Goal: Task Accomplishment & Management: Manage account settings

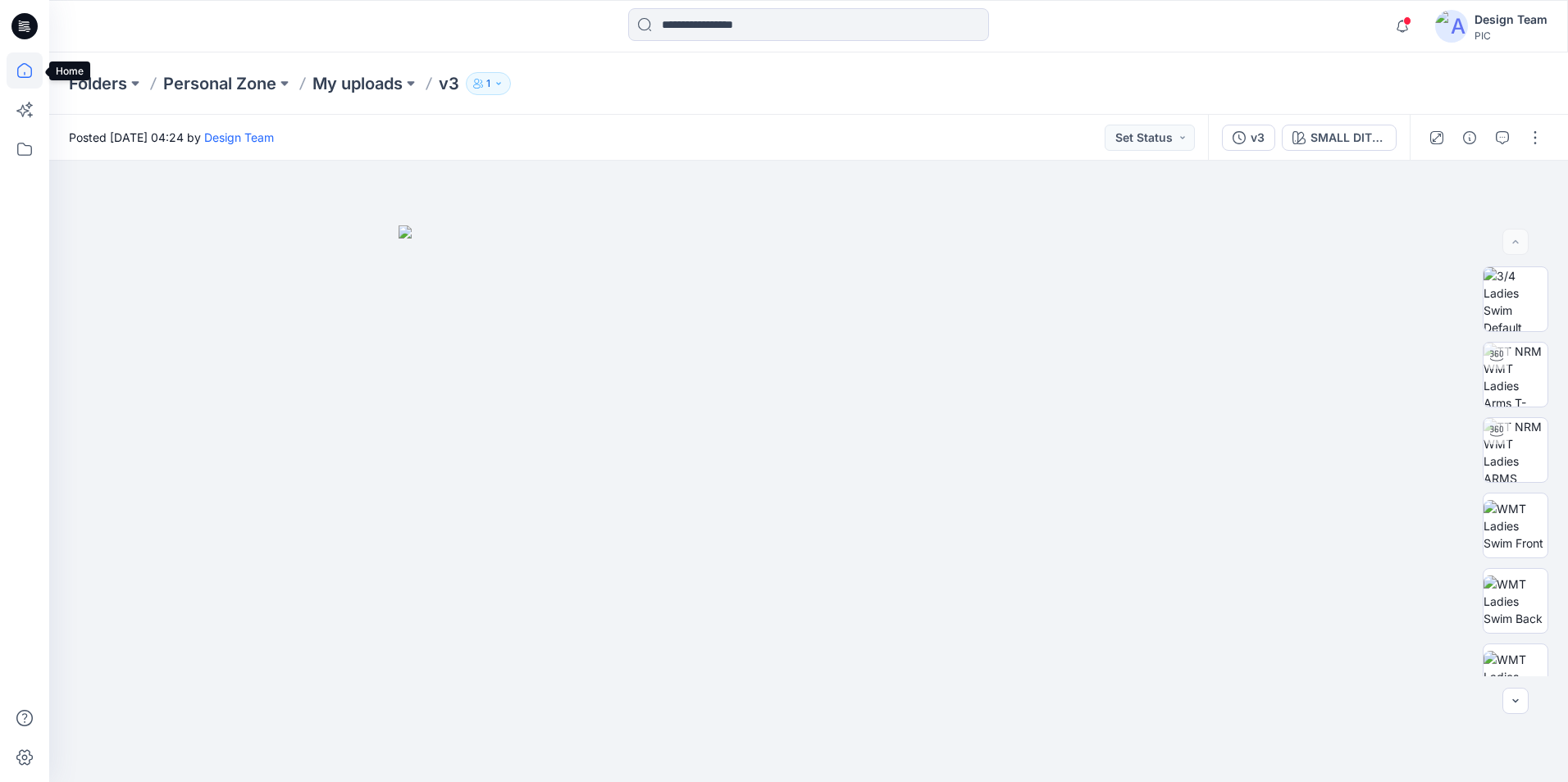
click at [26, 74] on icon at bounding box center [24, 70] width 36 height 36
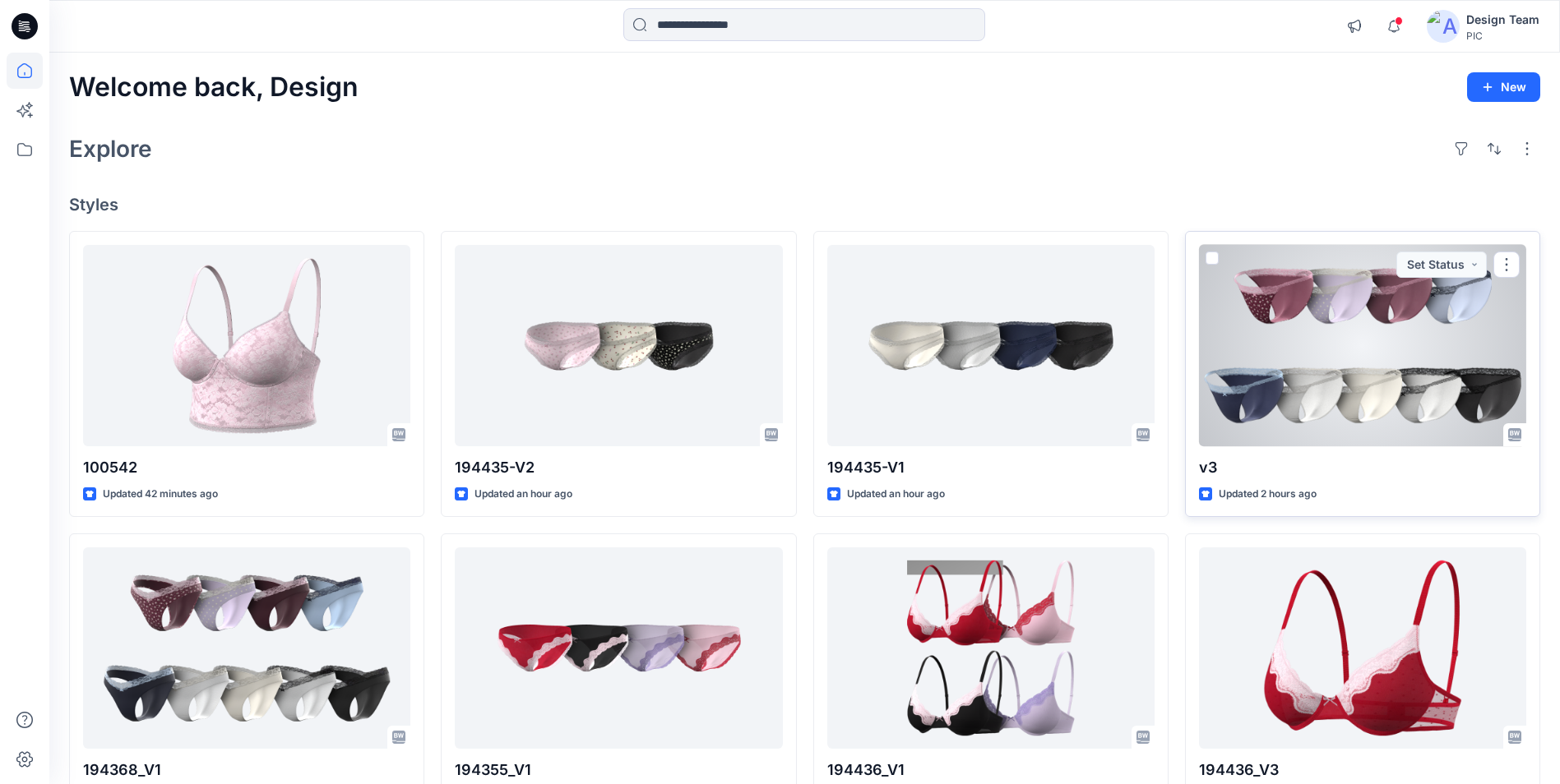
click at [1324, 381] on div at bounding box center [1362, 345] width 327 height 201
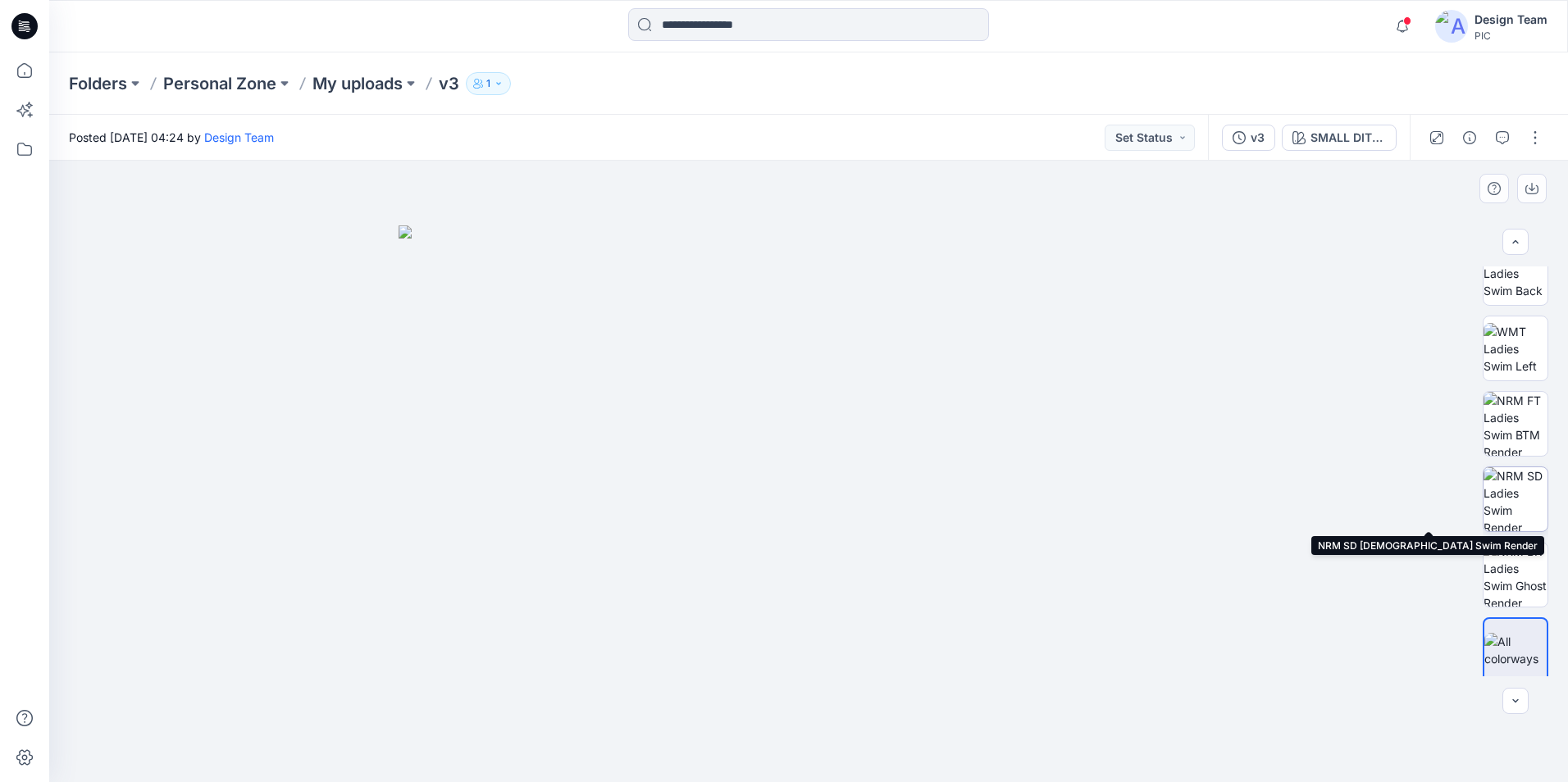
scroll to position [335, 0]
click at [1517, 478] on img at bounding box center [1516, 493] width 64 height 64
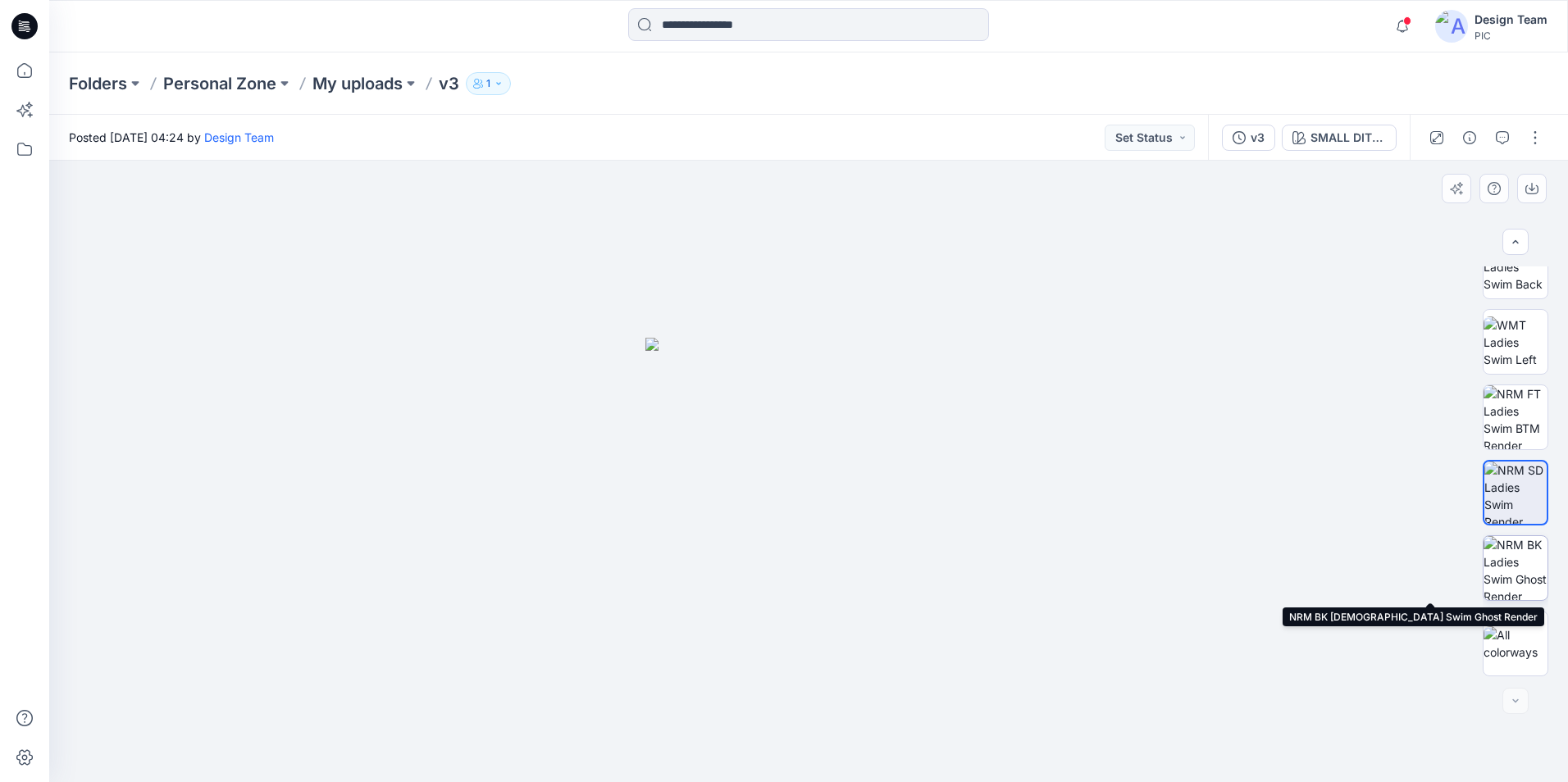
click at [1522, 573] on img at bounding box center [1516, 569] width 64 height 64
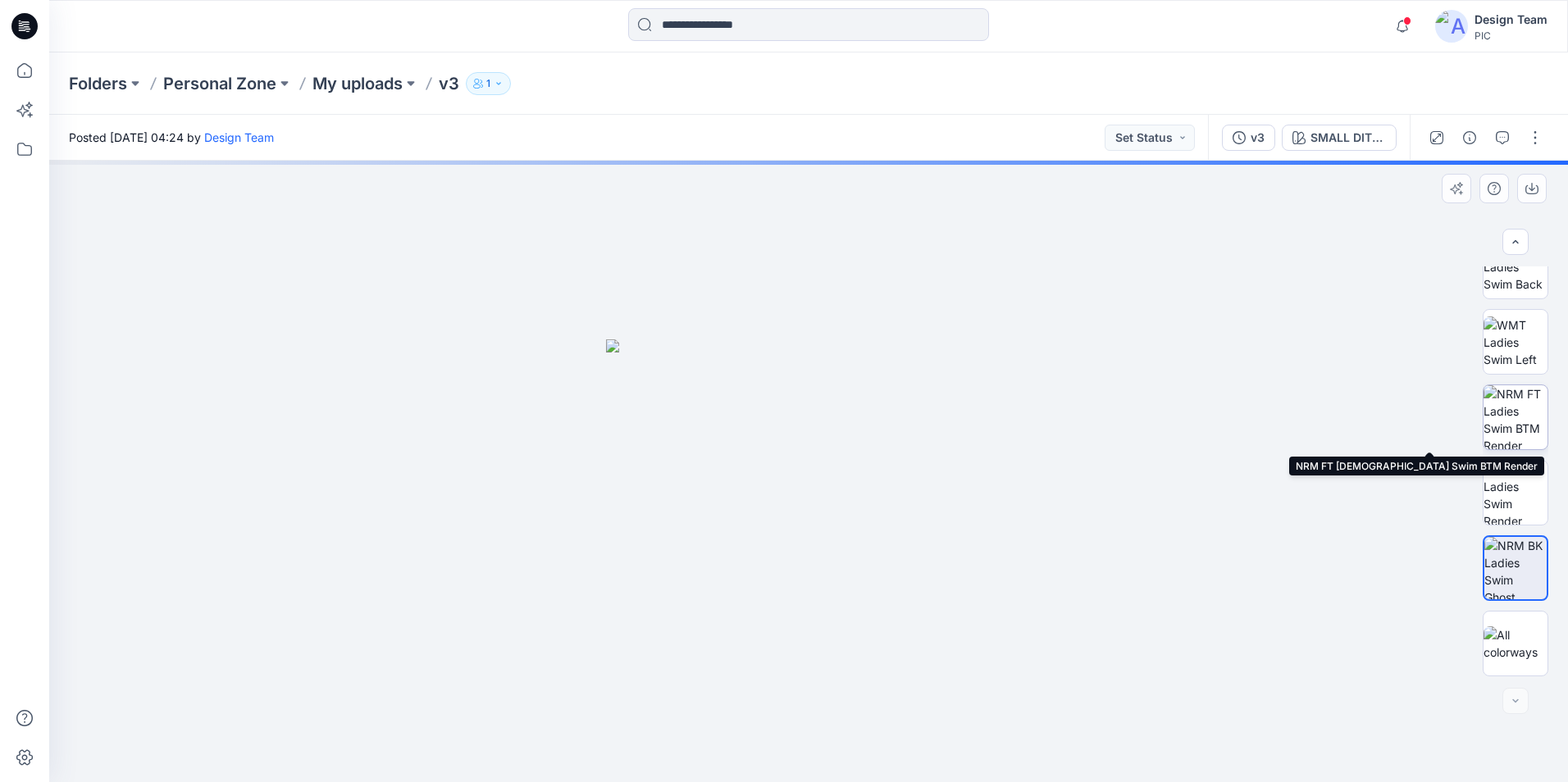
click at [1515, 427] on img at bounding box center [1516, 418] width 64 height 64
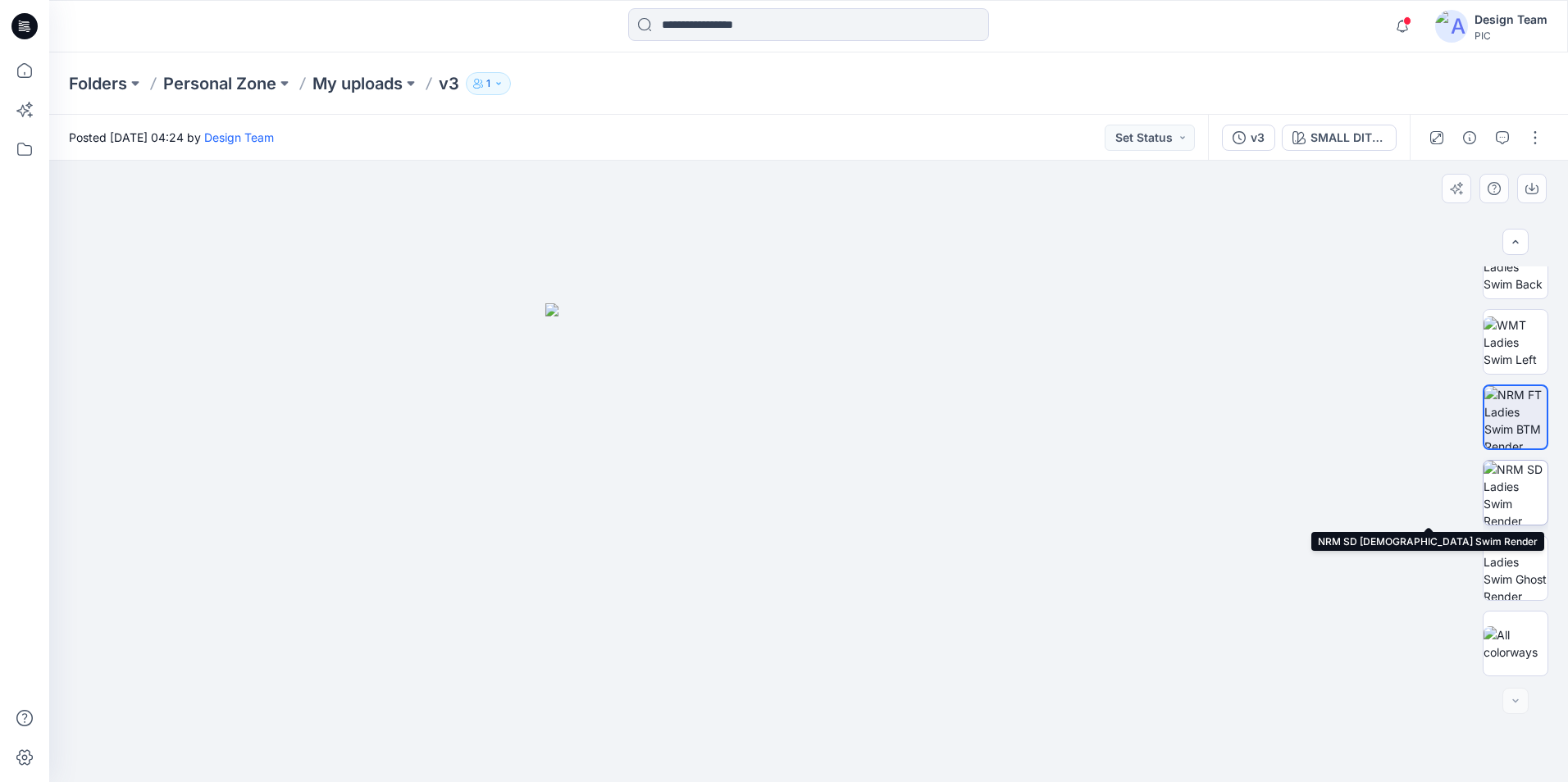
click at [1510, 494] on img at bounding box center [1516, 493] width 64 height 64
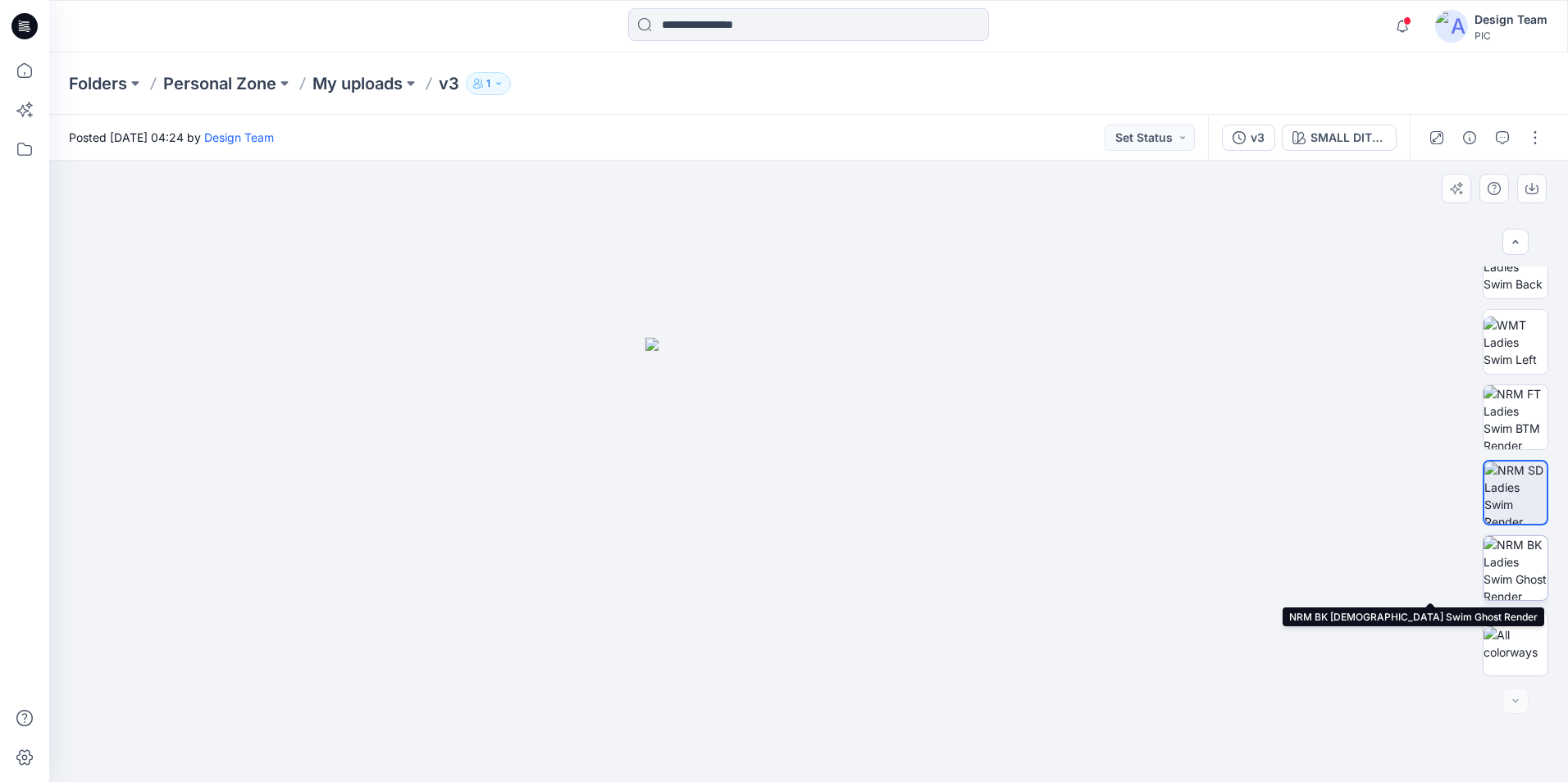
click at [1518, 571] on img at bounding box center [1516, 569] width 64 height 64
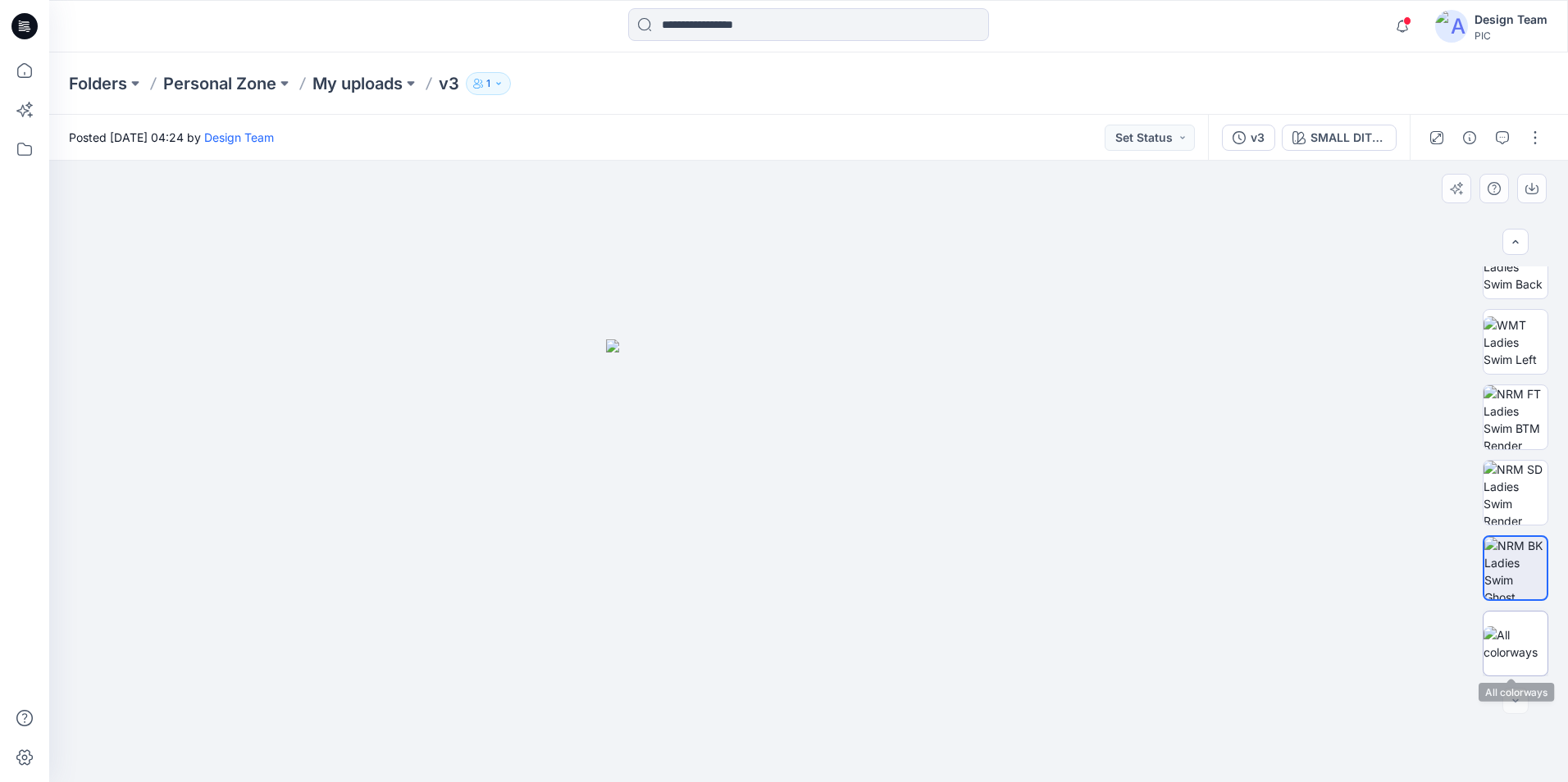
click at [1518, 632] on img at bounding box center [1516, 644] width 64 height 35
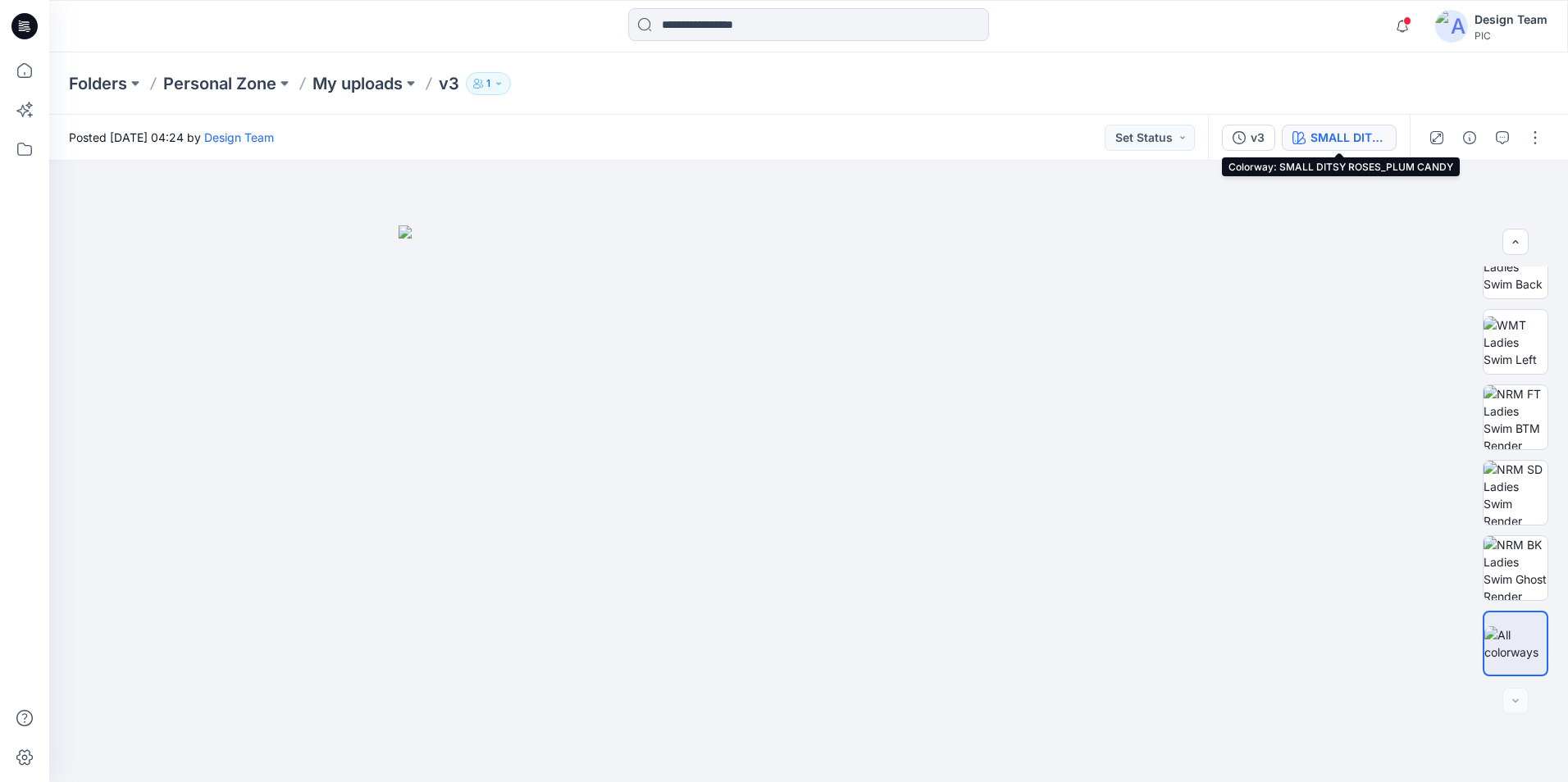
click at [1337, 138] on div "SMALL DITSY ROSES_PLUM CANDY" at bounding box center [1348, 137] width 76 height 18
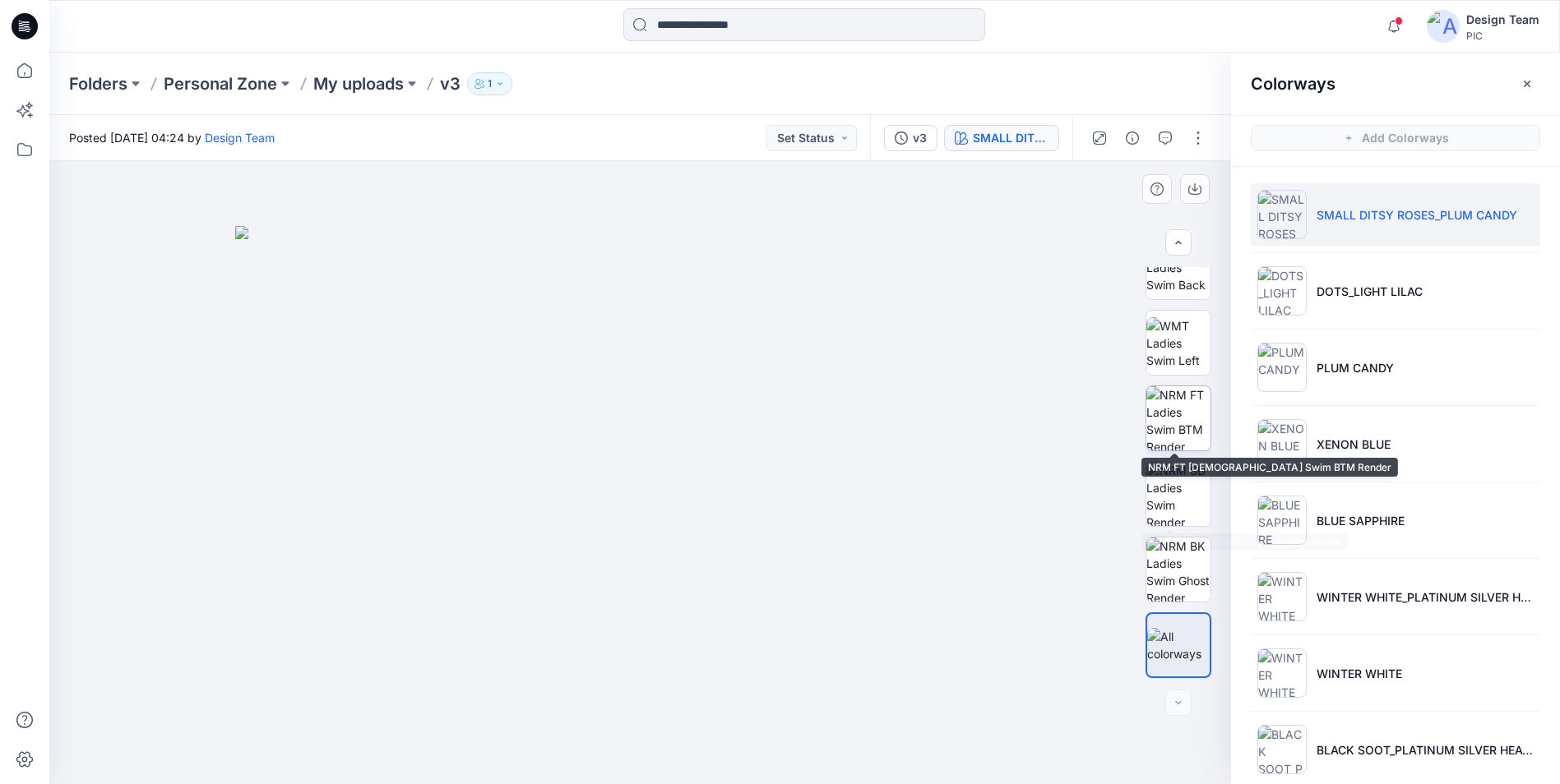
click at [1167, 426] on img at bounding box center [1179, 419] width 65 height 65
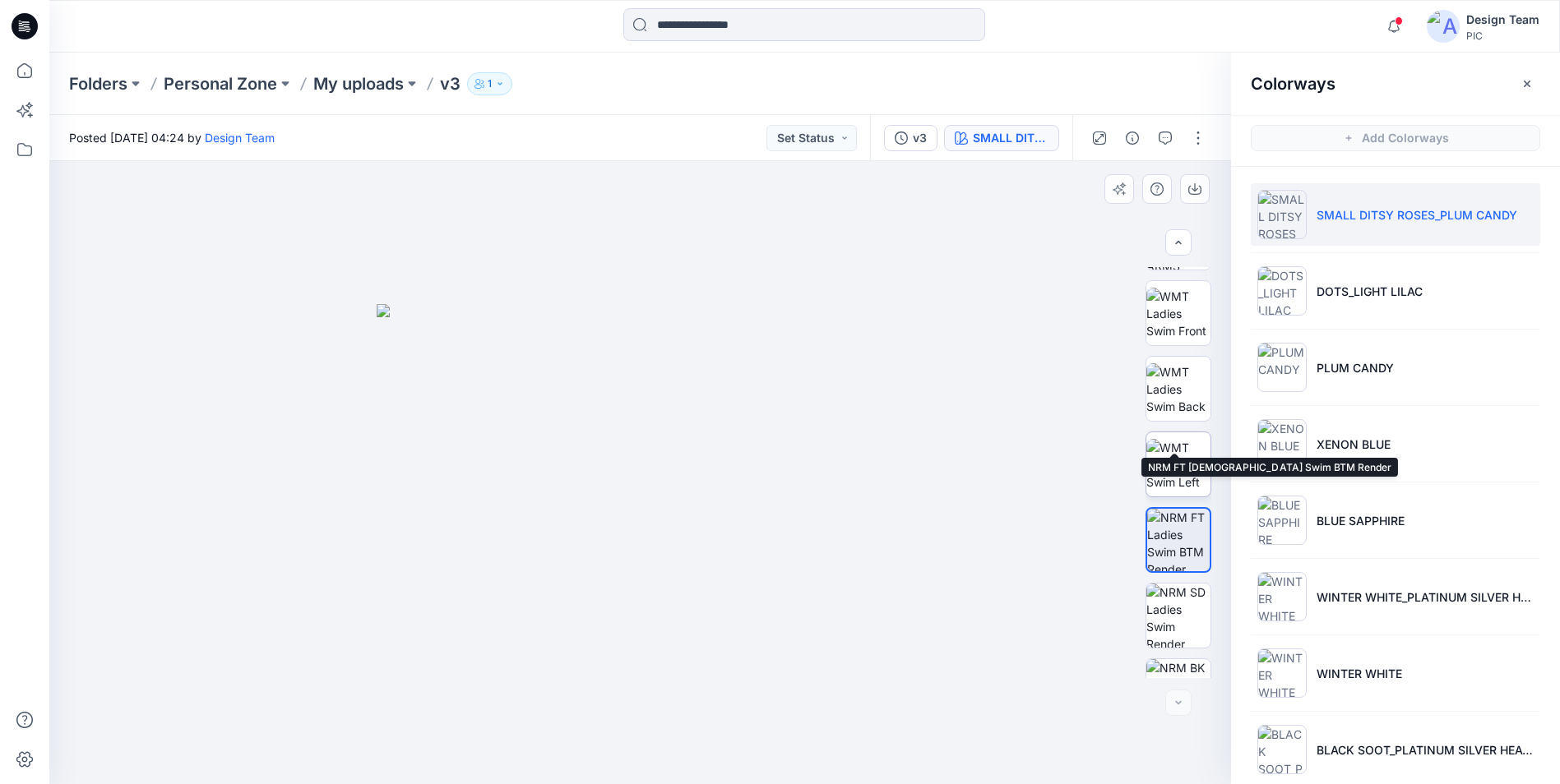
scroll to position [89, 0]
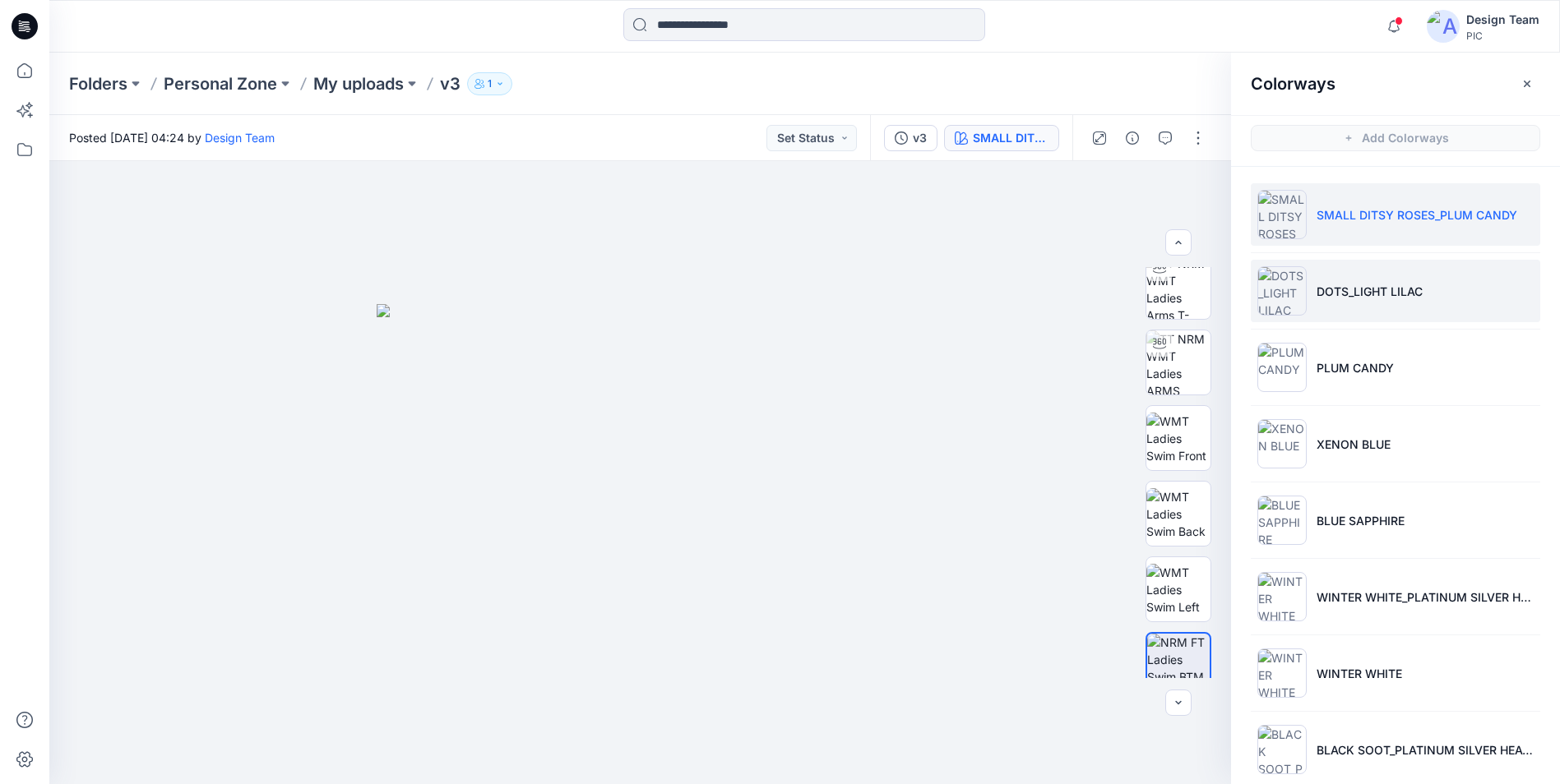
click at [1344, 307] on li "DOTS_LIGHT LILAC" at bounding box center [1396, 291] width 290 height 63
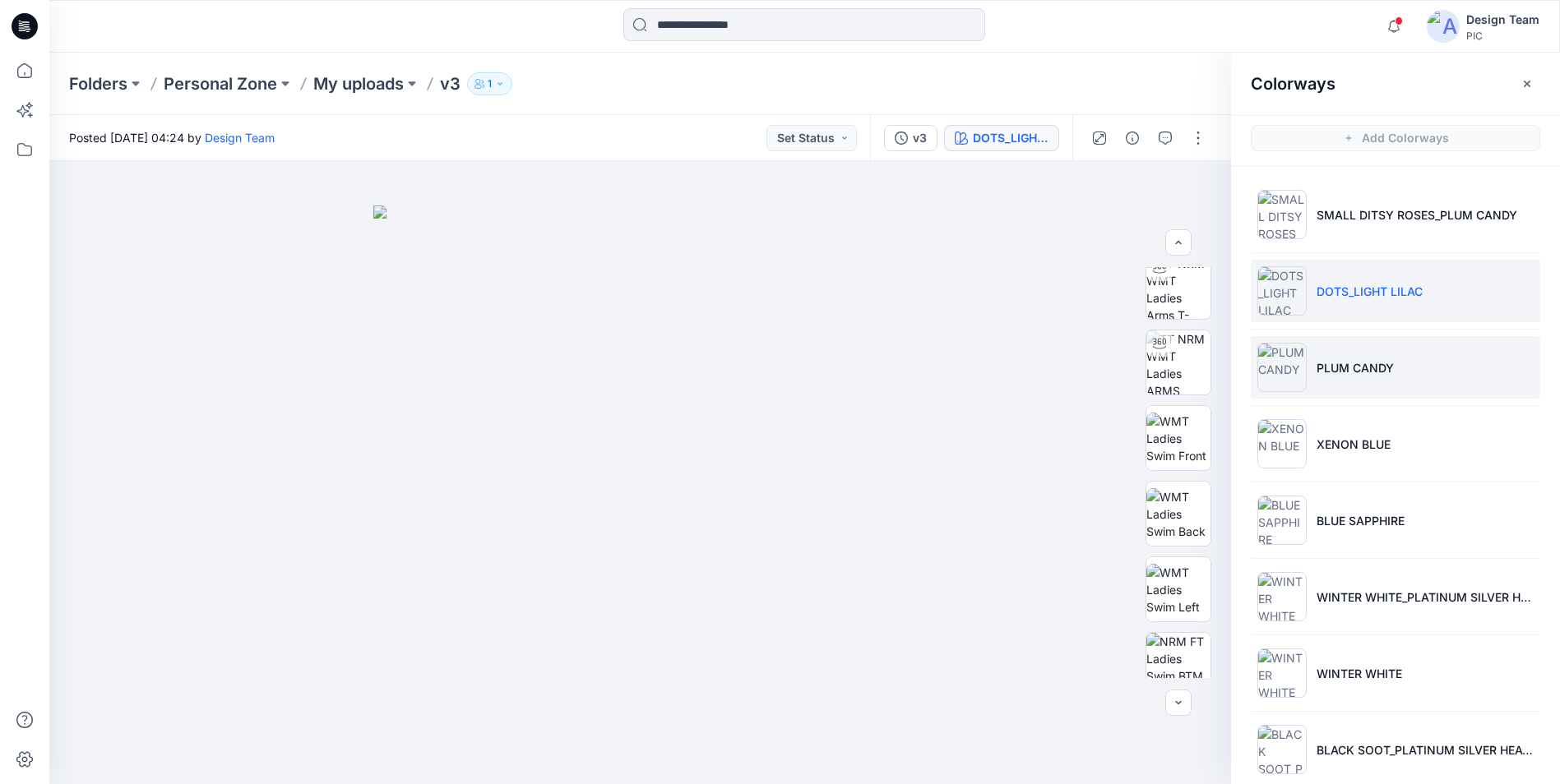
click at [1399, 368] on li "PLUM CANDY" at bounding box center [1396, 368] width 290 height 63
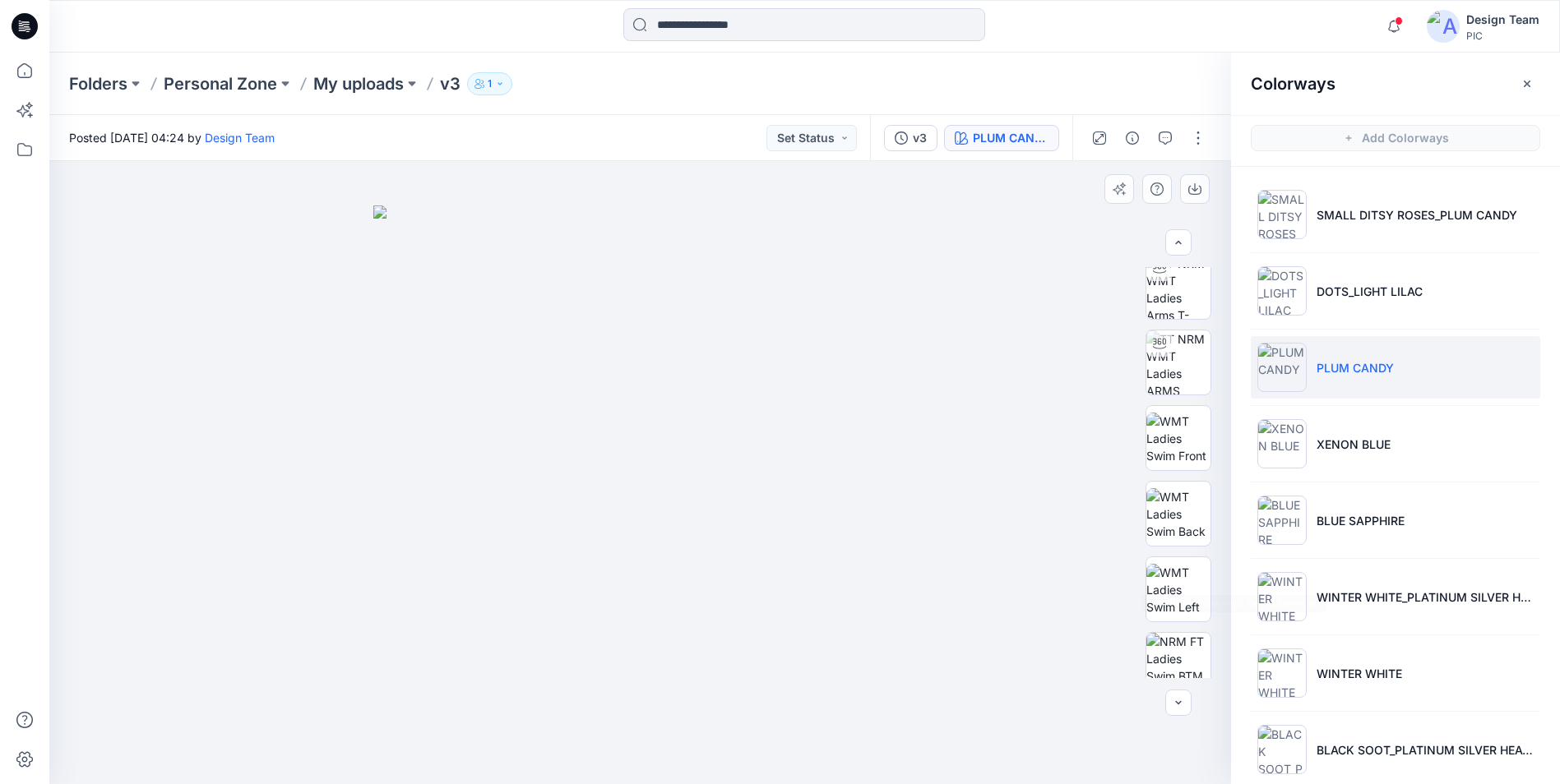
scroll to position [336, 0]
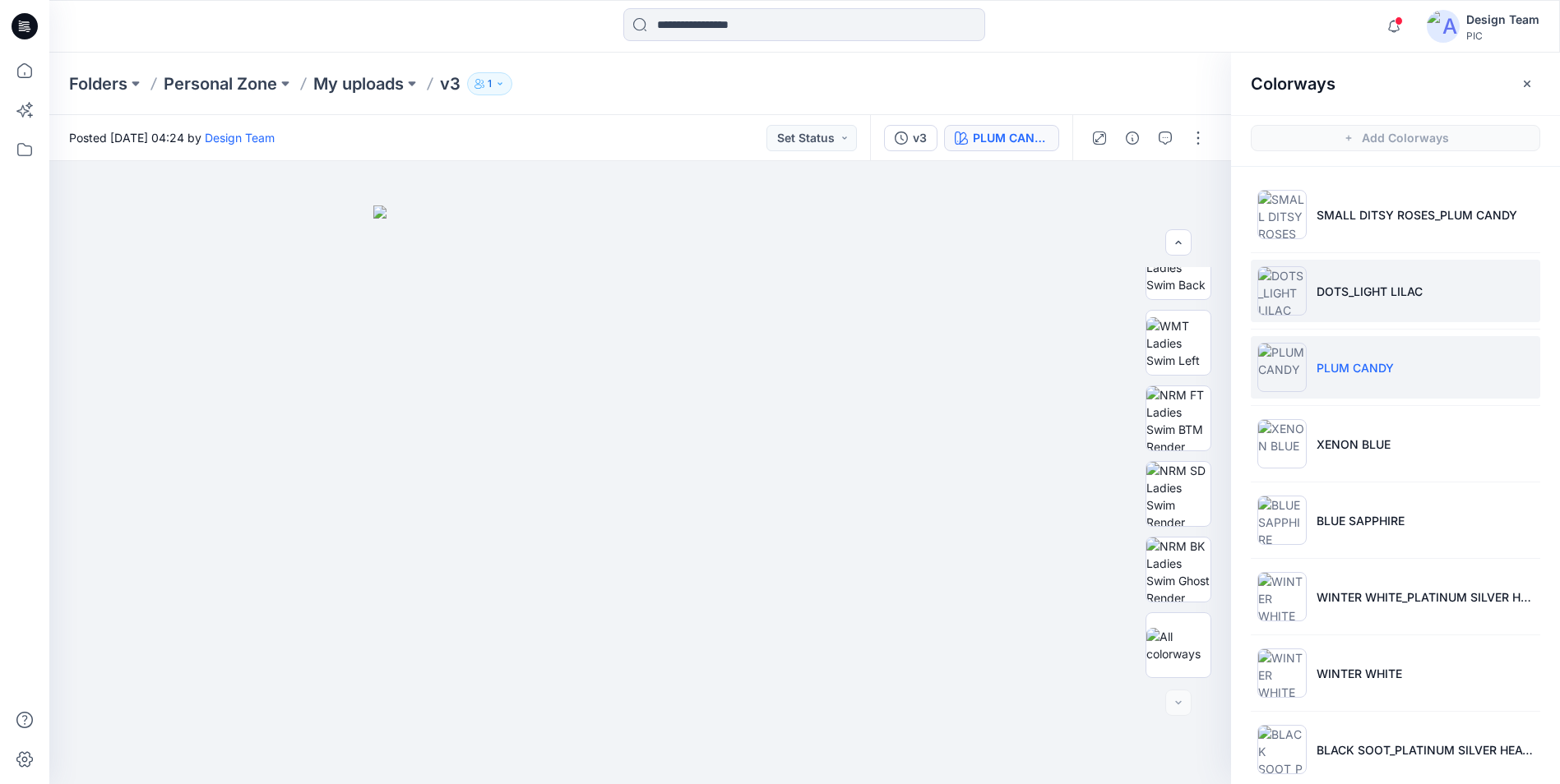
click at [1425, 290] on li "DOTS_LIGHT LILAC" at bounding box center [1396, 291] width 290 height 63
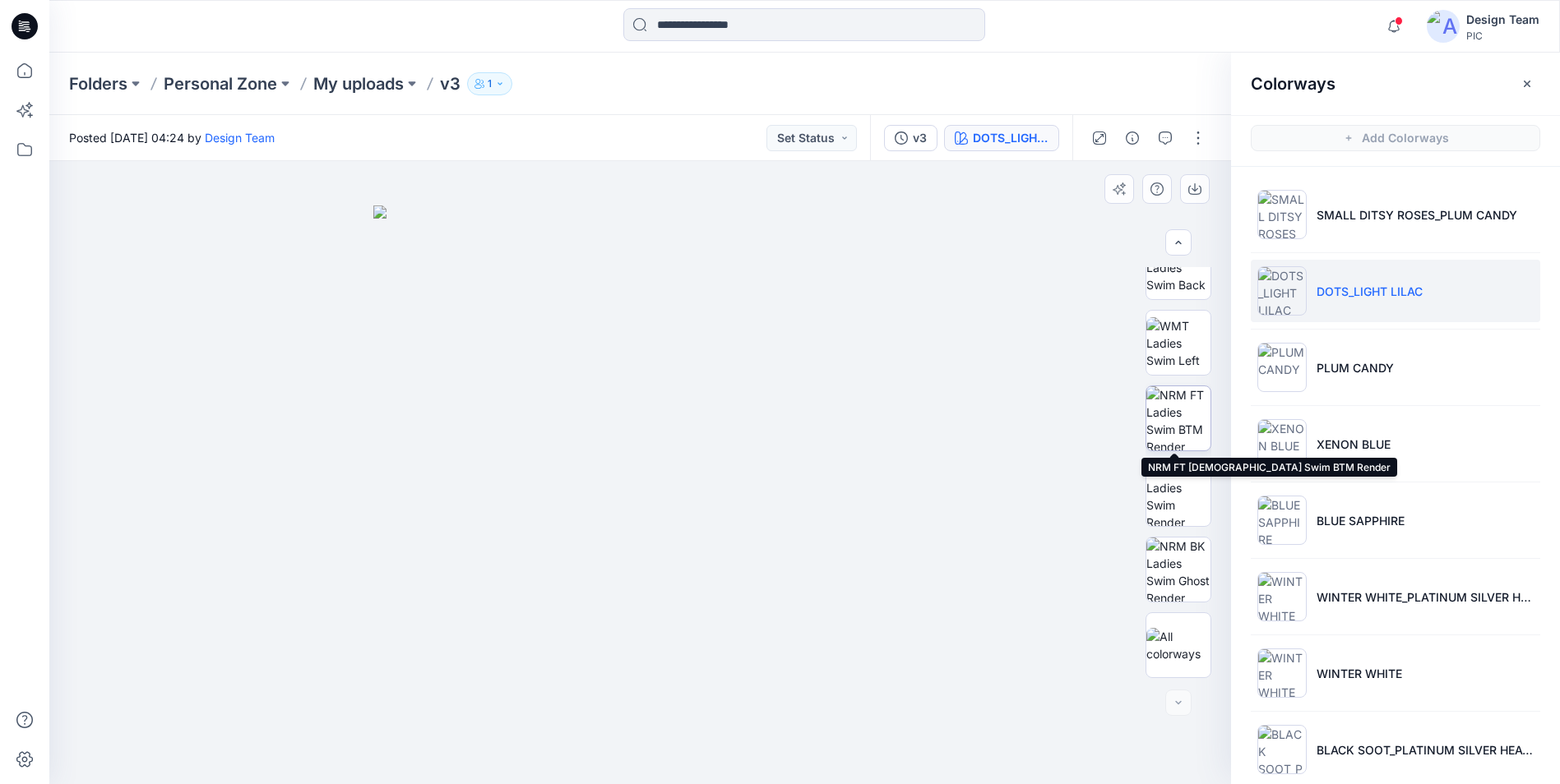
click at [1181, 424] on img at bounding box center [1179, 419] width 65 height 65
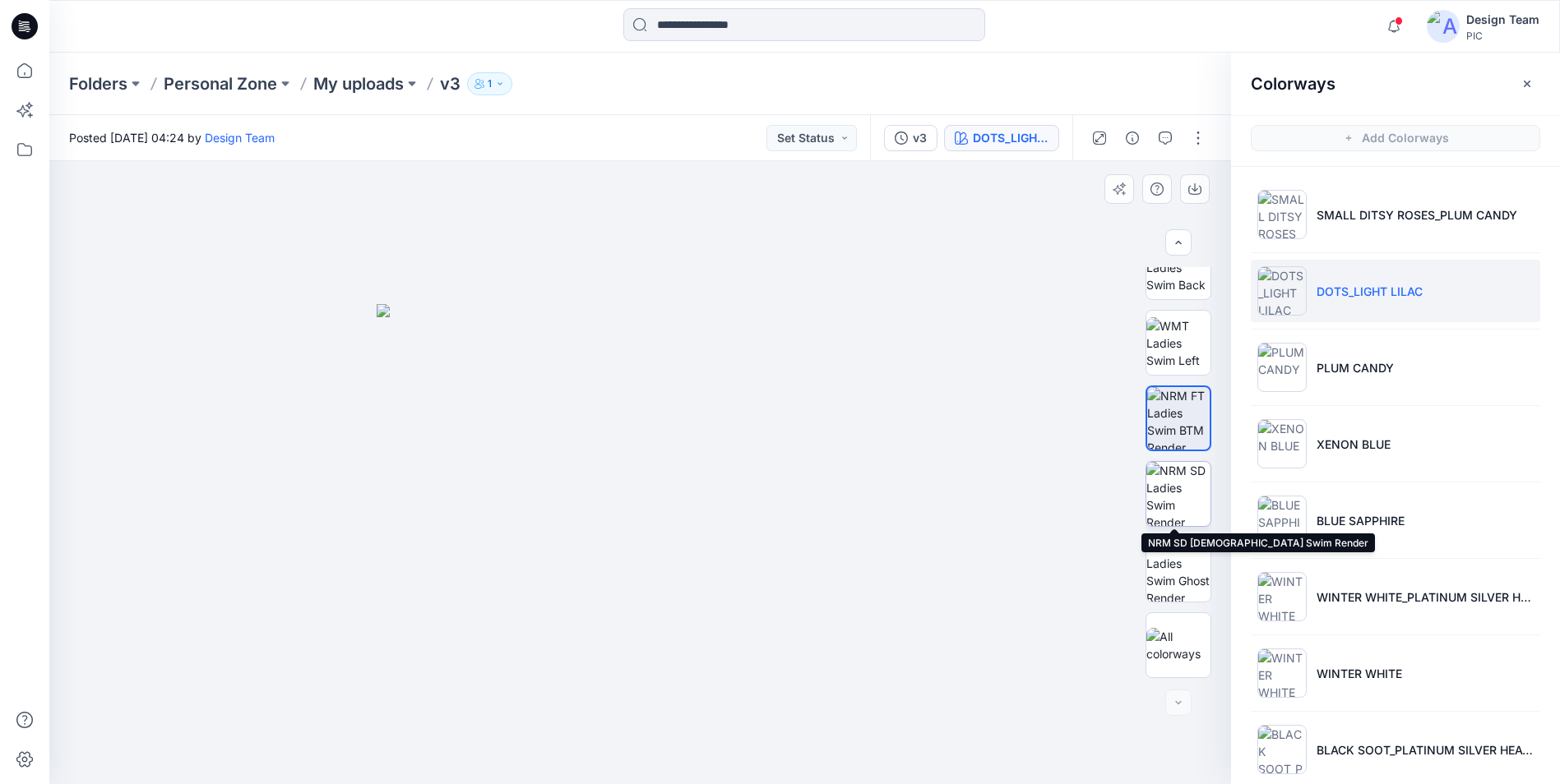
click at [1186, 509] on img at bounding box center [1179, 494] width 65 height 65
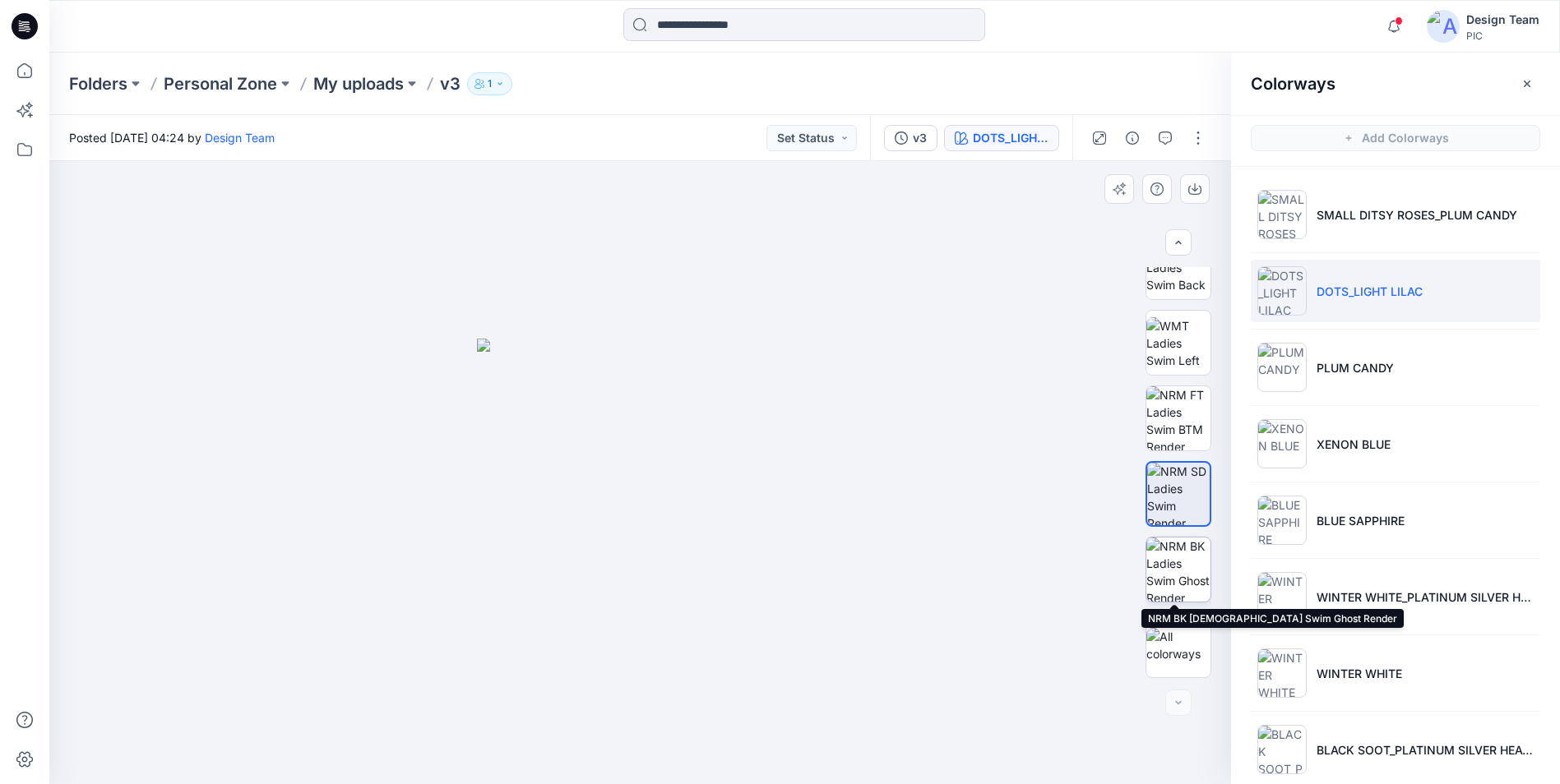
click at [1184, 569] on img at bounding box center [1179, 570] width 65 height 65
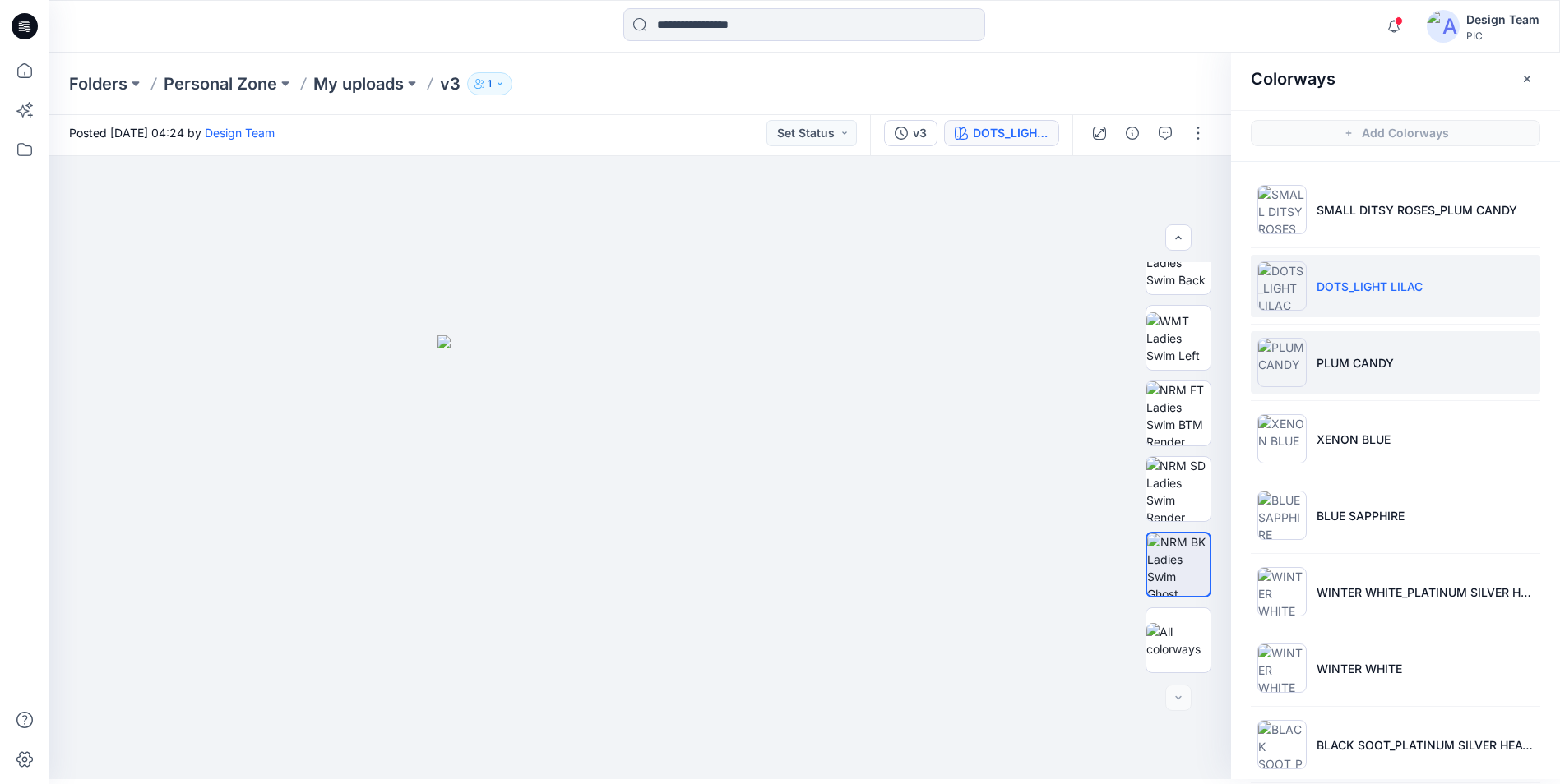
click at [1364, 354] on p "PLUM CANDY" at bounding box center [1355, 363] width 78 height 17
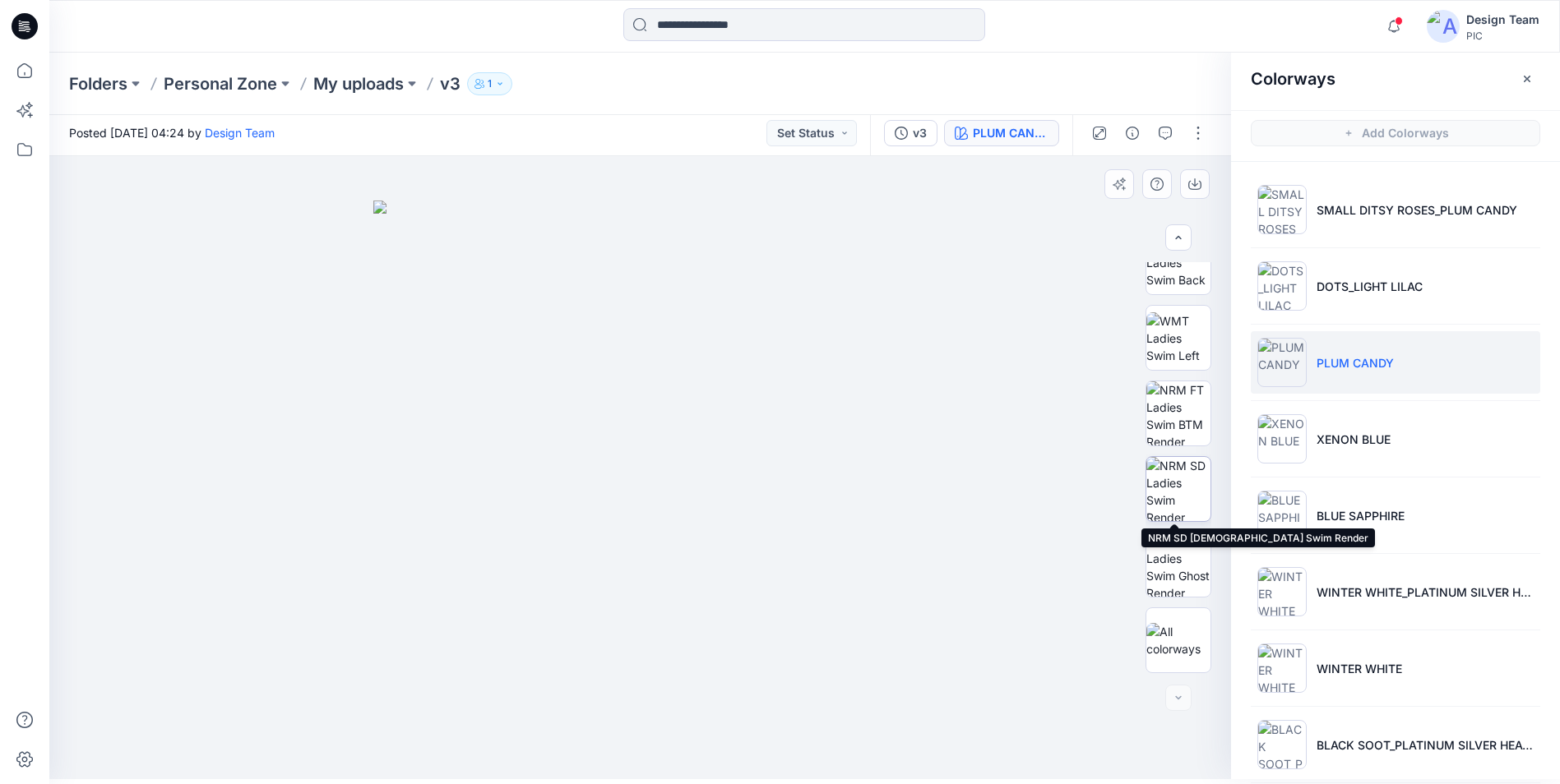
click at [1186, 492] on img at bounding box center [1179, 489] width 65 height 65
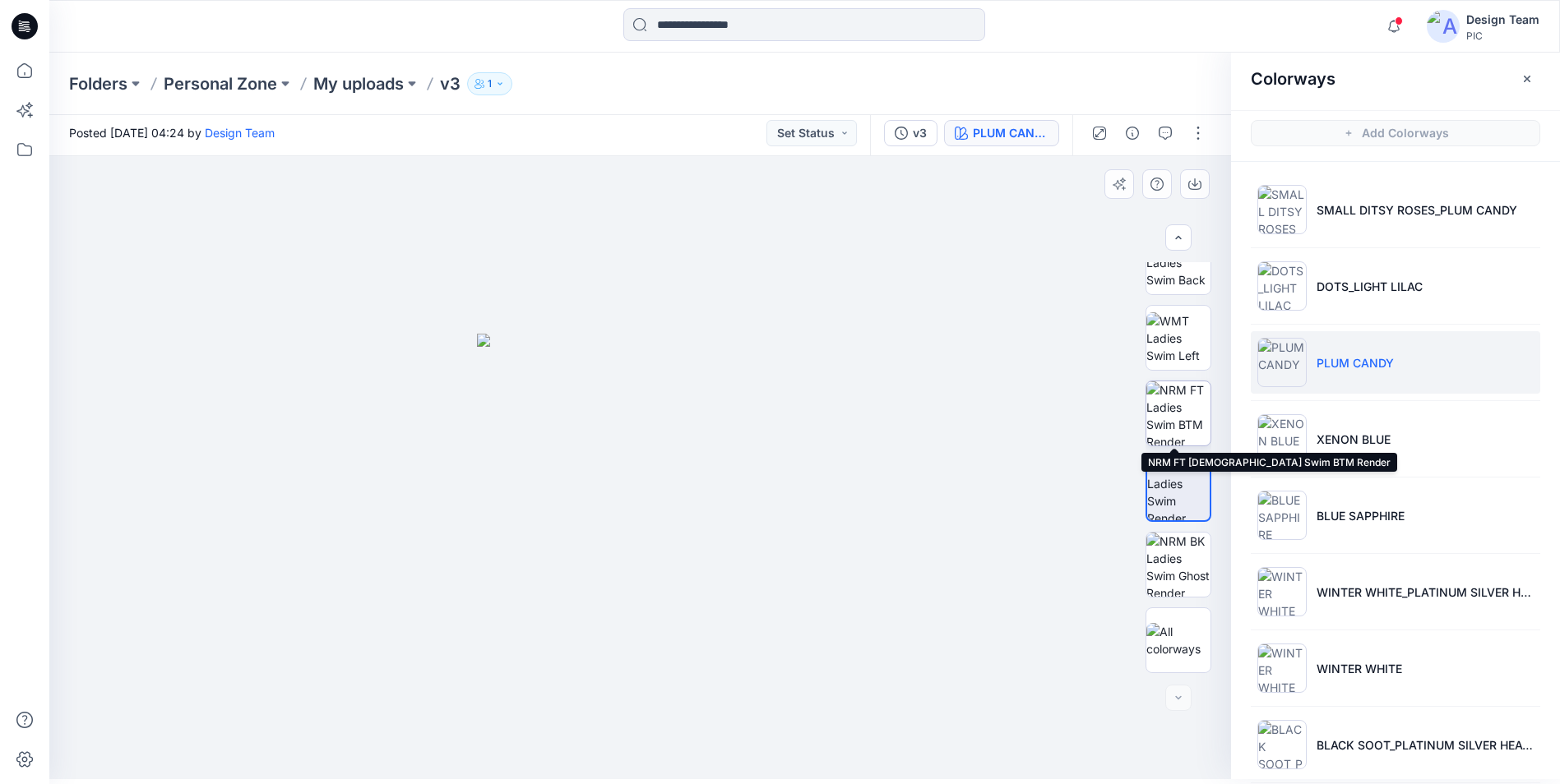
click at [1165, 422] on img at bounding box center [1179, 413] width 65 height 65
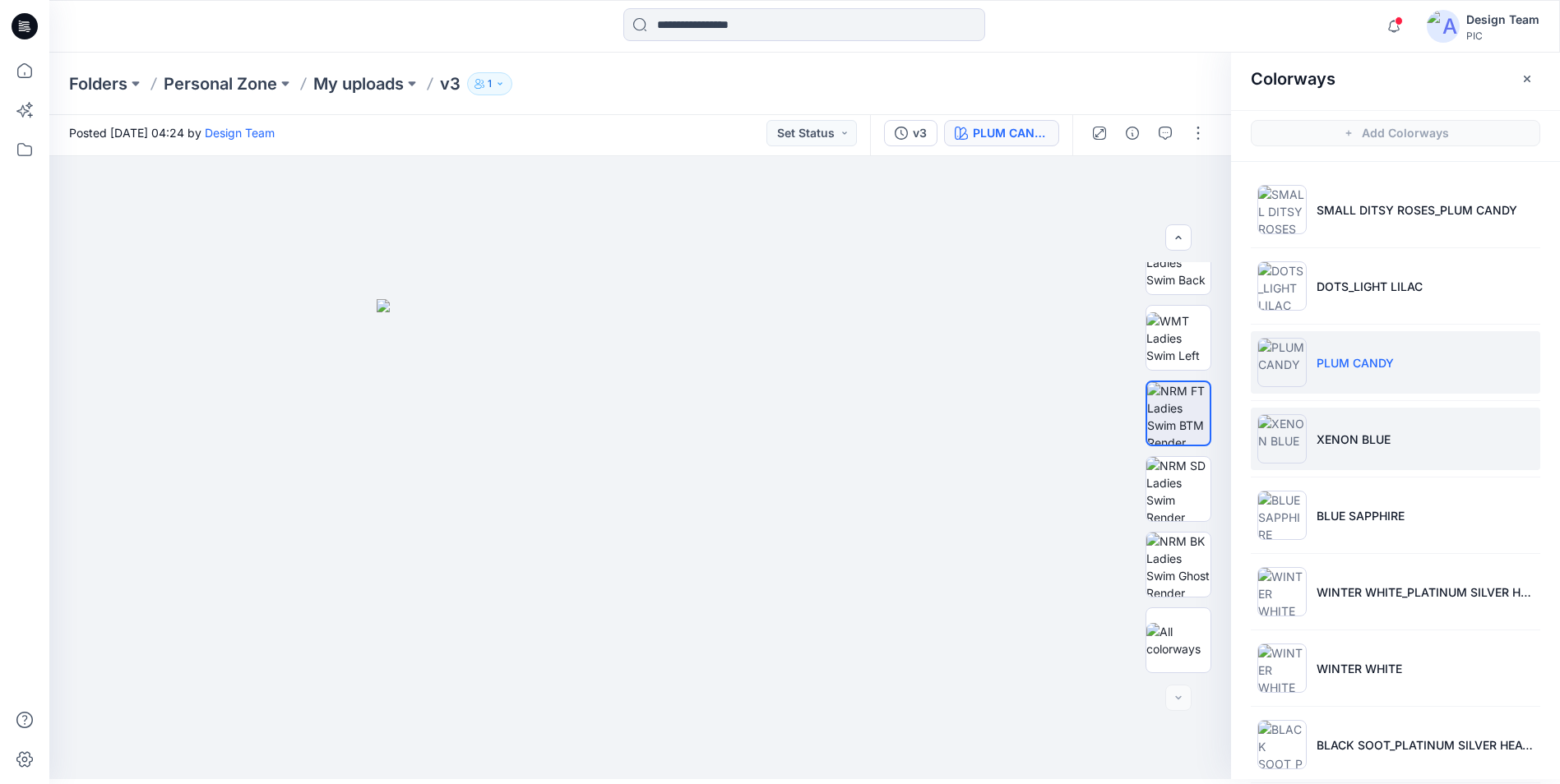
click at [1337, 452] on li "XENON BLUE" at bounding box center [1396, 440] width 290 height 63
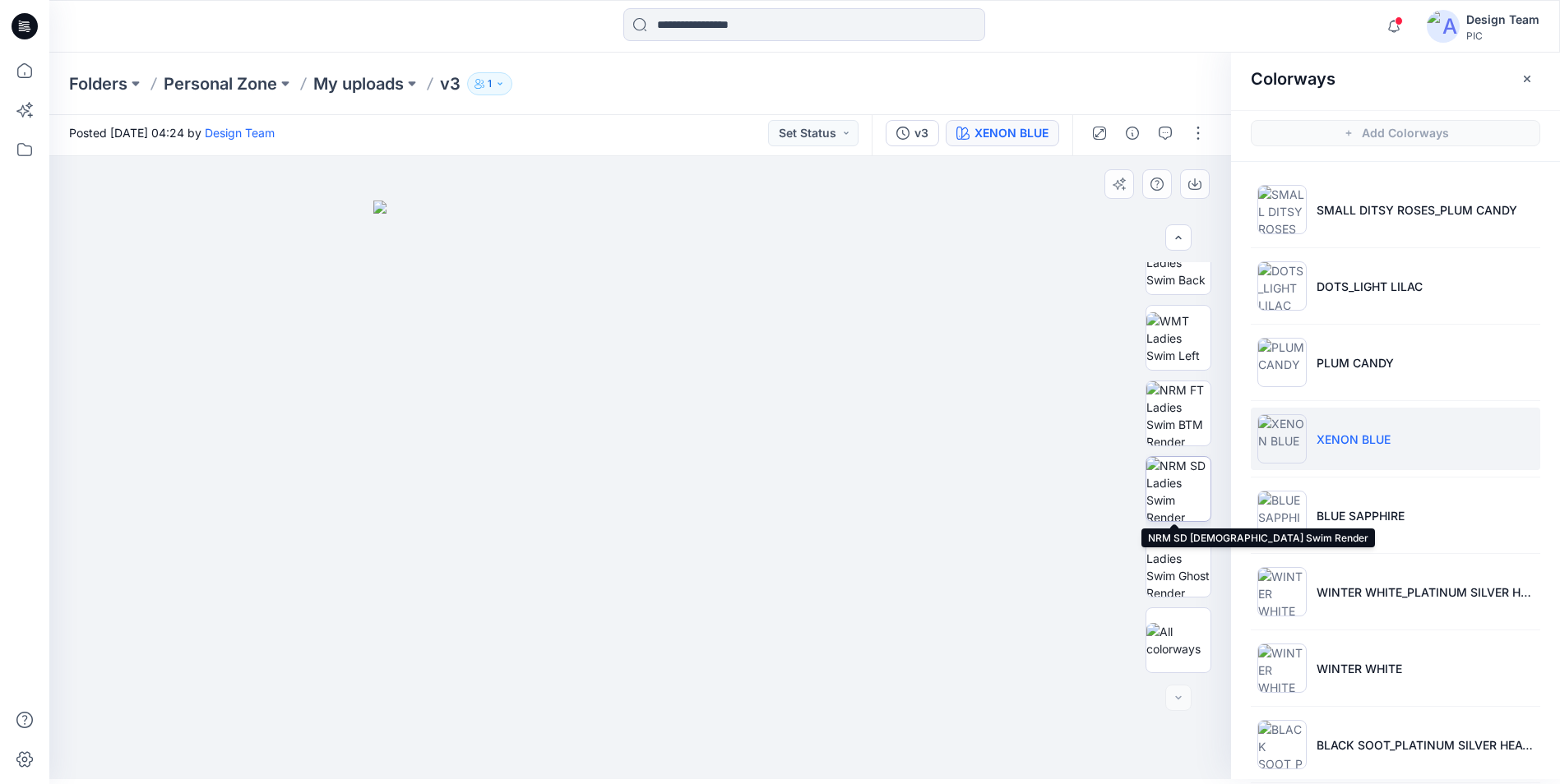
click at [1185, 494] on img at bounding box center [1179, 489] width 65 height 65
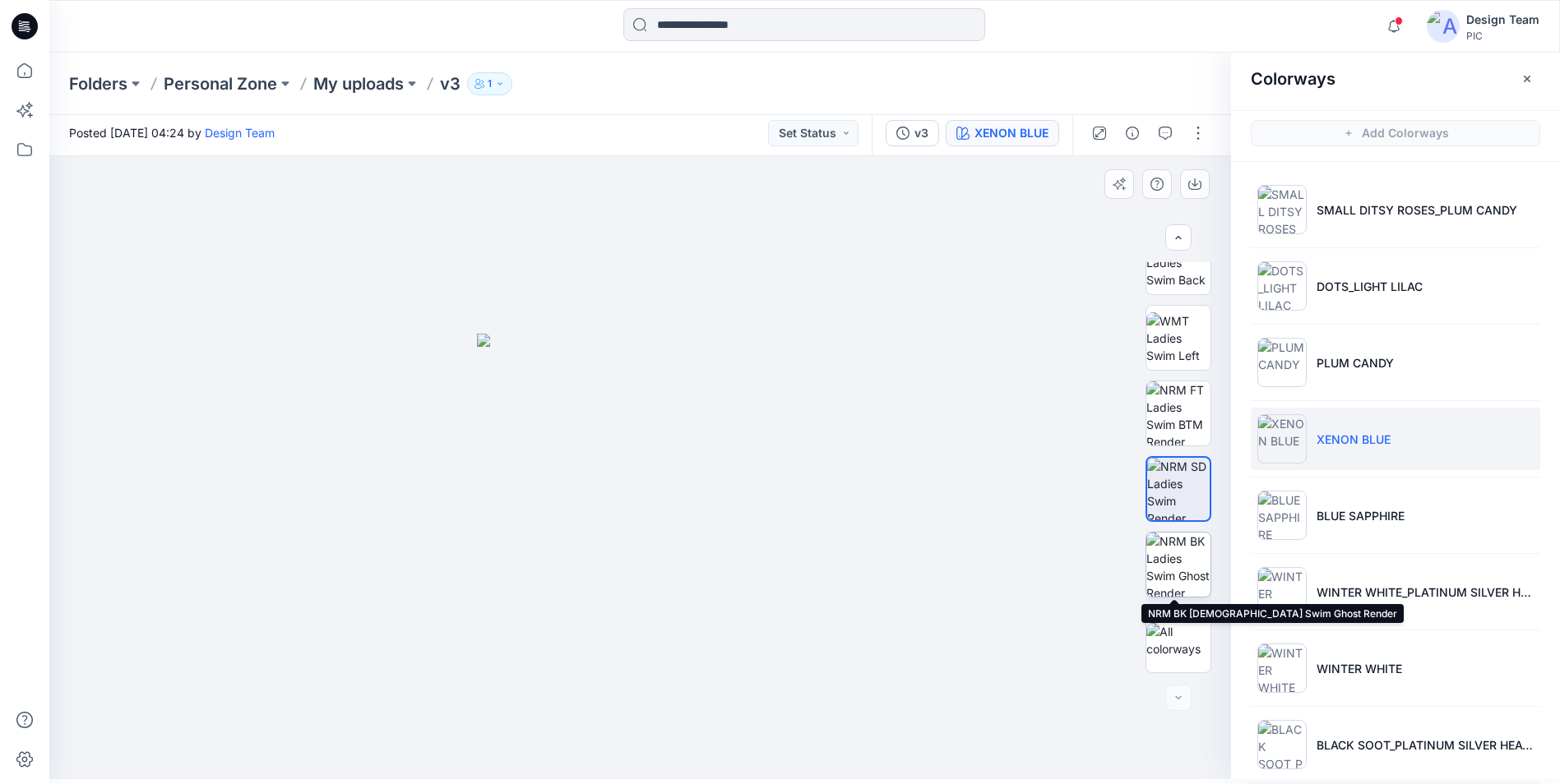
click at [1169, 547] on img at bounding box center [1179, 565] width 65 height 65
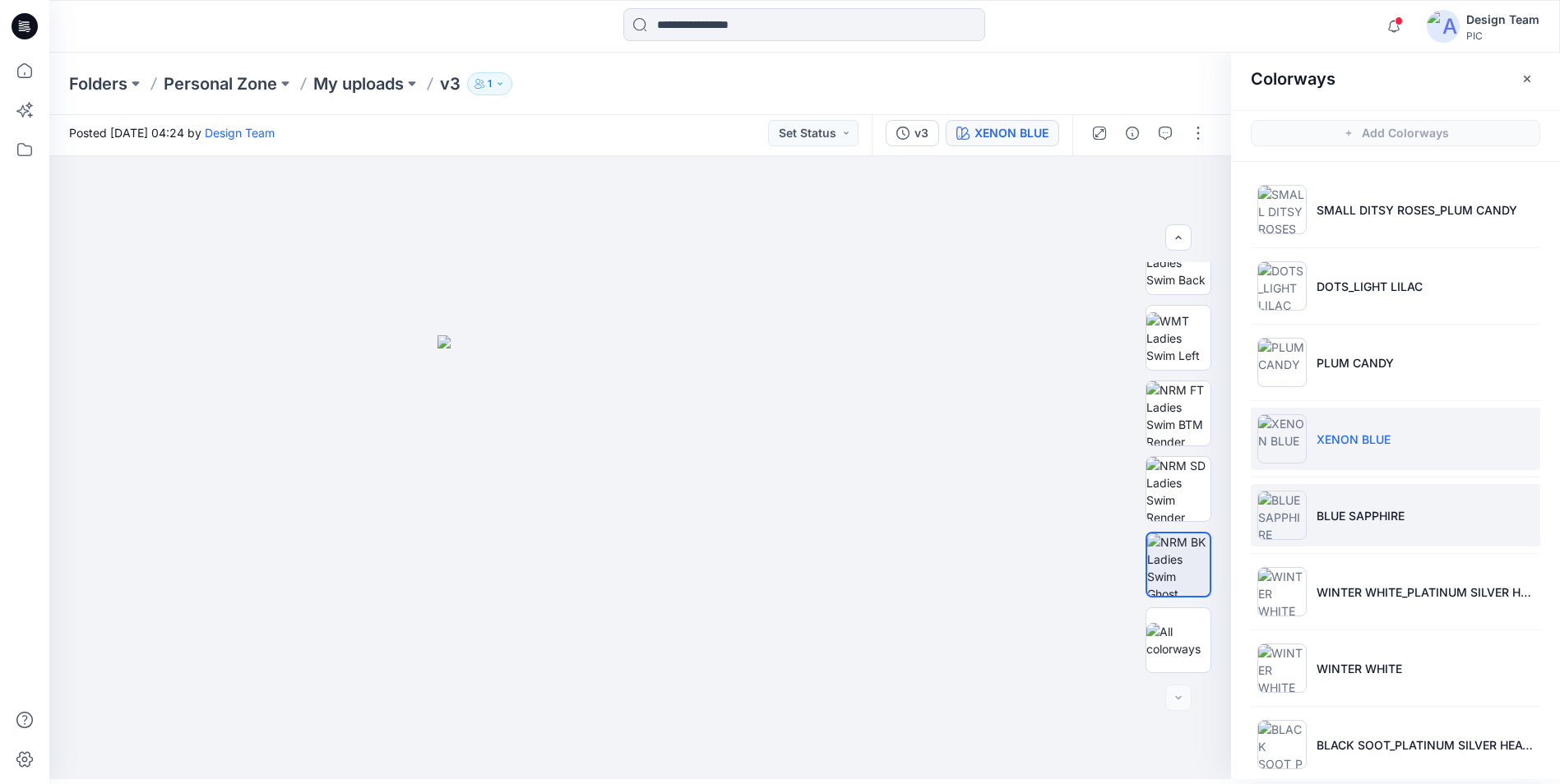
click at [1344, 538] on li "BLUE SAPPHIRE" at bounding box center [1396, 515] width 290 height 63
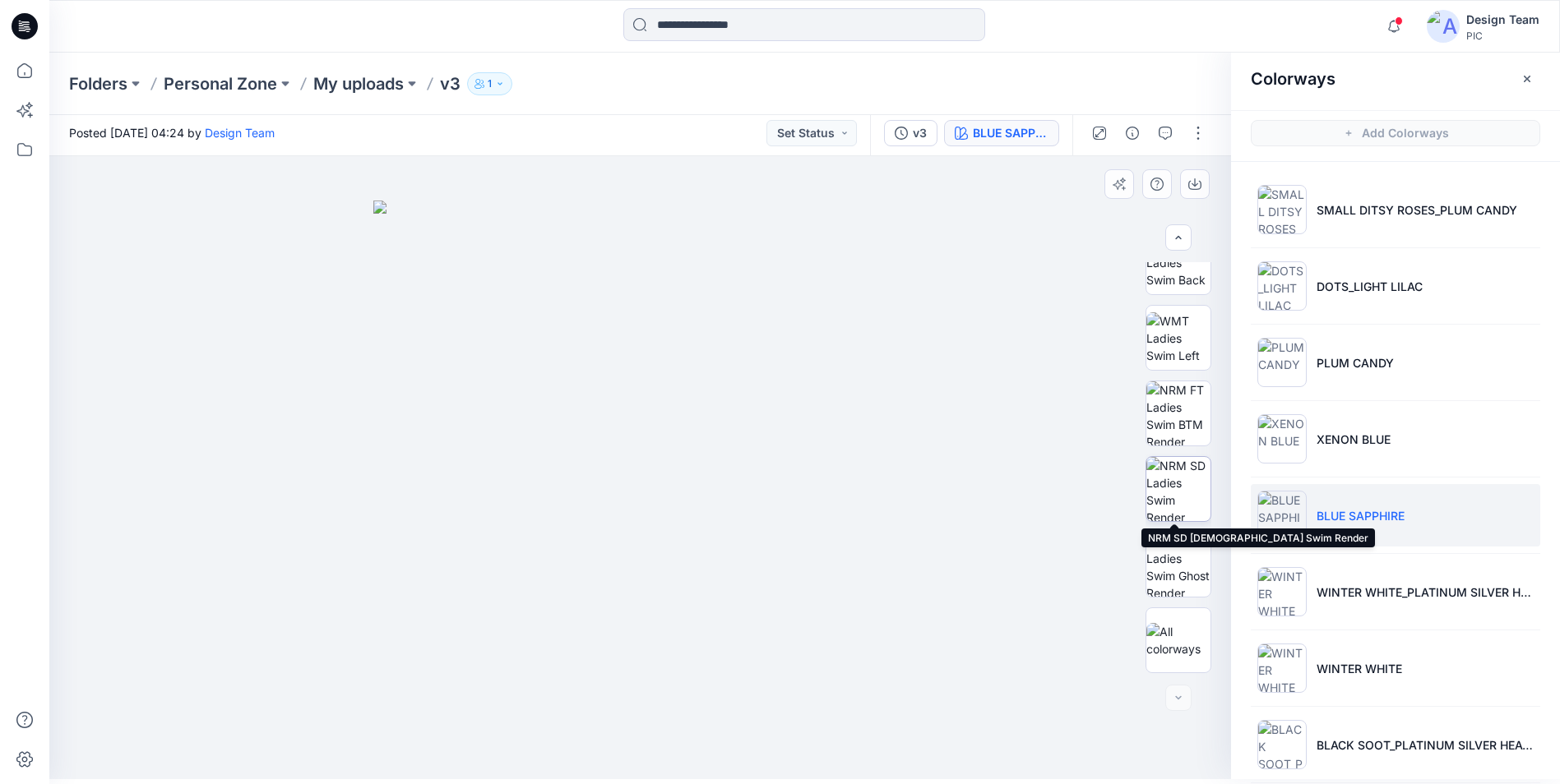
click at [1182, 507] on img at bounding box center [1179, 489] width 65 height 65
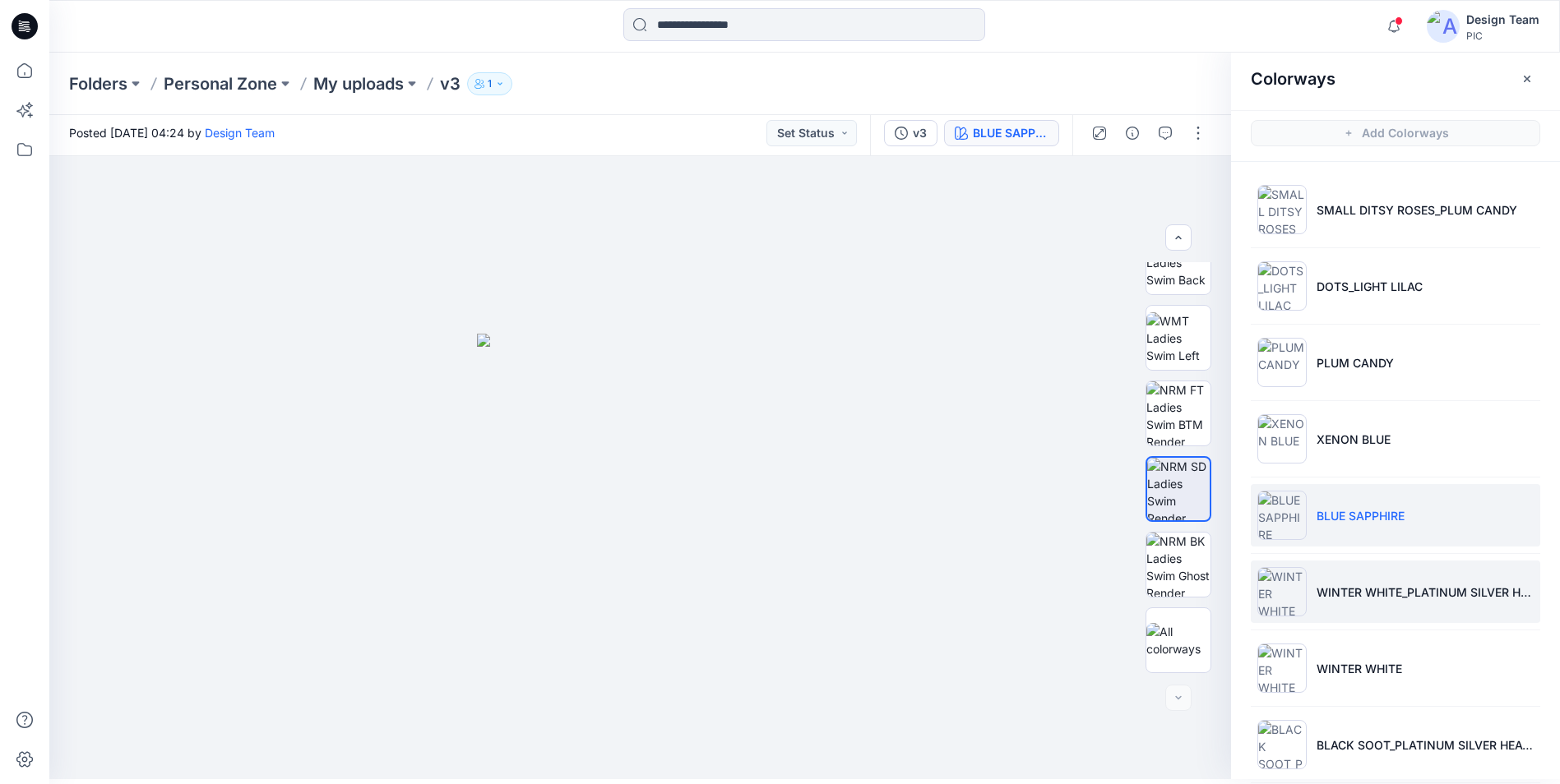
click at [1382, 601] on li "WINTER WHITE_PLATINUM SILVER HEATHER" at bounding box center [1396, 592] width 290 height 63
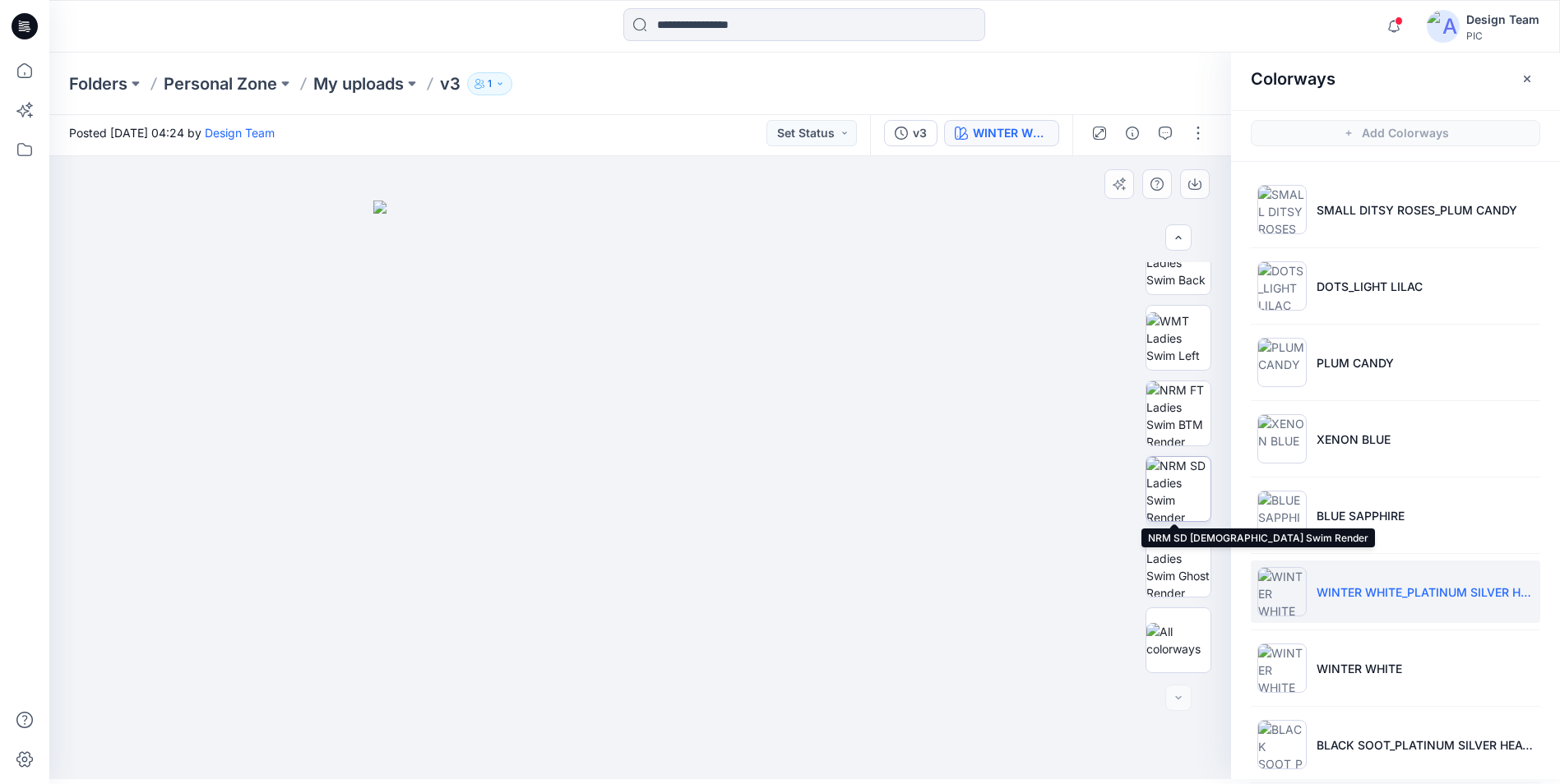
click at [1153, 480] on img at bounding box center [1179, 489] width 65 height 65
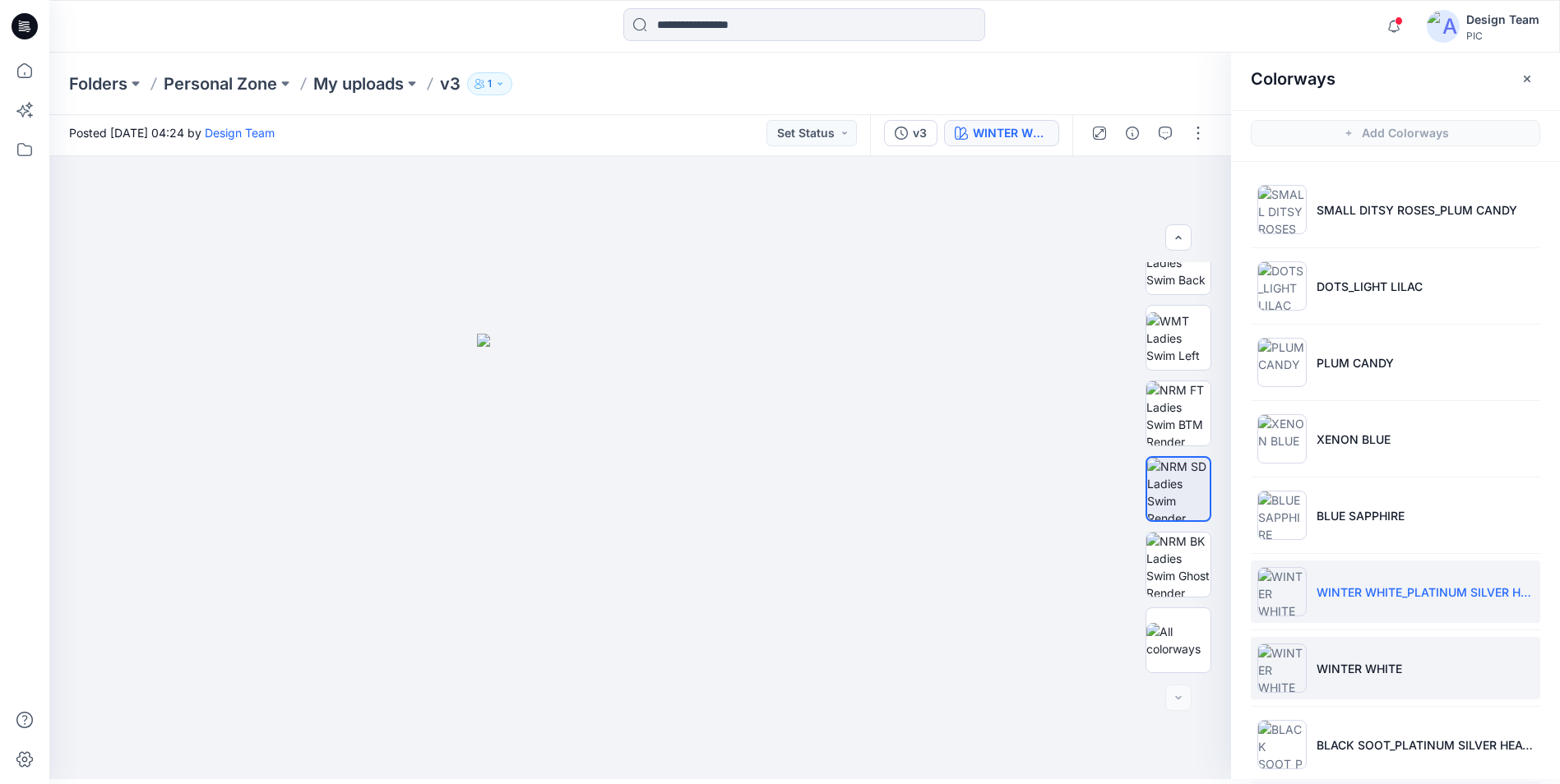
click at [1406, 654] on li "WINTER WHITE" at bounding box center [1396, 669] width 290 height 63
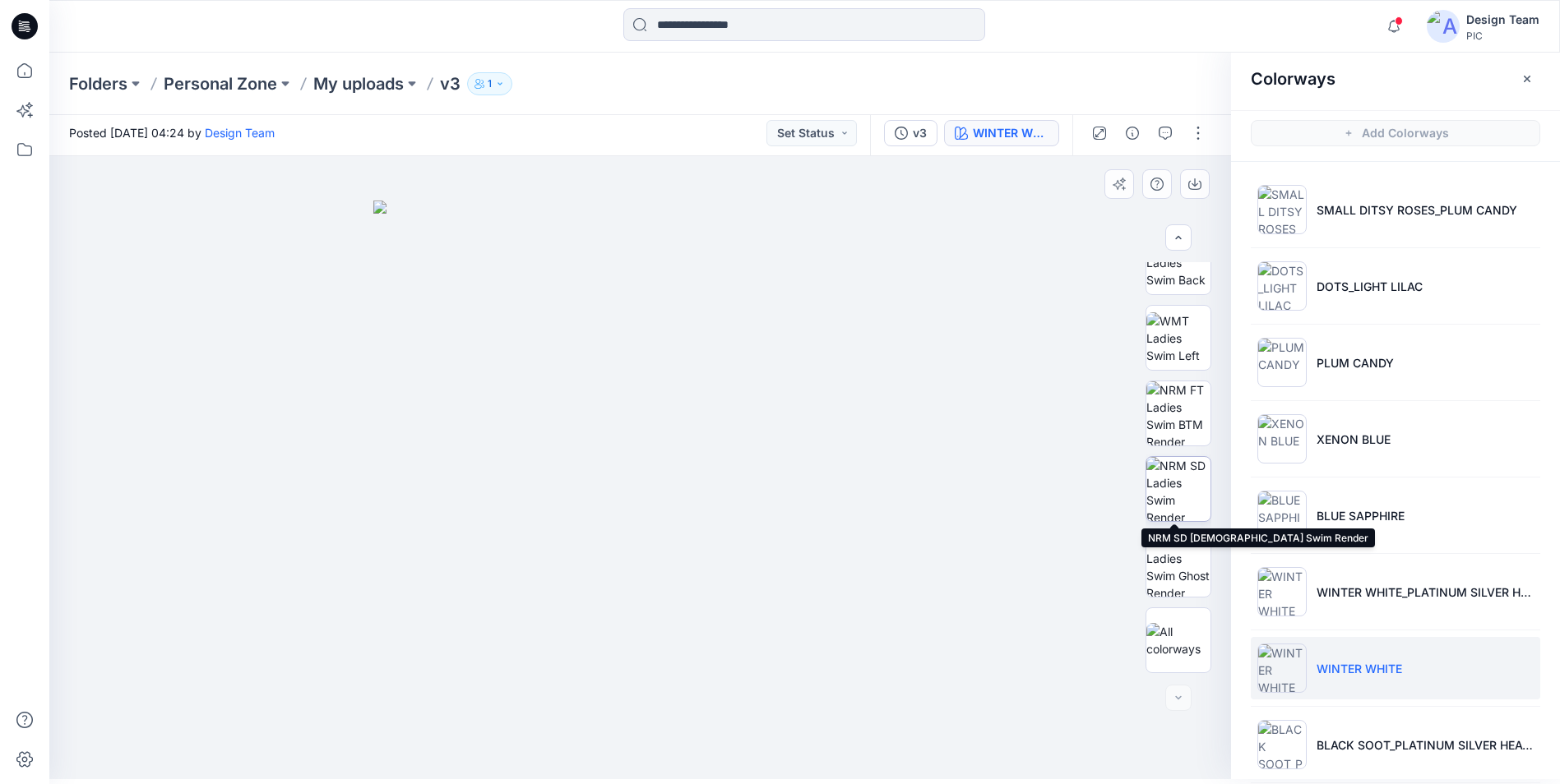
click at [1194, 489] on img at bounding box center [1179, 489] width 65 height 65
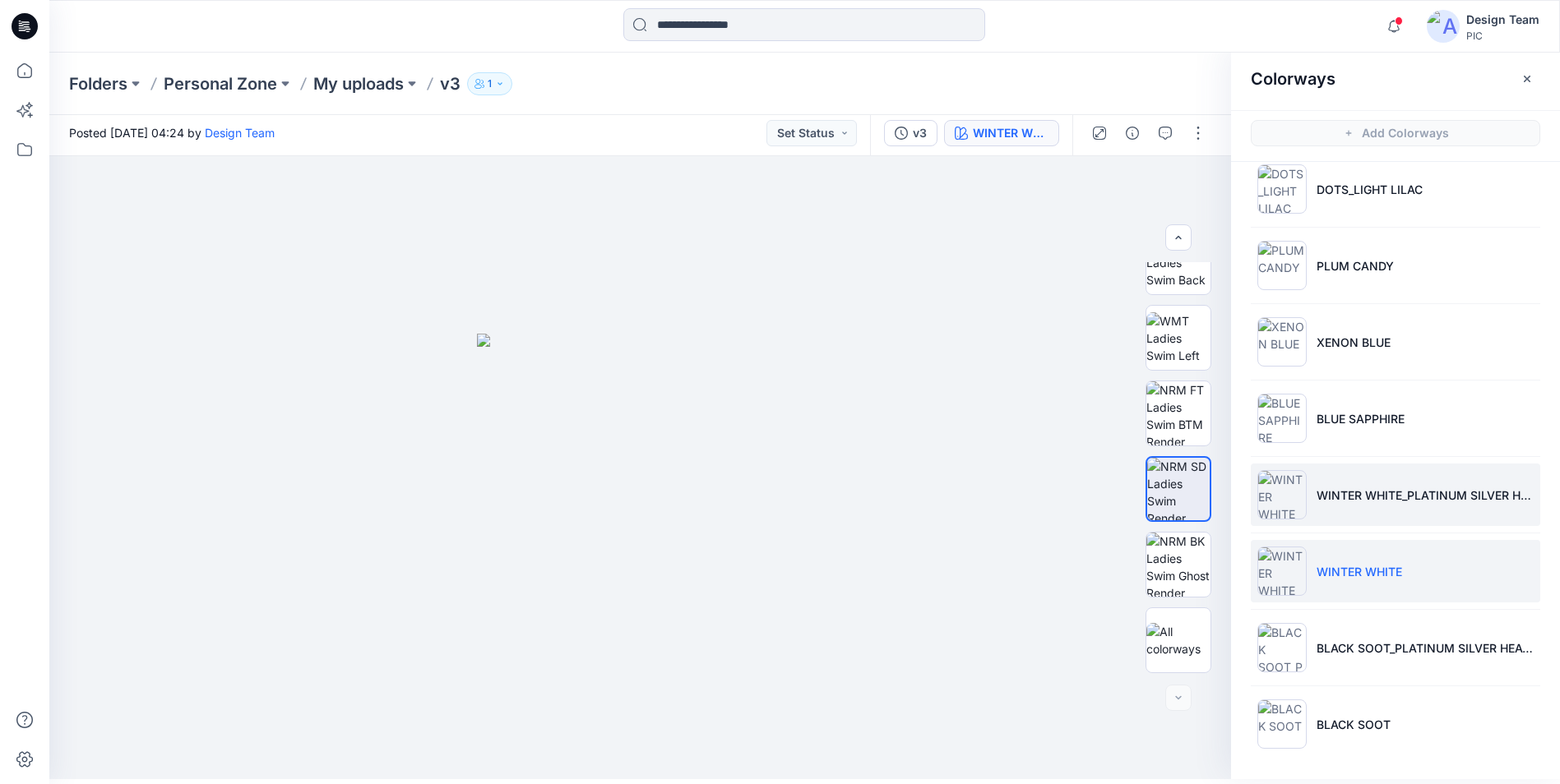
scroll to position [98, 0]
click at [1379, 585] on li "WINTER WHITE" at bounding box center [1396, 570] width 290 height 63
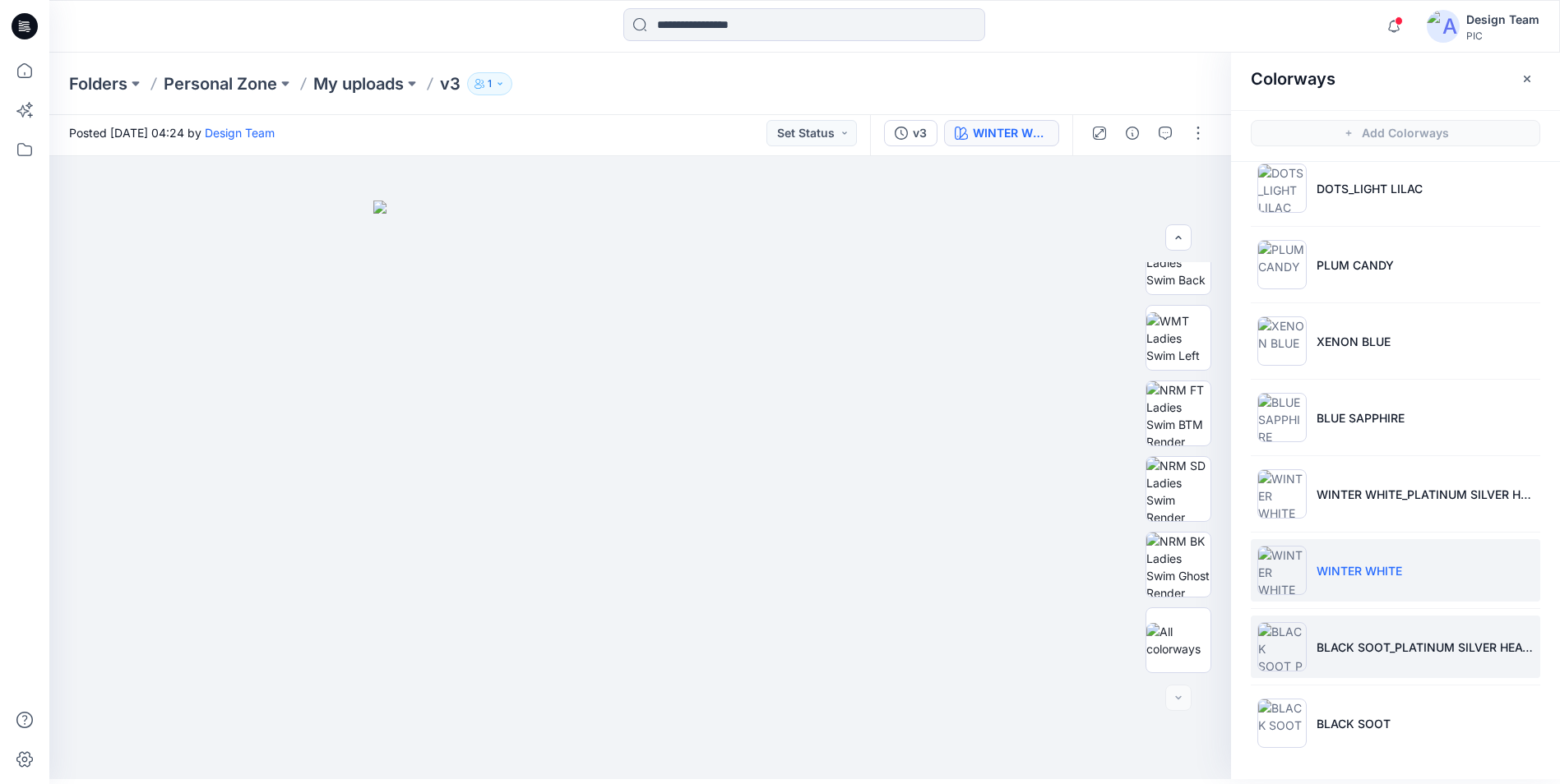
click at [1404, 659] on li "BLACK SOOT_PLATINUM SILVER HEATHER" at bounding box center [1396, 647] width 290 height 63
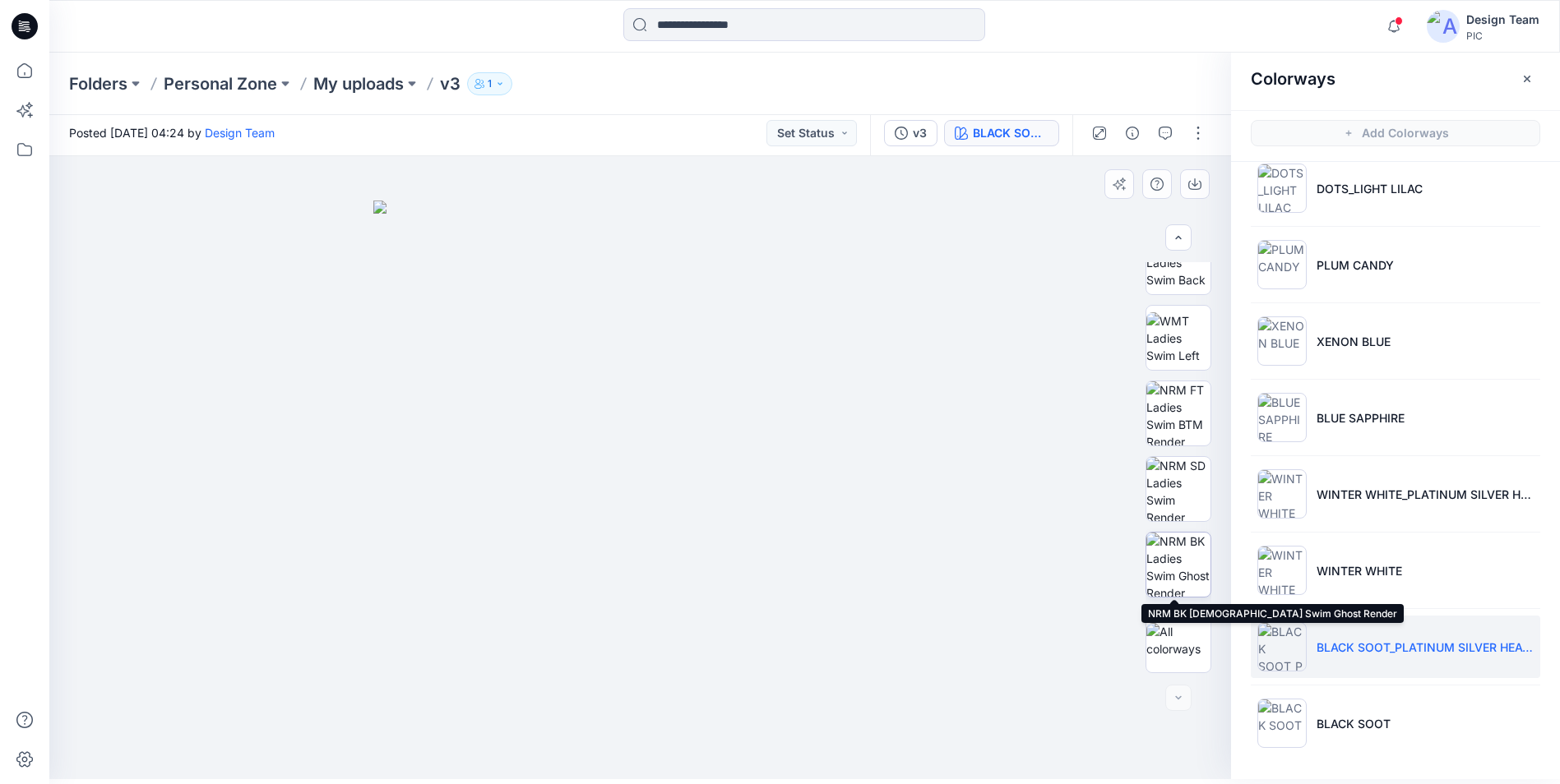
click at [1183, 562] on img at bounding box center [1179, 565] width 65 height 65
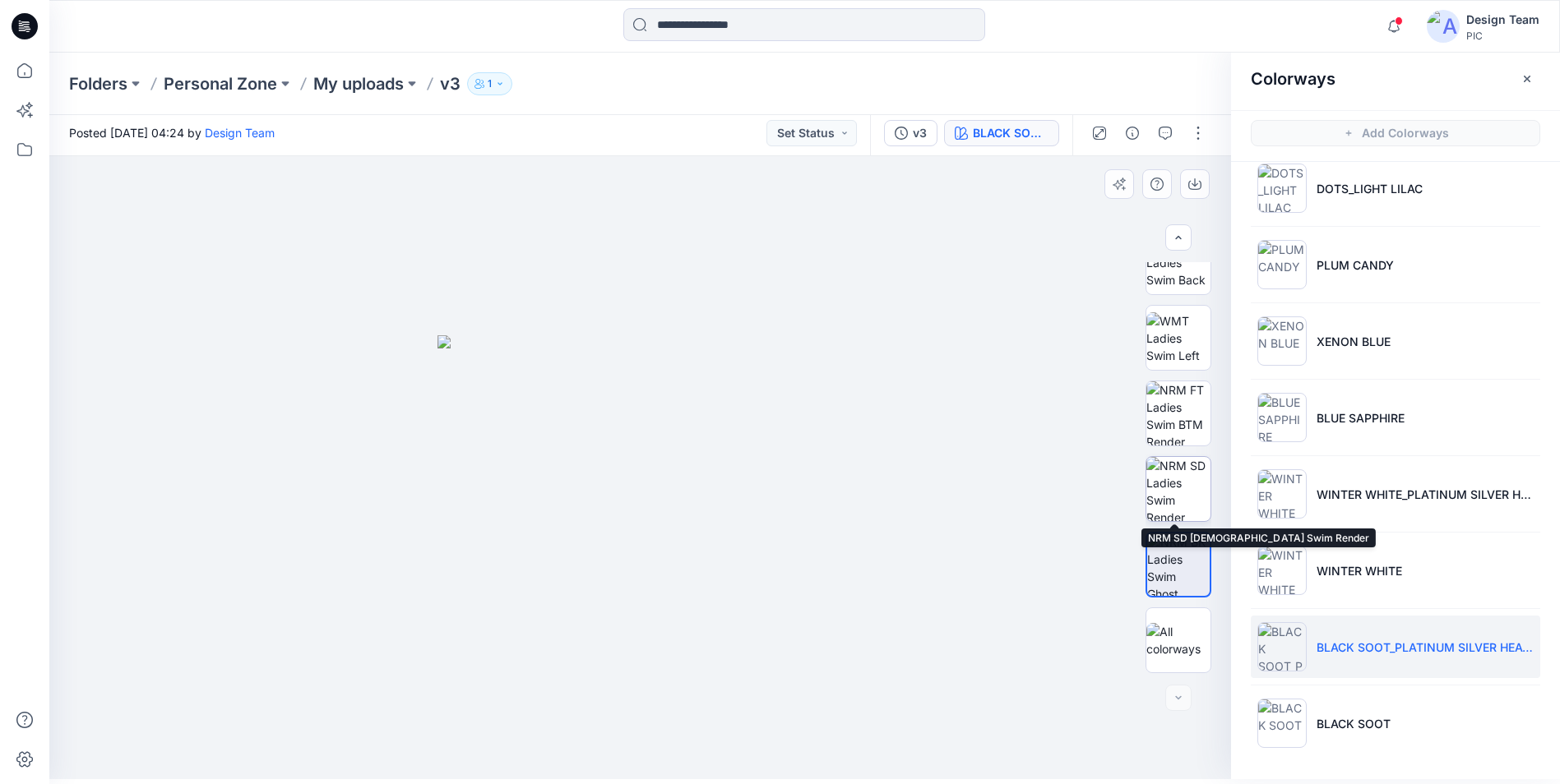
click at [1169, 481] on img at bounding box center [1179, 489] width 65 height 65
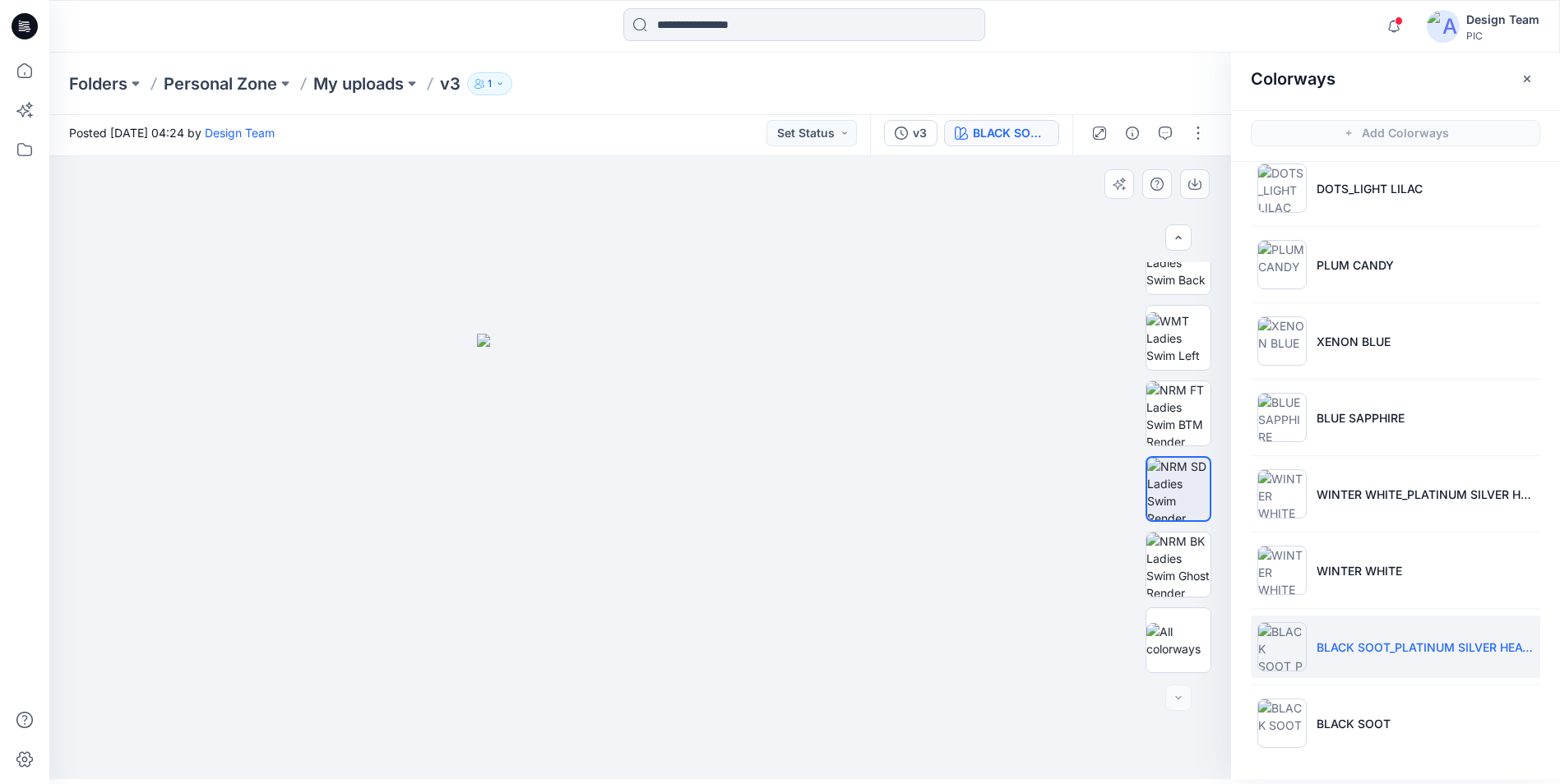
drag, startPoint x: 1182, startPoint y: 450, endPoint x: 1220, endPoint y: 391, distance: 70.2
drag, startPoint x: 1220, startPoint y: 391, endPoint x: 867, endPoint y: 249, distance: 380.5
click at [867, 249] on div at bounding box center [640, 467] width 1182 height 624
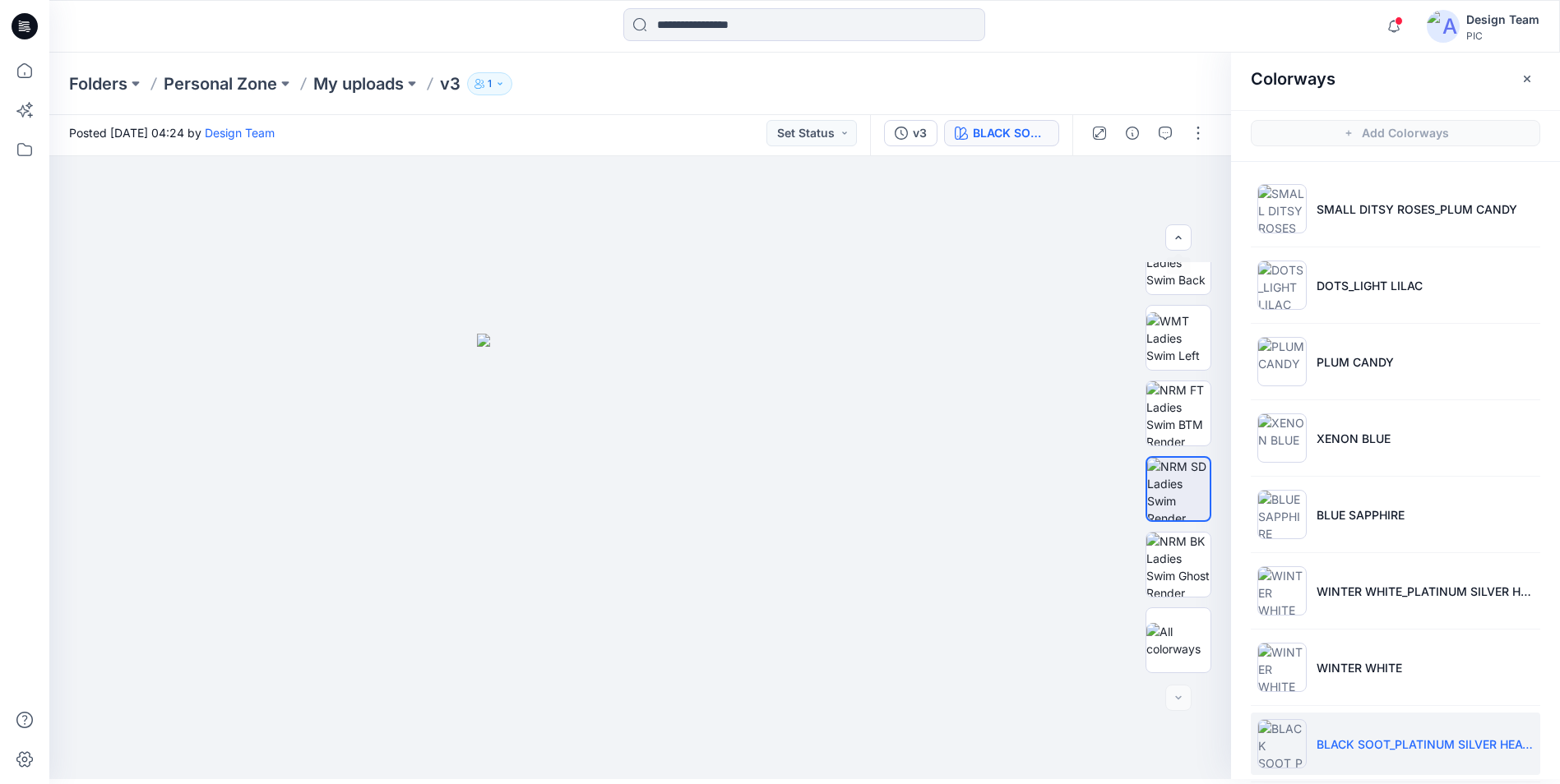
scroll to position [0, 0]
click at [388, 87] on p "My uploads" at bounding box center [359, 84] width 91 height 23
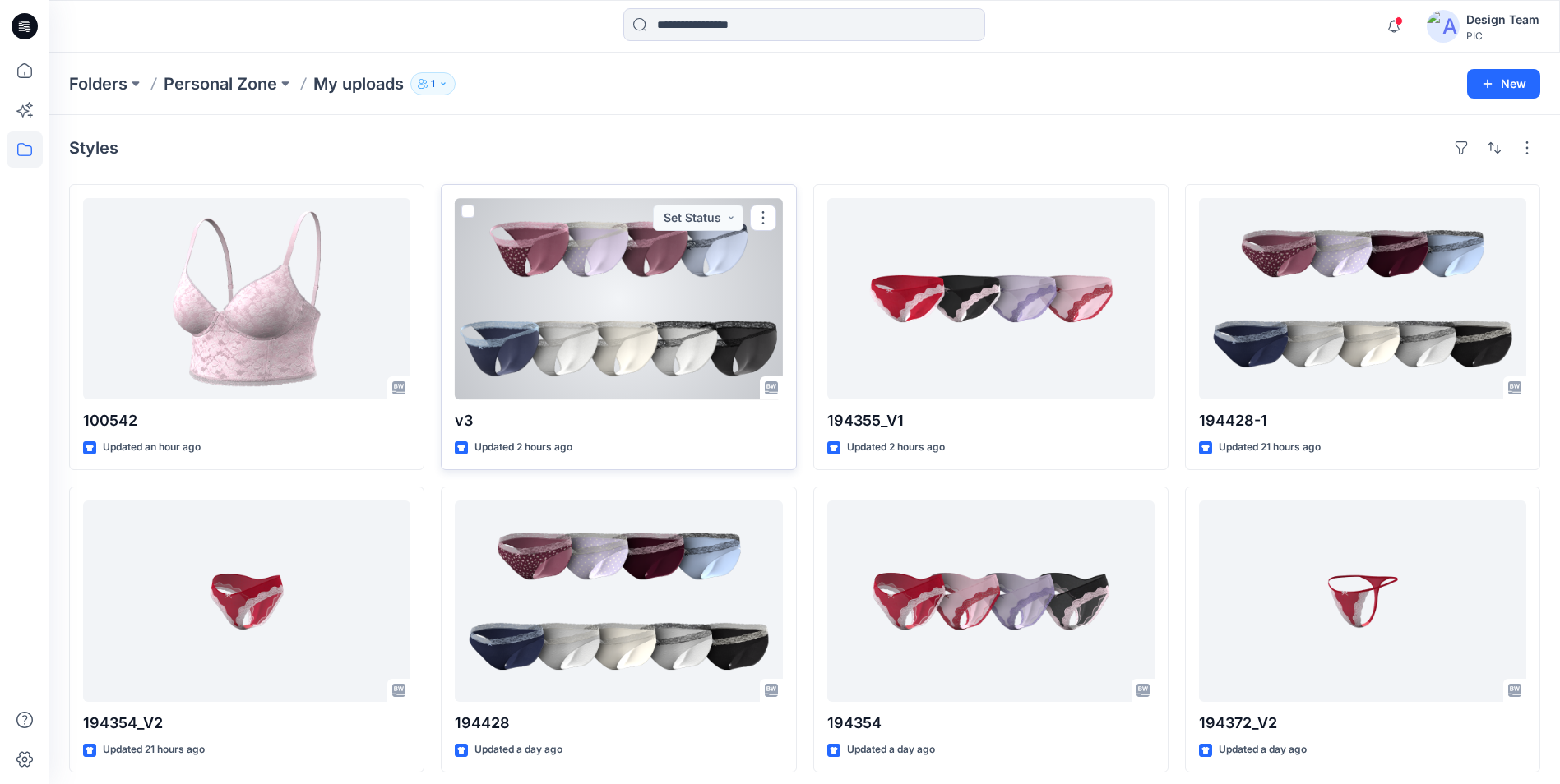
click at [709, 300] on div at bounding box center [618, 298] width 327 height 201
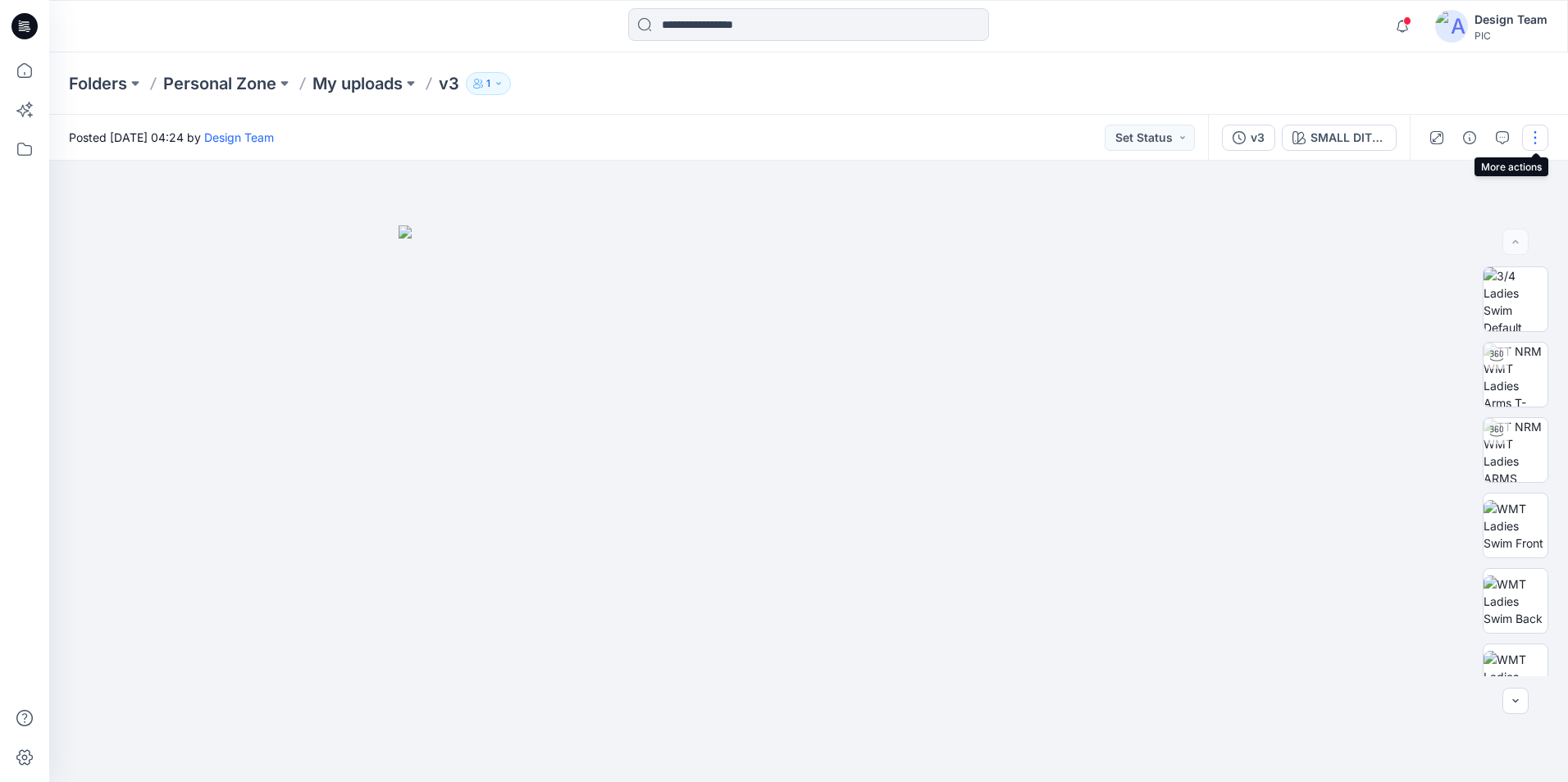
click at [1531, 141] on button "button" at bounding box center [1536, 137] width 26 height 26
click at [1467, 222] on button "Edit" at bounding box center [1466, 222] width 151 height 30
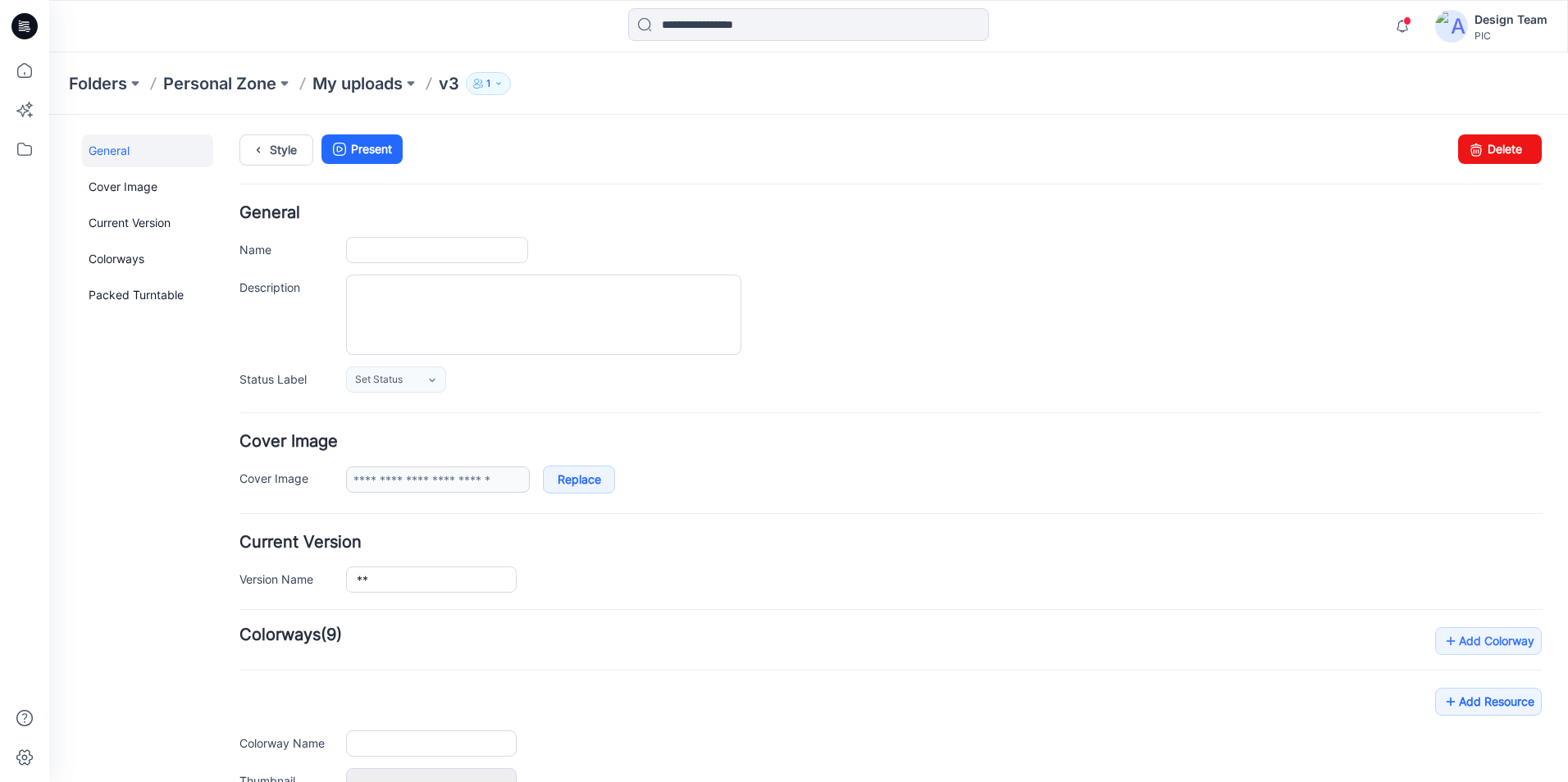
type input "**"
type input "**********"
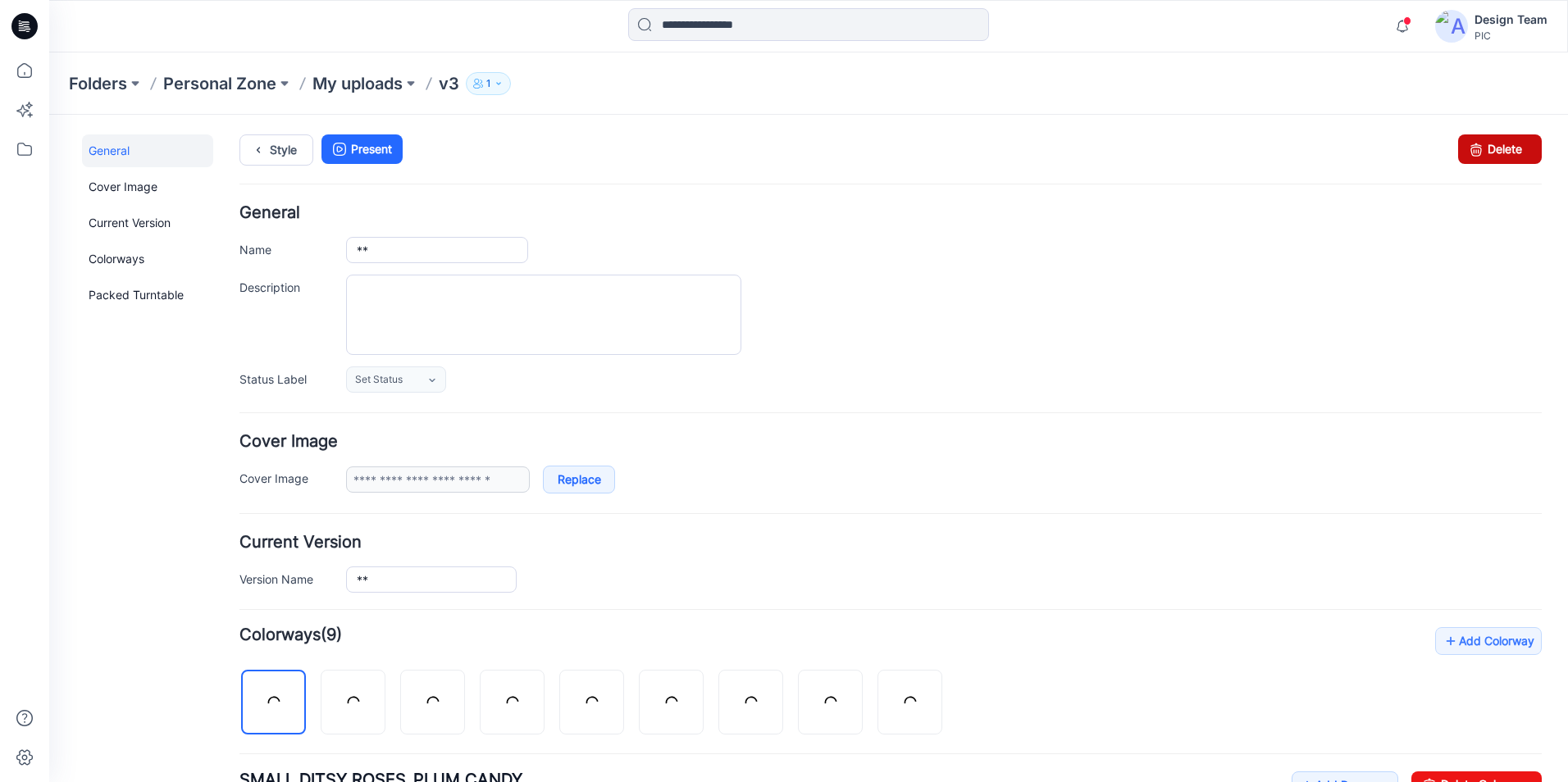
drag, startPoint x: 1496, startPoint y: 150, endPoint x: 908, endPoint y: 194, distance: 589.6
click at [1496, 150] on link "Delete" at bounding box center [1500, 150] width 84 height 30
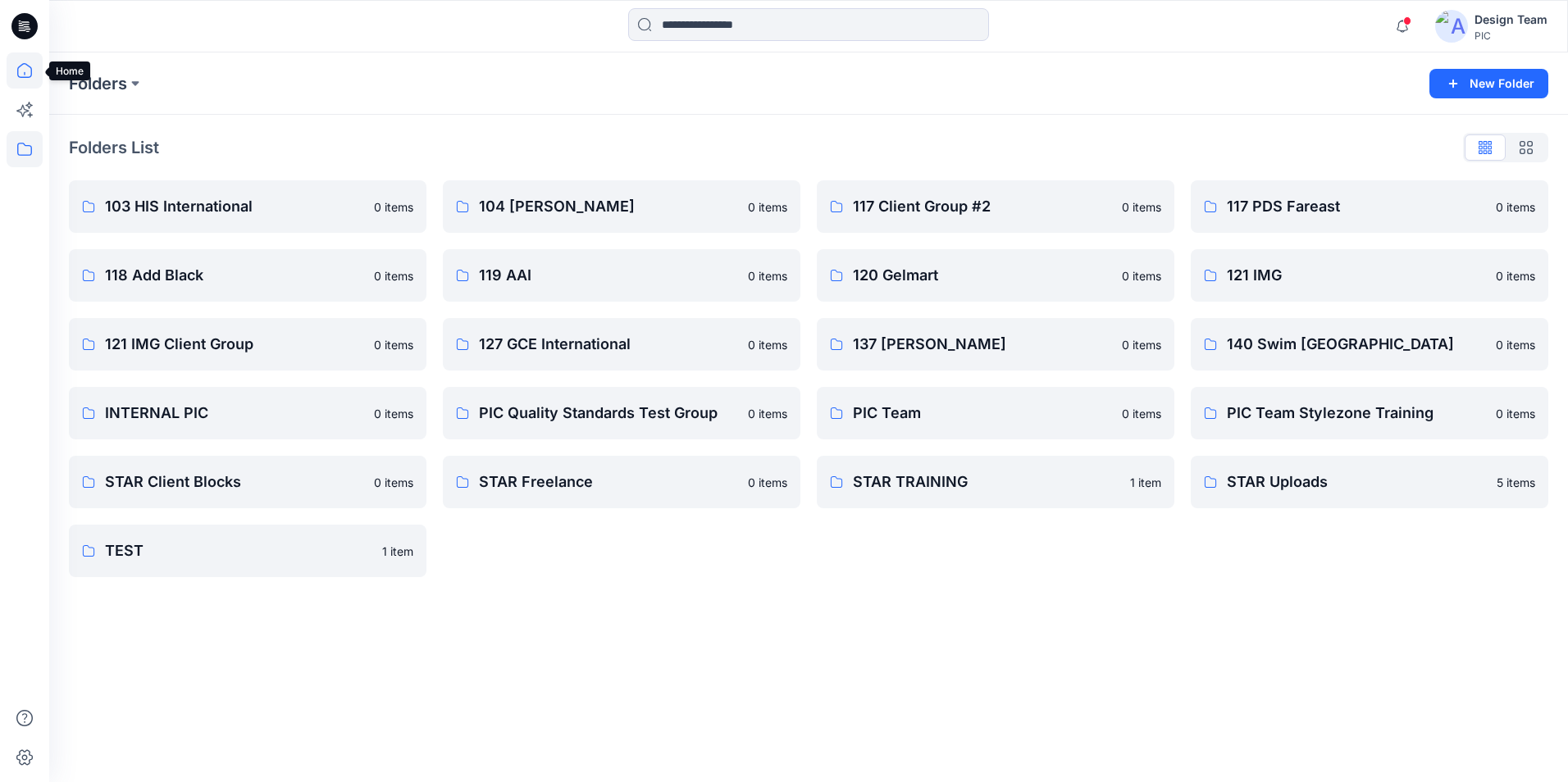
click at [24, 74] on icon at bounding box center [23, 74] width 1 height 3
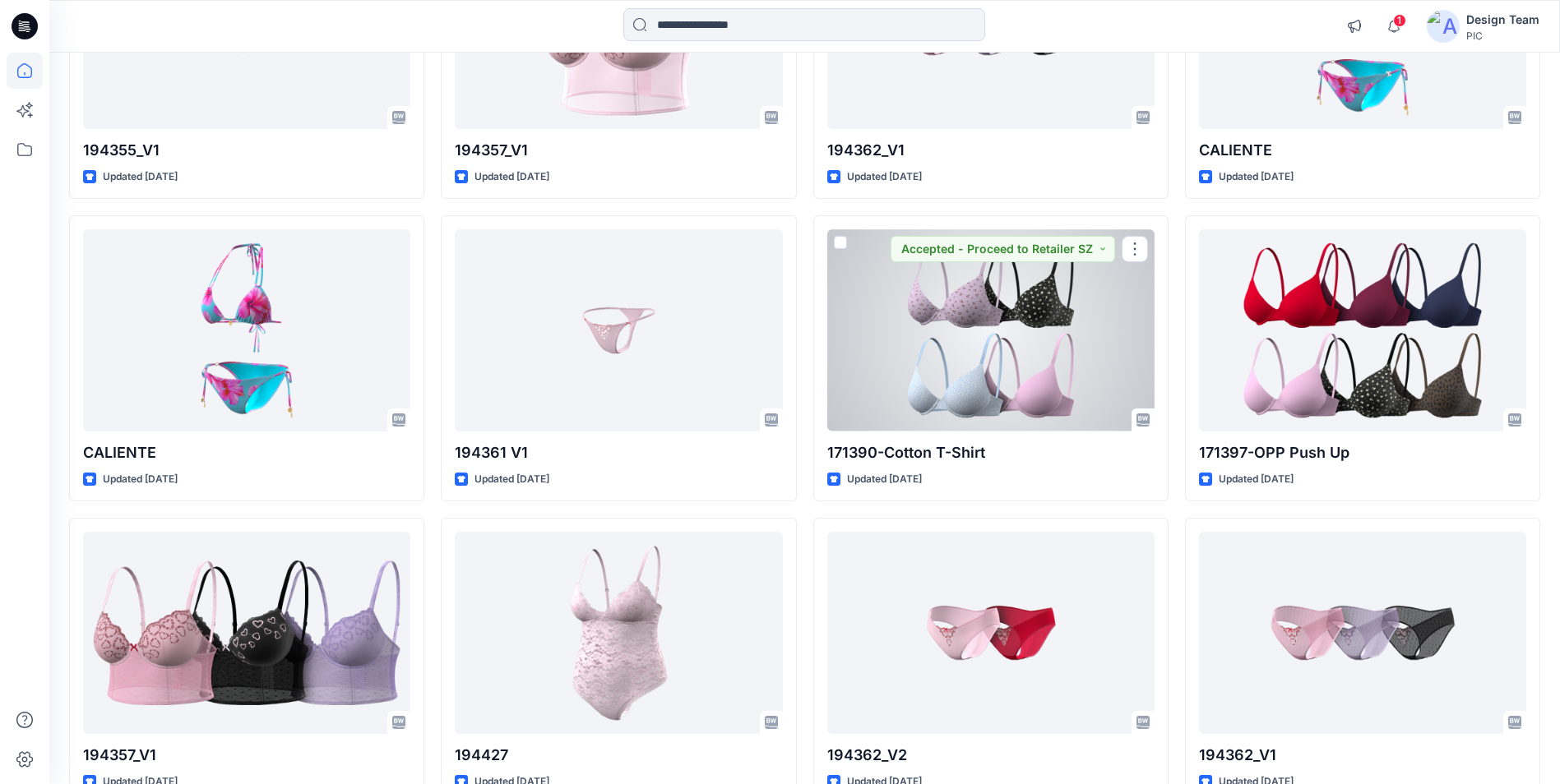
scroll to position [5694, 0]
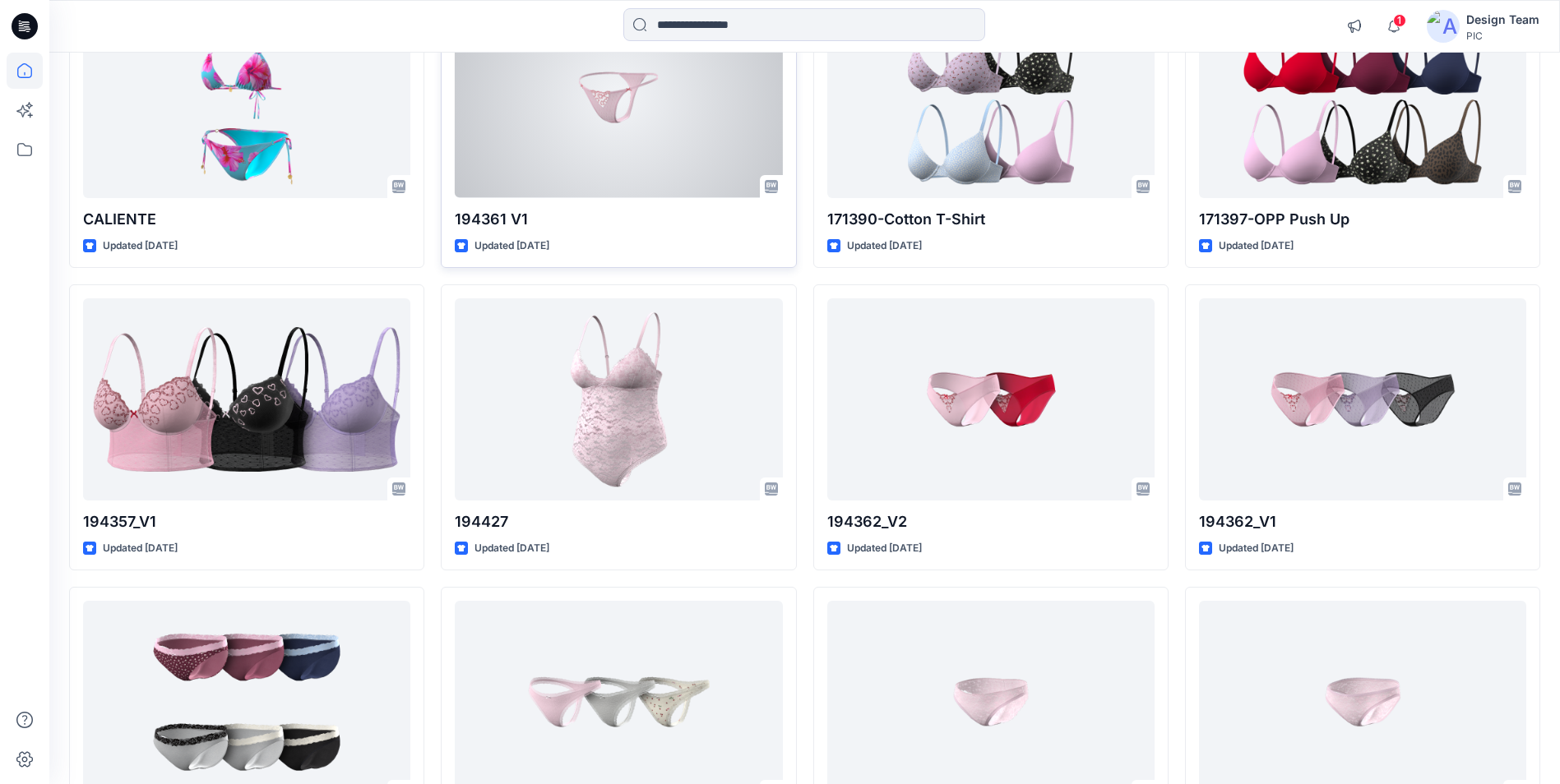
click at [694, 174] on div at bounding box center [618, 96] width 327 height 201
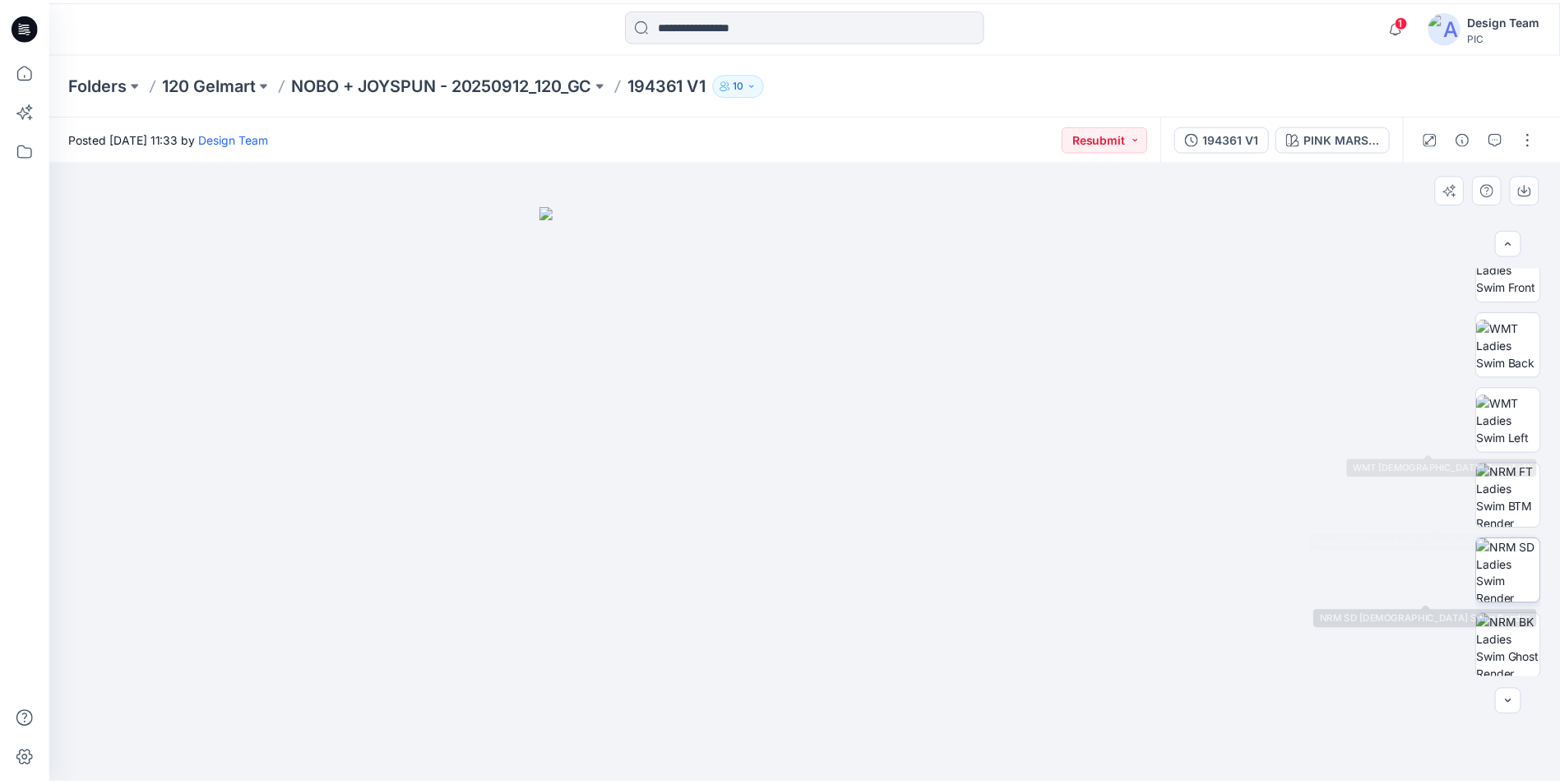
scroll to position [260, 0]
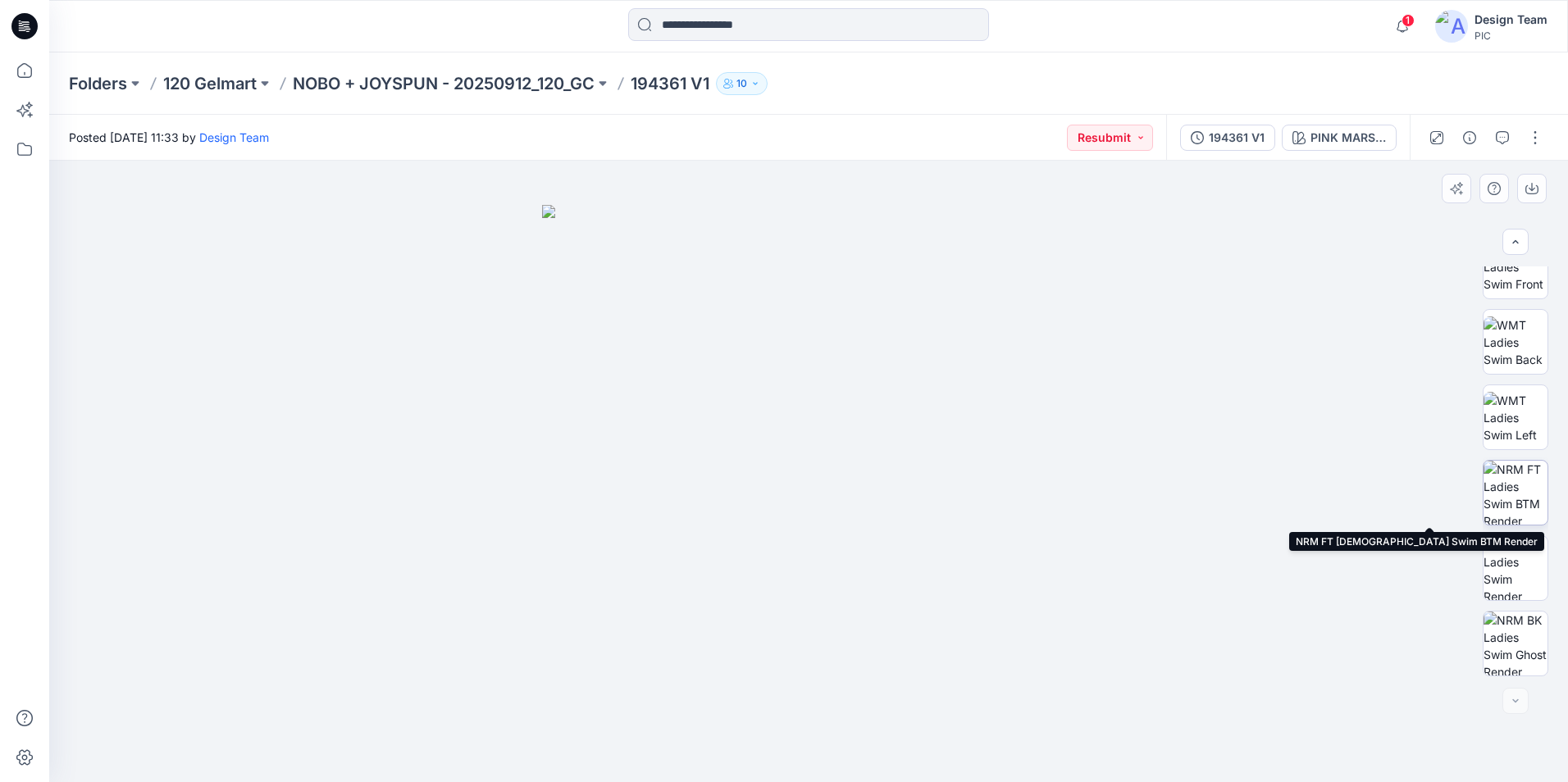
click at [1515, 508] on img at bounding box center [1516, 493] width 64 height 64
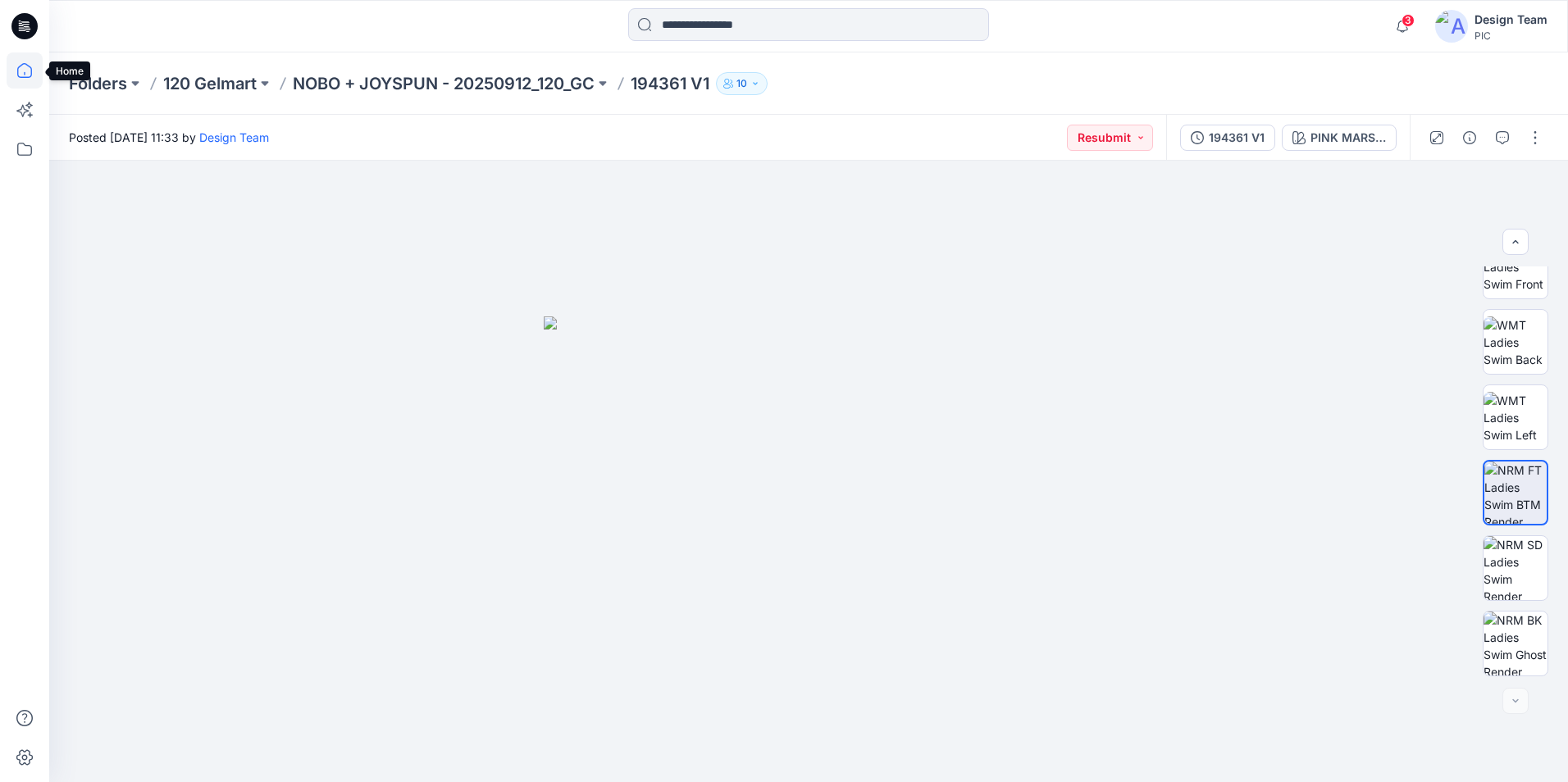
click at [23, 69] on icon at bounding box center [24, 70] width 36 height 36
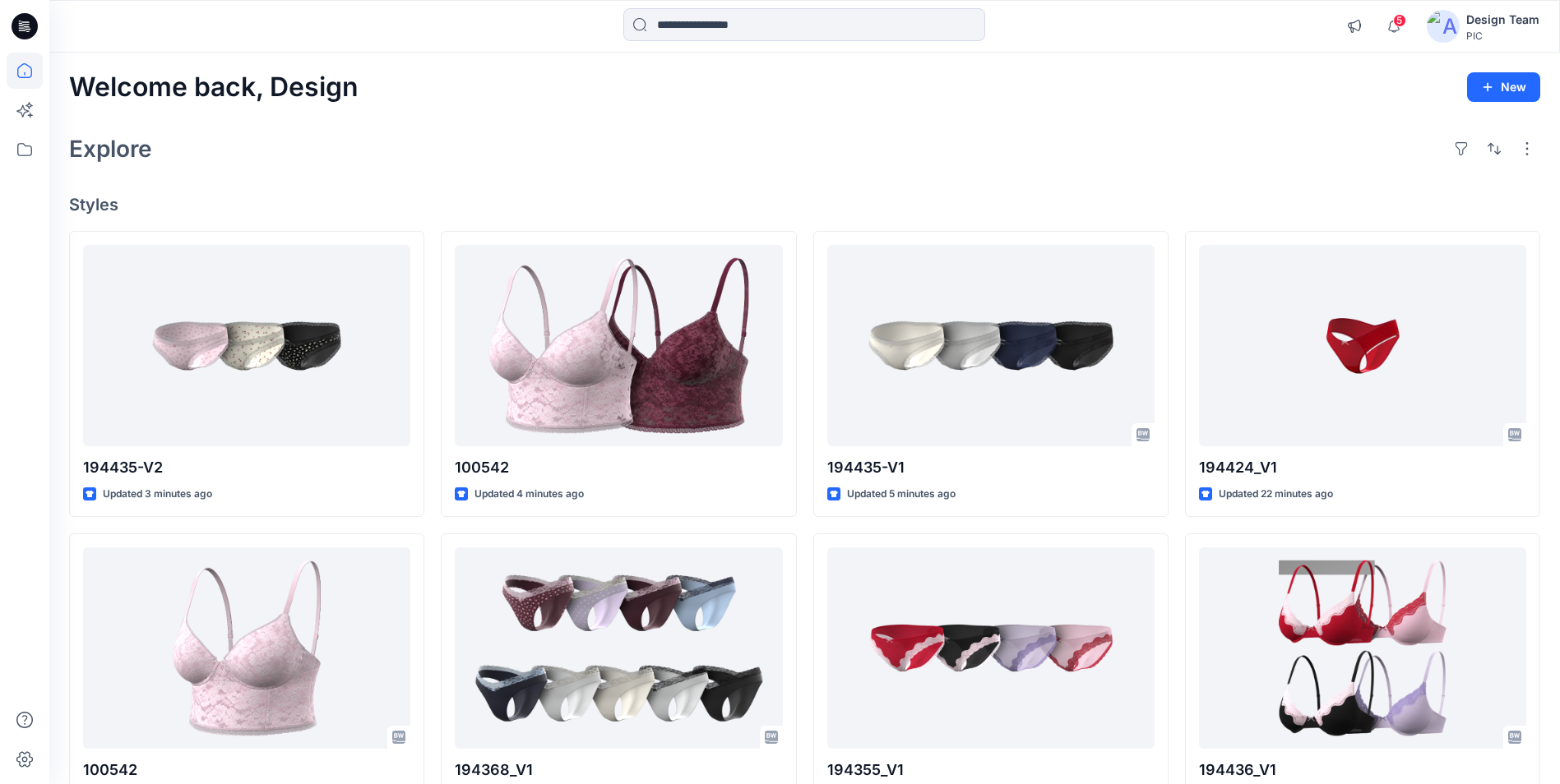
click at [466, 178] on div "Welcome back, Design New Explore Styles 194435-V2 Updated 3 minutes ago 100542 …" at bounding box center [805, 626] width 1511 height 1149
click at [1221, 129] on div "Explore" at bounding box center [804, 148] width 1471 height 39
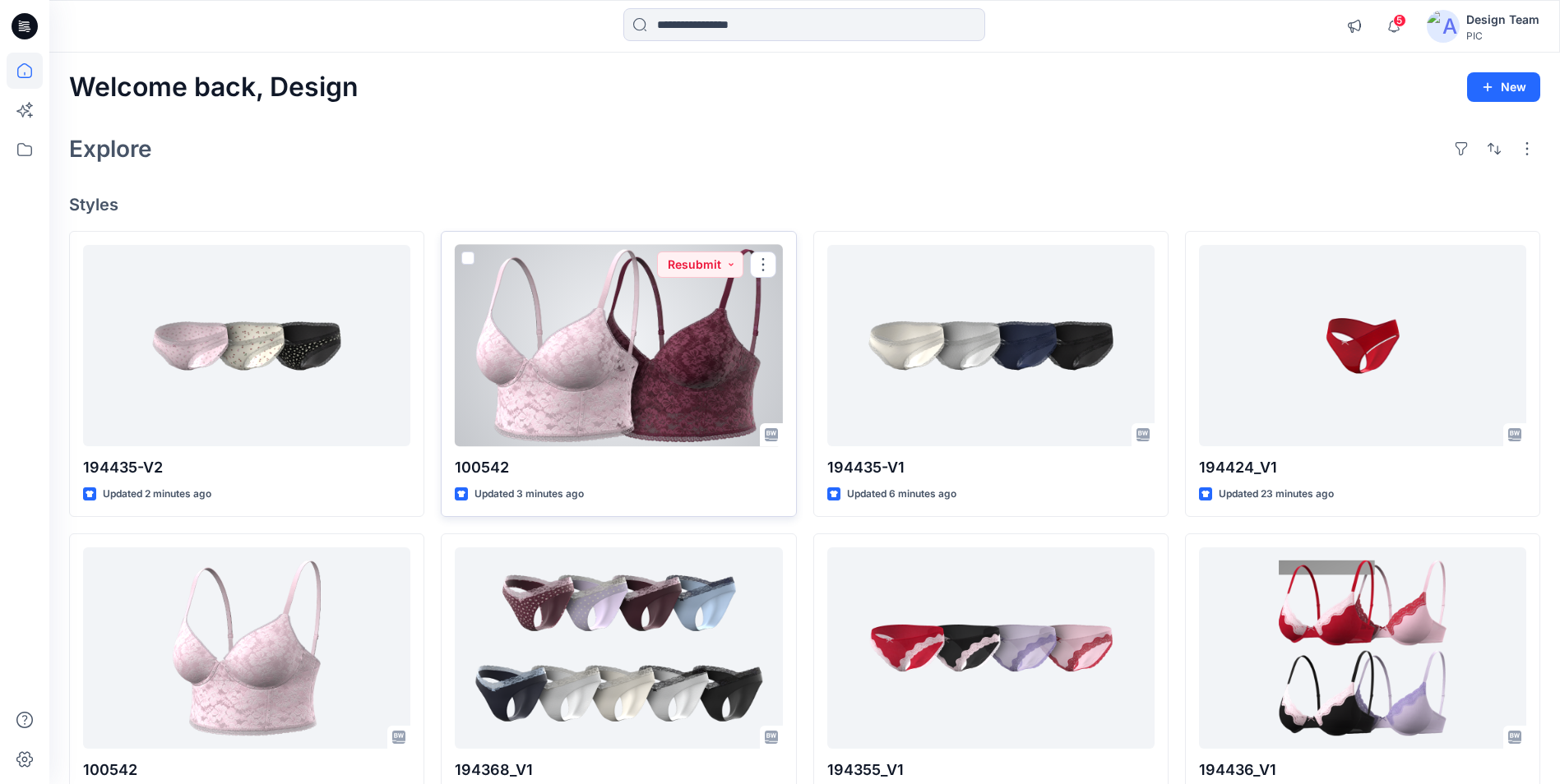
click at [718, 332] on div at bounding box center [618, 345] width 327 height 201
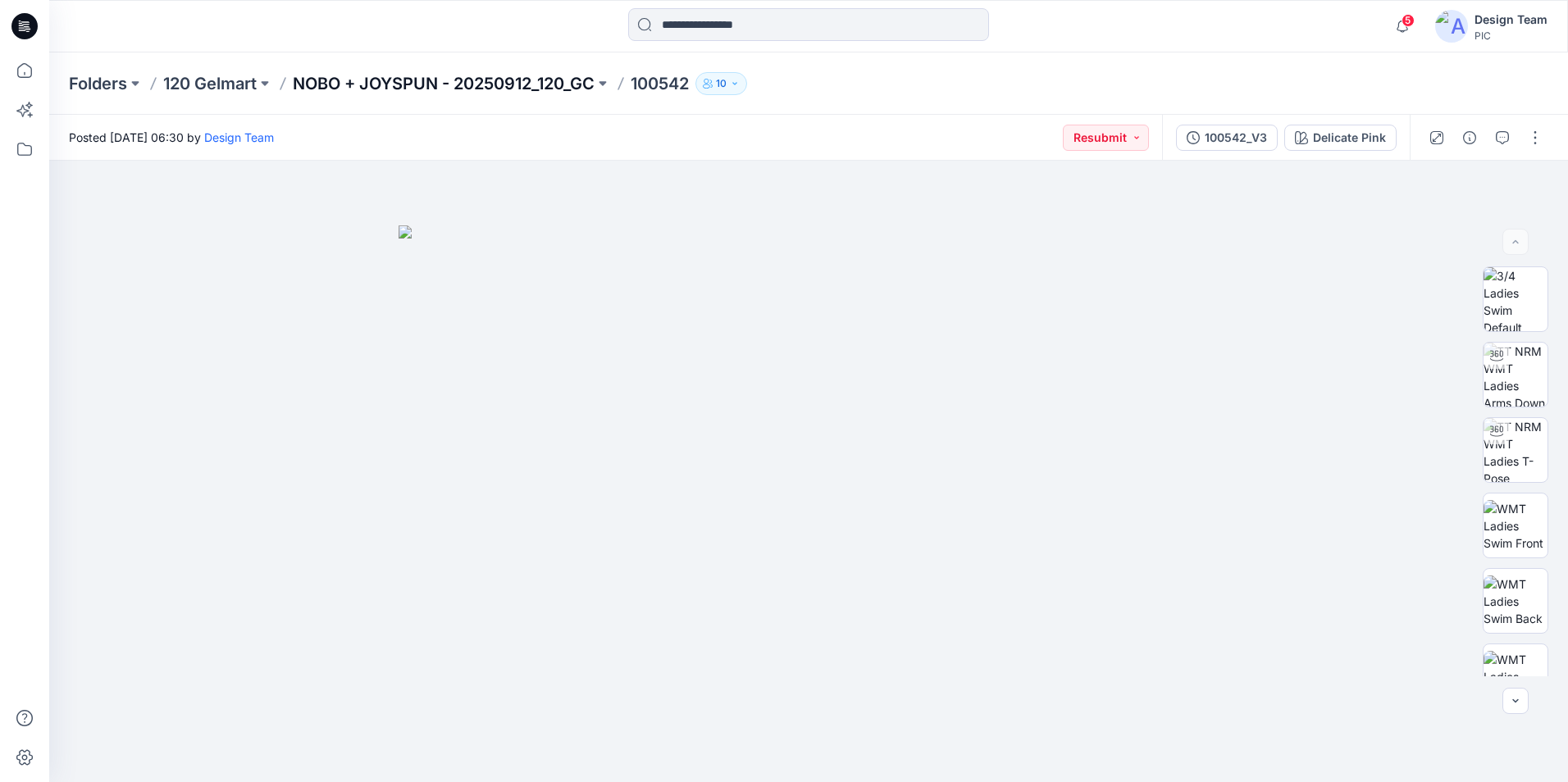
click at [470, 85] on p "NOBO + JOYSPUN - 20250912_120_GC" at bounding box center [444, 84] width 302 height 23
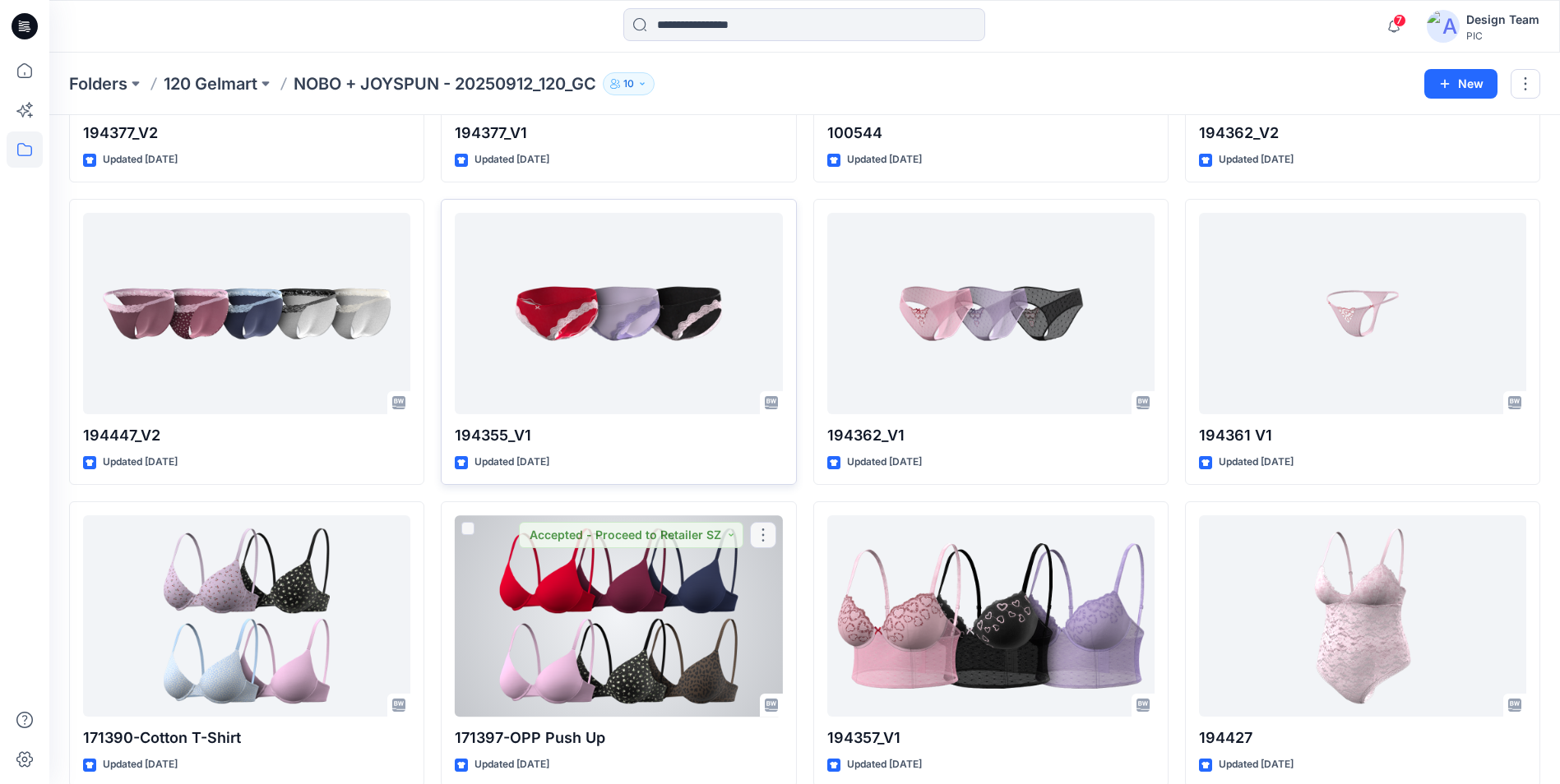
scroll to position [3617, 0]
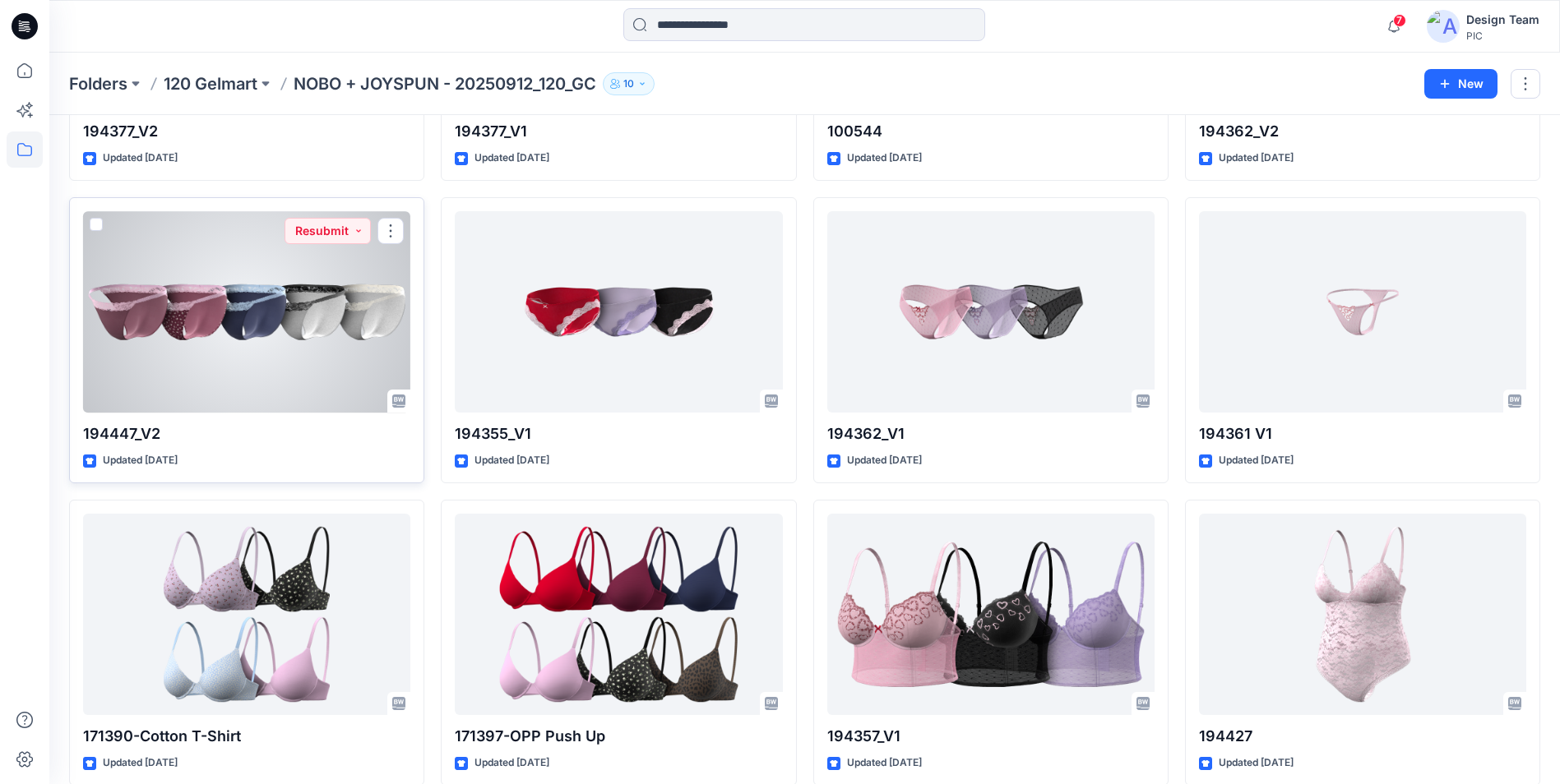
click at [280, 373] on div at bounding box center [246, 311] width 327 height 201
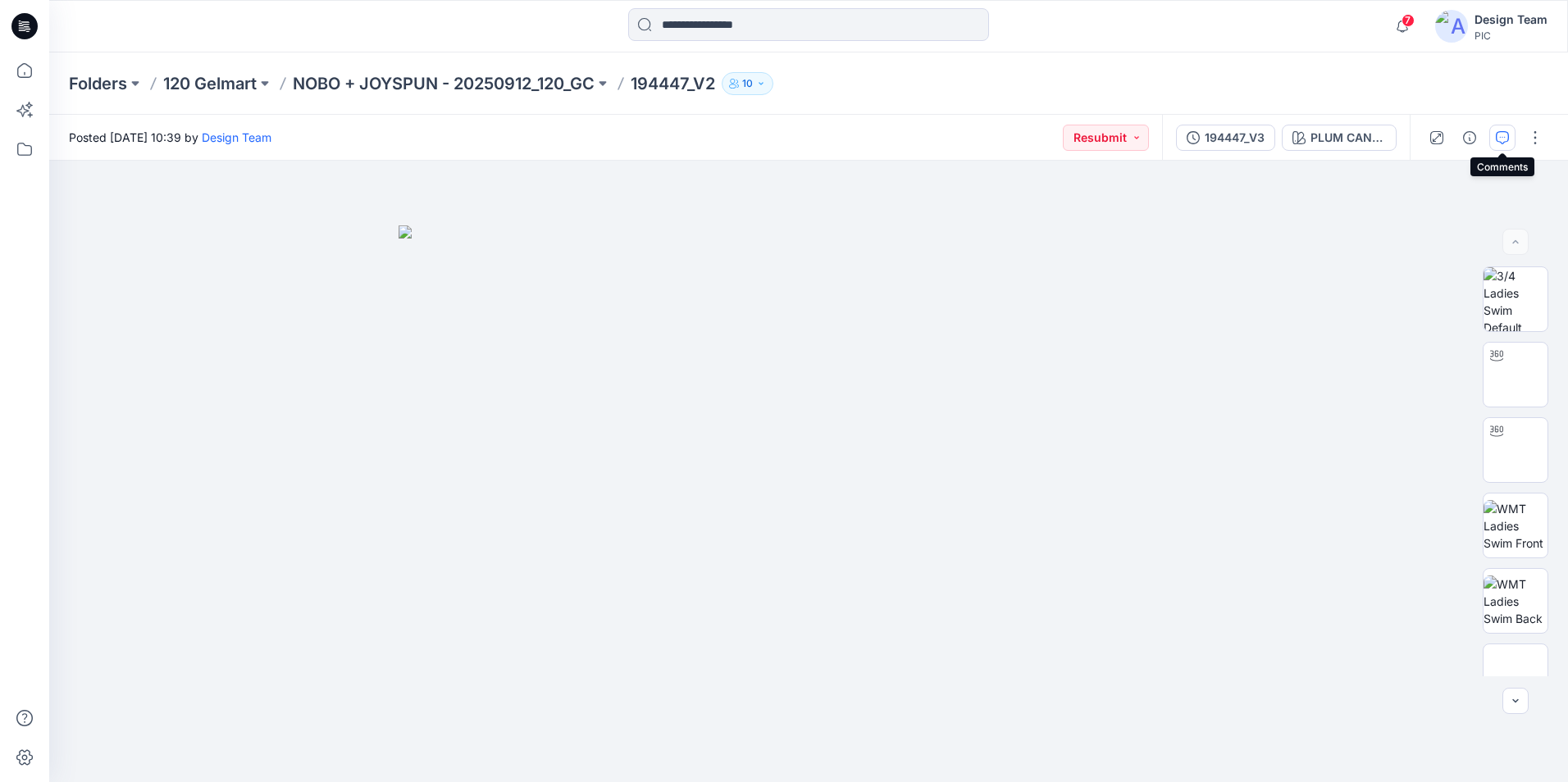
click at [1502, 136] on icon "button" at bounding box center [1502, 137] width 13 height 13
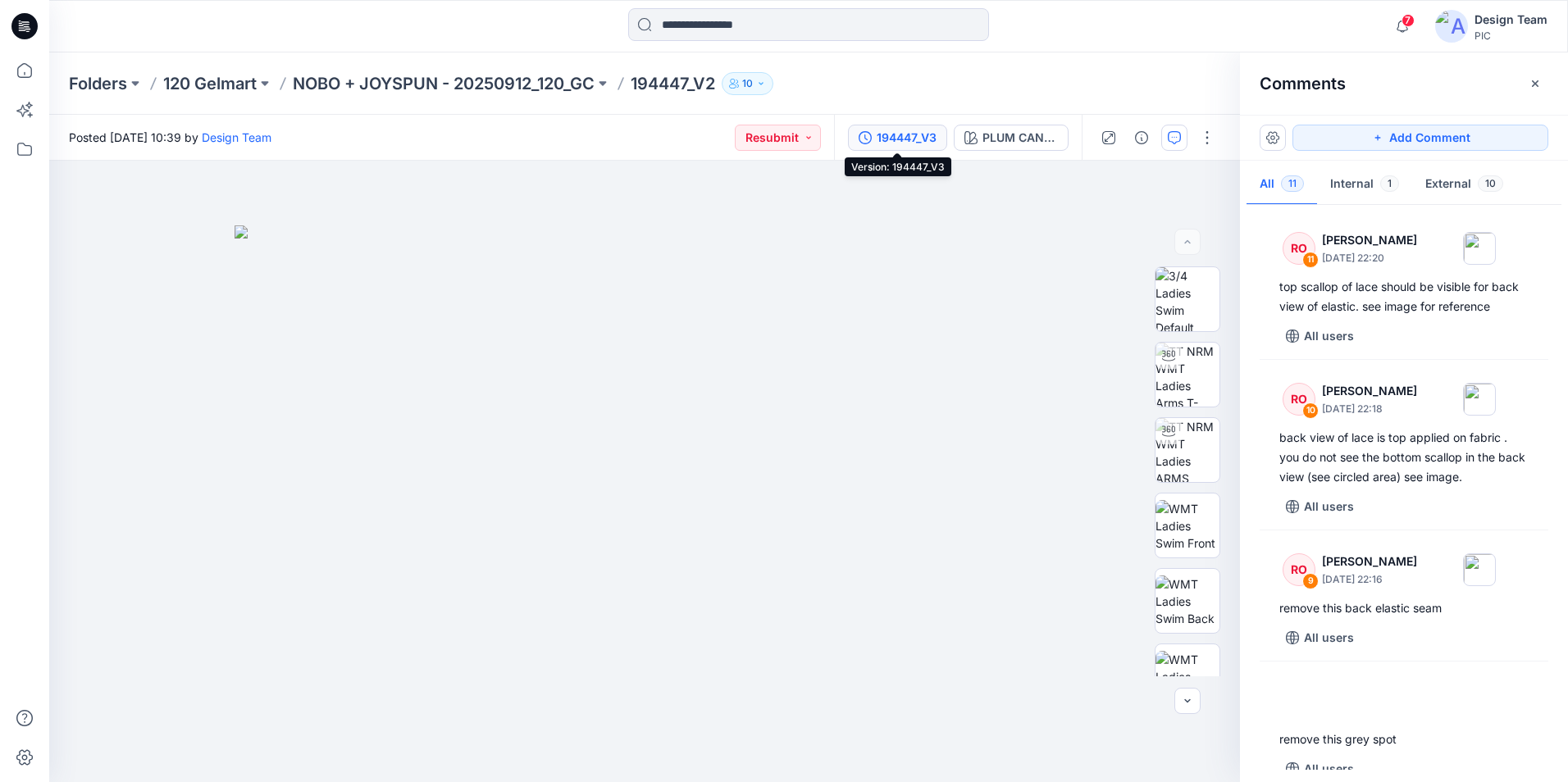
click at [914, 144] on div "194447_V3" at bounding box center [907, 137] width 60 height 18
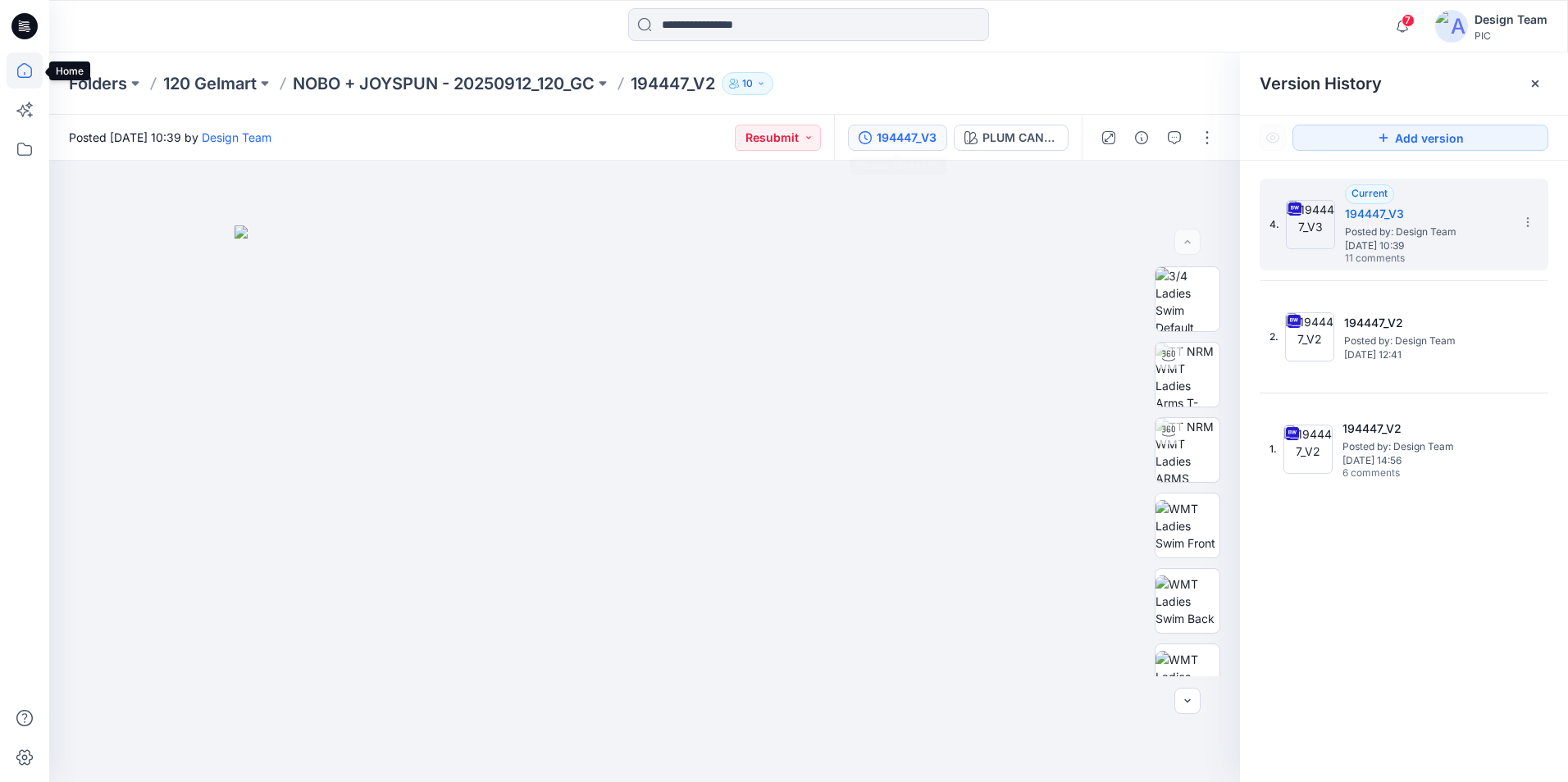
click at [17, 65] on icon at bounding box center [24, 70] width 36 height 36
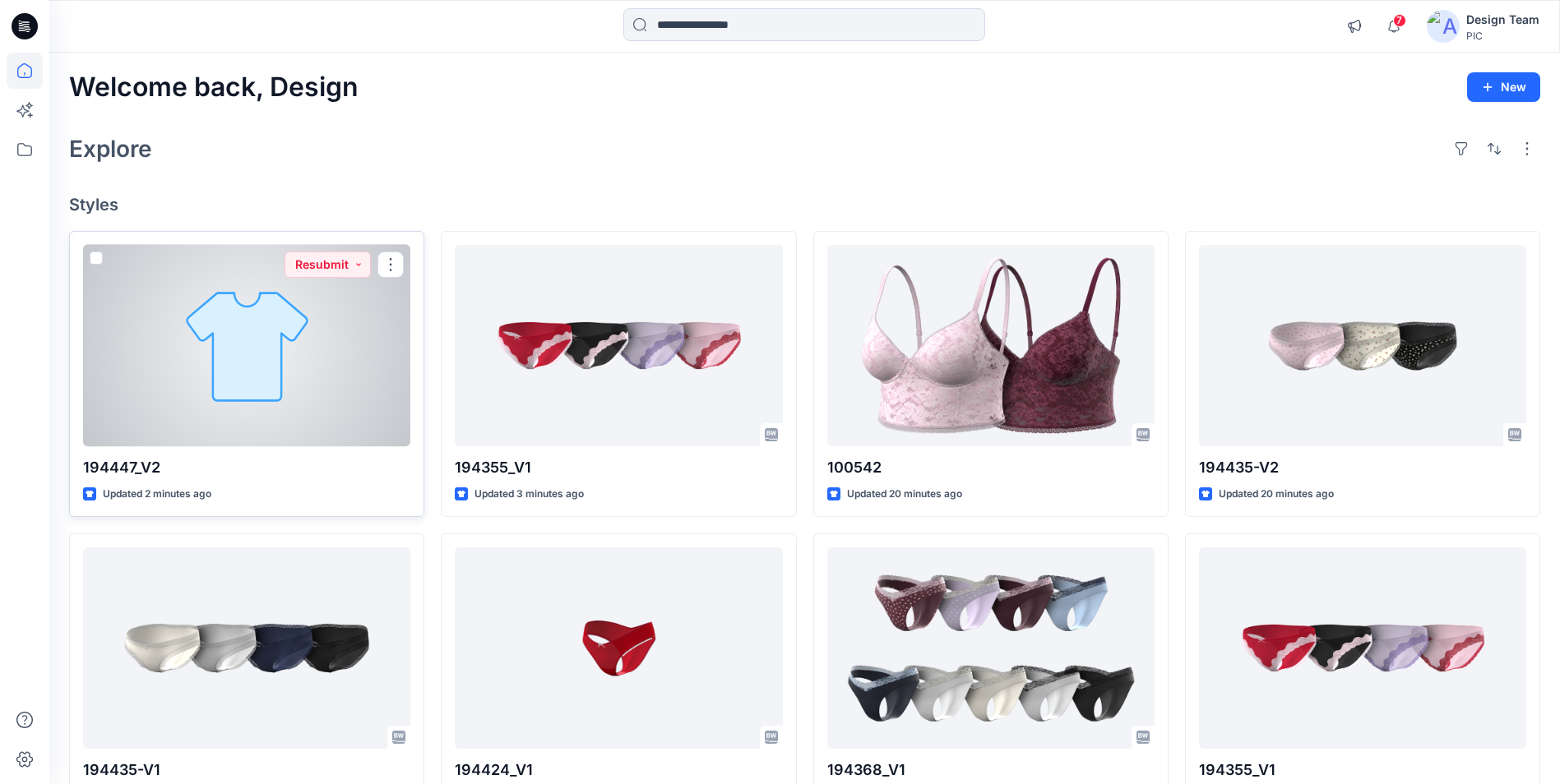
click at [309, 420] on div at bounding box center [246, 345] width 327 height 201
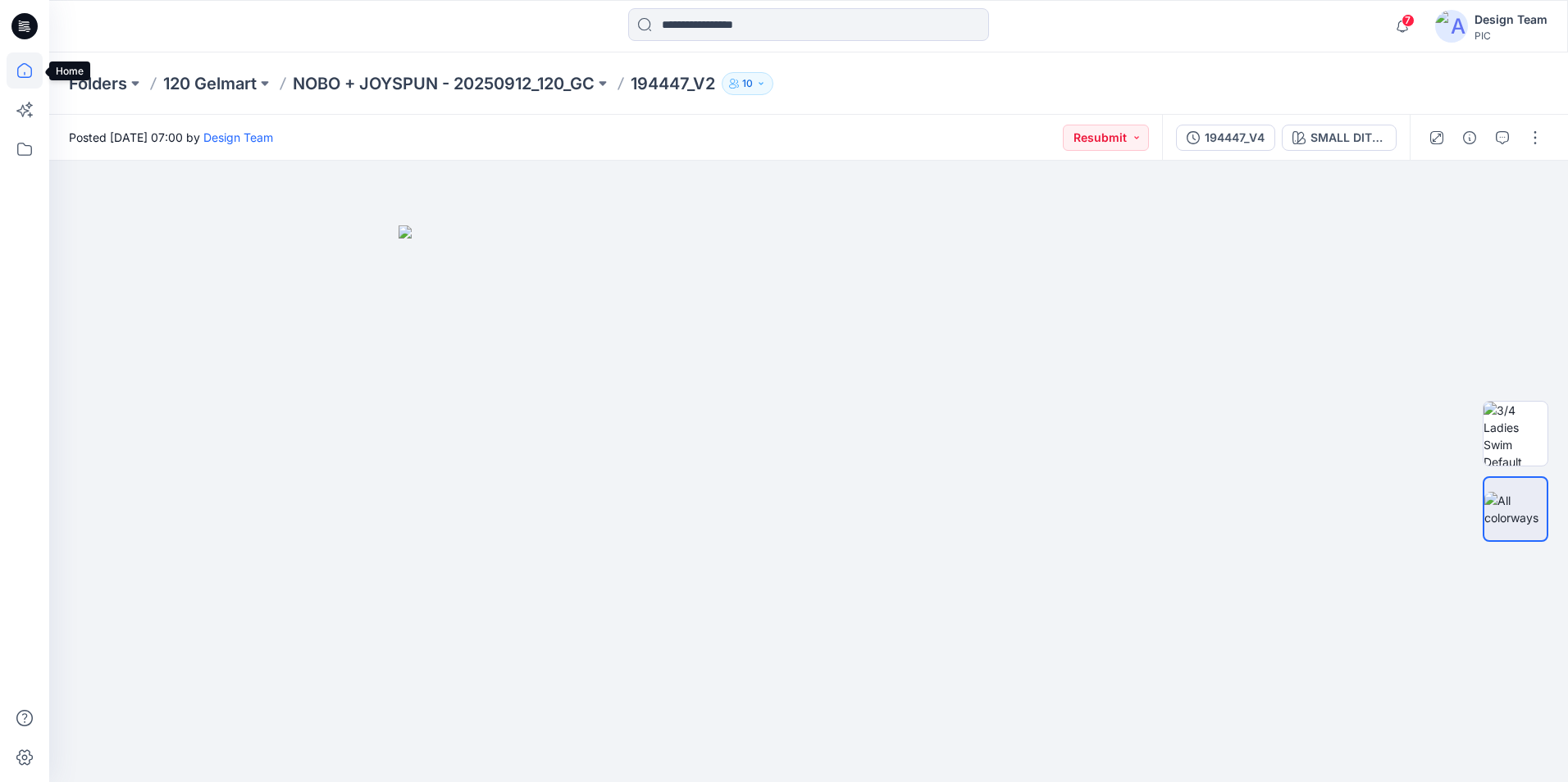
click at [14, 70] on icon at bounding box center [24, 70] width 36 height 36
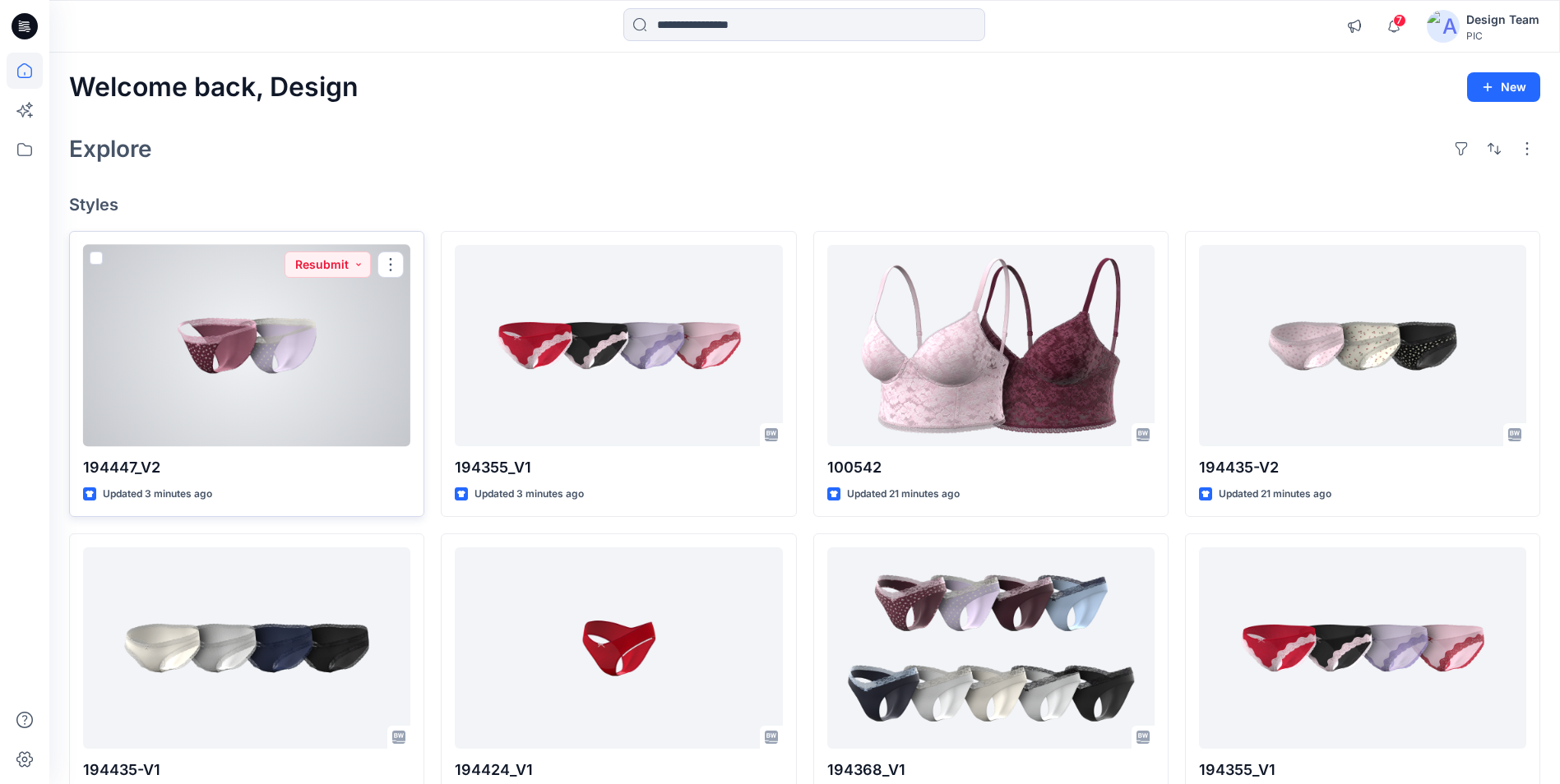
click at [241, 350] on div at bounding box center [246, 345] width 327 height 201
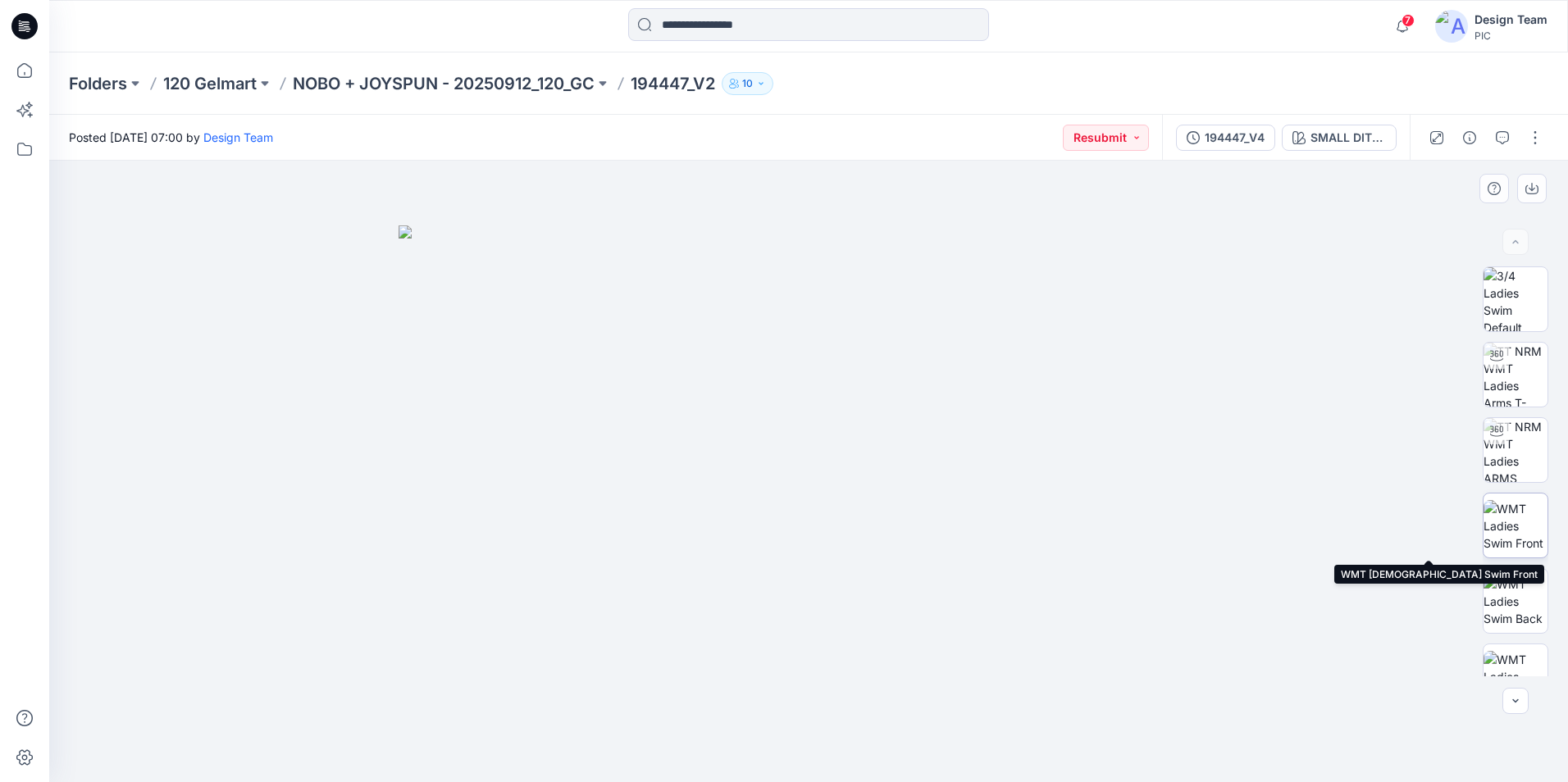
click at [1519, 537] on img at bounding box center [1516, 525] width 64 height 51
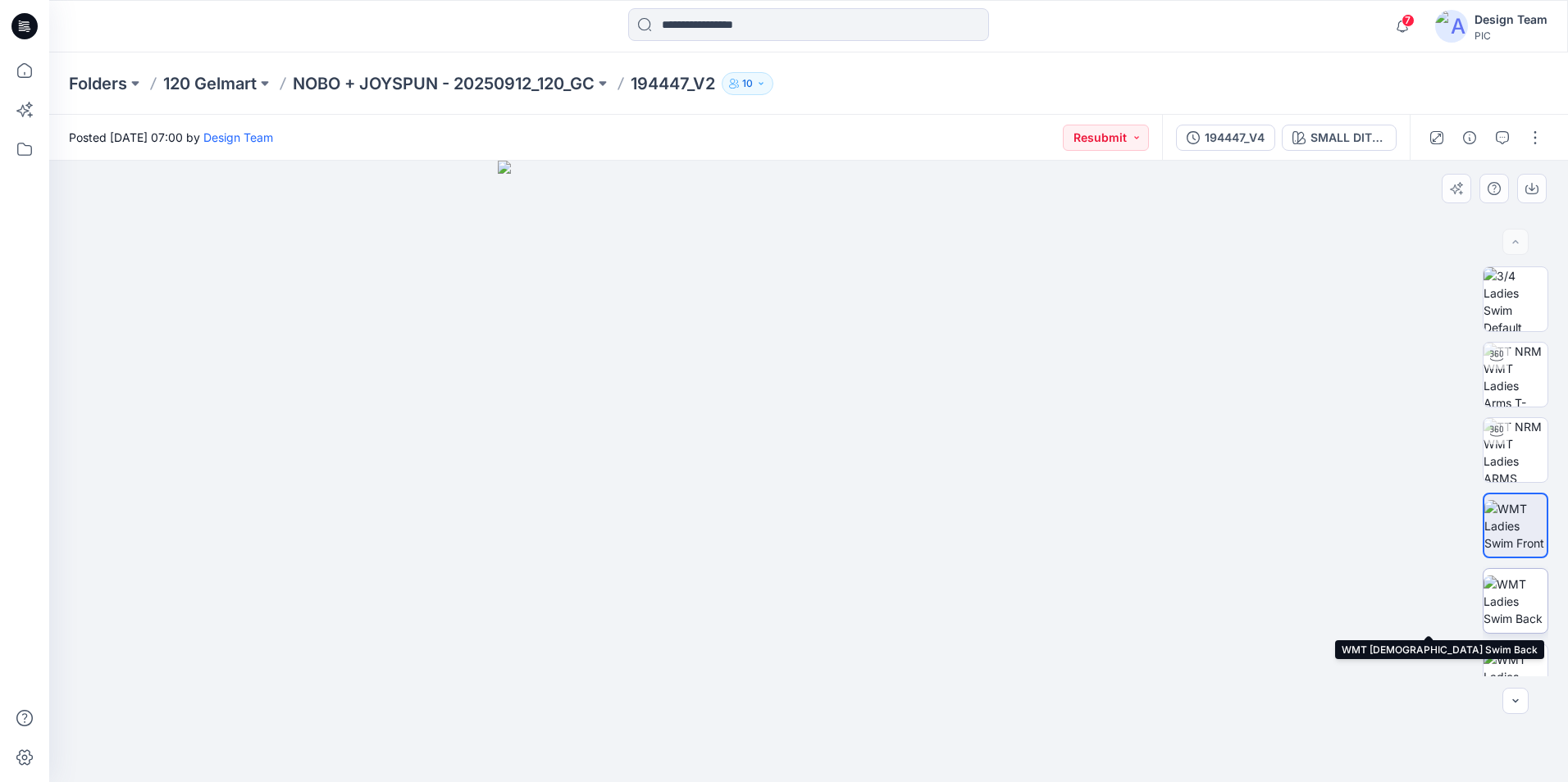
click at [1510, 588] on img at bounding box center [1516, 601] width 64 height 51
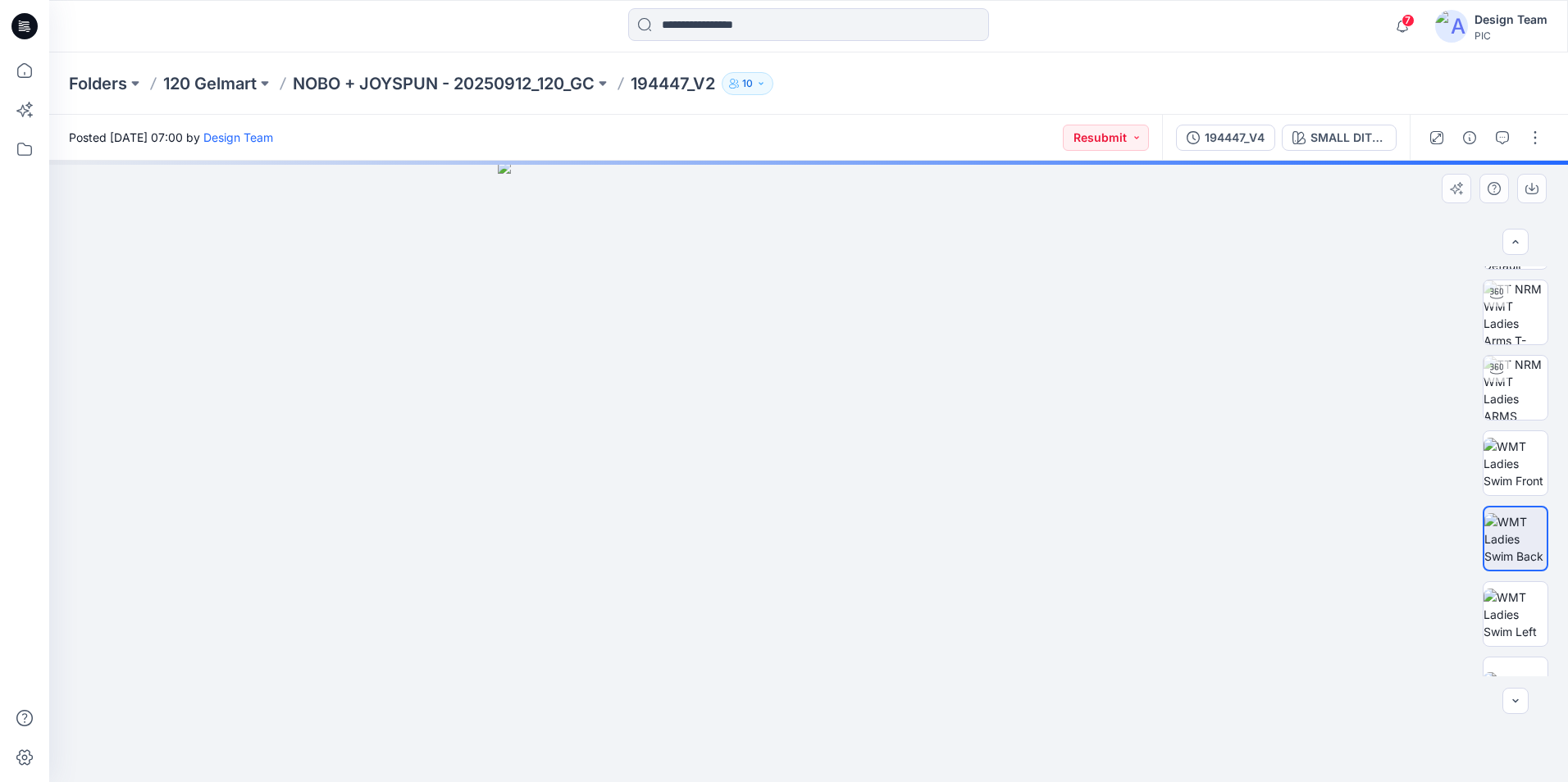
scroll to position [108, 0]
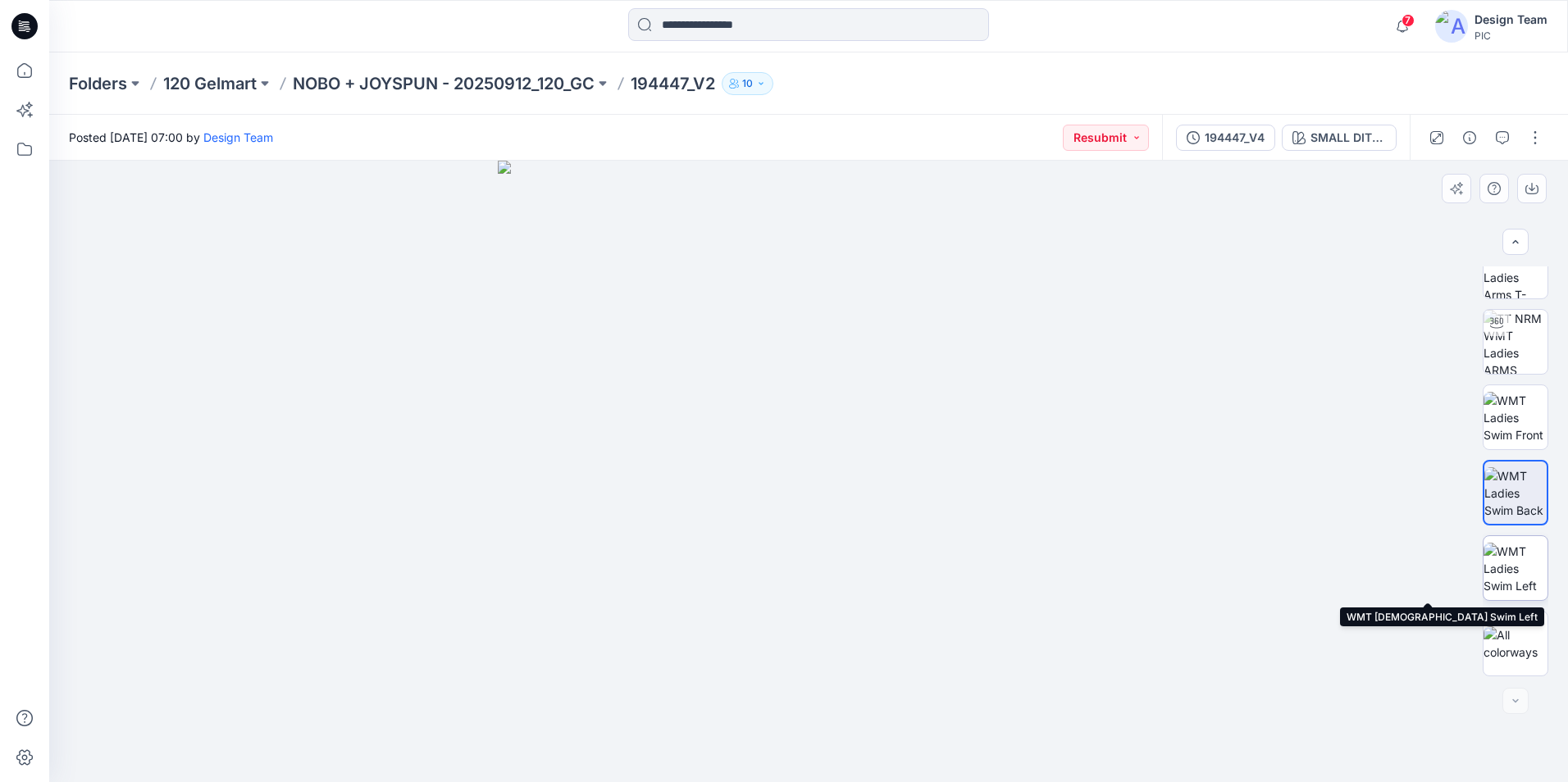
click at [1511, 583] on img at bounding box center [1516, 568] width 64 height 51
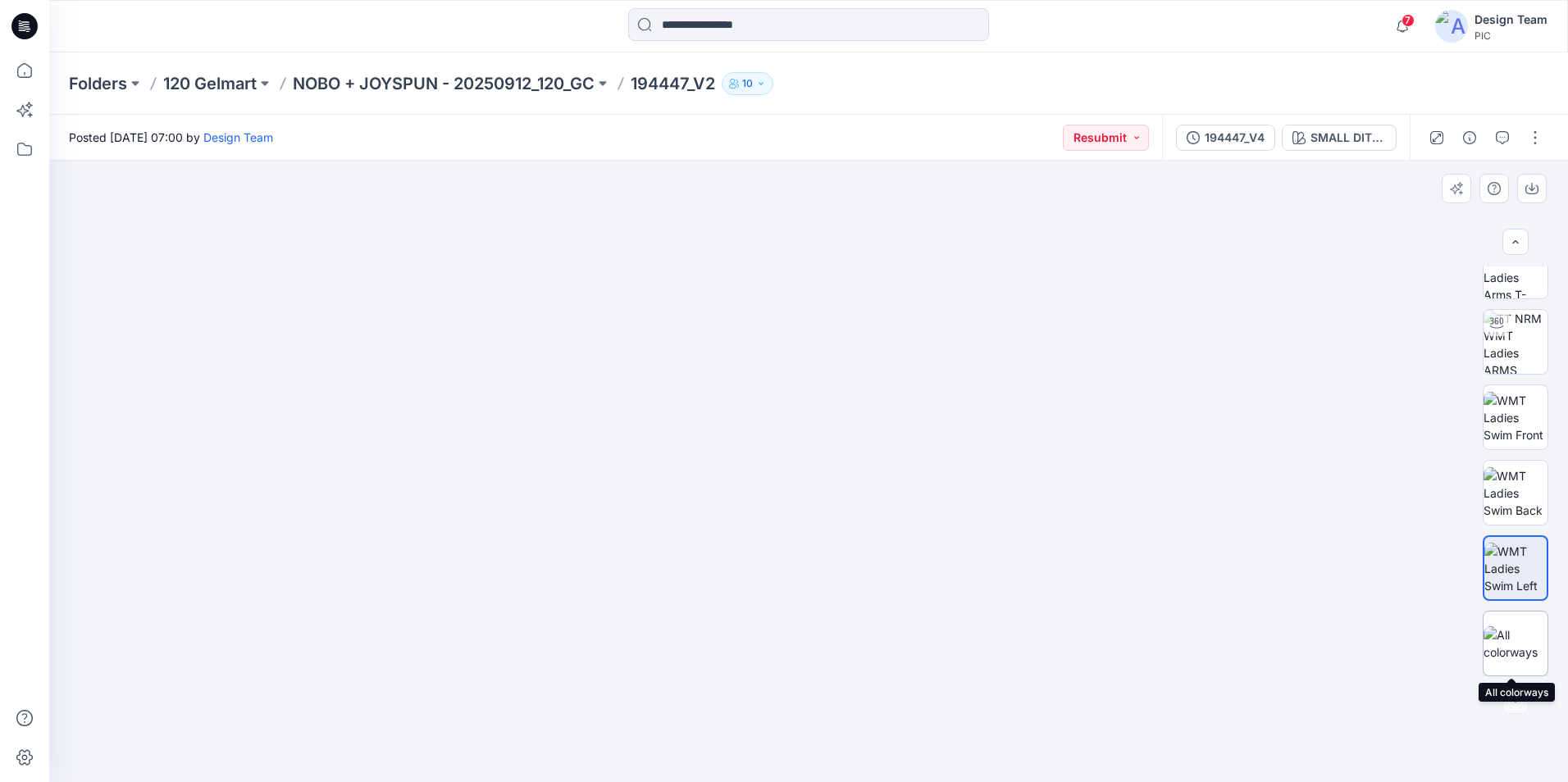
drag, startPoint x: 1524, startPoint y: 638, endPoint x: 1523, endPoint y: 603, distance: 35.0
click at [1524, 638] on img at bounding box center [1516, 644] width 64 height 35
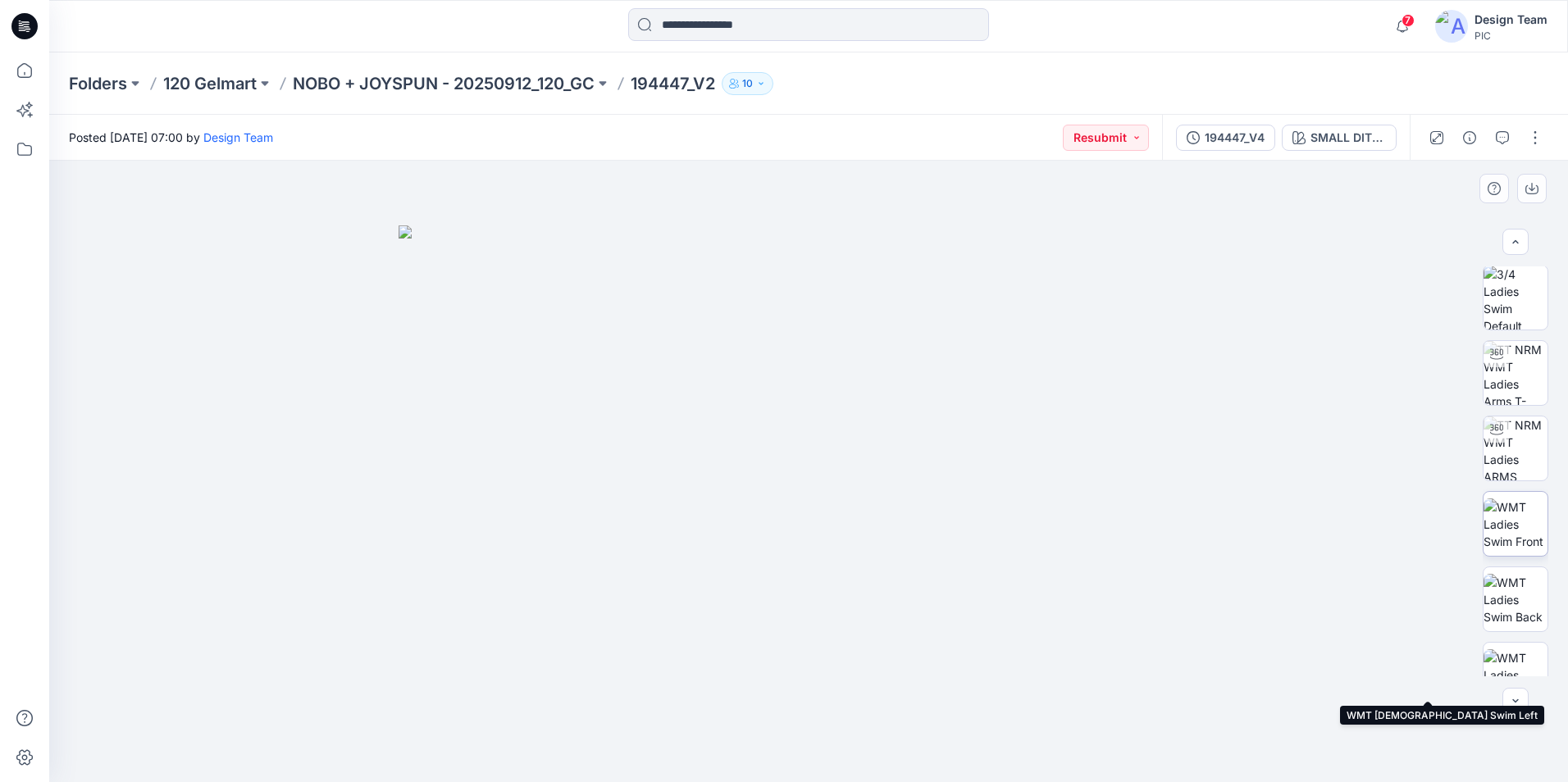
scroll to position [0, 0]
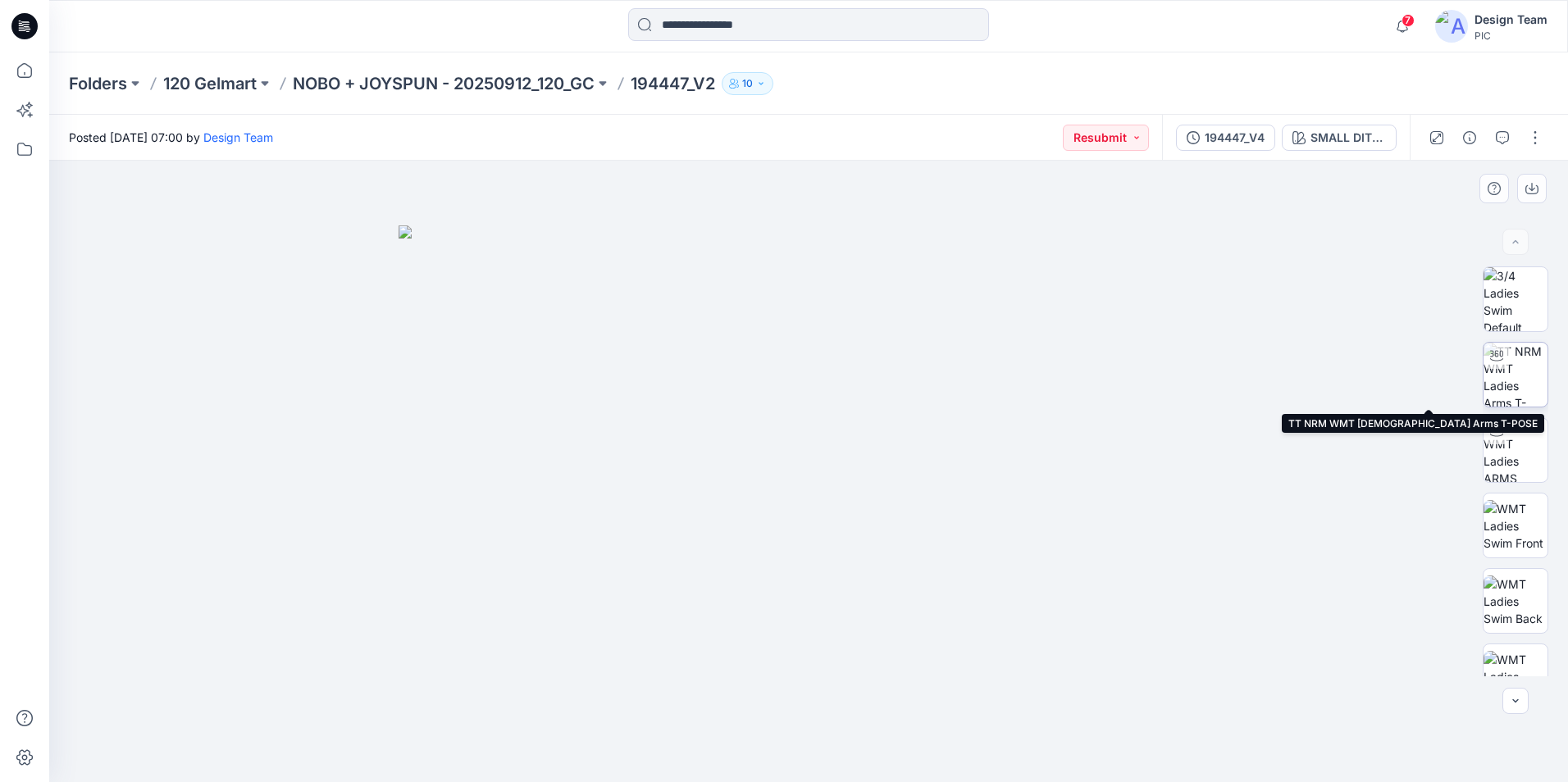
click at [1520, 366] on img at bounding box center [1516, 375] width 64 height 64
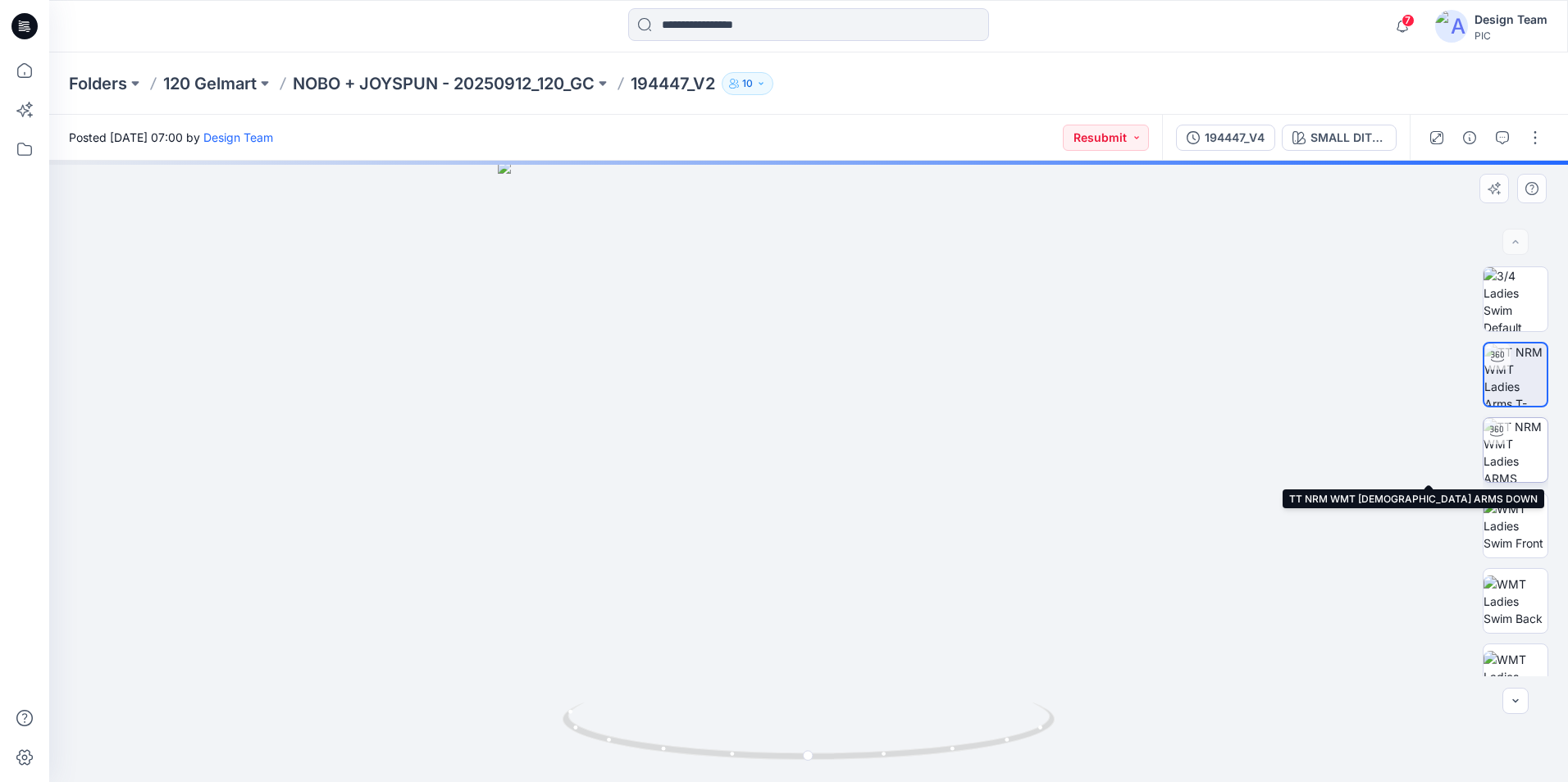
click at [1509, 440] on img at bounding box center [1516, 451] width 64 height 64
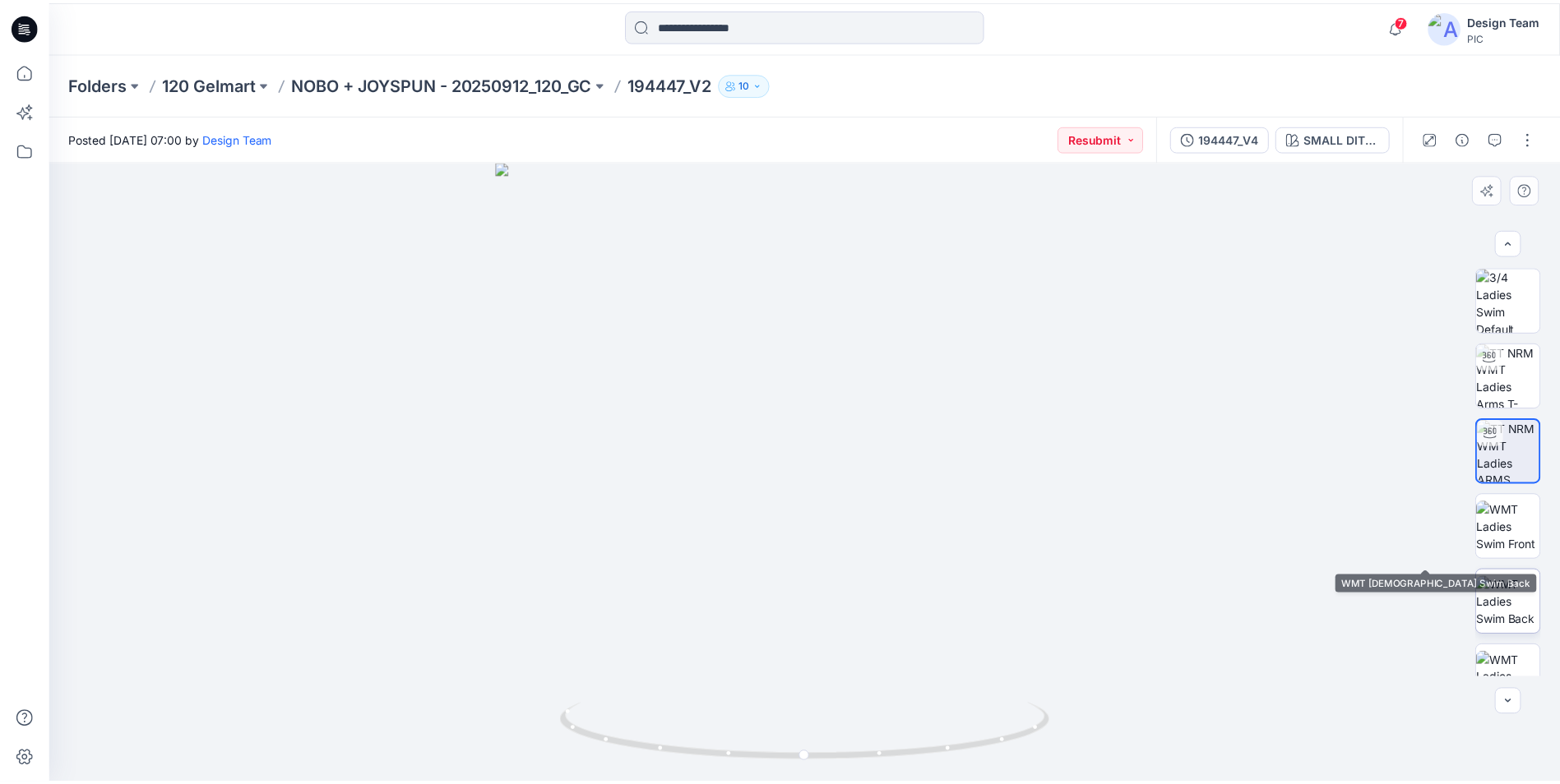
scroll to position [108, 0]
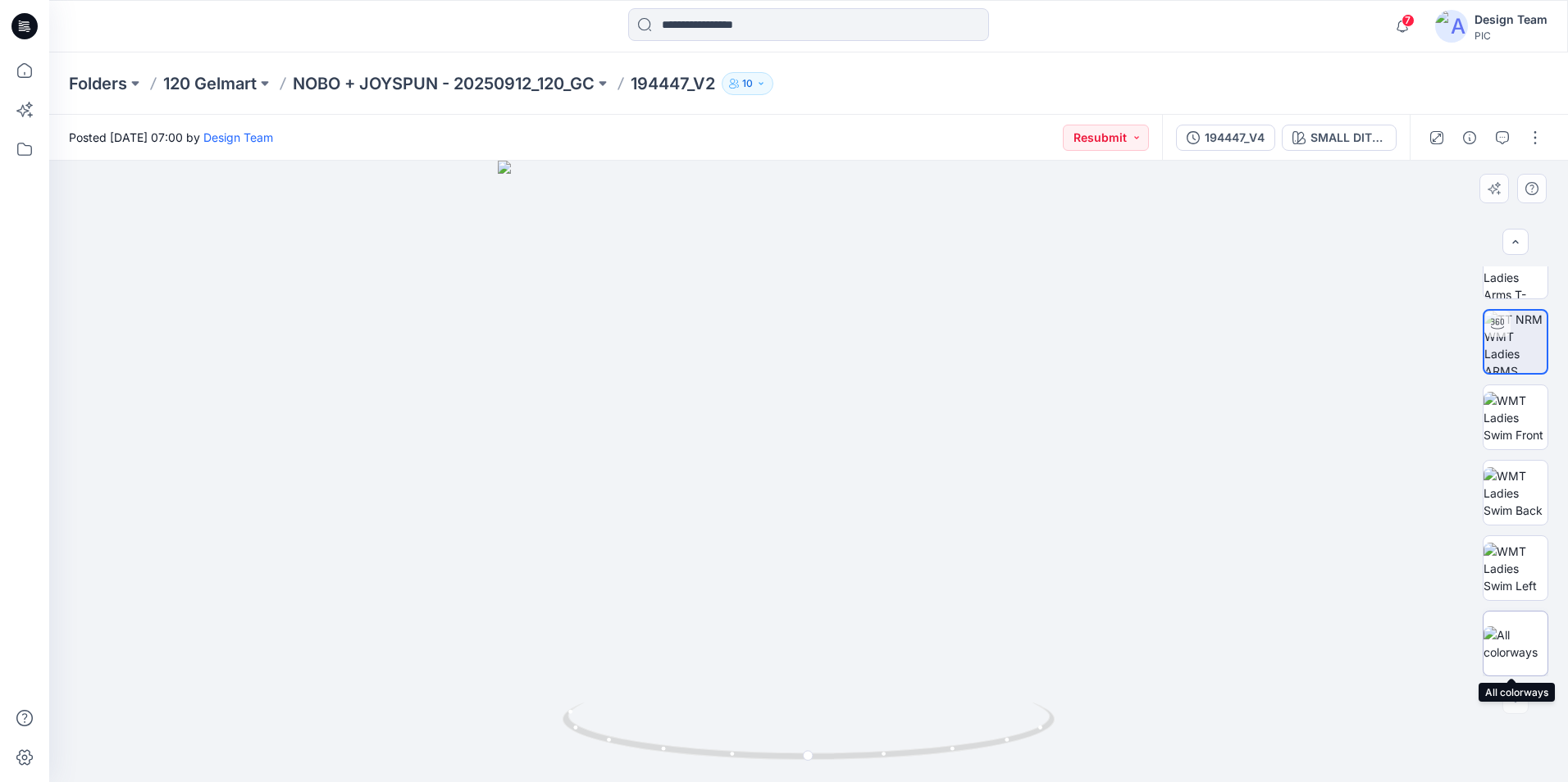
click at [1524, 643] on img at bounding box center [1516, 644] width 64 height 35
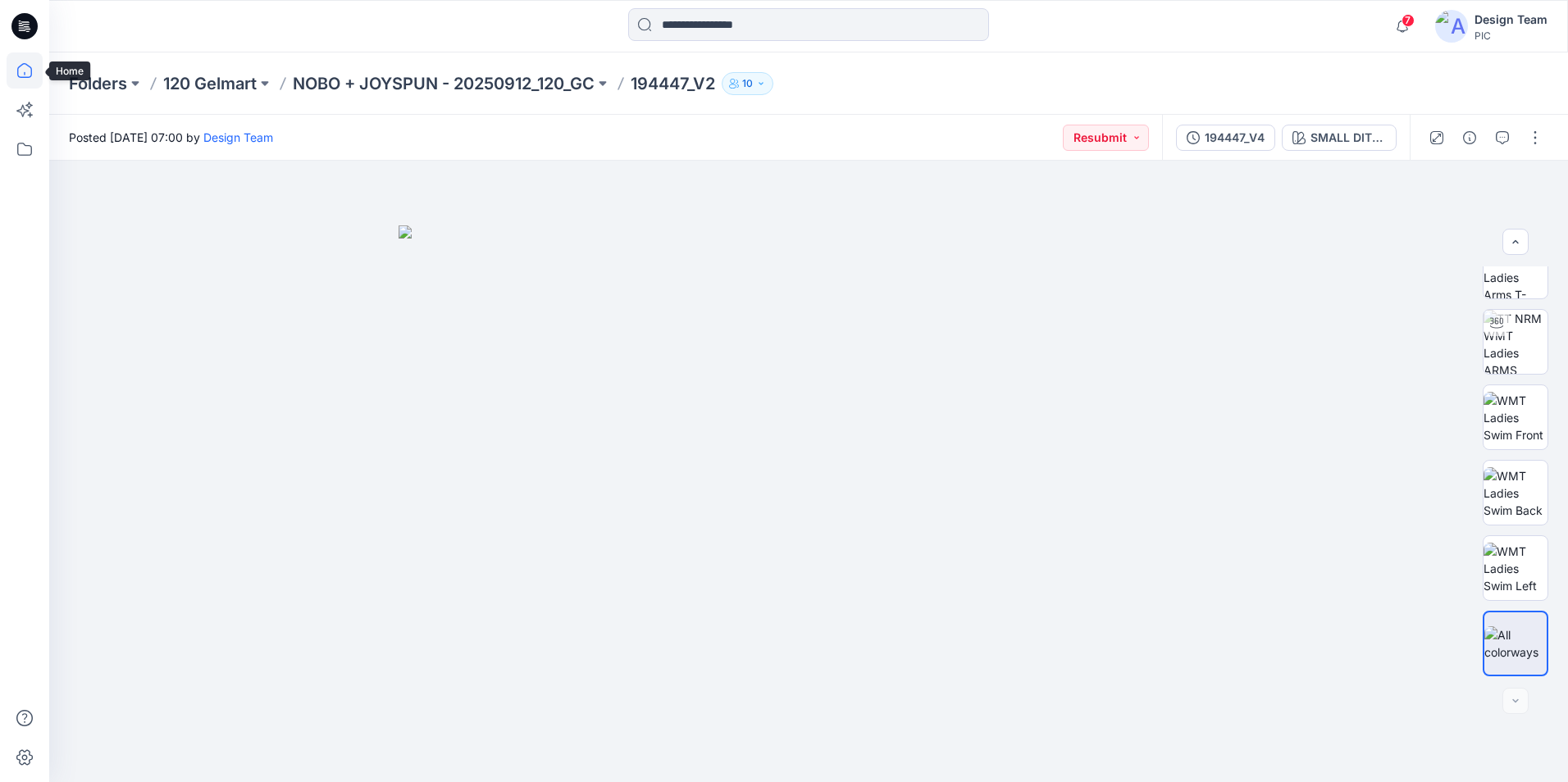
click at [18, 63] on icon at bounding box center [24, 70] width 36 height 36
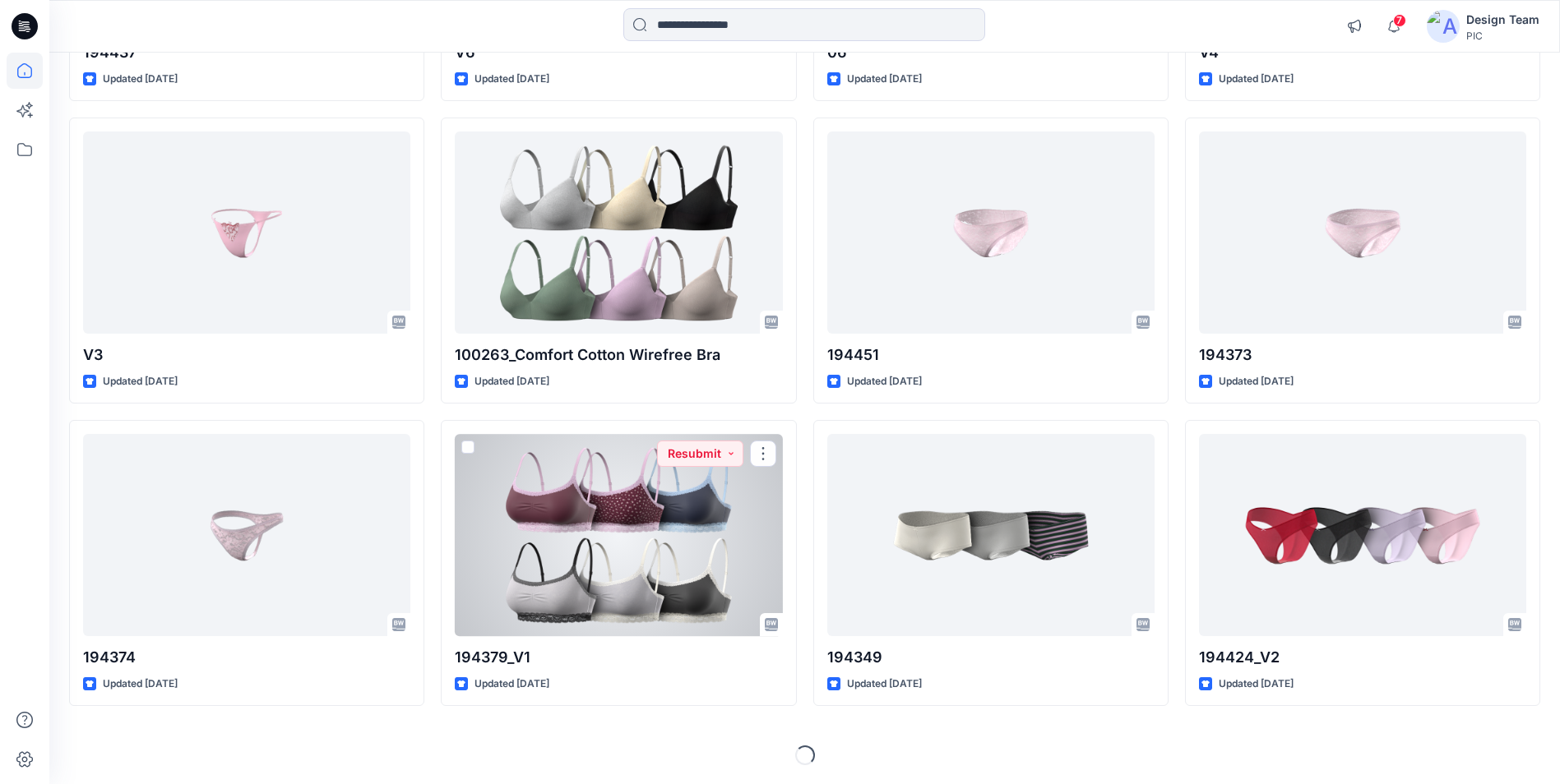
scroll to position [2231, 0]
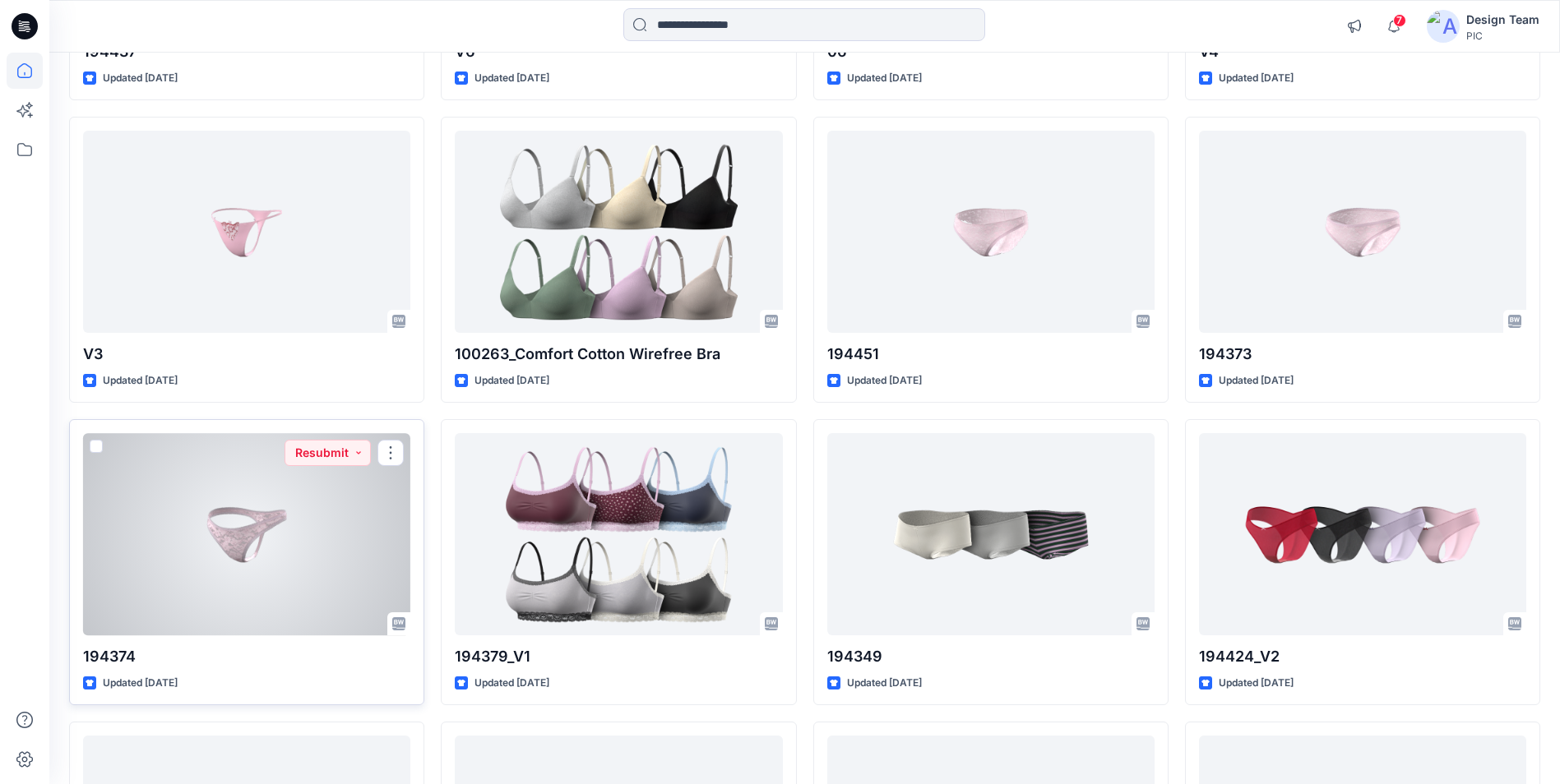
click at [278, 576] on div at bounding box center [246, 534] width 327 height 201
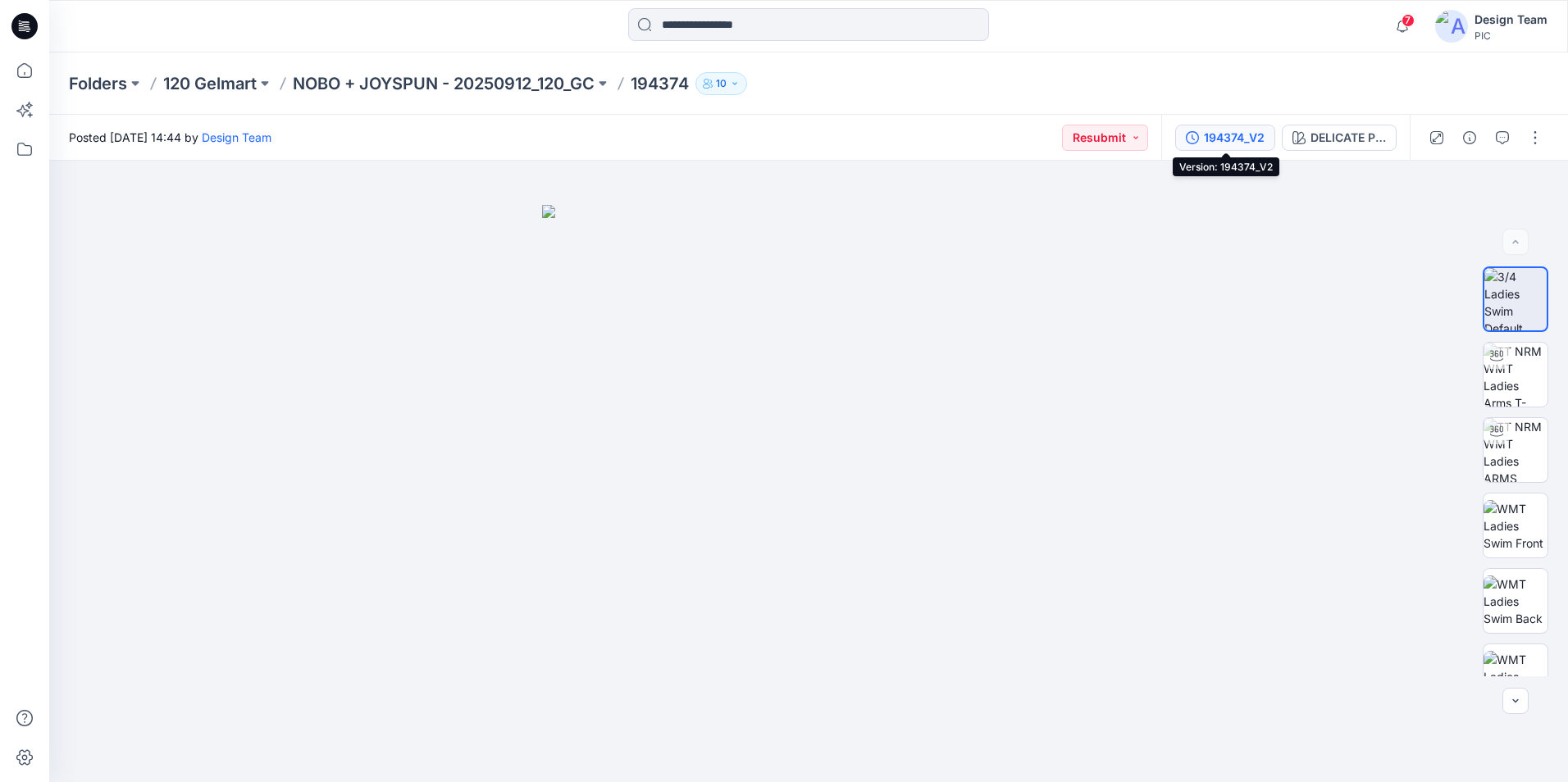
click at [1255, 141] on div "194374_V2" at bounding box center [1235, 137] width 61 height 18
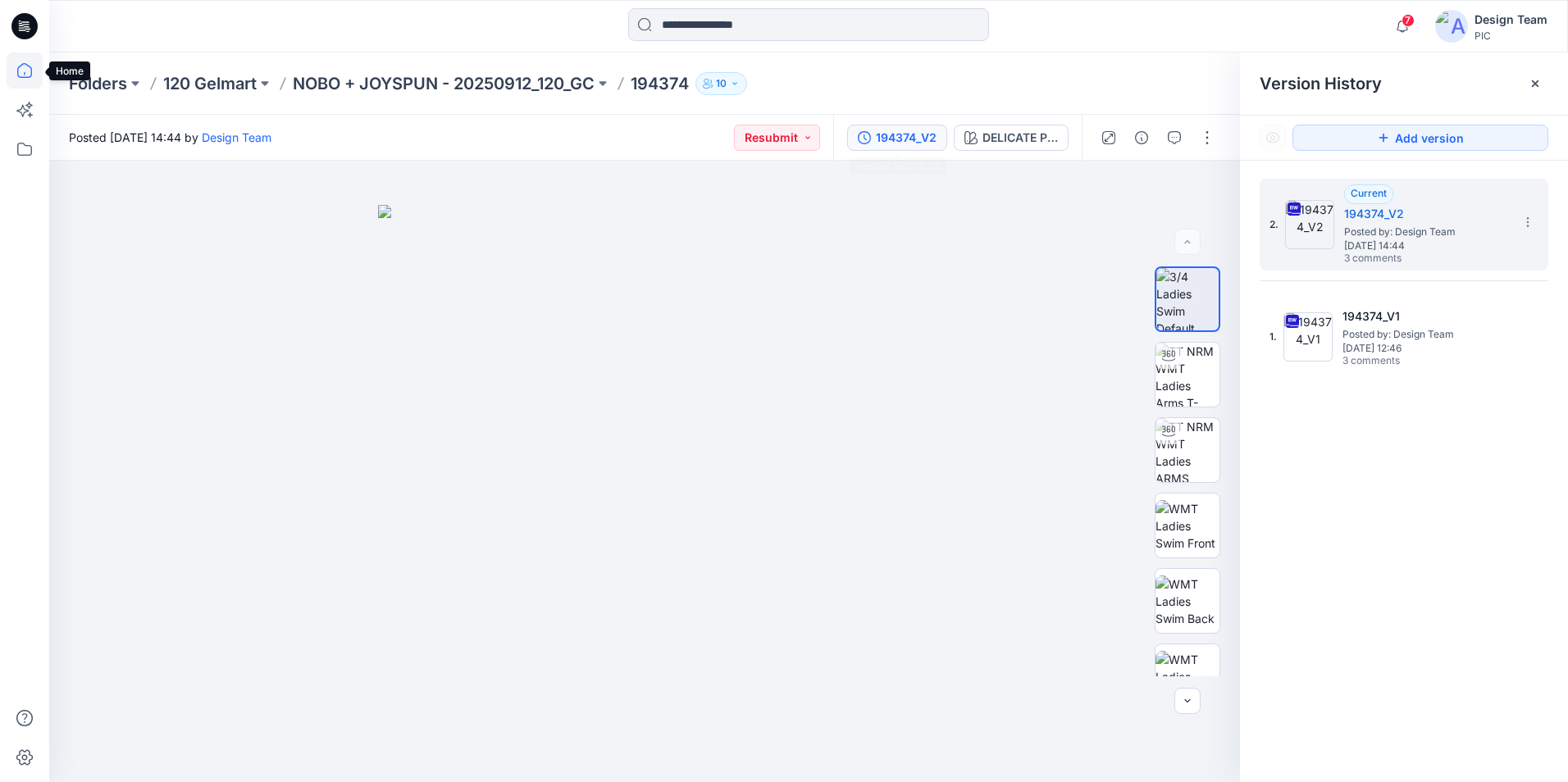
click at [34, 70] on icon at bounding box center [24, 70] width 36 height 36
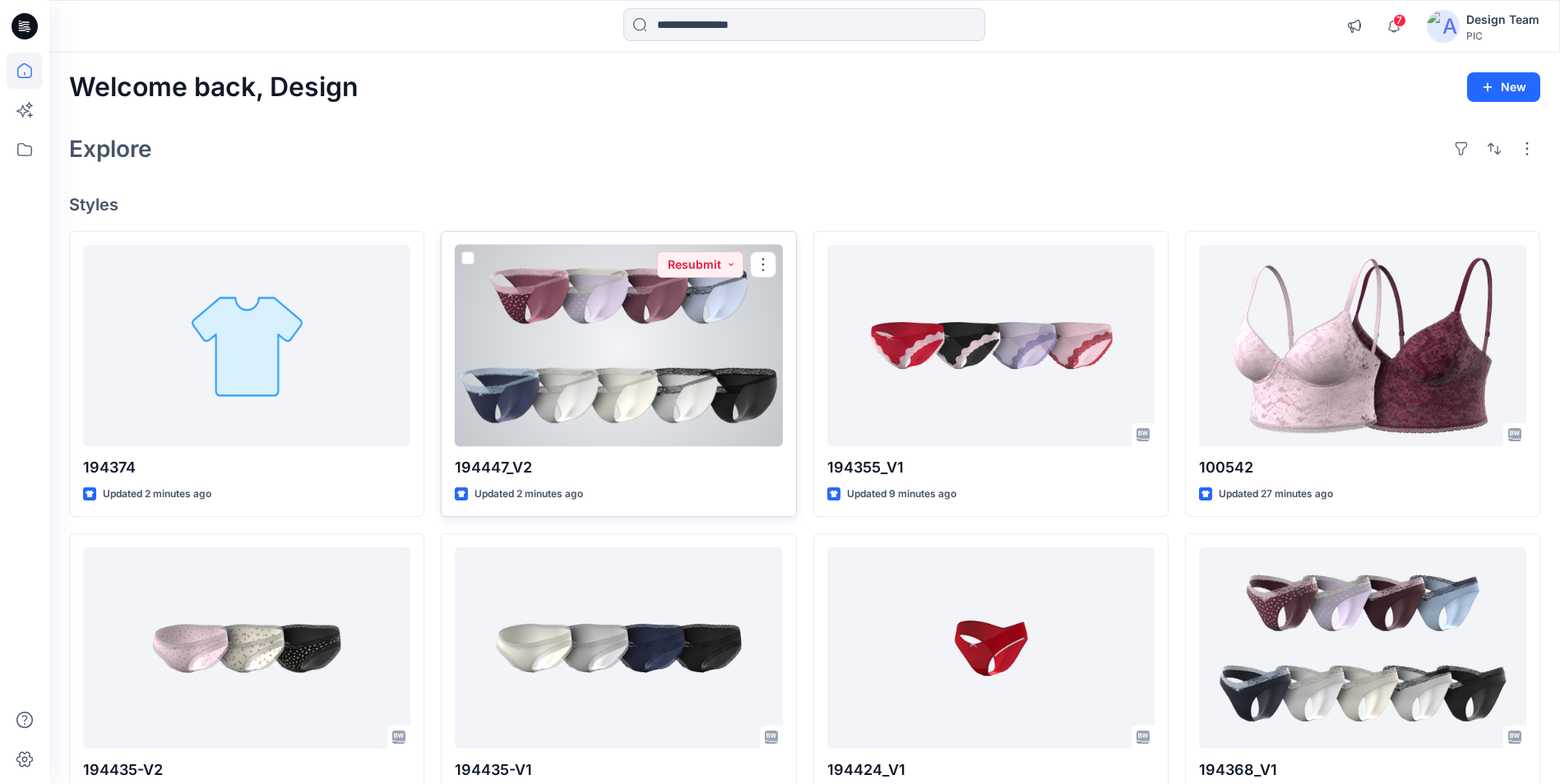
click at [661, 381] on div at bounding box center [618, 345] width 327 height 201
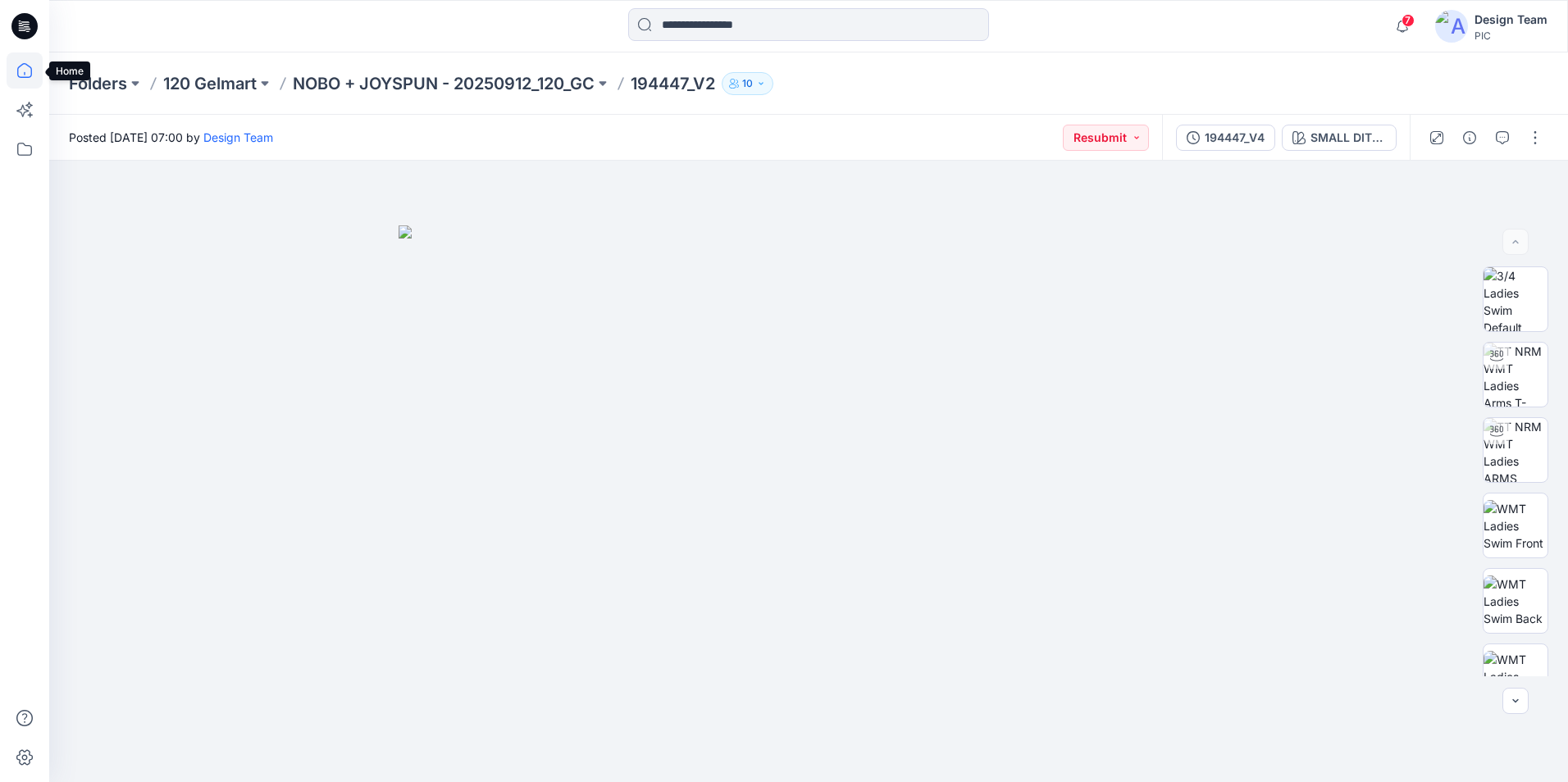
click at [21, 64] on icon at bounding box center [24, 70] width 36 height 36
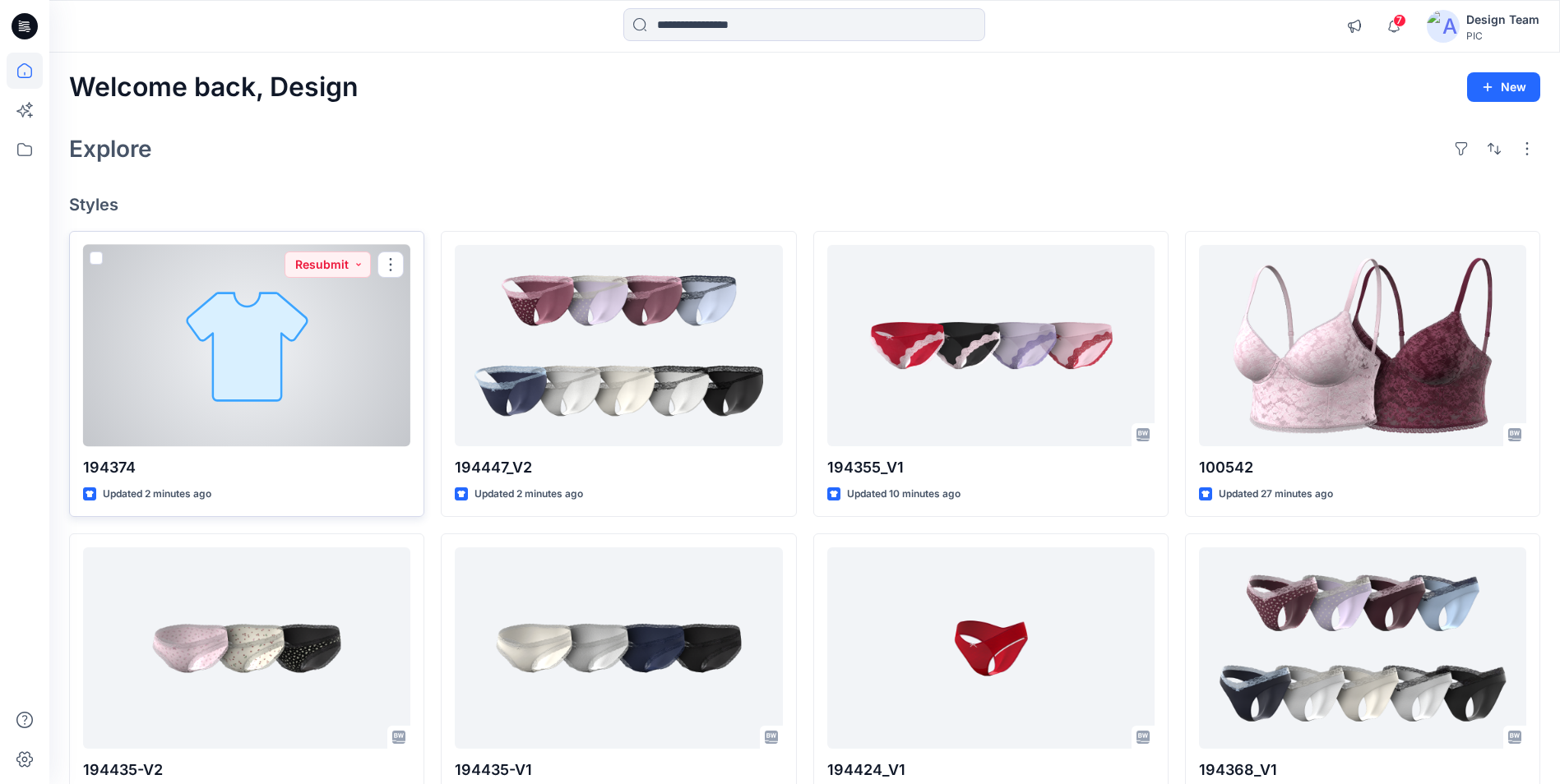
click at [310, 418] on div at bounding box center [246, 345] width 327 height 201
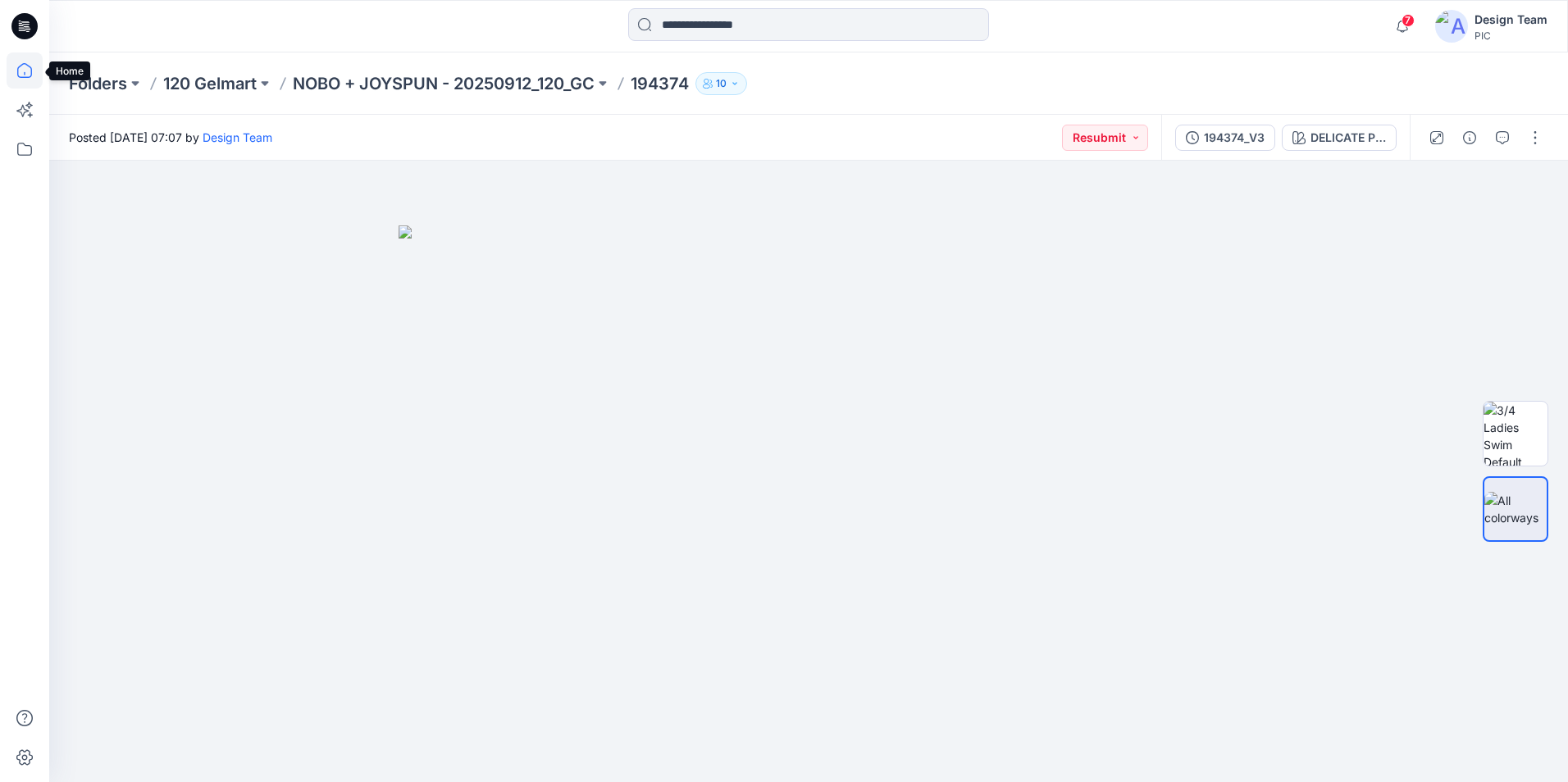
click at [17, 77] on icon at bounding box center [24, 70] width 36 height 36
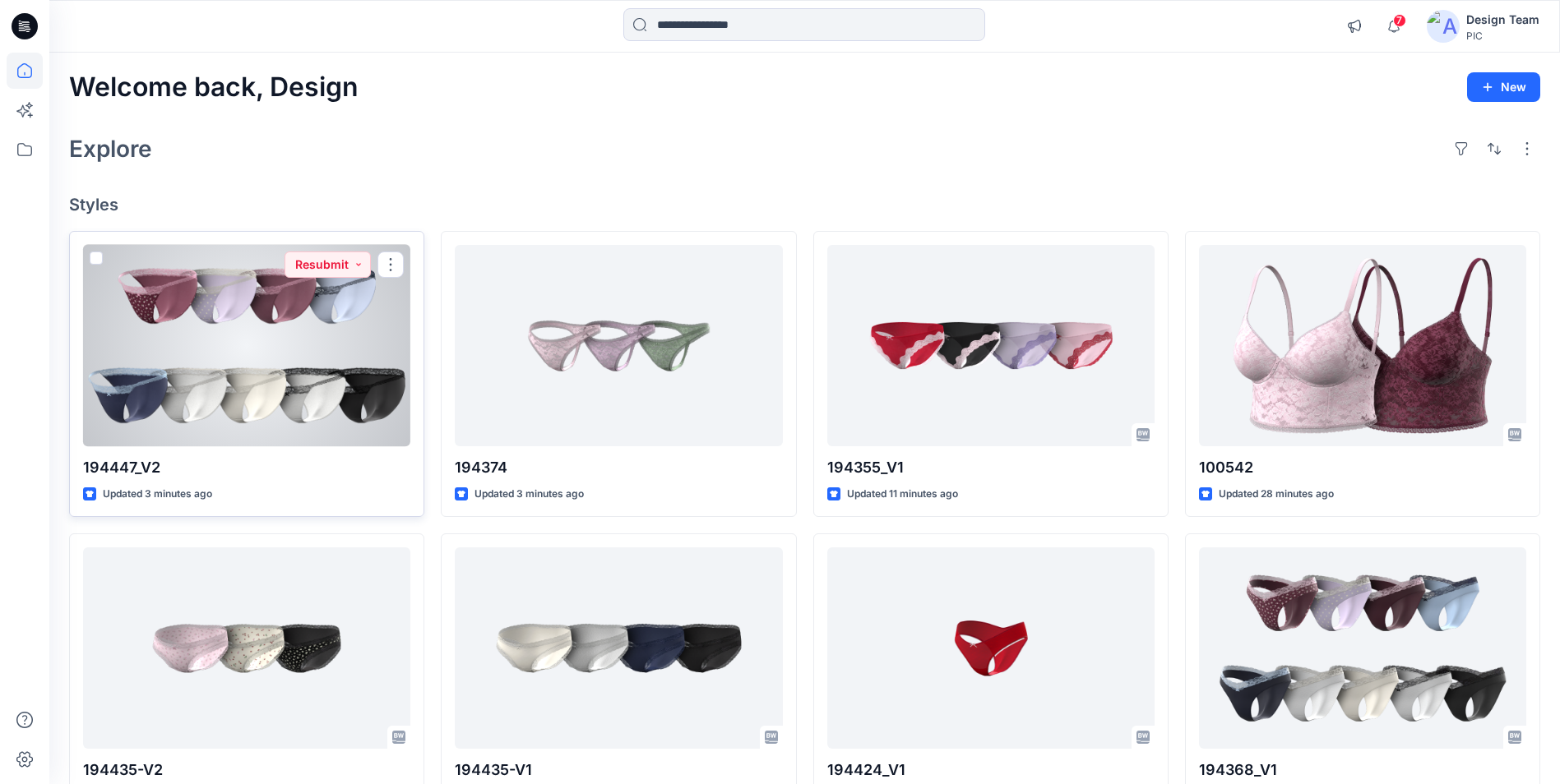
click at [353, 418] on div at bounding box center [246, 345] width 327 height 201
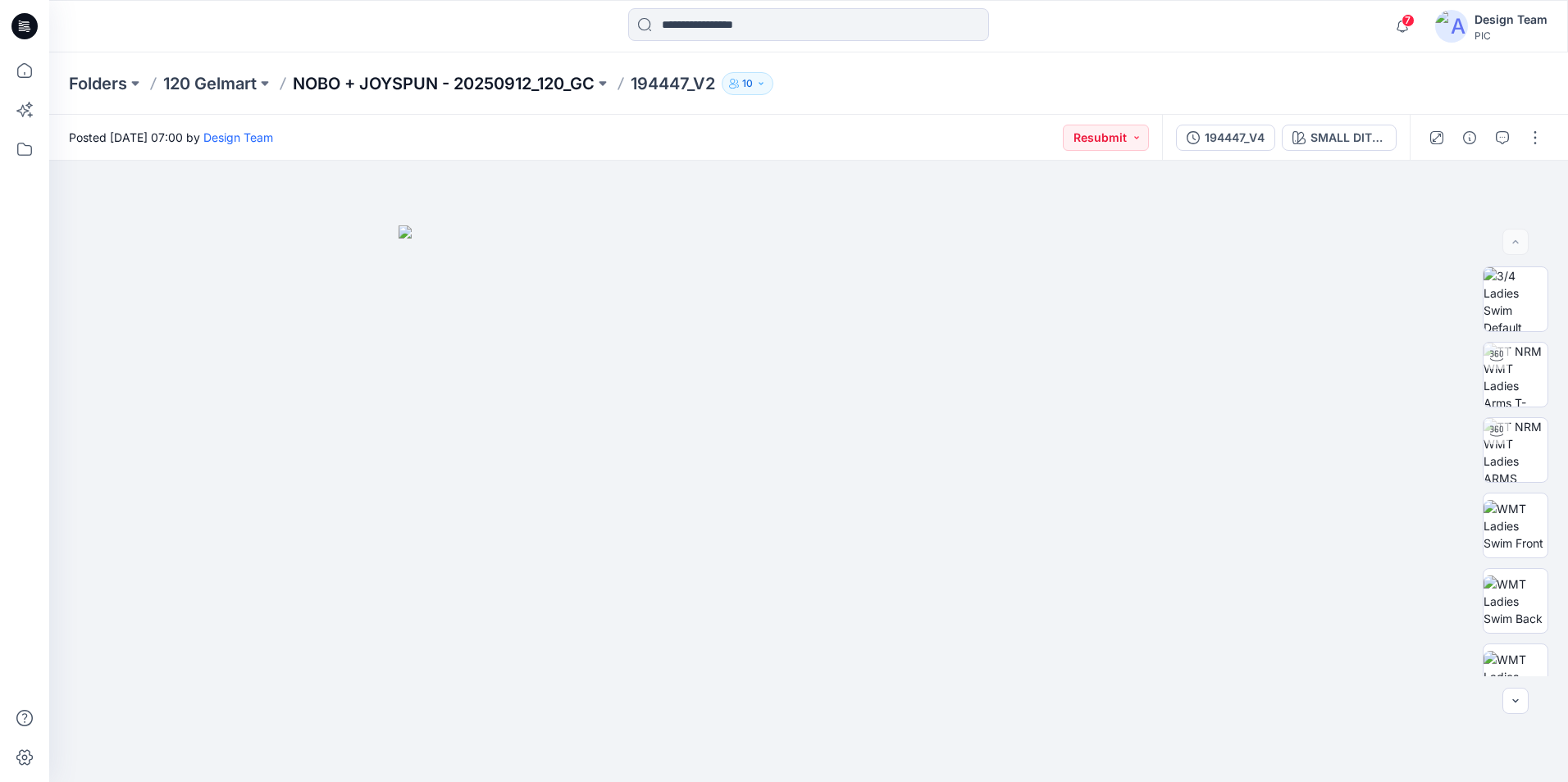
click at [334, 82] on p "NOBO + JOYSPUN - 20250912_120_GC" at bounding box center [444, 84] width 302 height 23
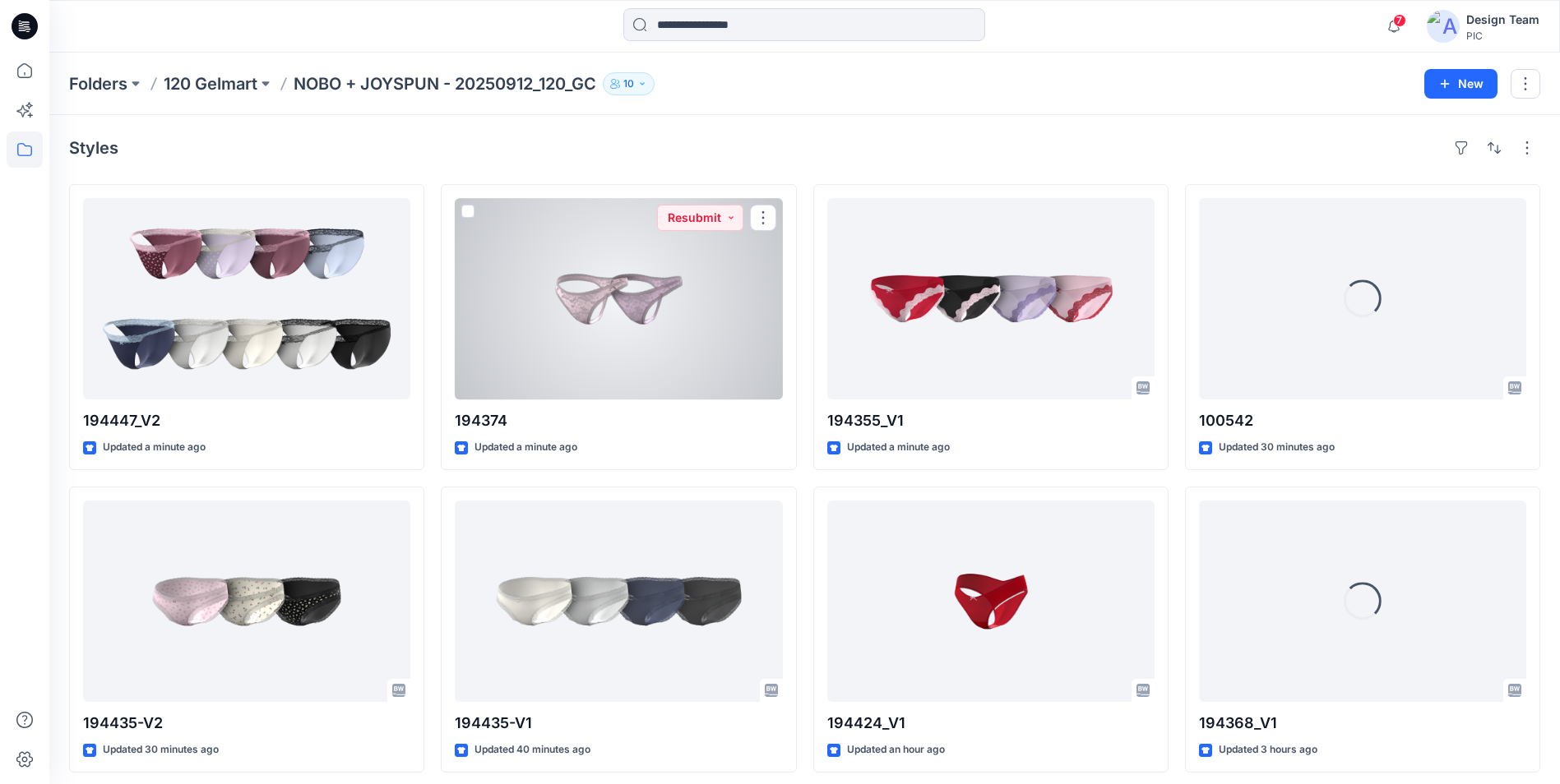
click at [561, 361] on div at bounding box center [618, 298] width 327 height 201
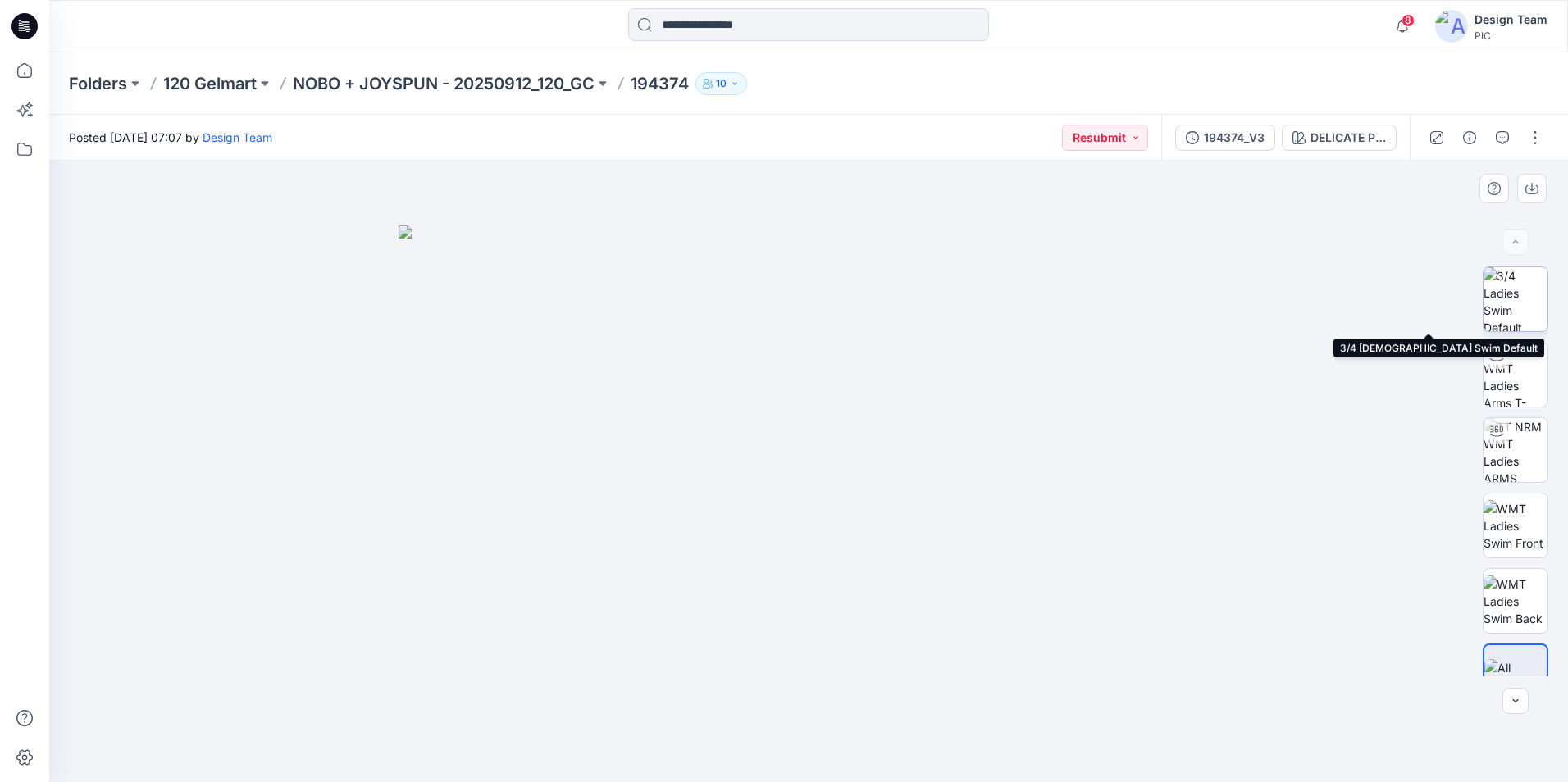
click at [1522, 311] on img at bounding box center [1516, 299] width 64 height 64
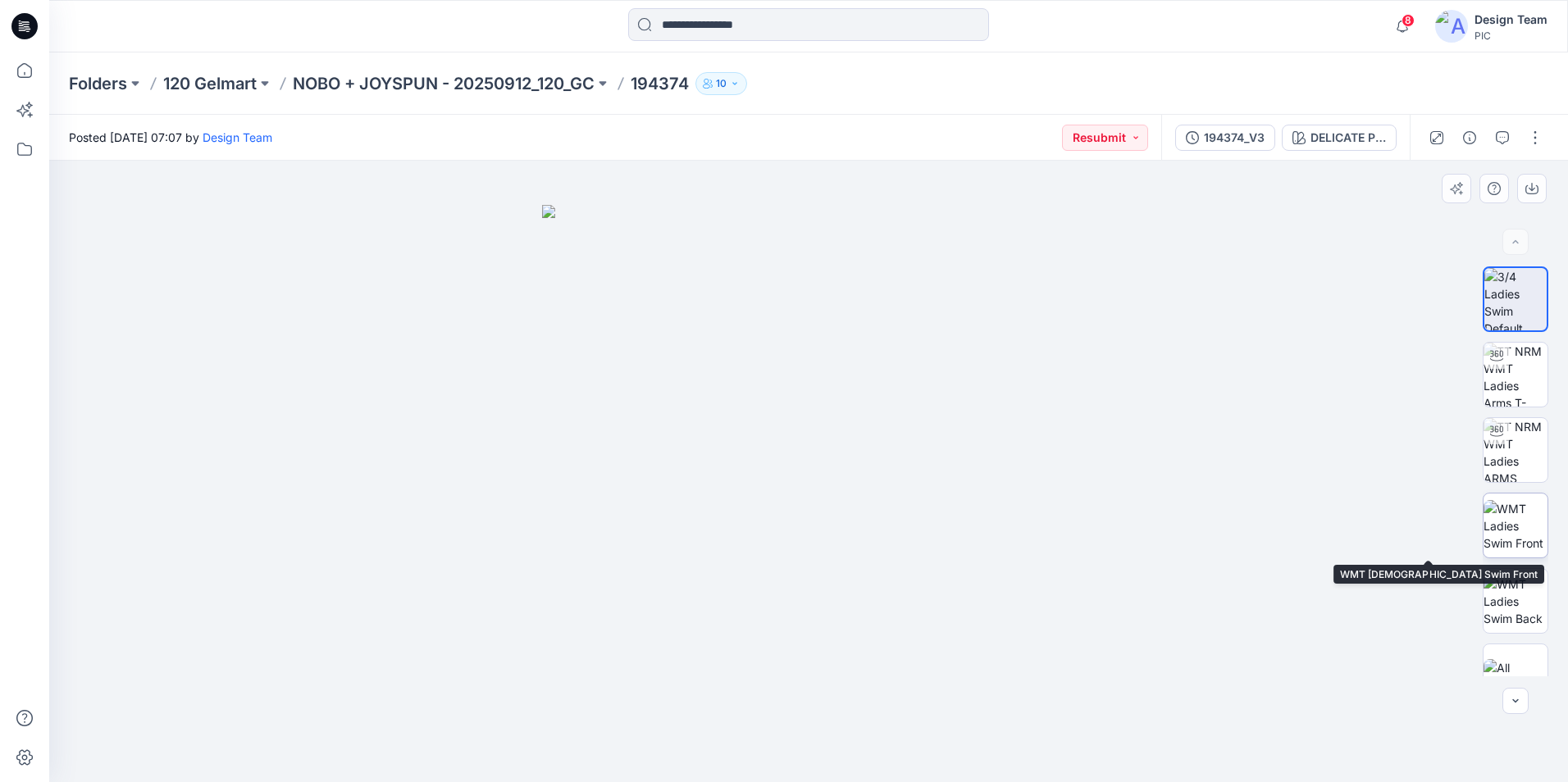
scroll to position [33, 0]
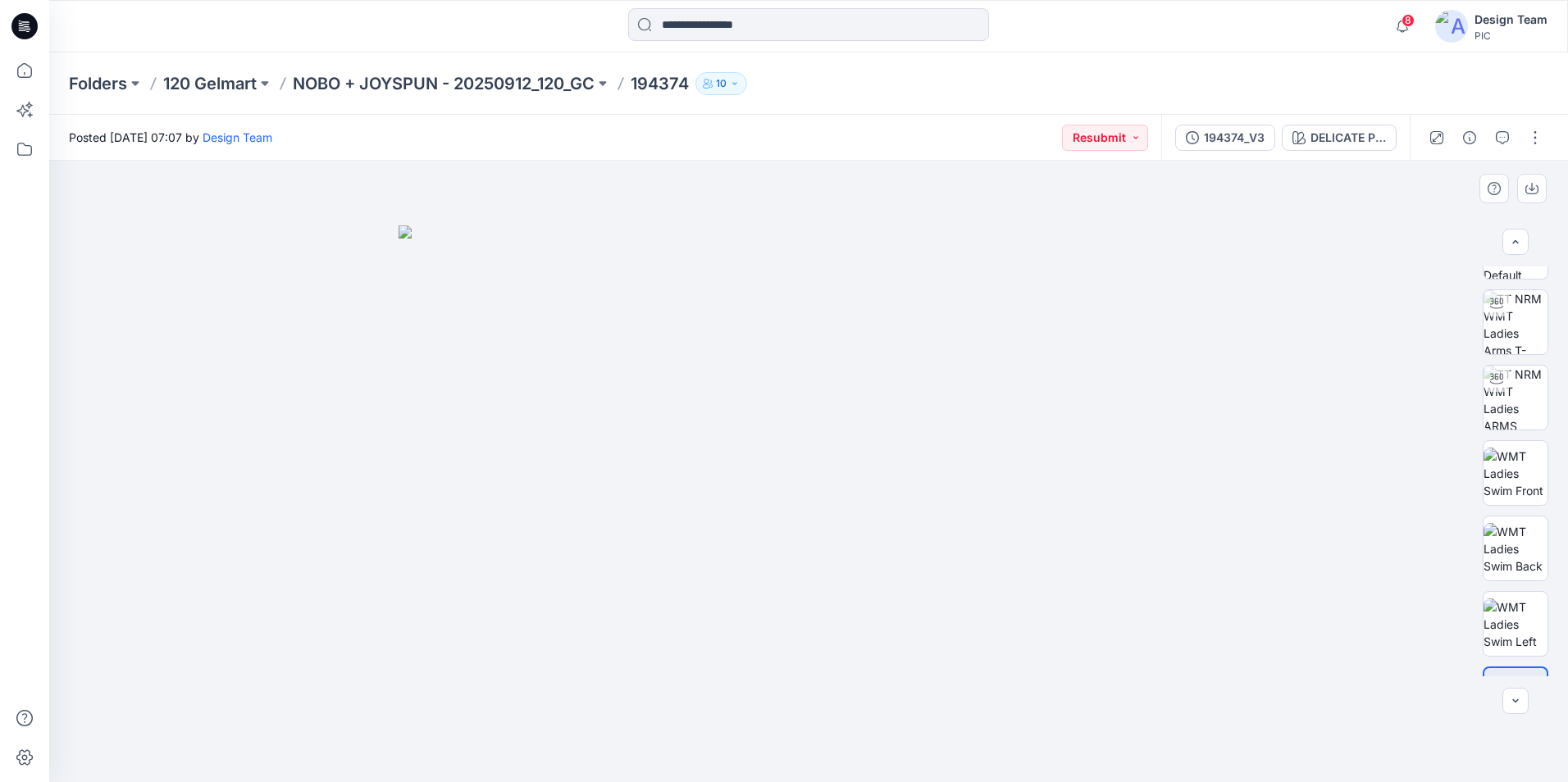
scroll to position [108, 0]
click at [1538, 135] on button "button" at bounding box center [1536, 137] width 26 height 26
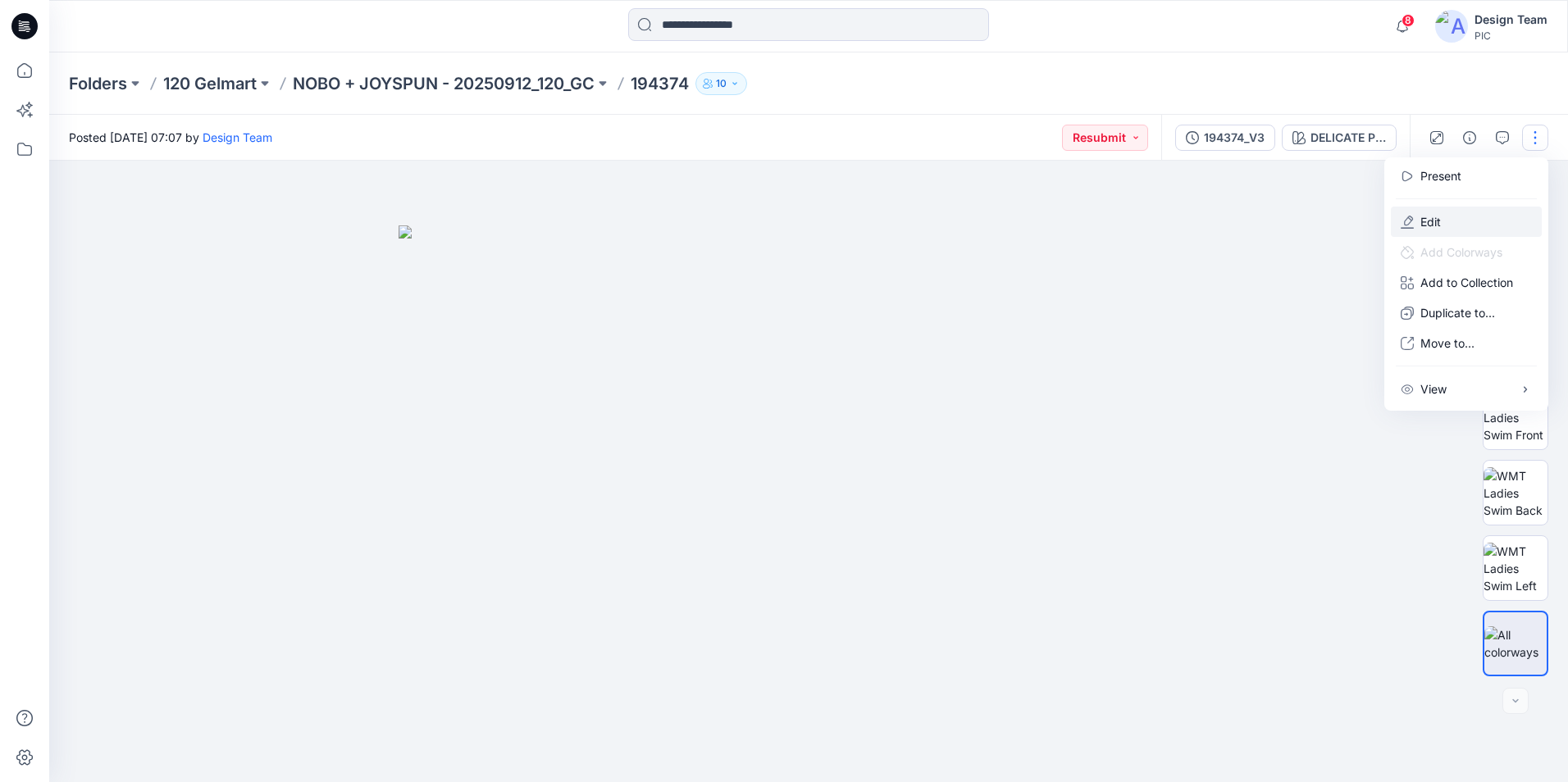
click at [1459, 218] on button "Edit" at bounding box center [1466, 222] width 151 height 30
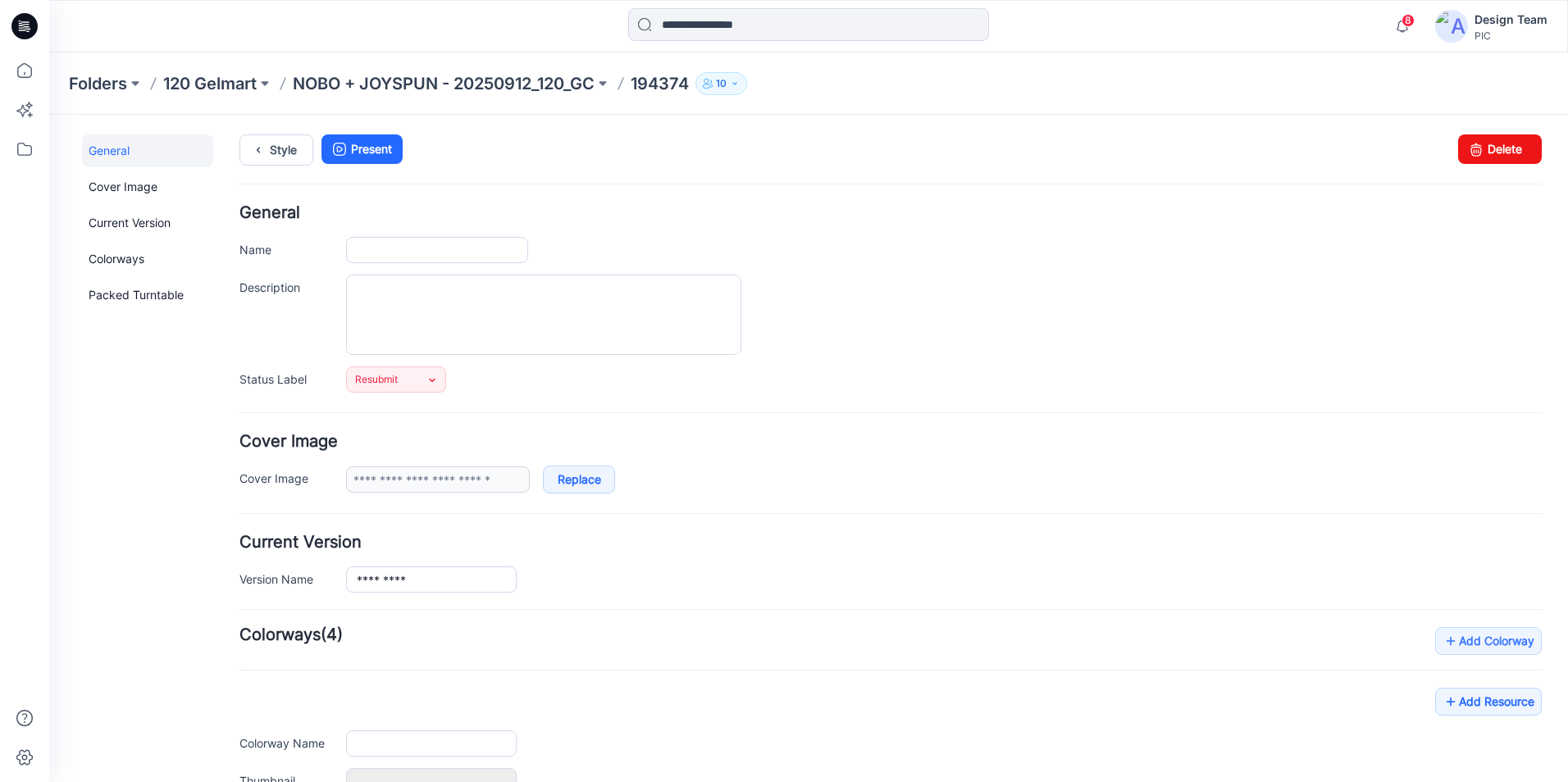
type input "******"
type input "**********"
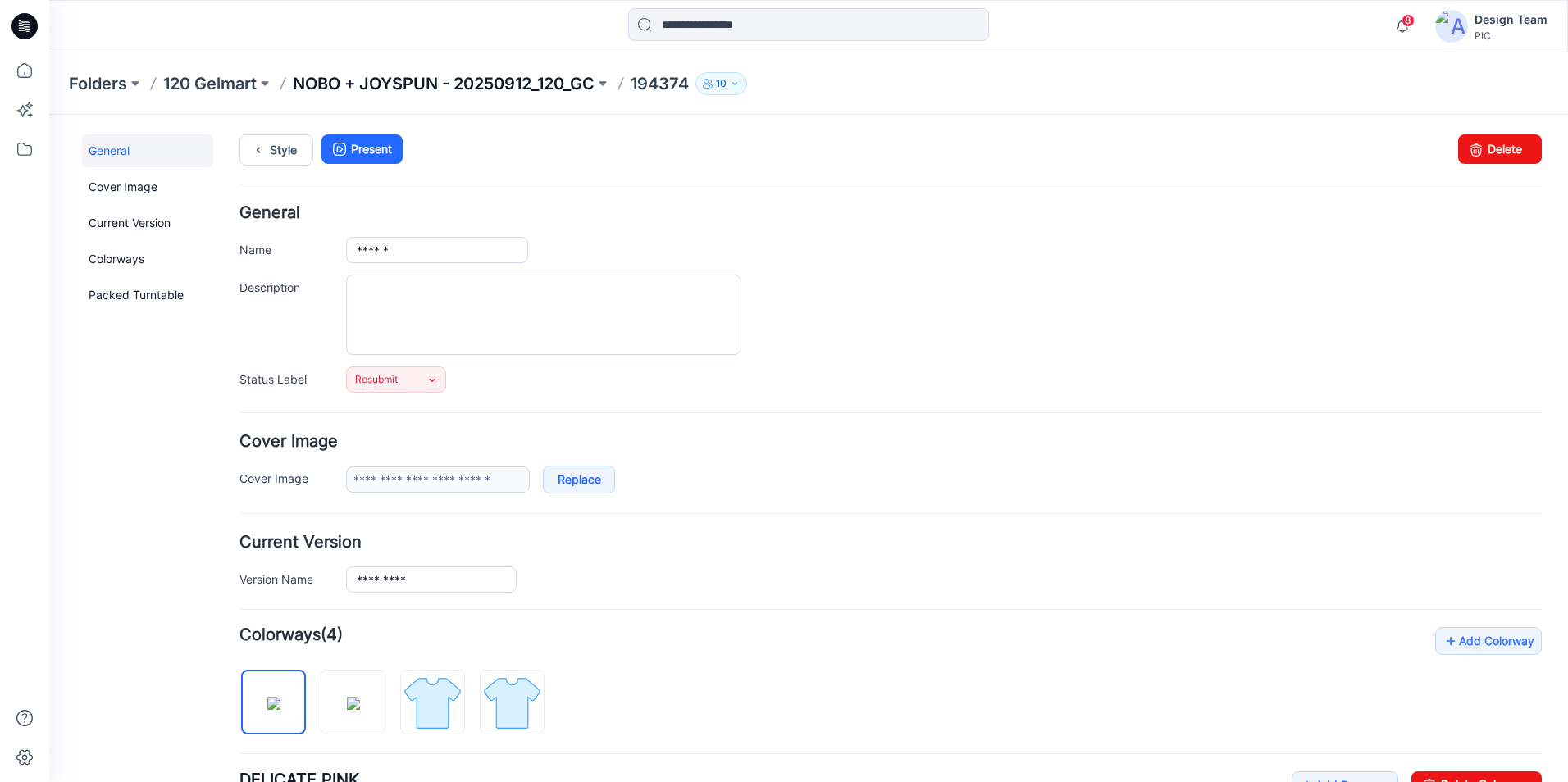
click at [408, 85] on p "NOBO + JOYSPUN - 20250912_120_GC" at bounding box center [444, 84] width 302 height 23
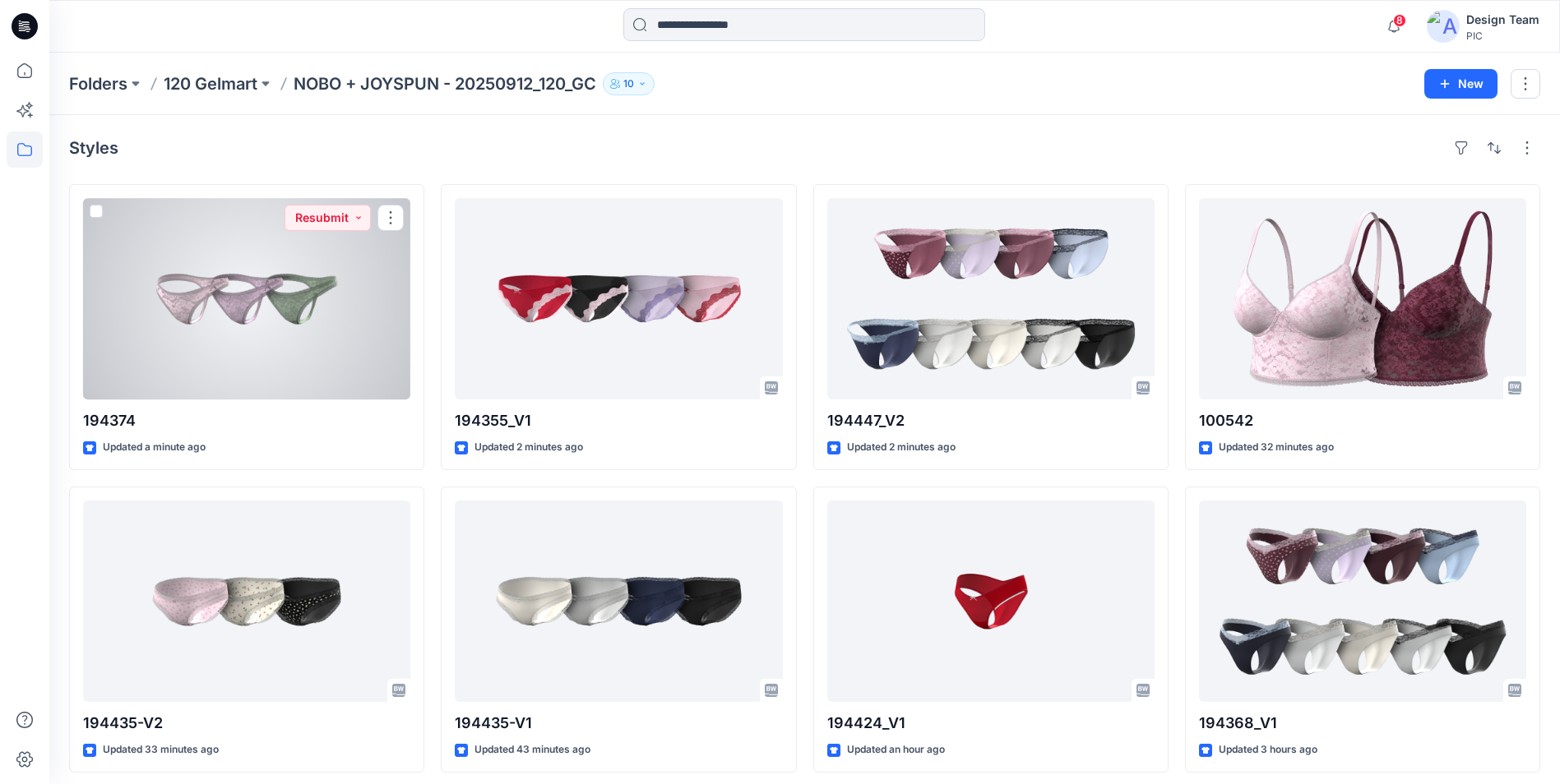
click at [346, 361] on div at bounding box center [246, 298] width 327 height 201
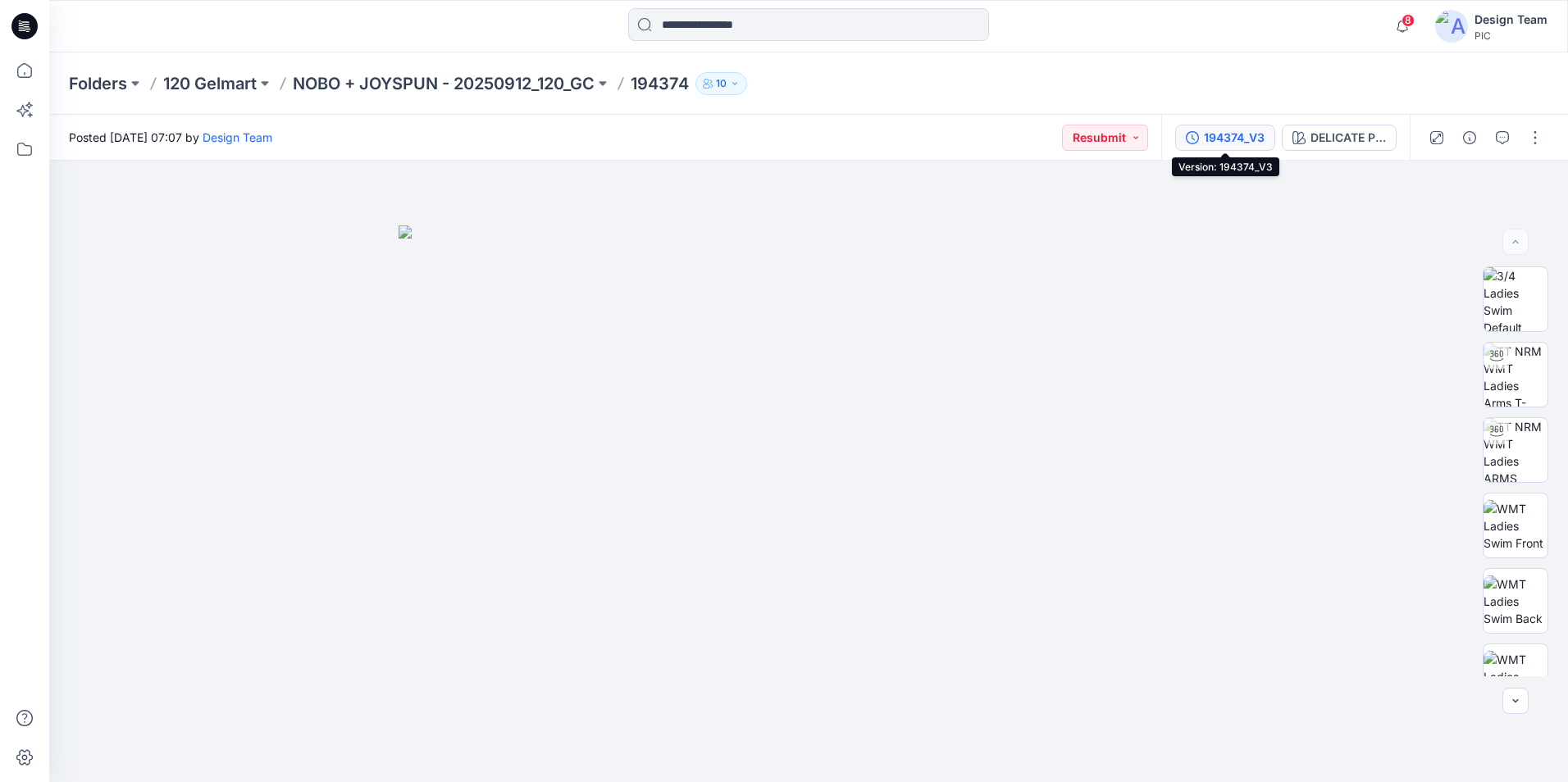
click at [1264, 140] on div "194374_V3" at bounding box center [1235, 137] width 61 height 18
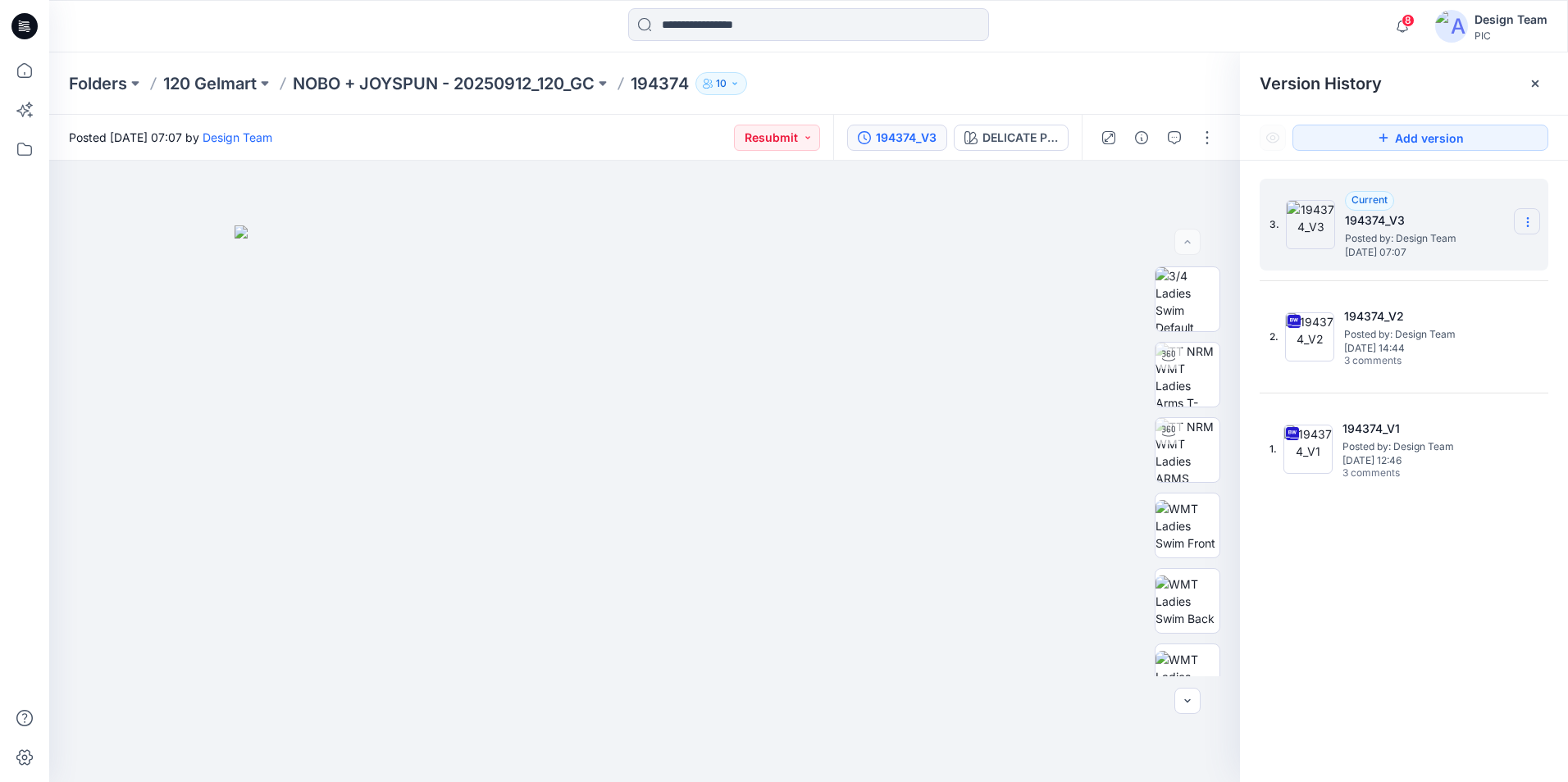
click at [1524, 224] on icon at bounding box center [1528, 222] width 13 height 13
click at [1452, 323] on span "Delete Version" at bounding box center [1415, 327] width 77 height 20
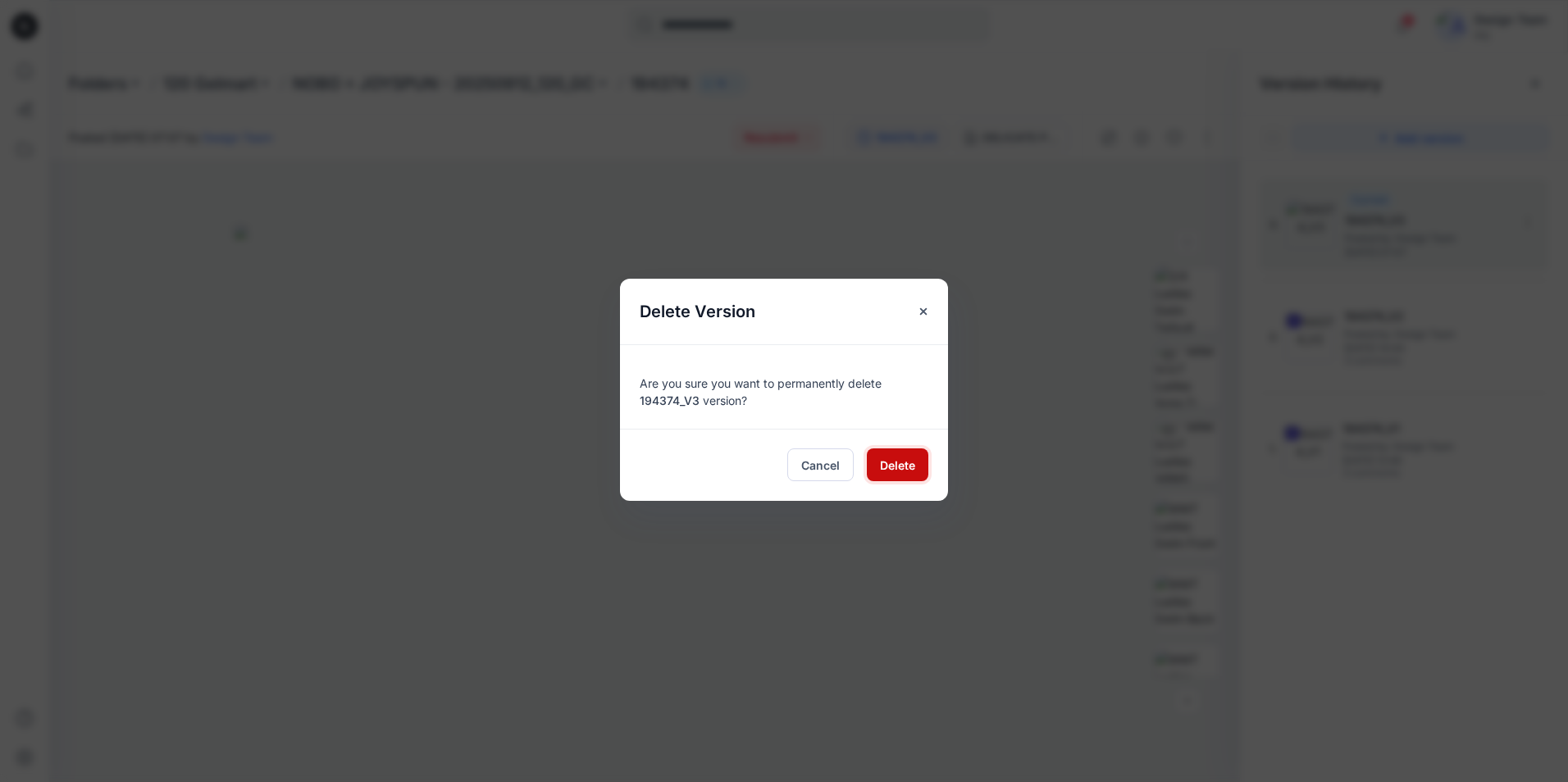
click at [906, 460] on span "Delete" at bounding box center [897, 465] width 36 height 17
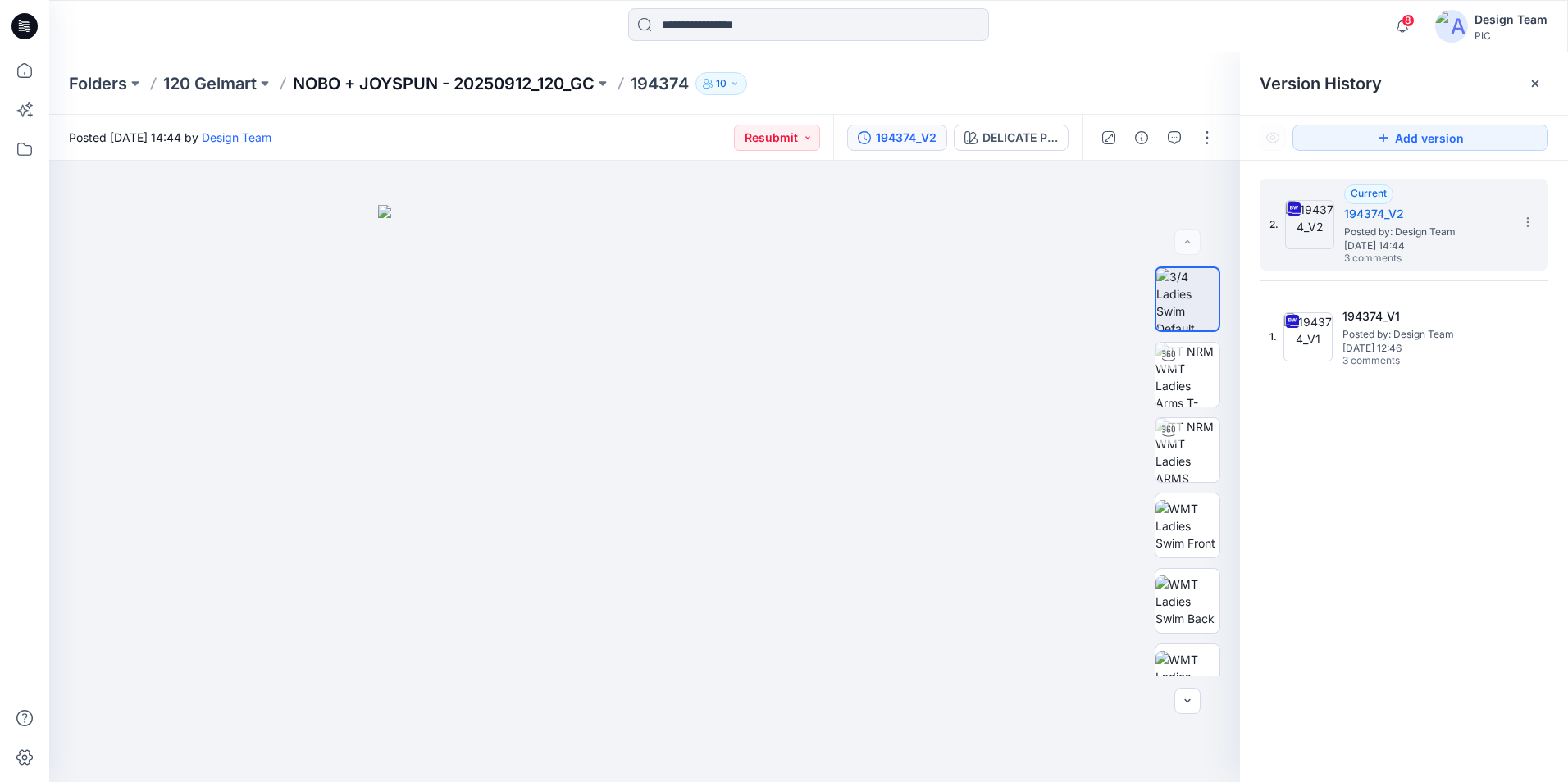
click at [478, 84] on p "NOBO + JOYSPUN - 20250912_120_GC" at bounding box center [444, 84] width 302 height 23
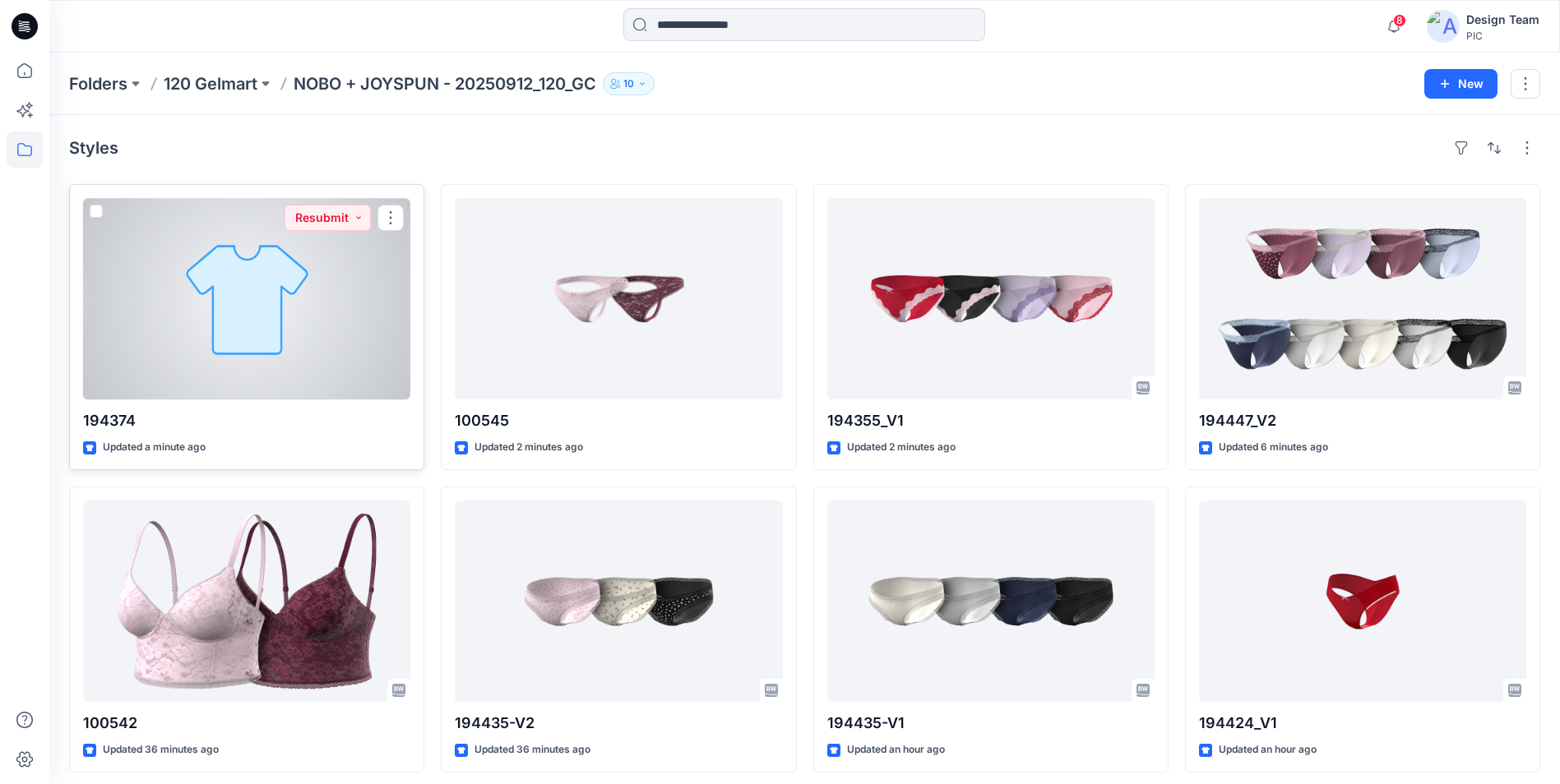
click at [355, 333] on div at bounding box center [246, 298] width 327 height 201
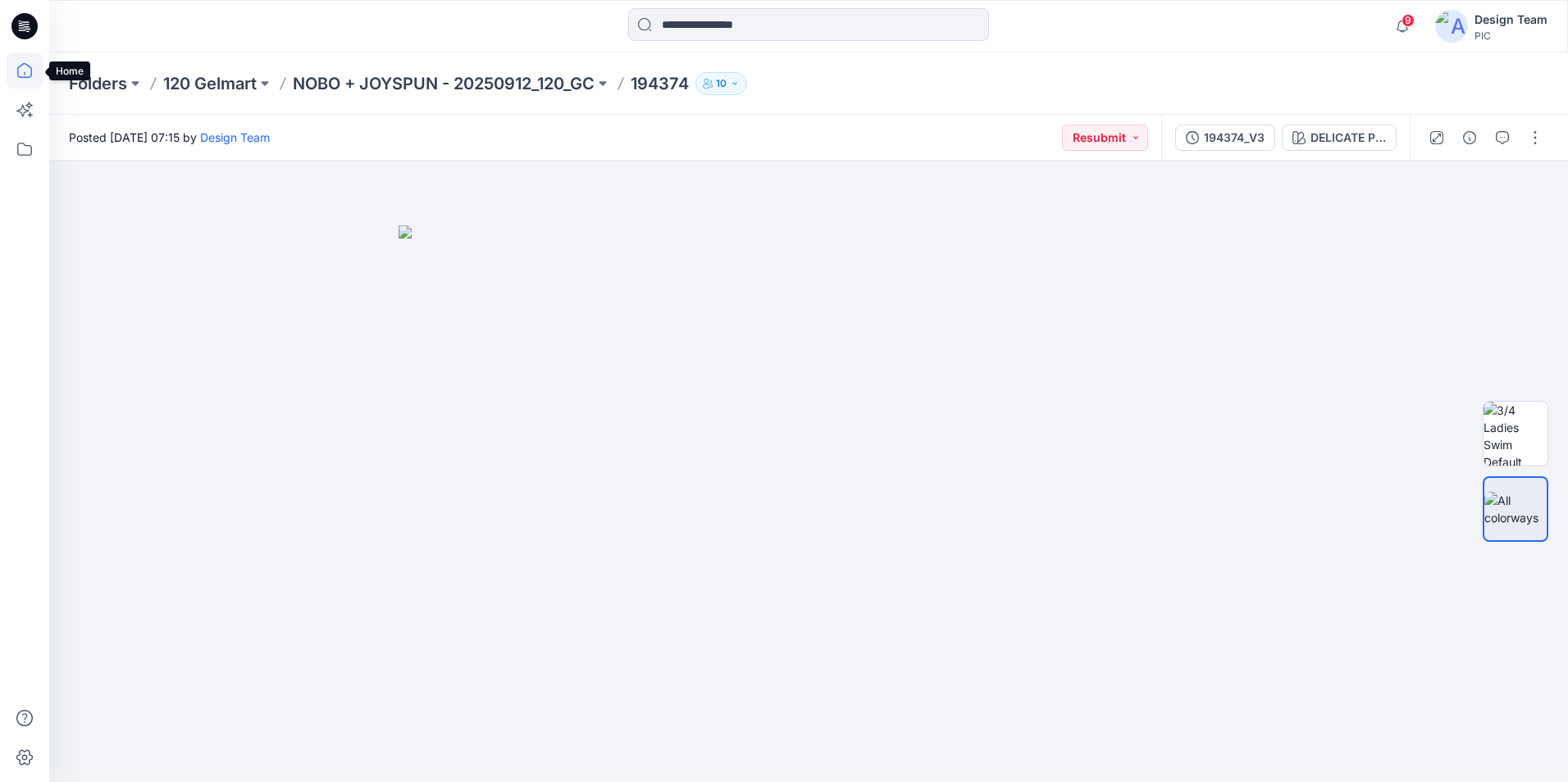
click at [18, 78] on icon at bounding box center [24, 70] width 36 height 36
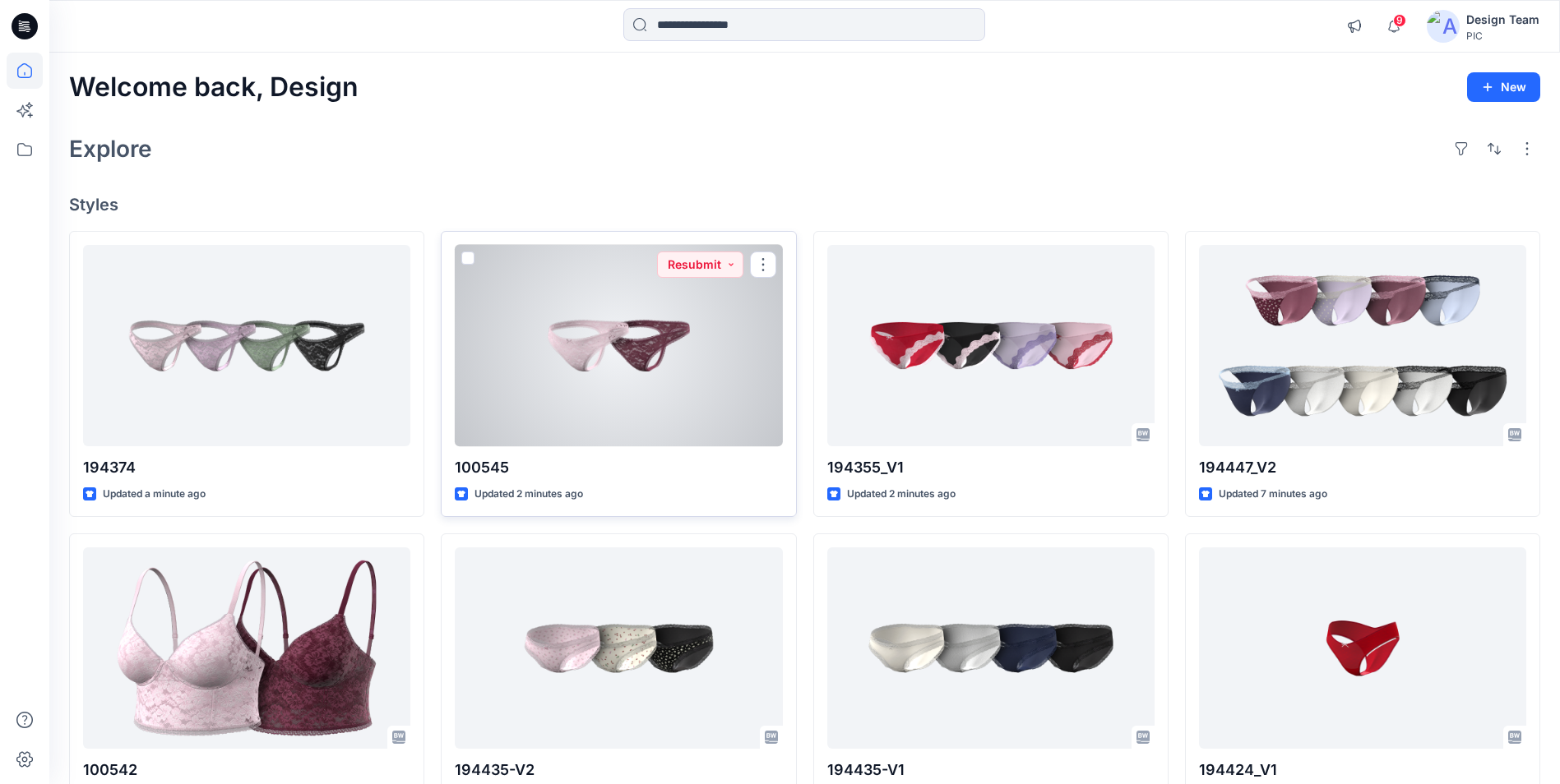
click at [630, 405] on div at bounding box center [618, 345] width 327 height 201
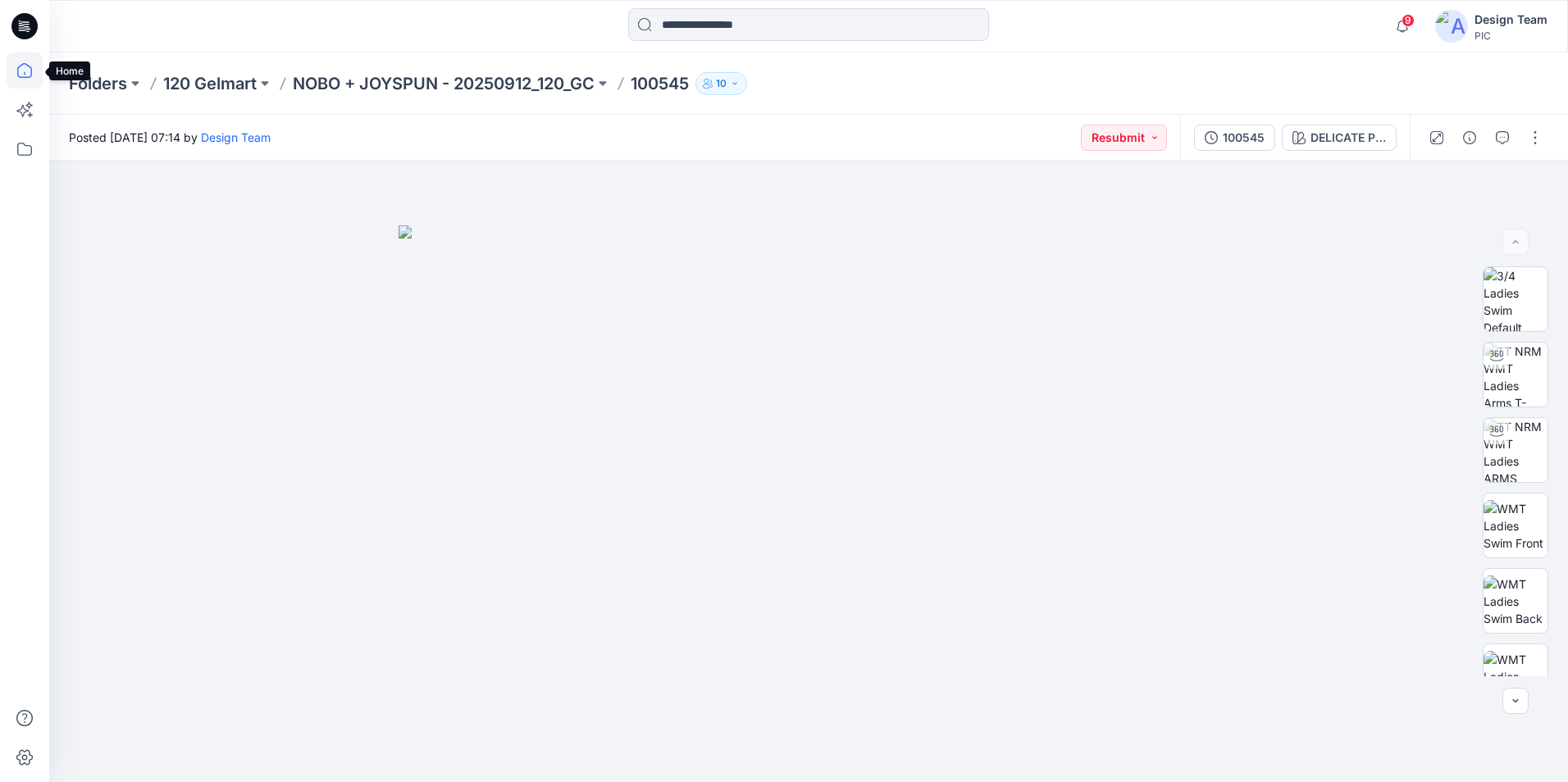
click at [30, 75] on icon at bounding box center [24, 70] width 36 height 36
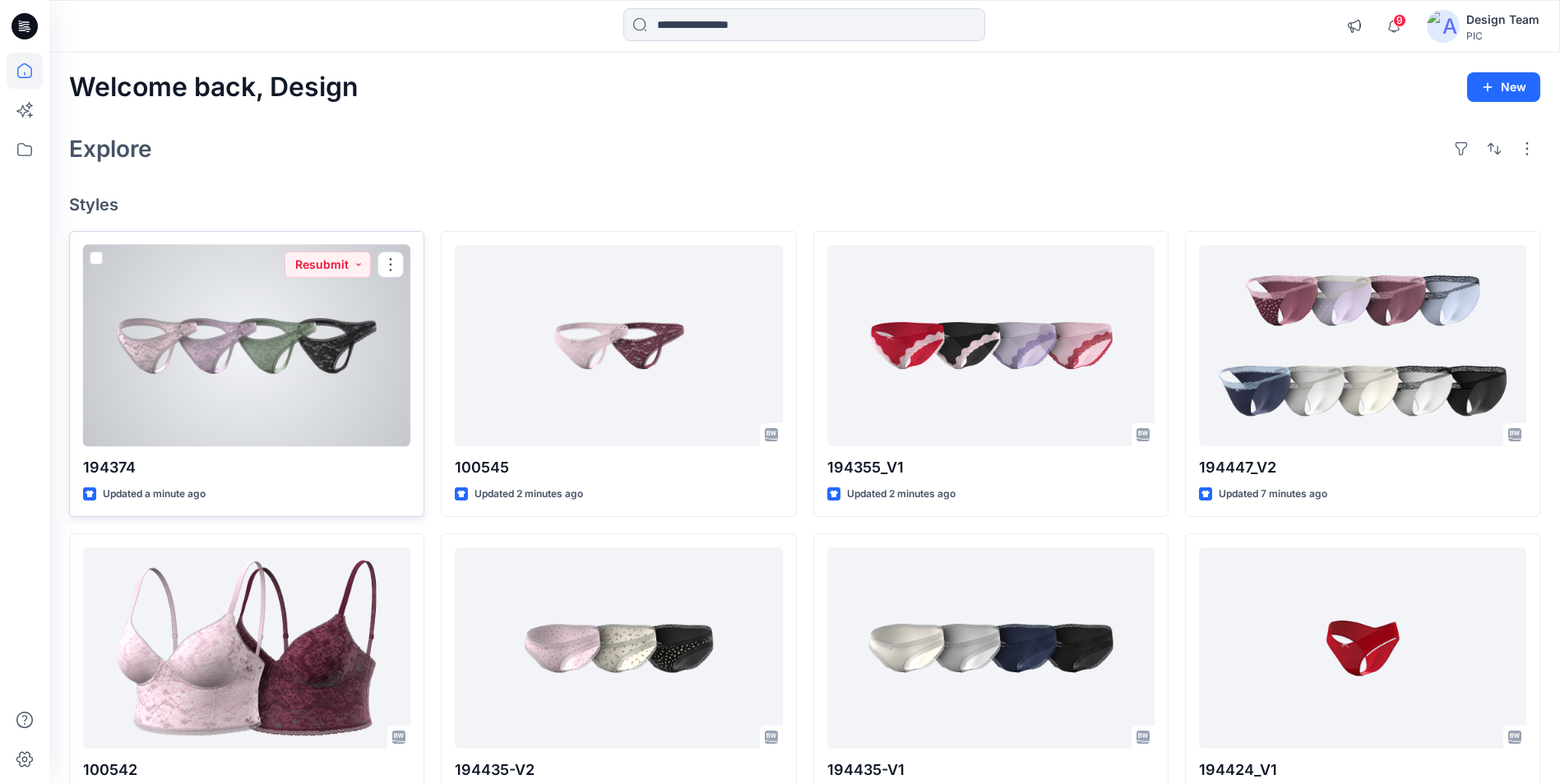
click at [231, 345] on div at bounding box center [246, 345] width 327 height 201
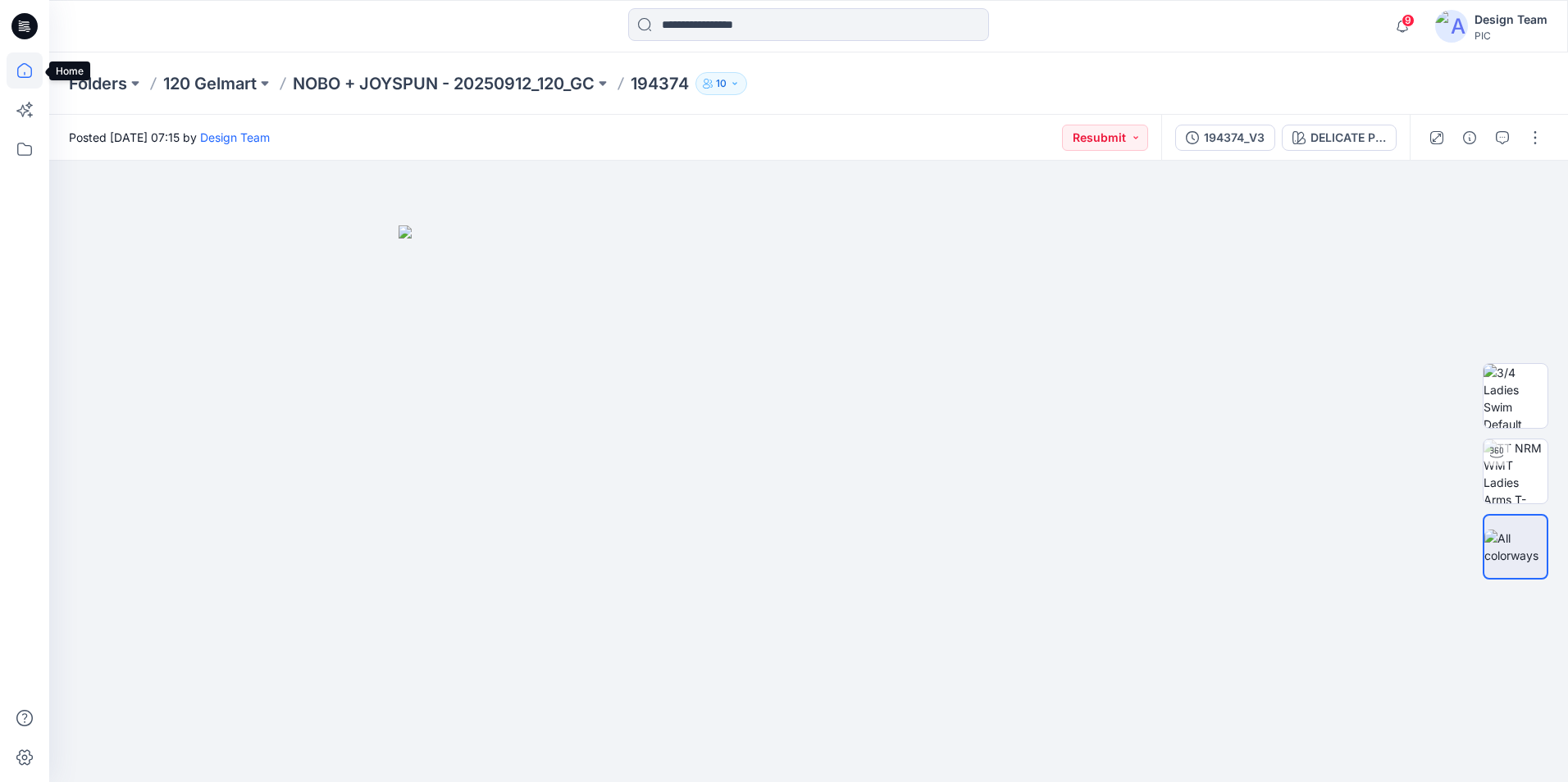
click at [15, 71] on icon at bounding box center [24, 70] width 36 height 36
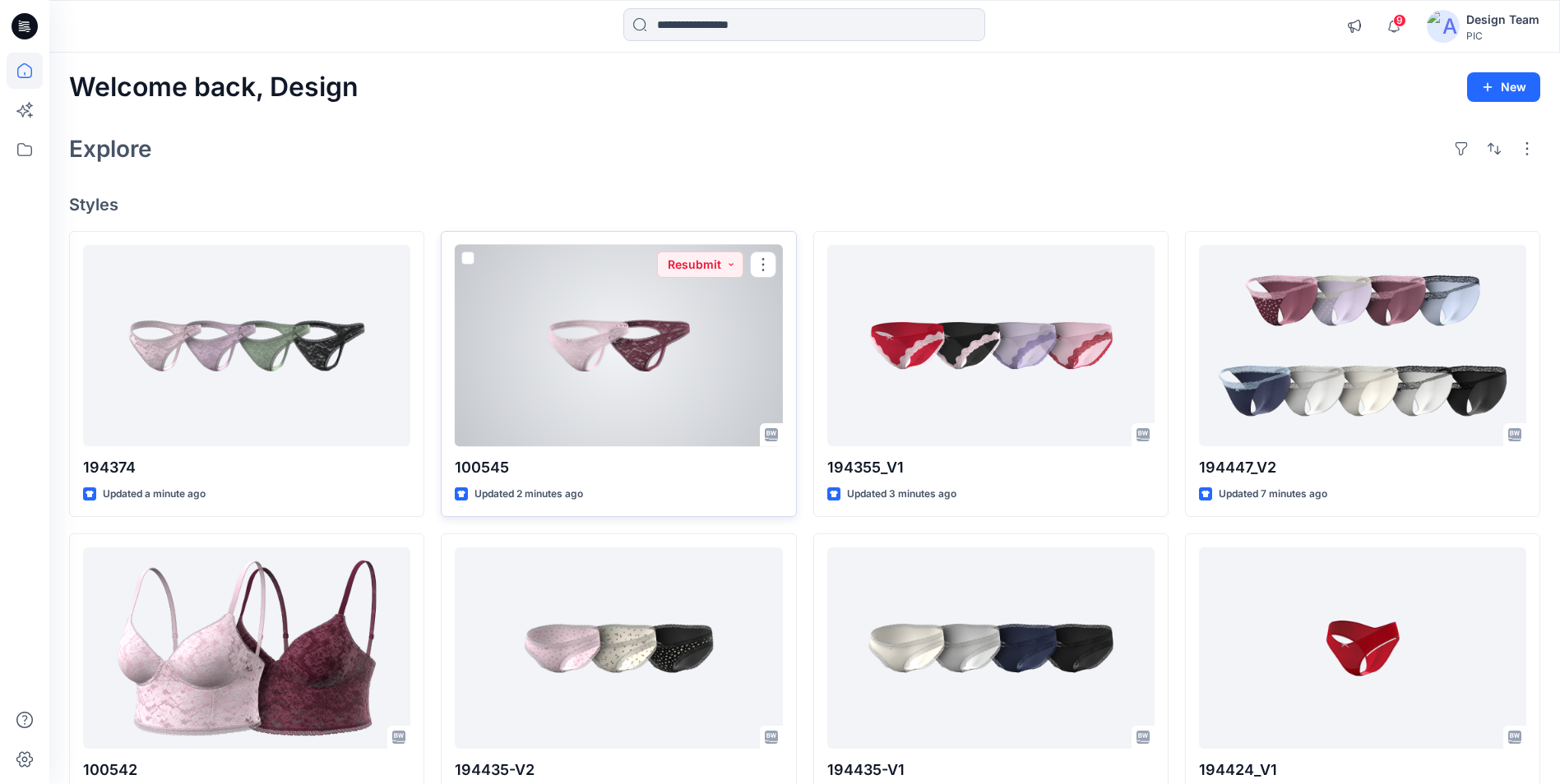
click at [657, 401] on div at bounding box center [618, 345] width 327 height 201
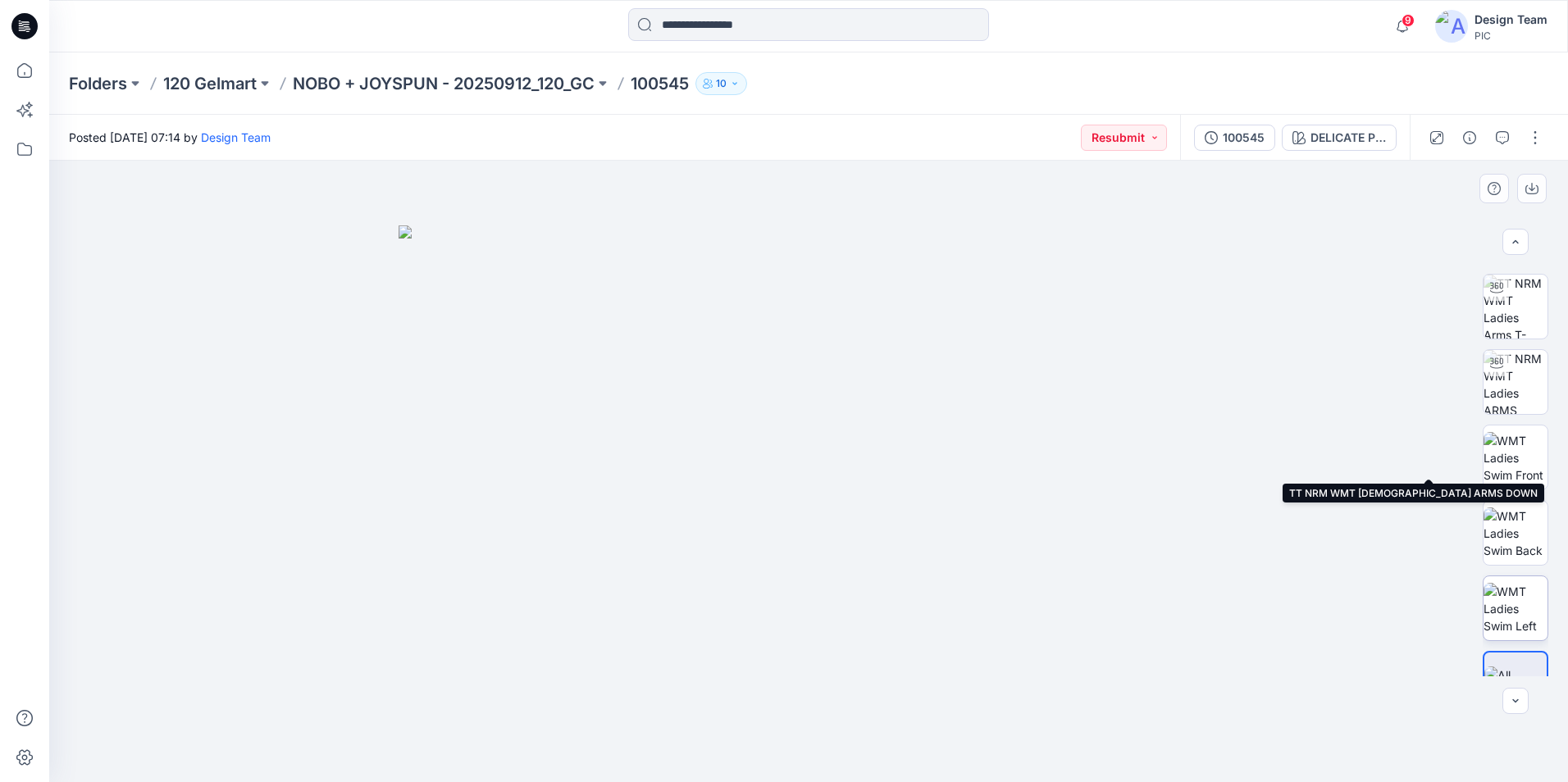
scroll to position [108, 0]
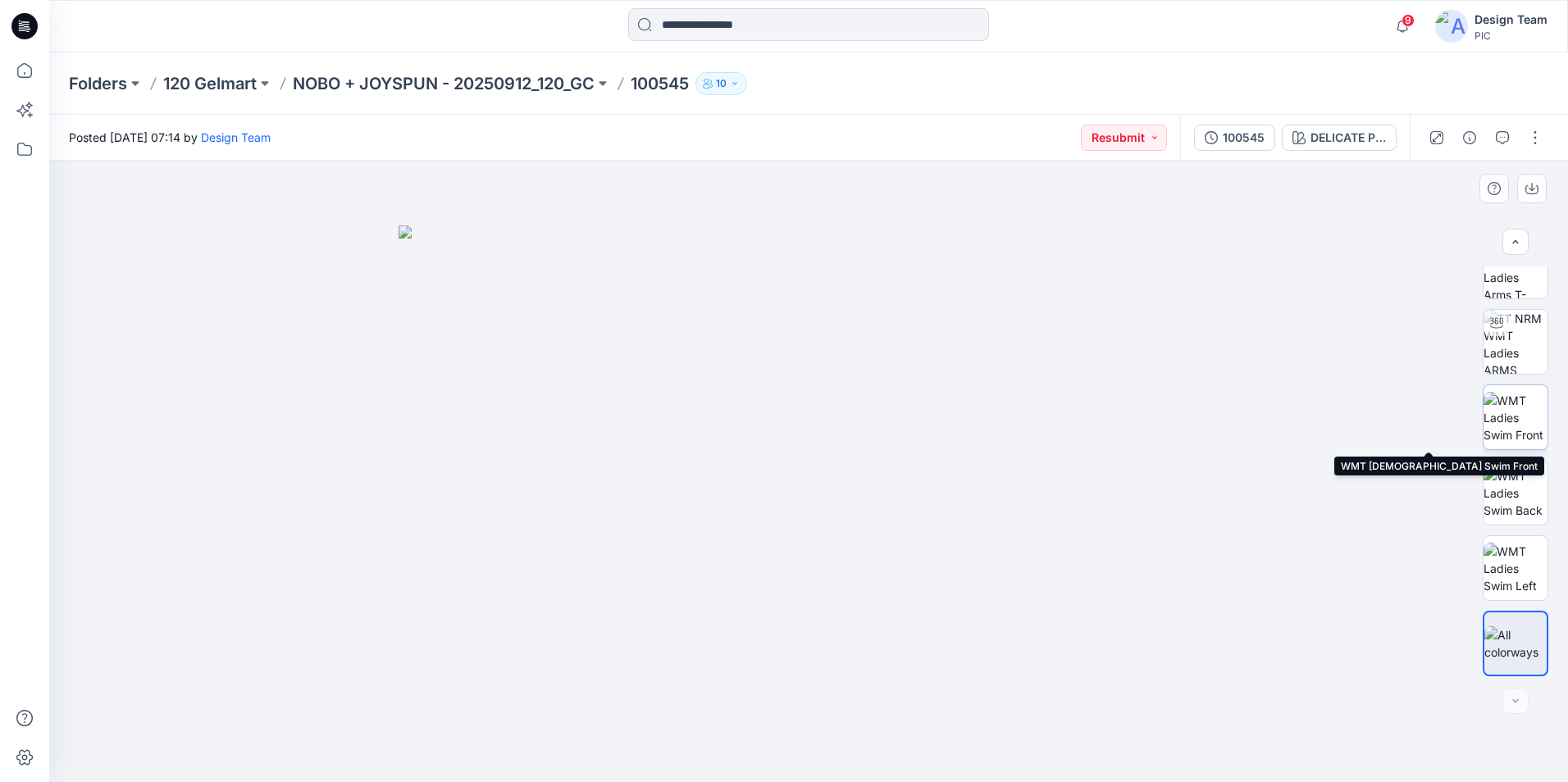
click at [1508, 437] on img at bounding box center [1516, 418] width 64 height 51
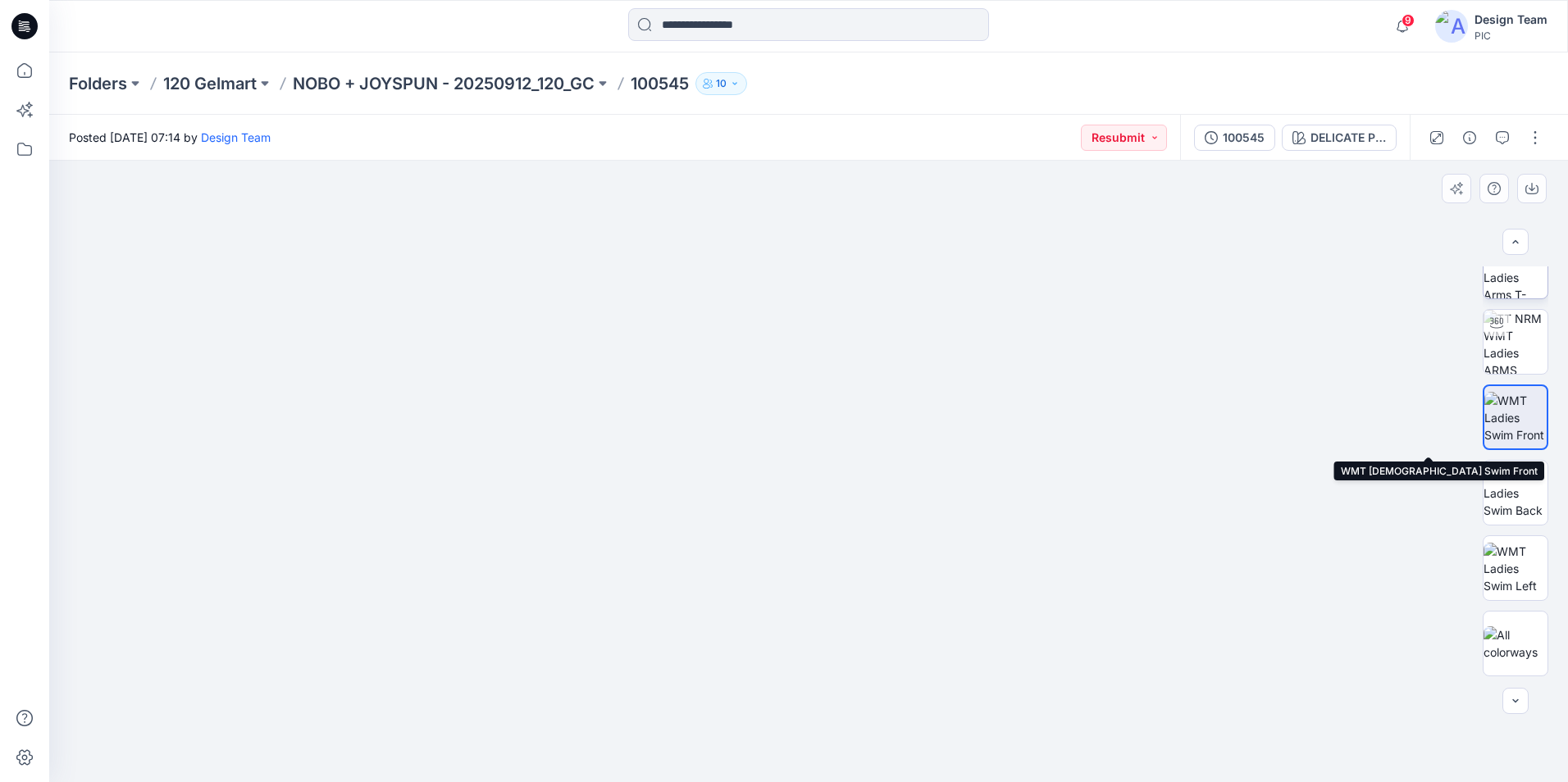
scroll to position [0, 0]
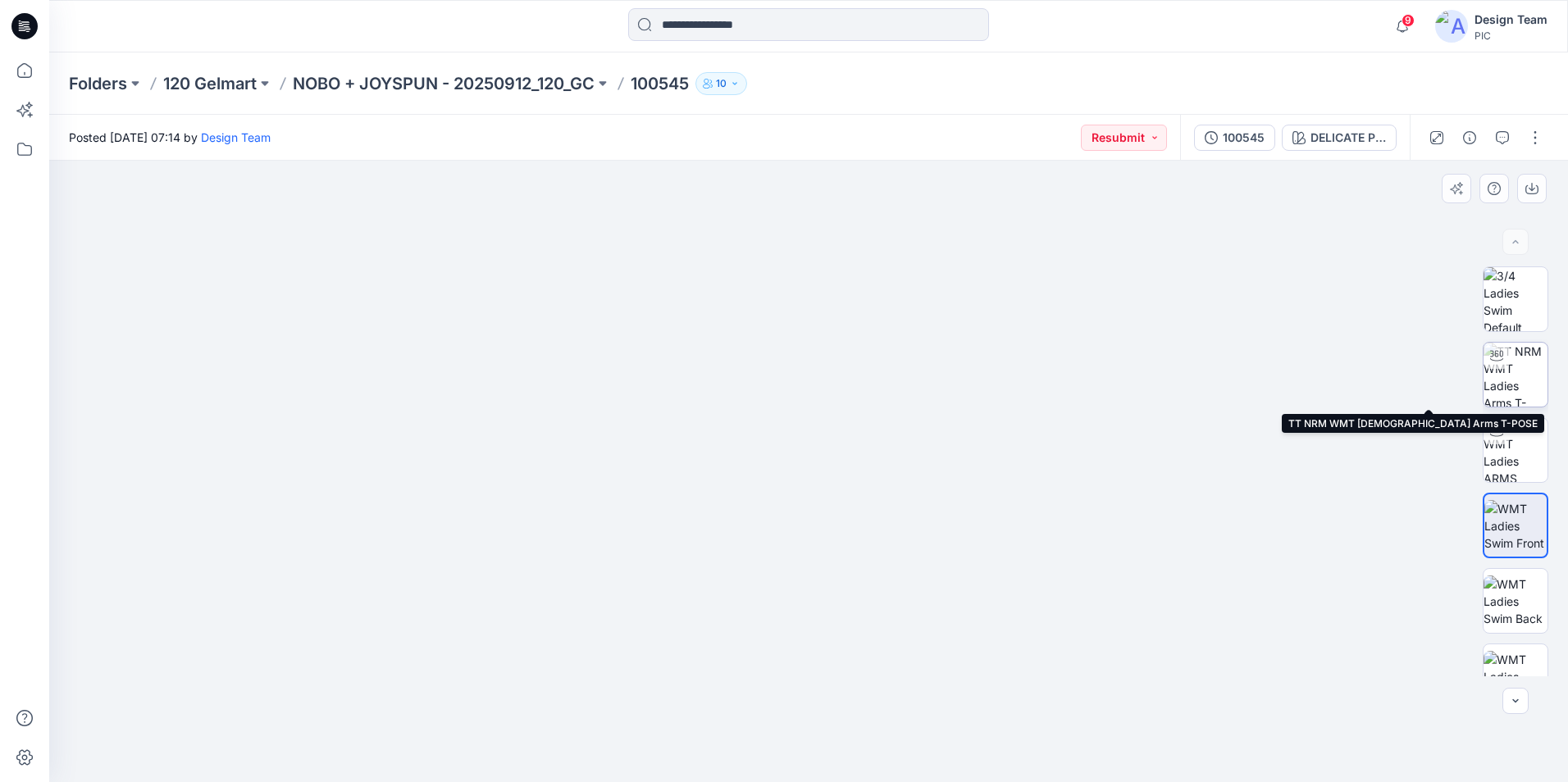
click at [1520, 376] on img at bounding box center [1516, 375] width 64 height 64
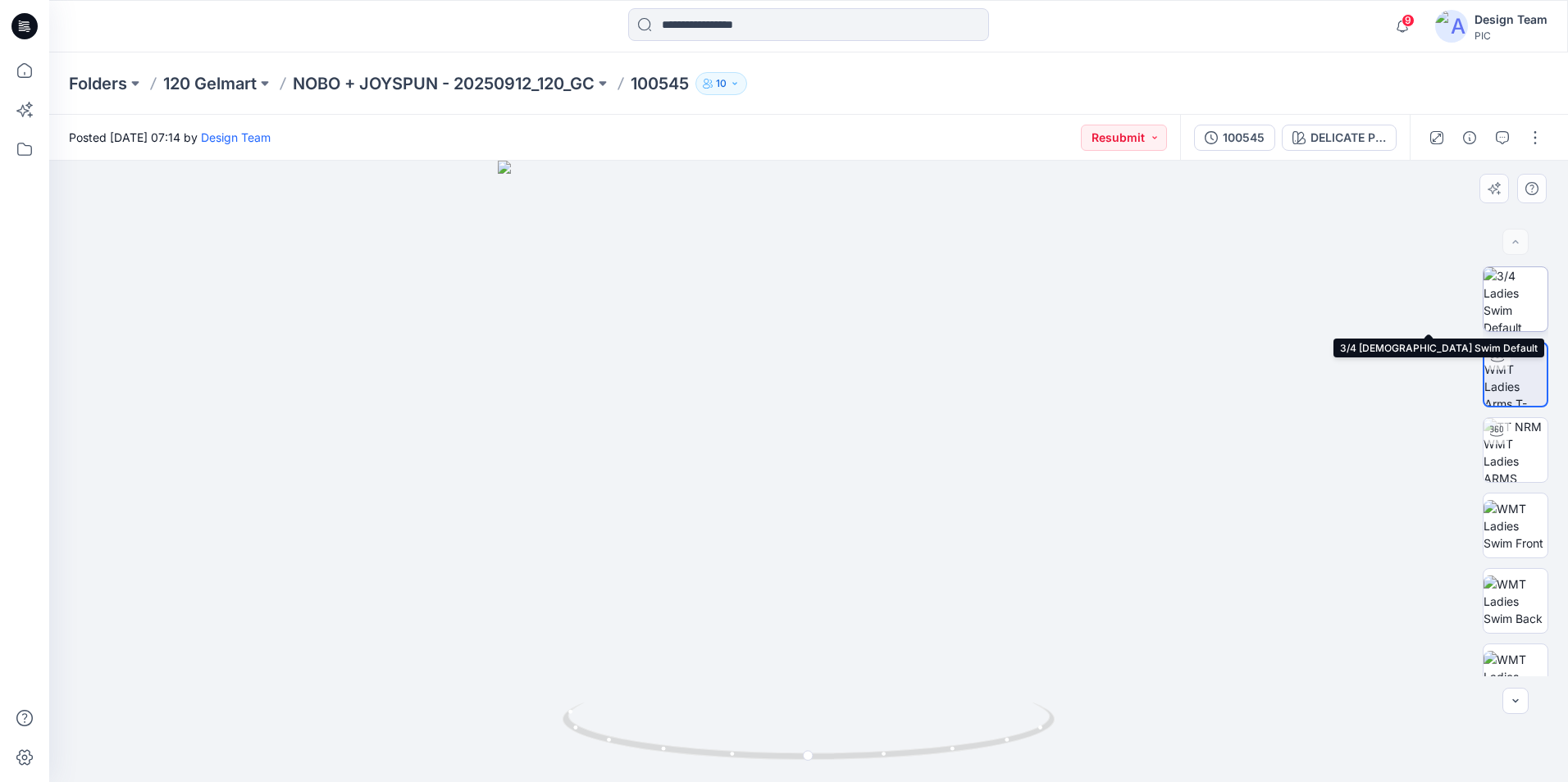
click at [1508, 309] on img at bounding box center [1516, 299] width 64 height 64
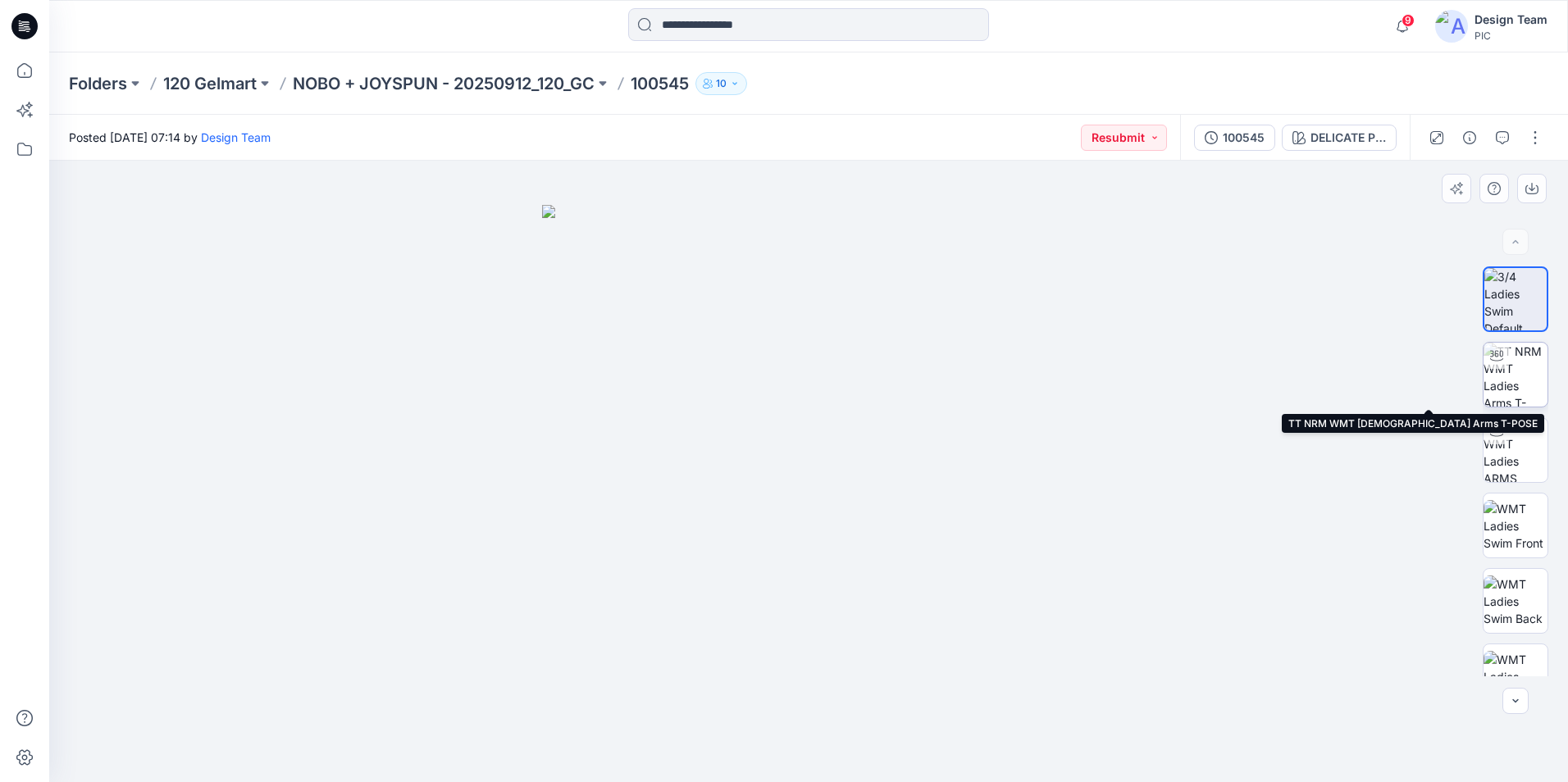
click at [1510, 376] on img at bounding box center [1516, 375] width 64 height 64
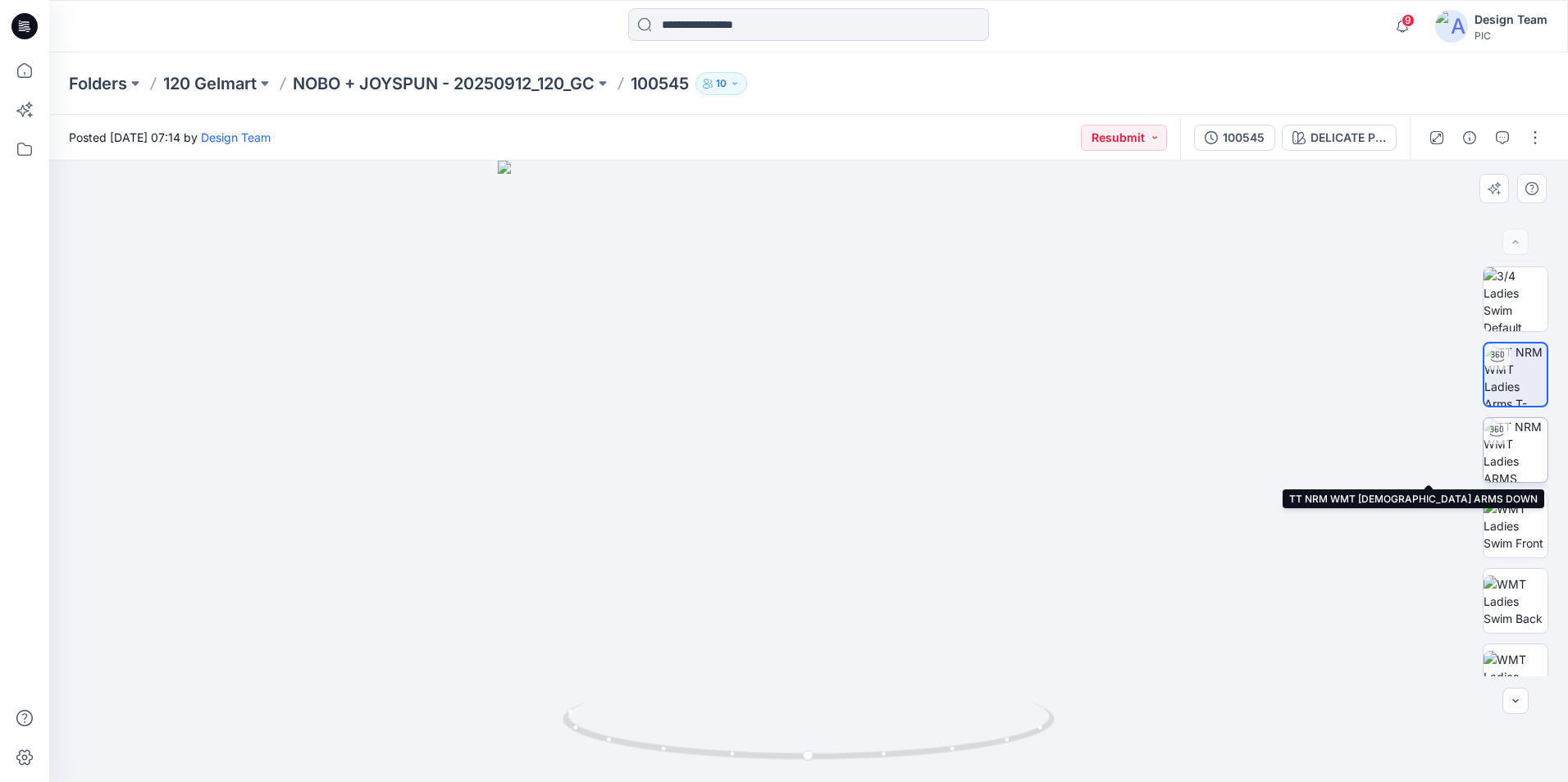
click at [1524, 465] on img at bounding box center [1516, 451] width 64 height 64
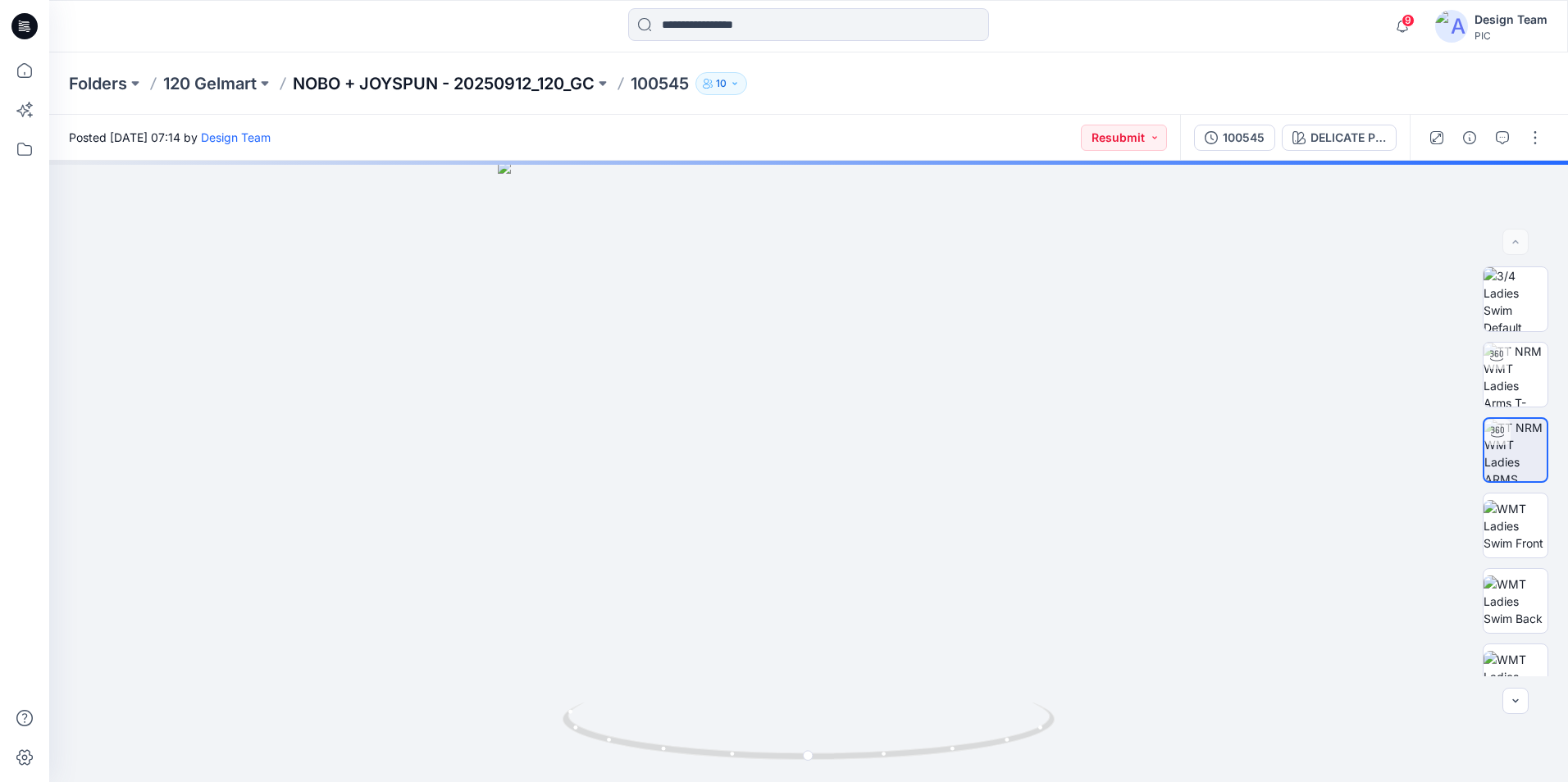
click at [555, 82] on p "NOBO + JOYSPUN - 20250912_120_GC" at bounding box center [444, 84] width 302 height 23
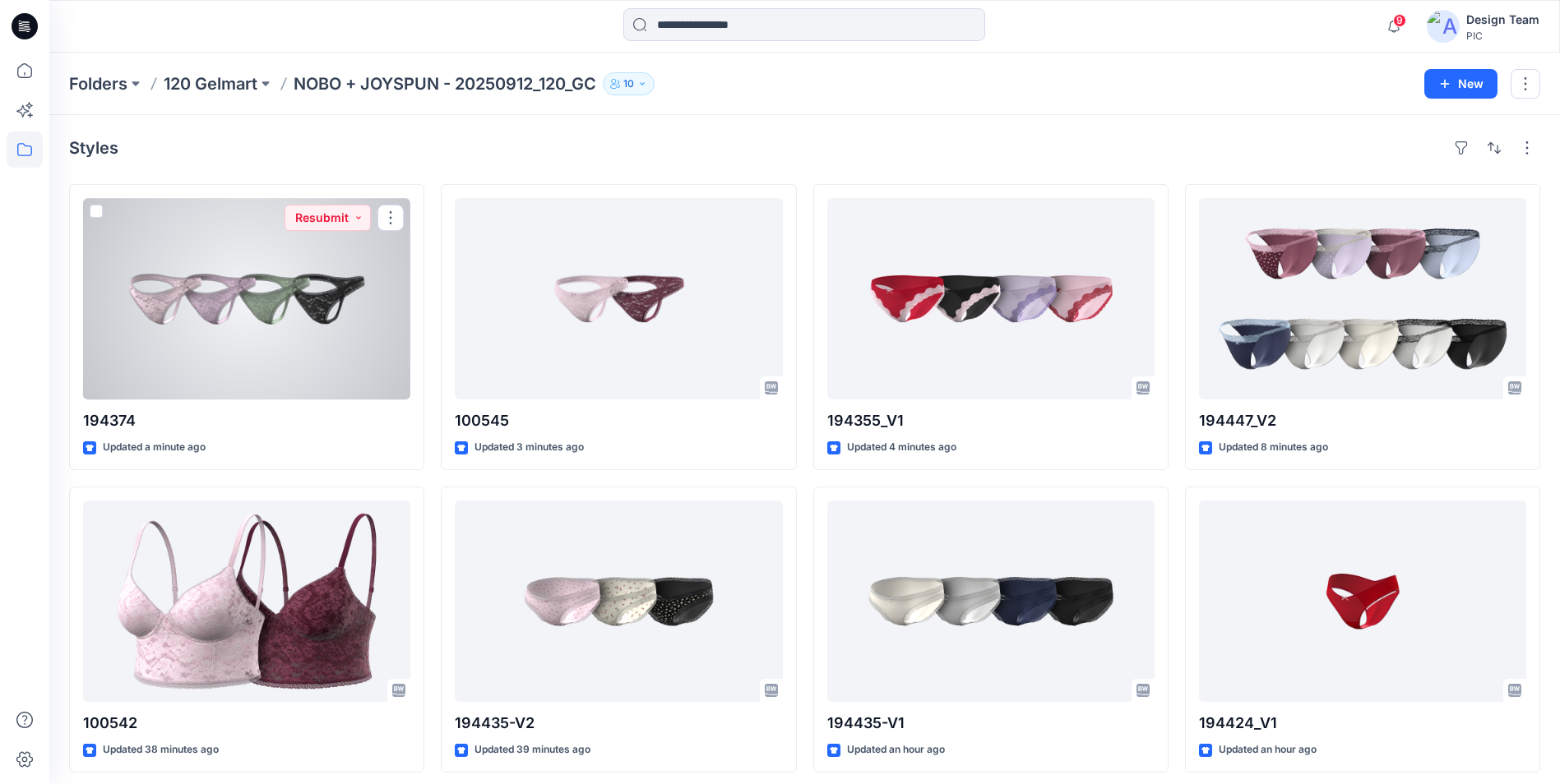
click at [282, 369] on div at bounding box center [246, 298] width 327 height 201
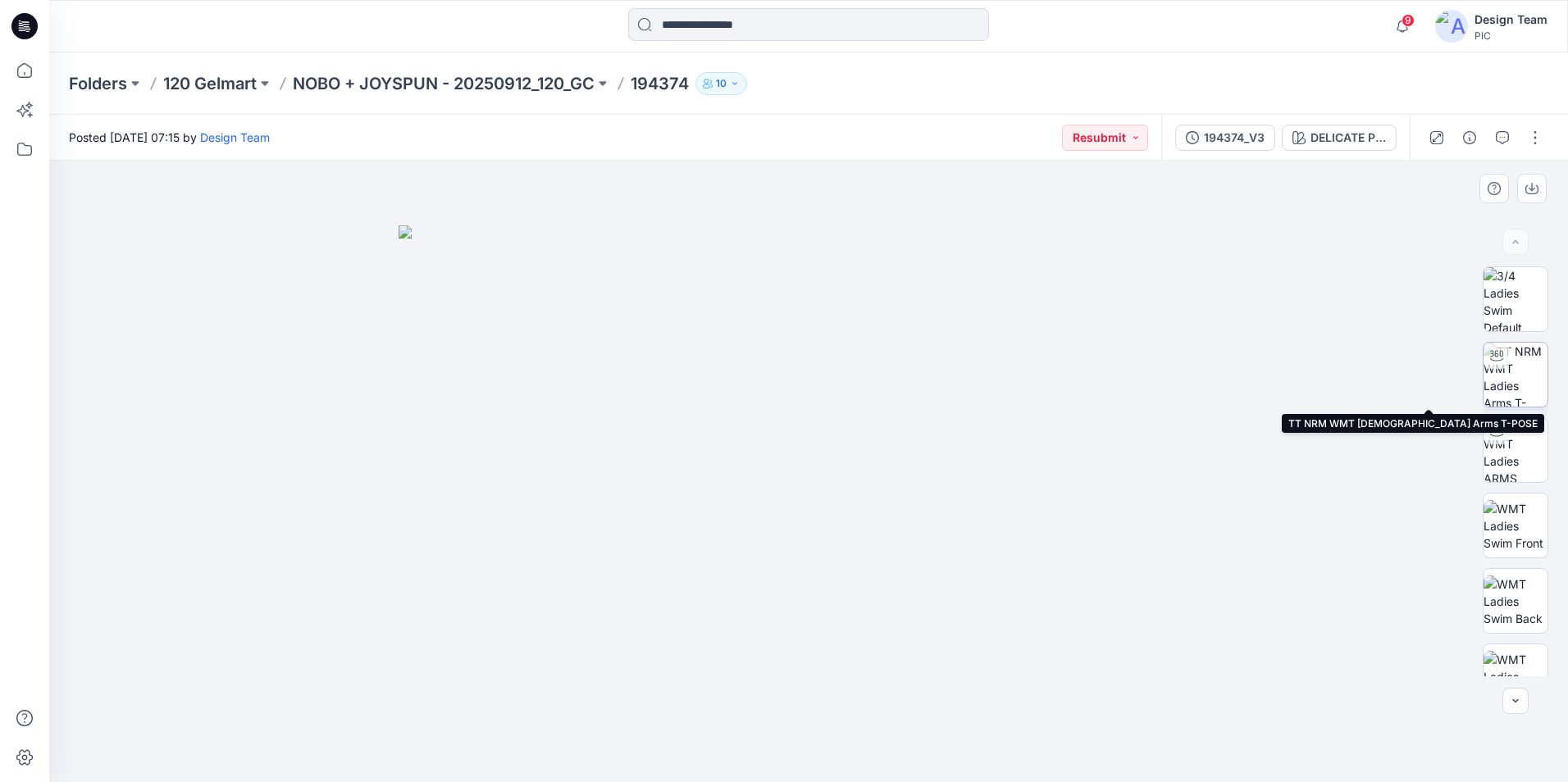
click at [1524, 364] on img at bounding box center [1516, 375] width 64 height 64
click at [570, 82] on p "NOBO + JOYSPUN - 20250912_120_GC" at bounding box center [444, 84] width 302 height 23
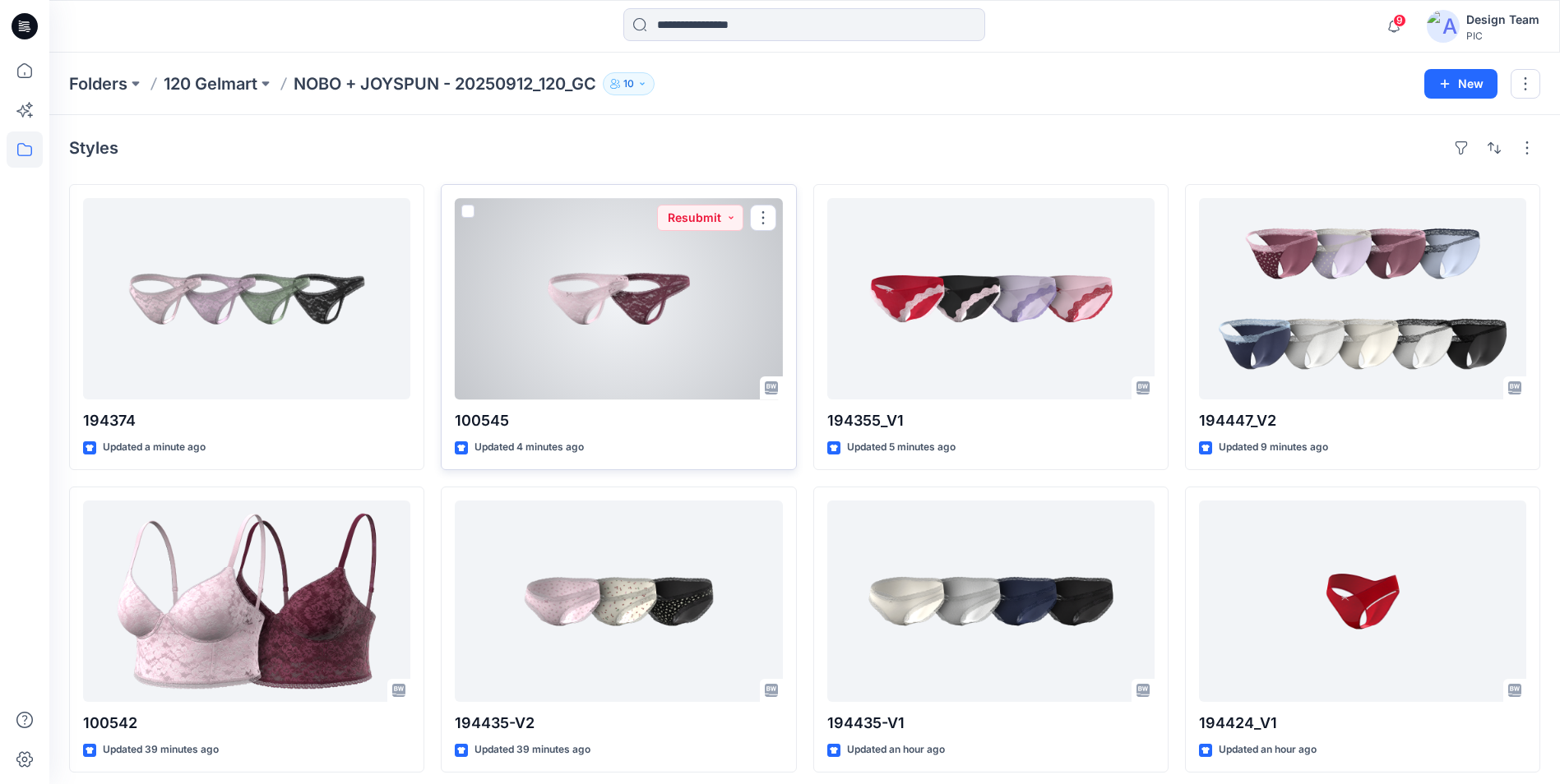
click at [628, 300] on div at bounding box center [618, 298] width 327 height 201
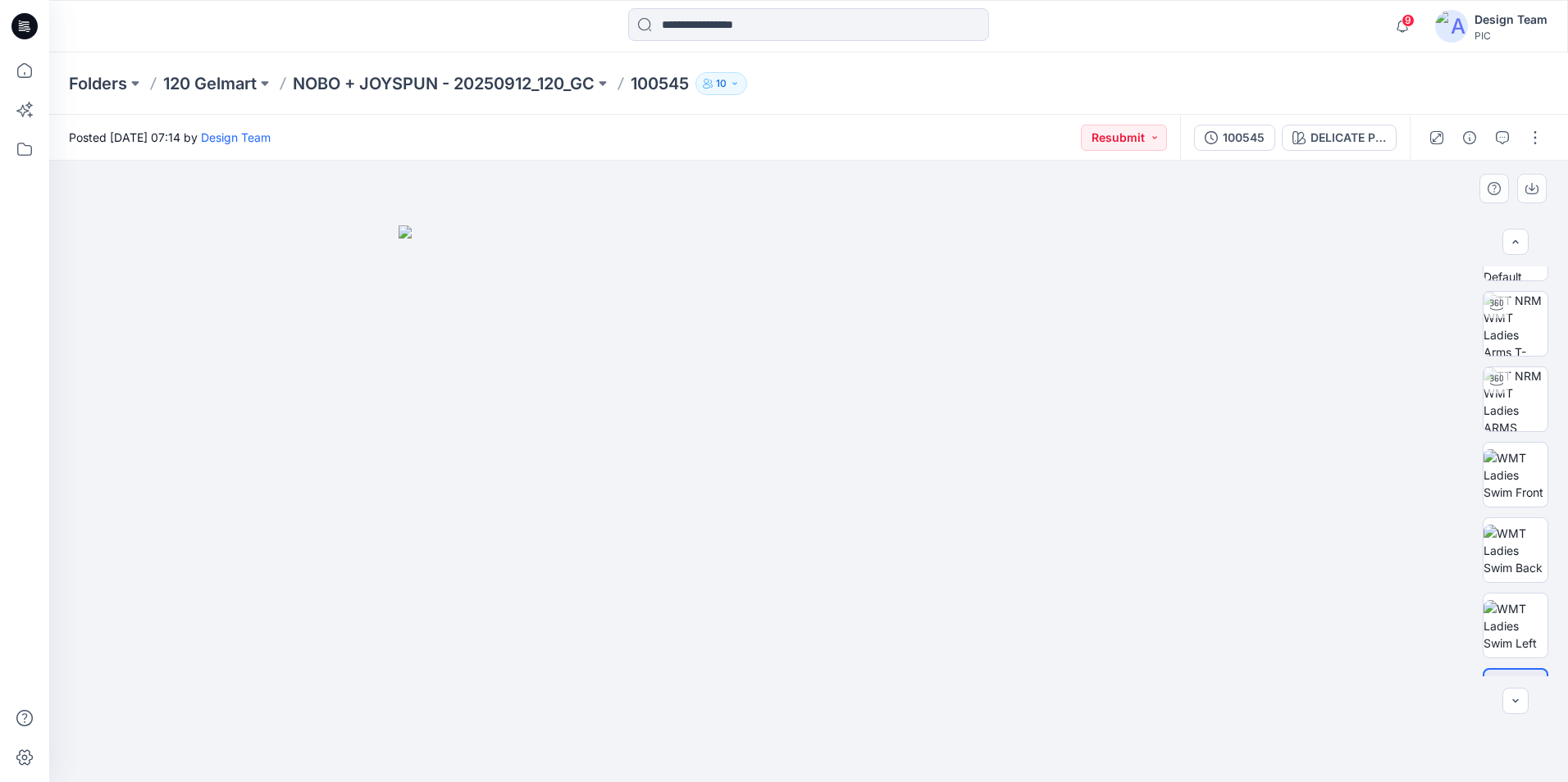
scroll to position [108, 0]
click at [372, 79] on p "NOBO + JOYSPUN - 20250912_120_GC" at bounding box center [444, 84] width 302 height 23
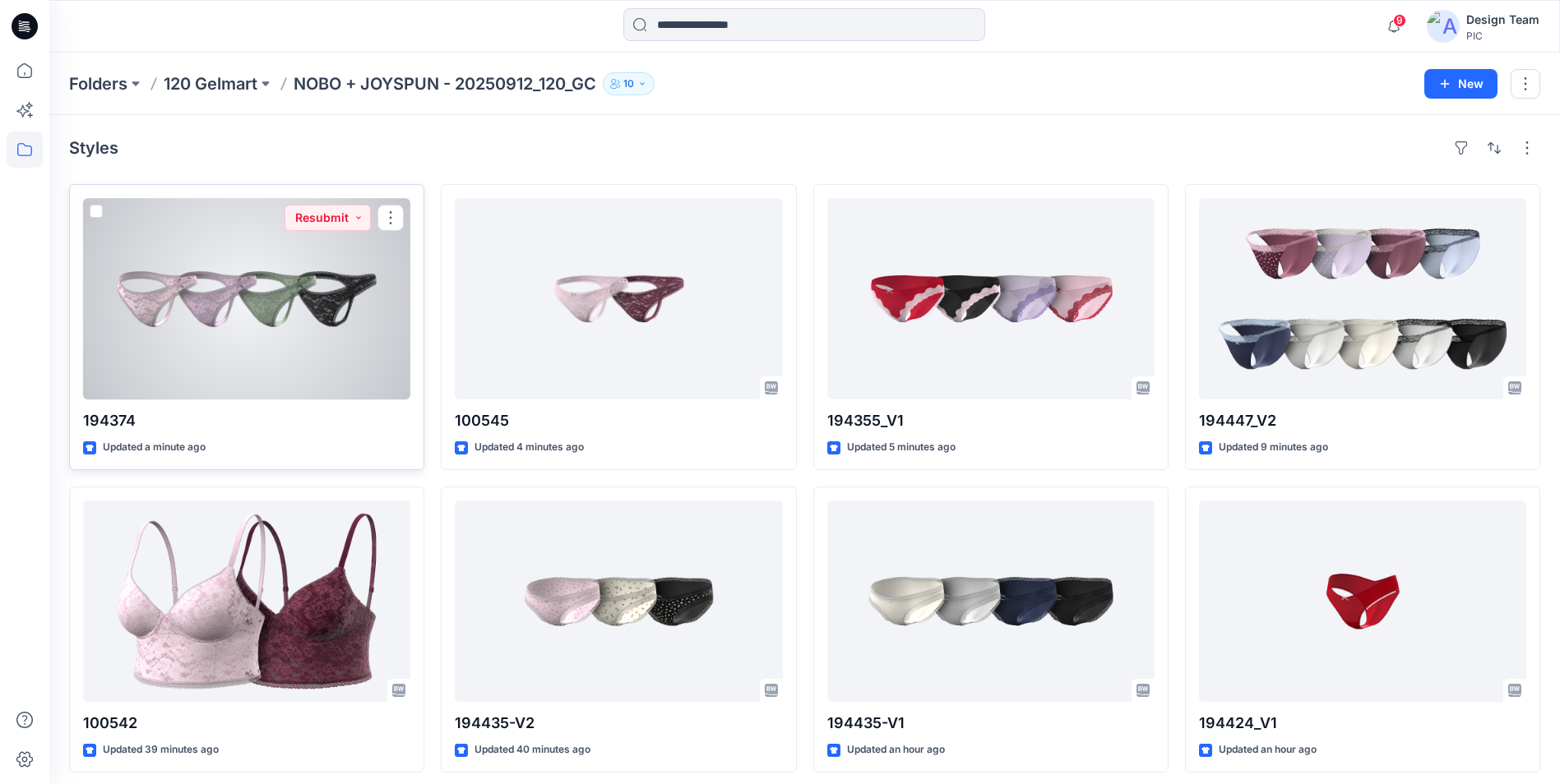
click at [268, 323] on div at bounding box center [246, 298] width 327 height 201
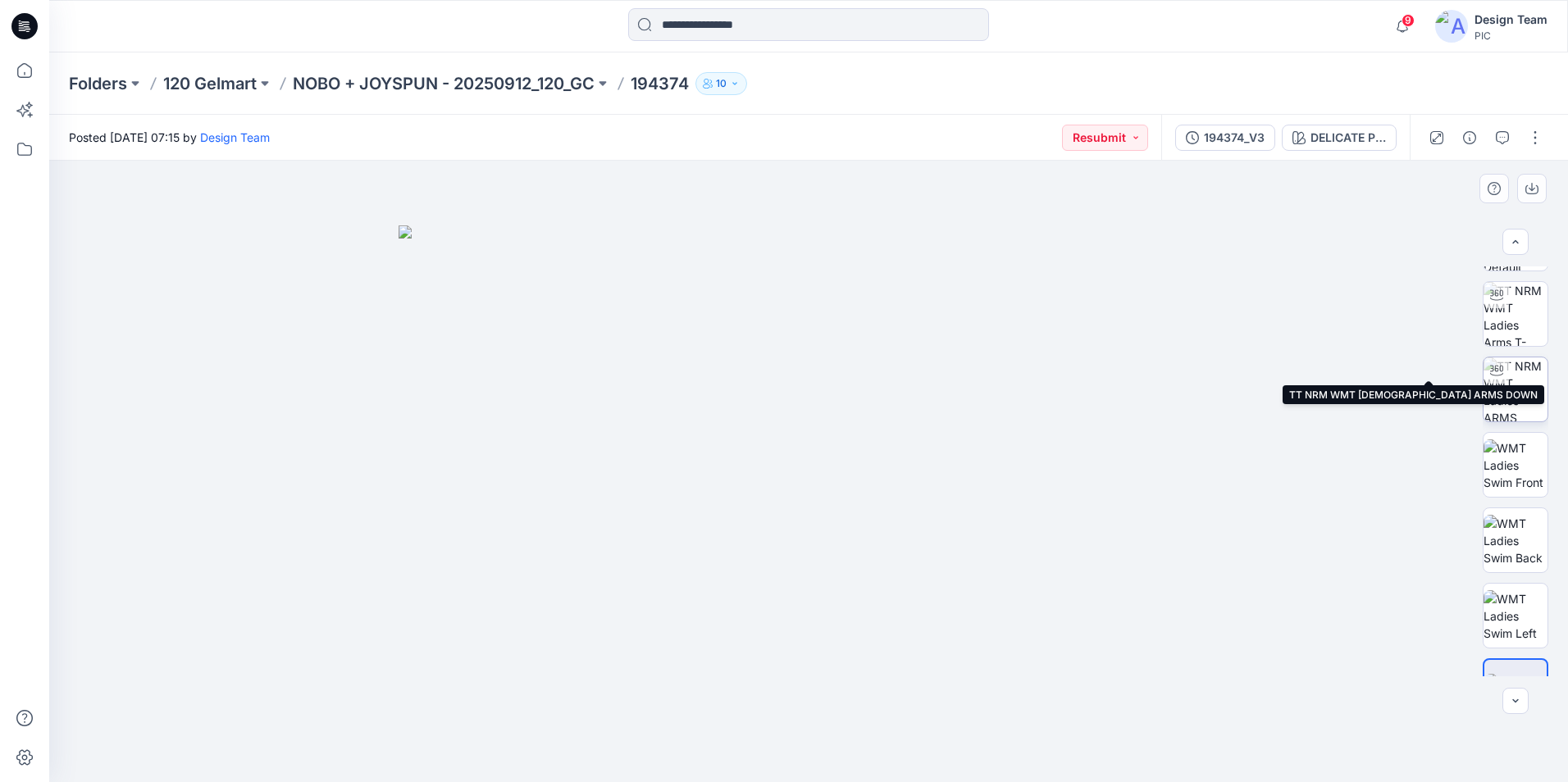
scroll to position [108, 0]
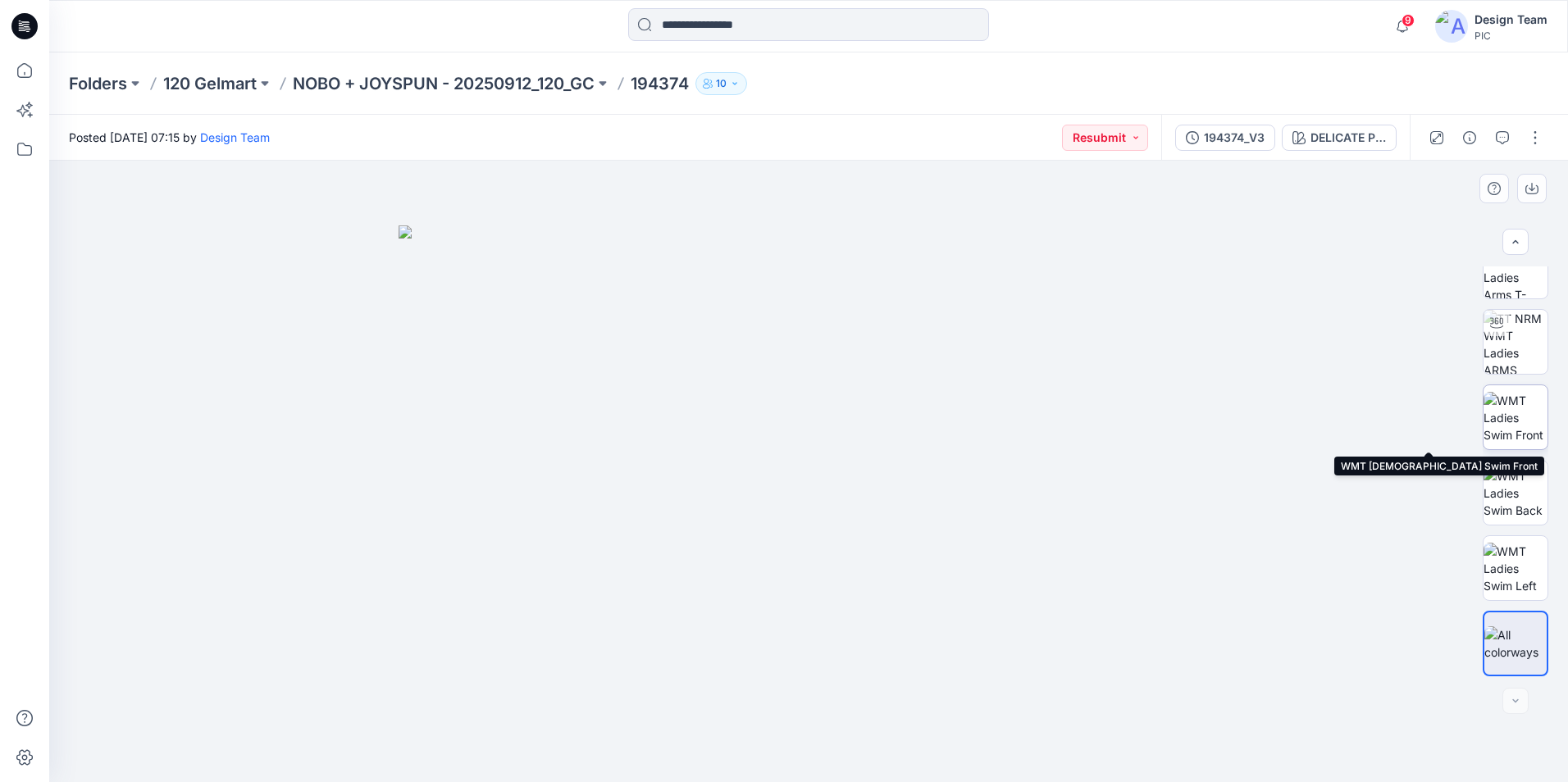
click at [1524, 437] on img at bounding box center [1516, 418] width 64 height 51
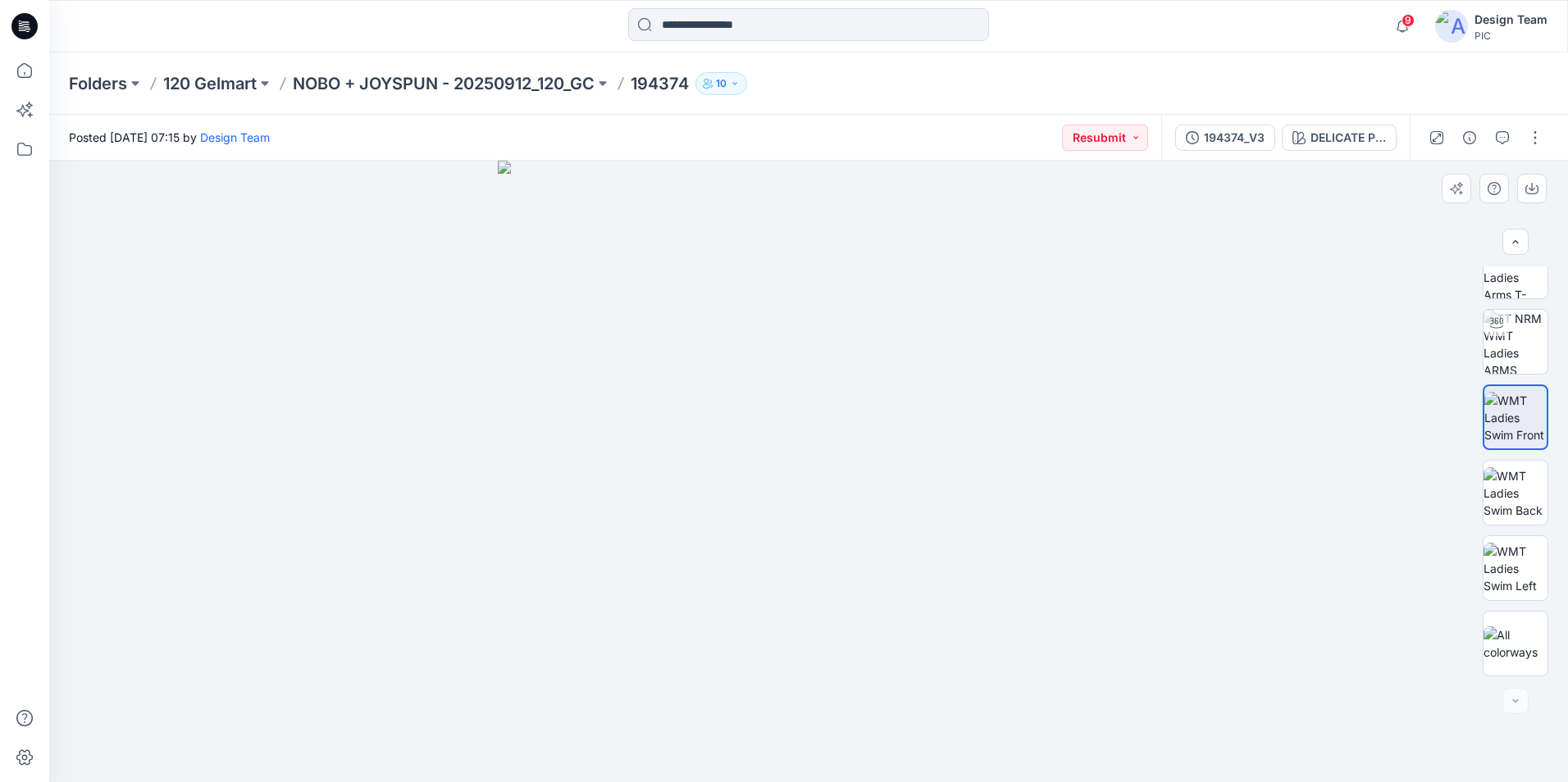
scroll to position [0, 0]
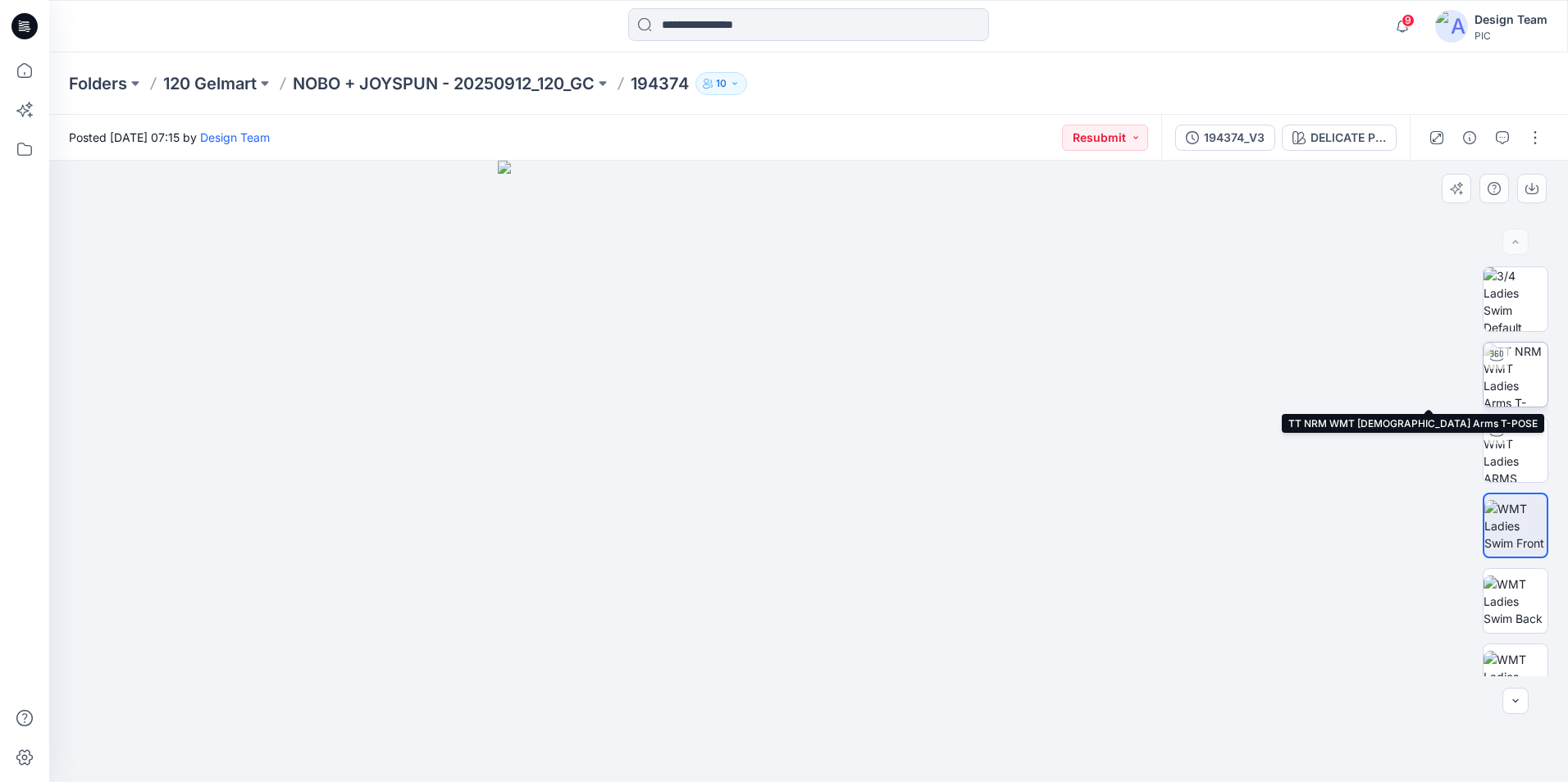
click at [1510, 386] on img at bounding box center [1516, 375] width 64 height 64
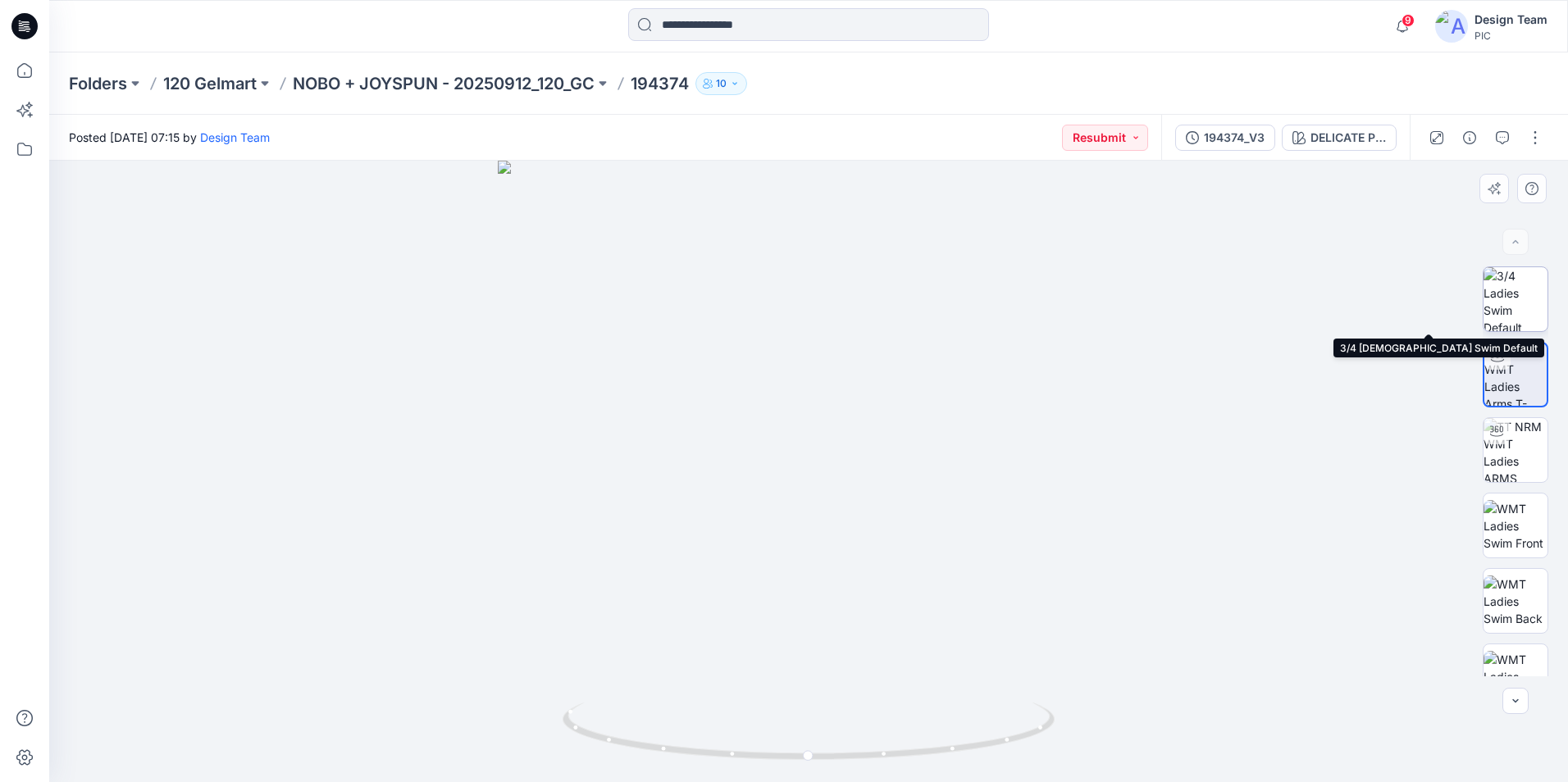
click at [1525, 327] on img at bounding box center [1516, 299] width 64 height 64
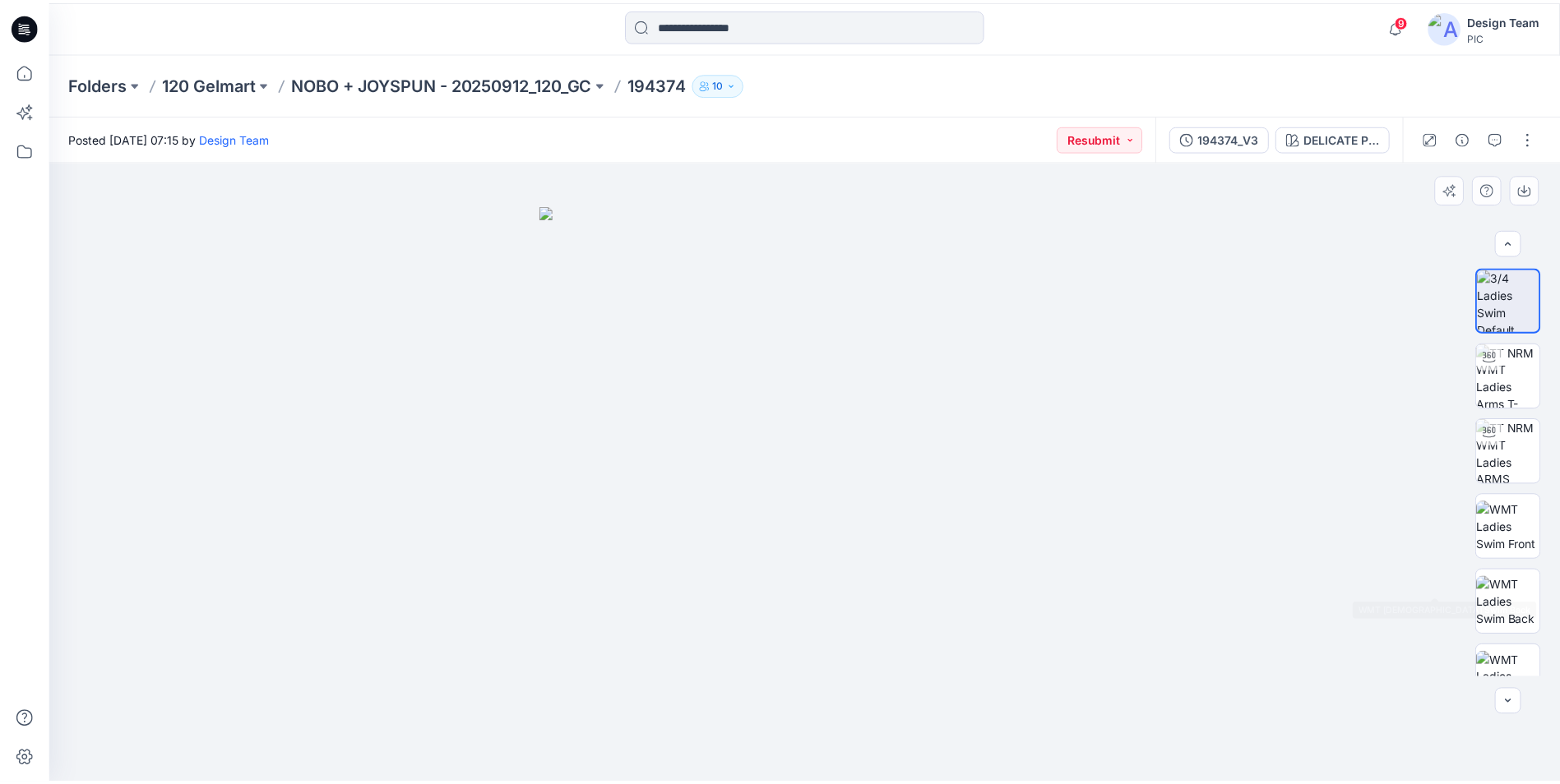
scroll to position [108, 0]
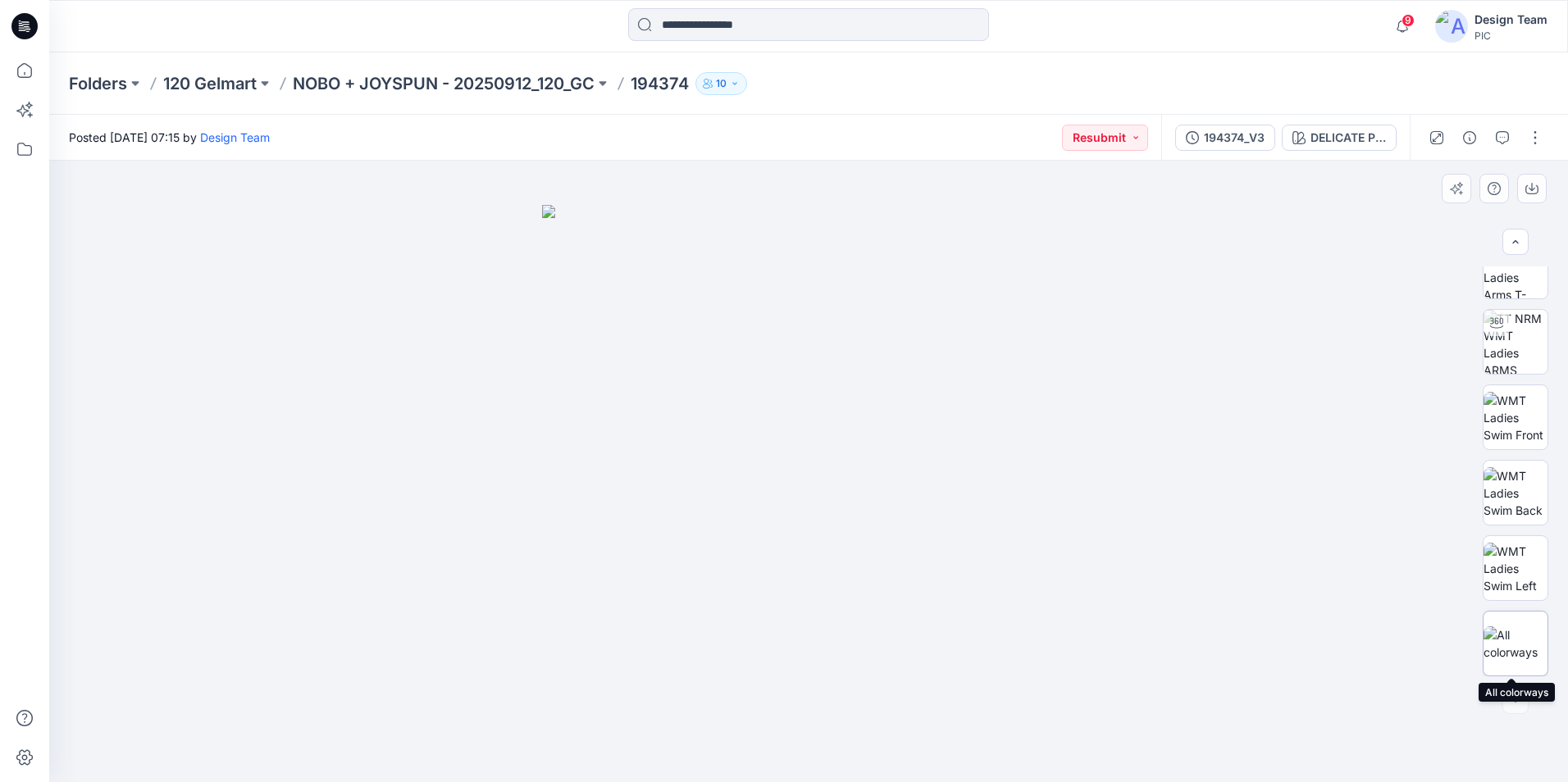
click at [1519, 633] on img at bounding box center [1516, 644] width 64 height 35
click at [399, 79] on p "NOBO + JOYSPUN - 20250912_120_GC" at bounding box center [444, 84] width 302 height 23
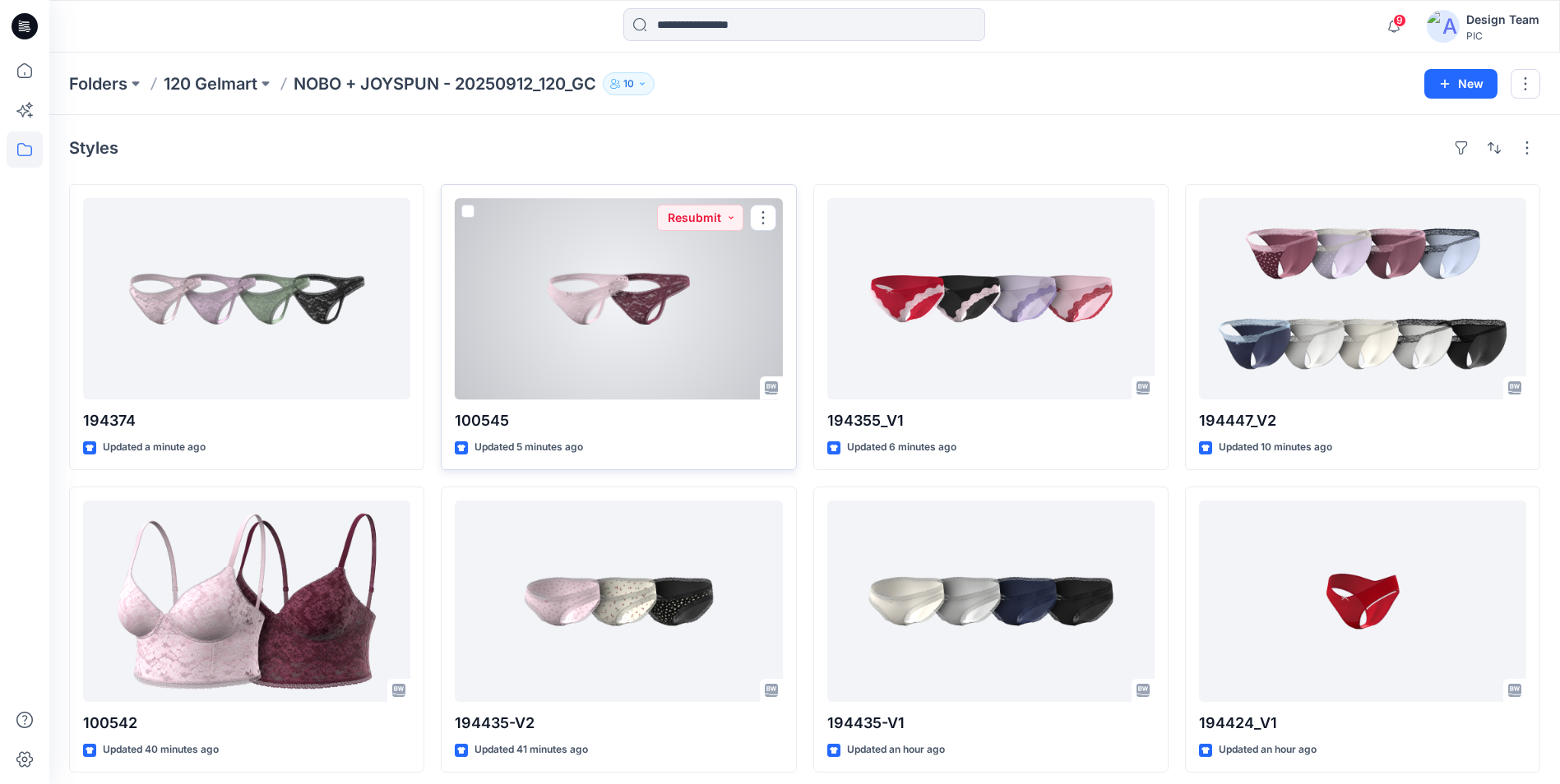
click at [601, 297] on div at bounding box center [618, 298] width 327 height 201
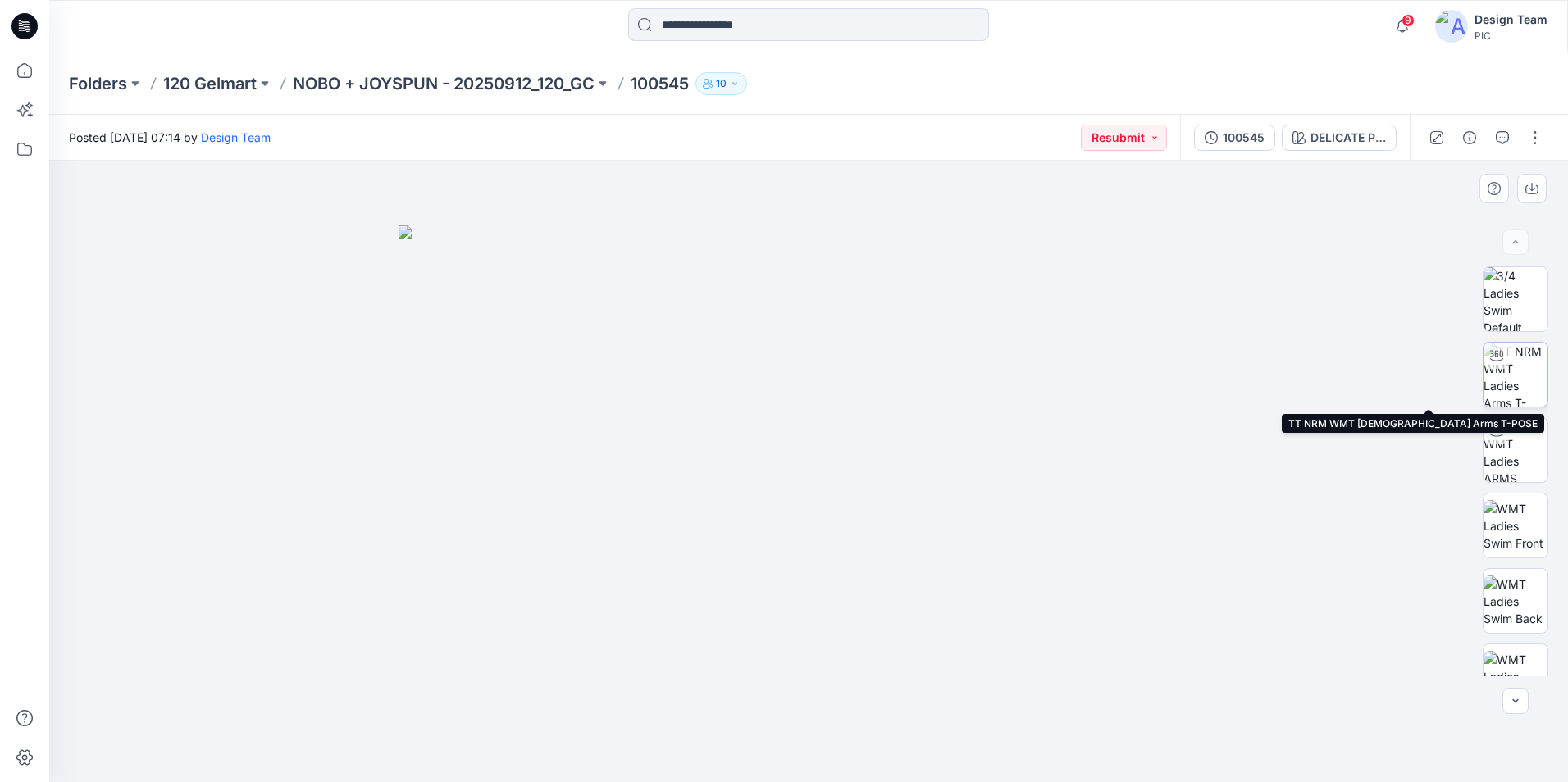
click at [1526, 375] on img at bounding box center [1516, 375] width 64 height 64
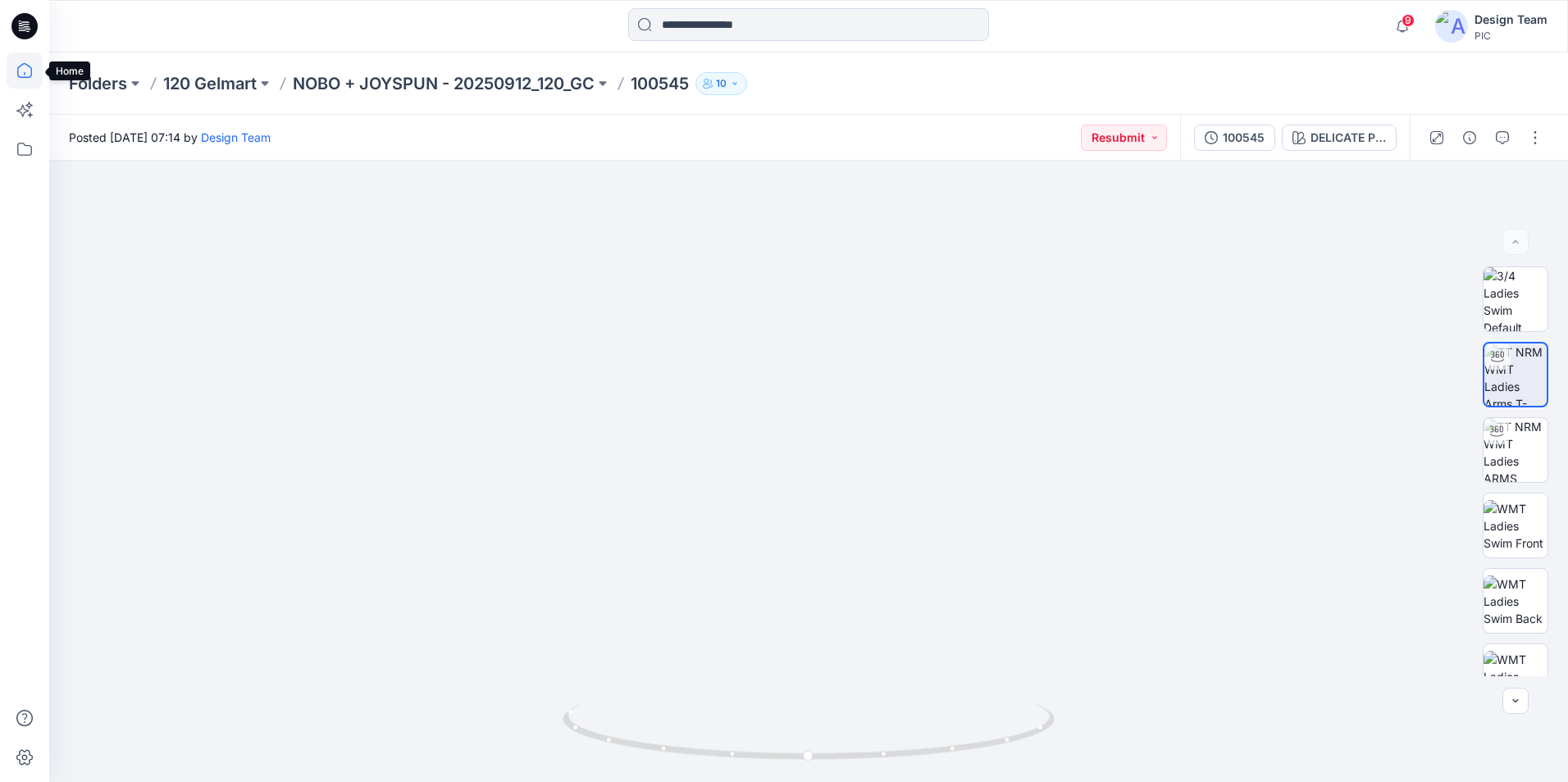
click at [12, 77] on icon at bounding box center [24, 70] width 36 height 36
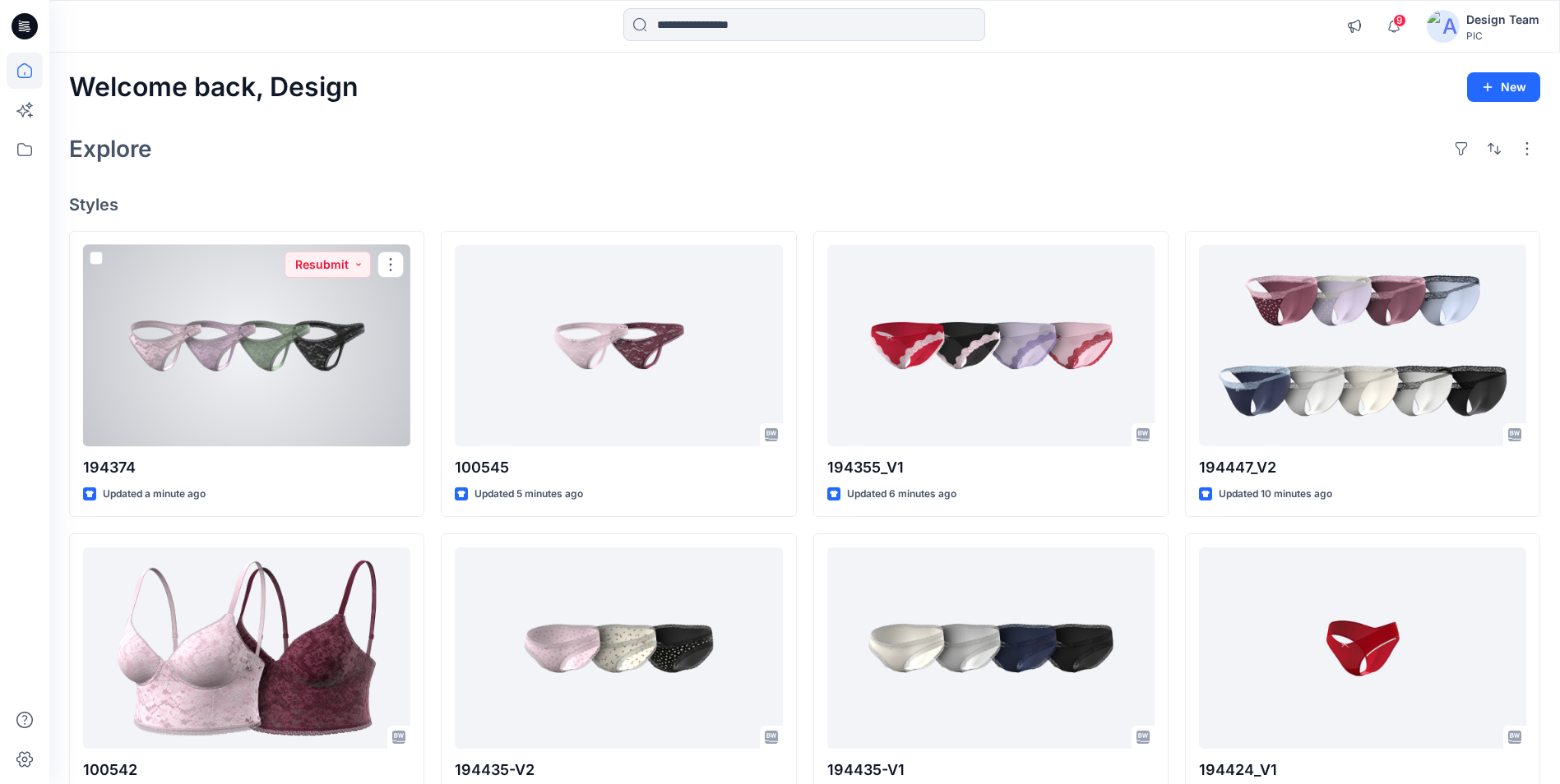
click at [296, 334] on div at bounding box center [246, 345] width 327 height 201
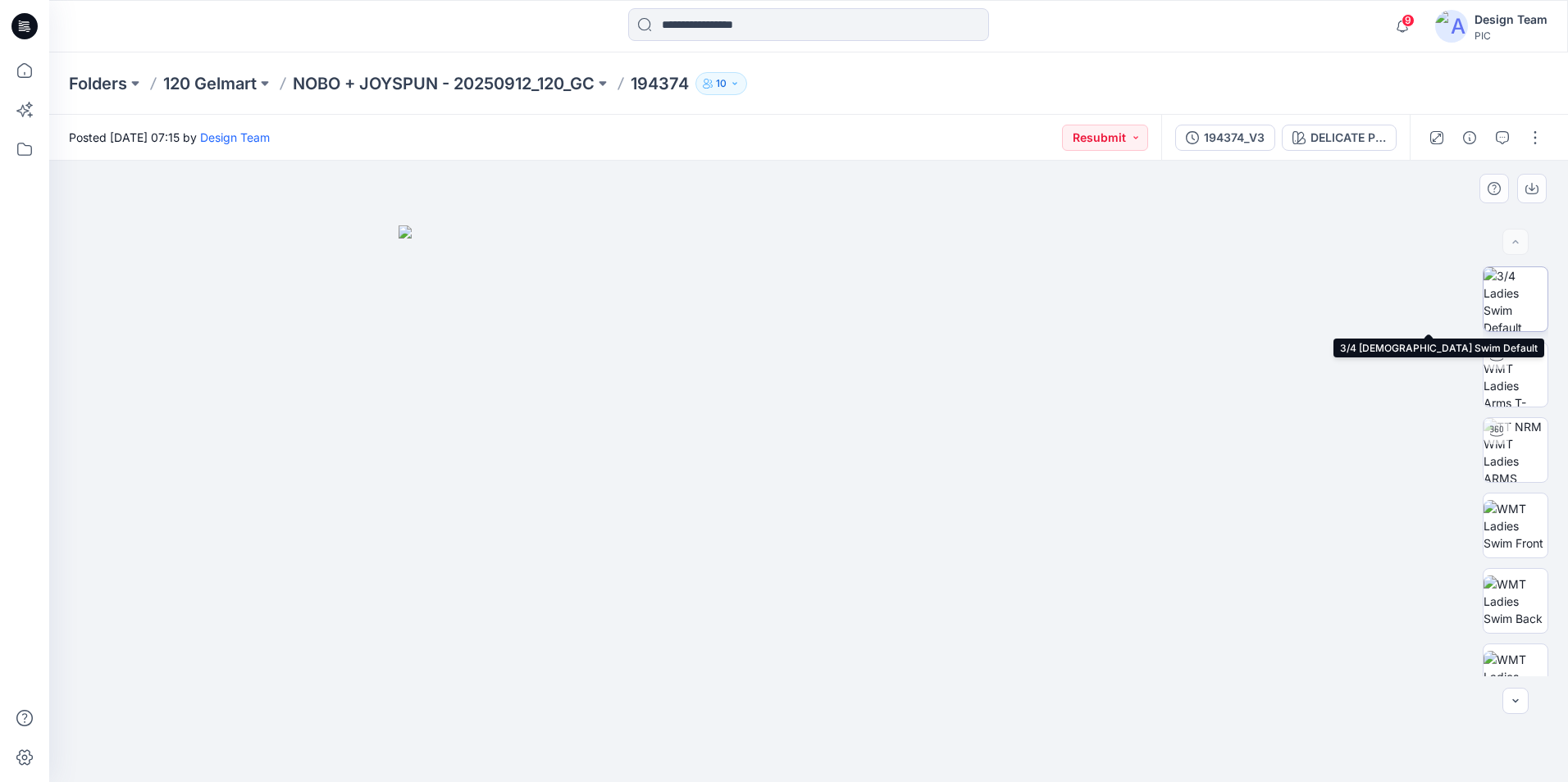
click at [1503, 306] on img at bounding box center [1516, 299] width 64 height 64
click at [439, 78] on p "NOBO + JOYSPUN - 20250912_120_GC" at bounding box center [444, 84] width 302 height 23
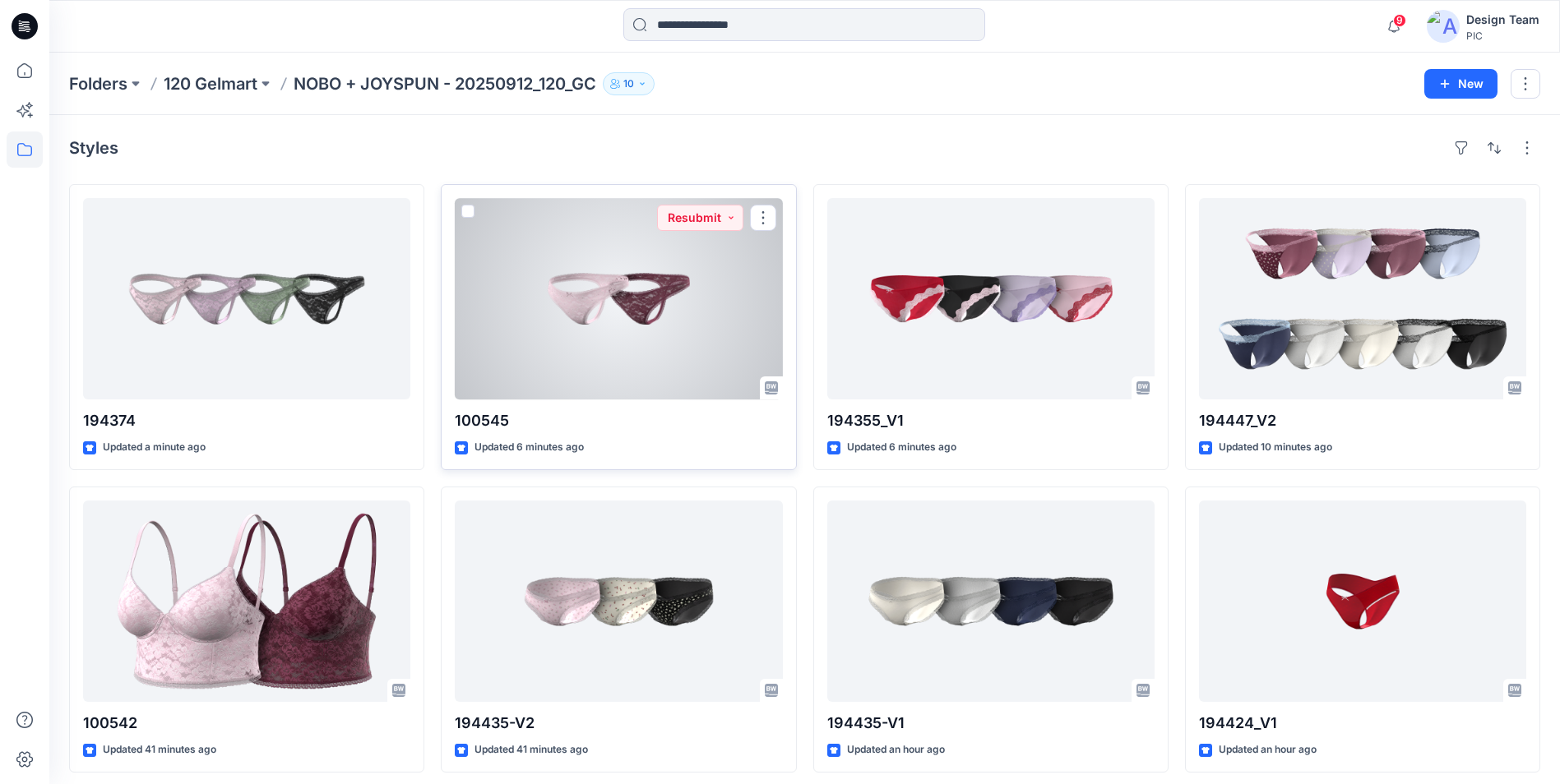
click at [671, 344] on div at bounding box center [618, 298] width 327 height 201
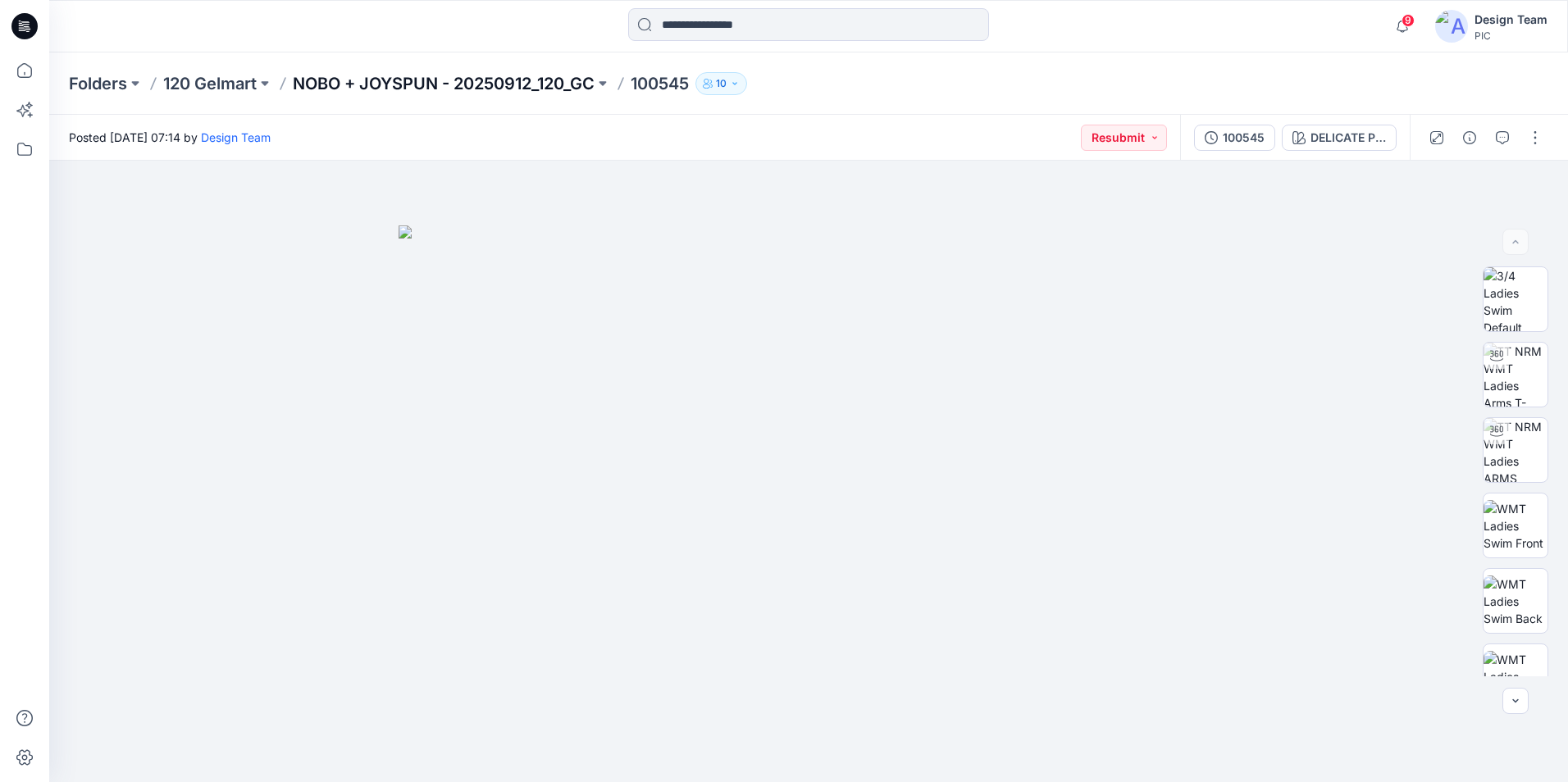
click at [398, 79] on p "NOBO + JOYSPUN - 20250912_120_GC" at bounding box center [444, 84] width 302 height 23
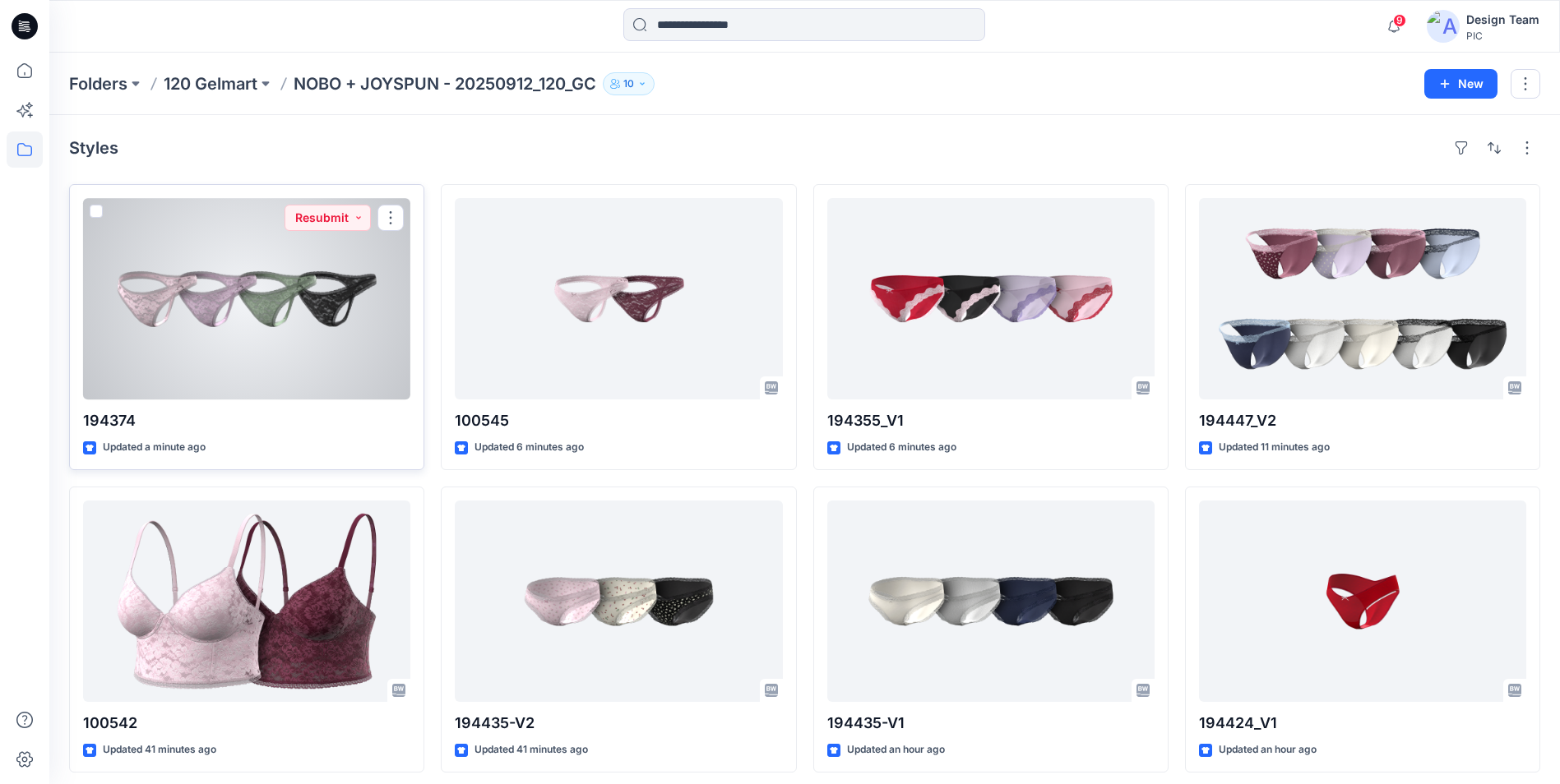
click at [284, 320] on div at bounding box center [246, 298] width 327 height 201
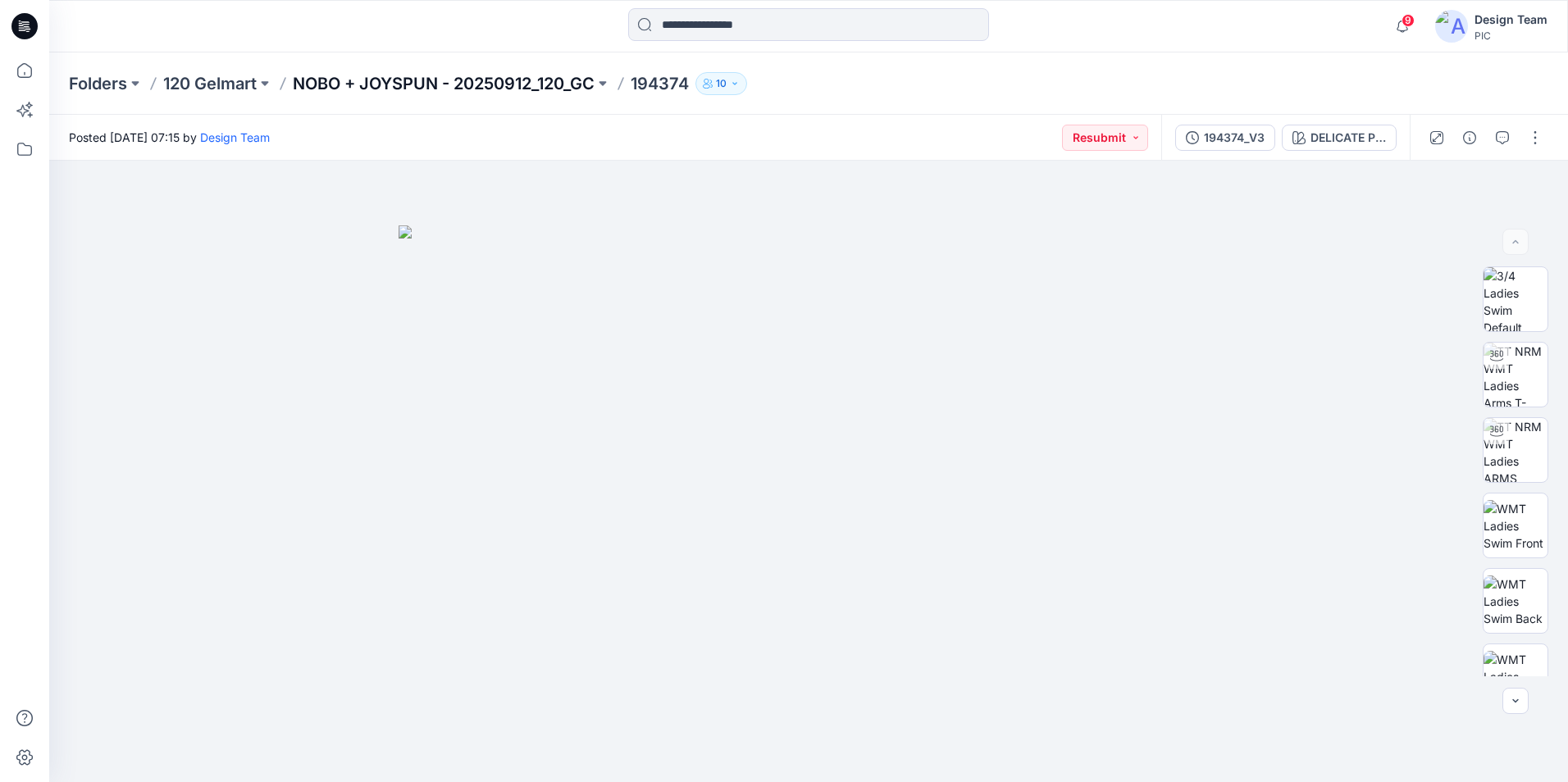
click at [515, 84] on p "NOBO + JOYSPUN - 20250912_120_GC" at bounding box center [444, 84] width 302 height 23
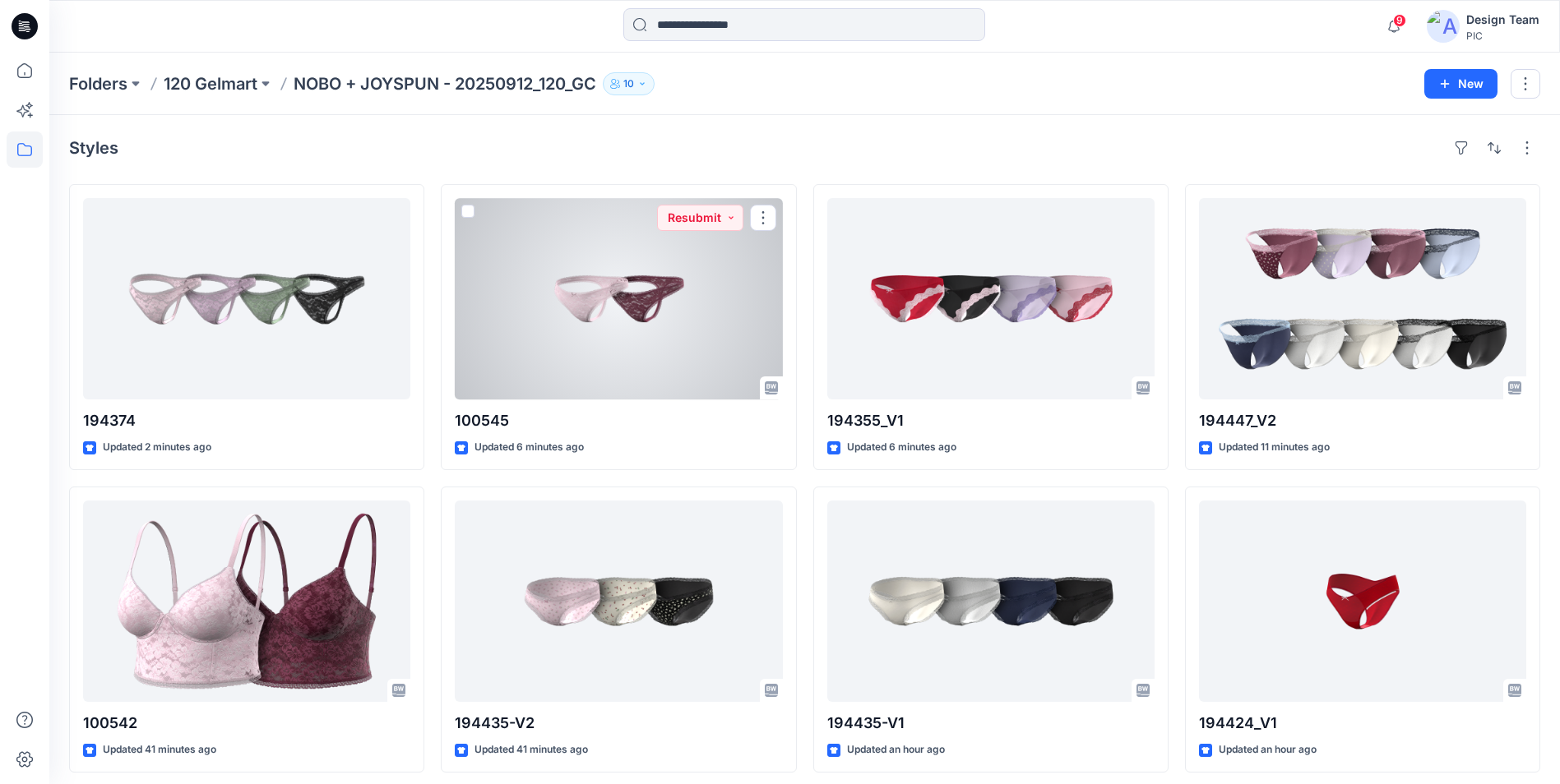
click at [631, 309] on div at bounding box center [618, 298] width 327 height 201
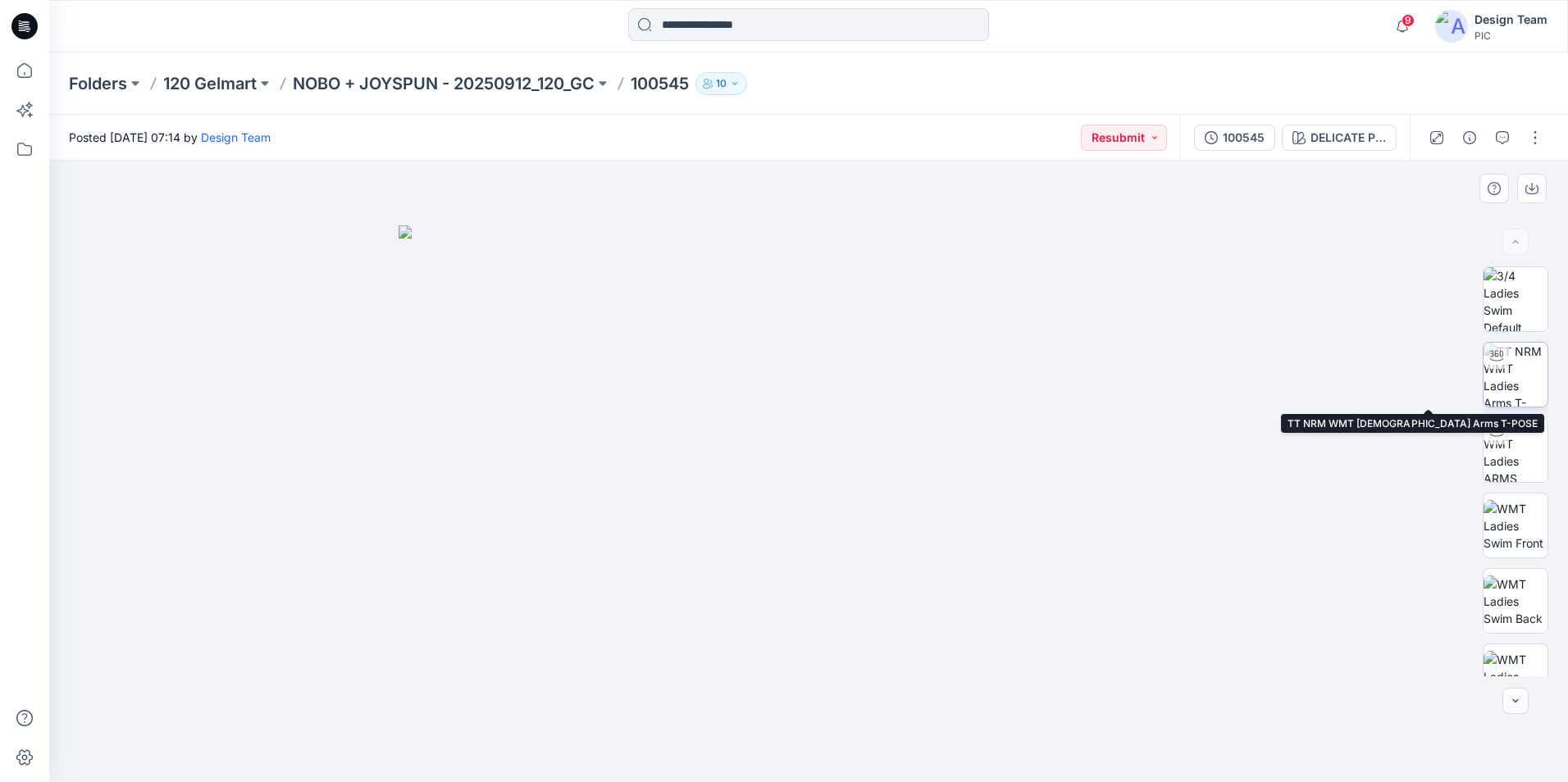
click at [1519, 375] on img at bounding box center [1516, 375] width 64 height 64
click at [207, 80] on p "120 Gelmart" at bounding box center [210, 84] width 93 height 23
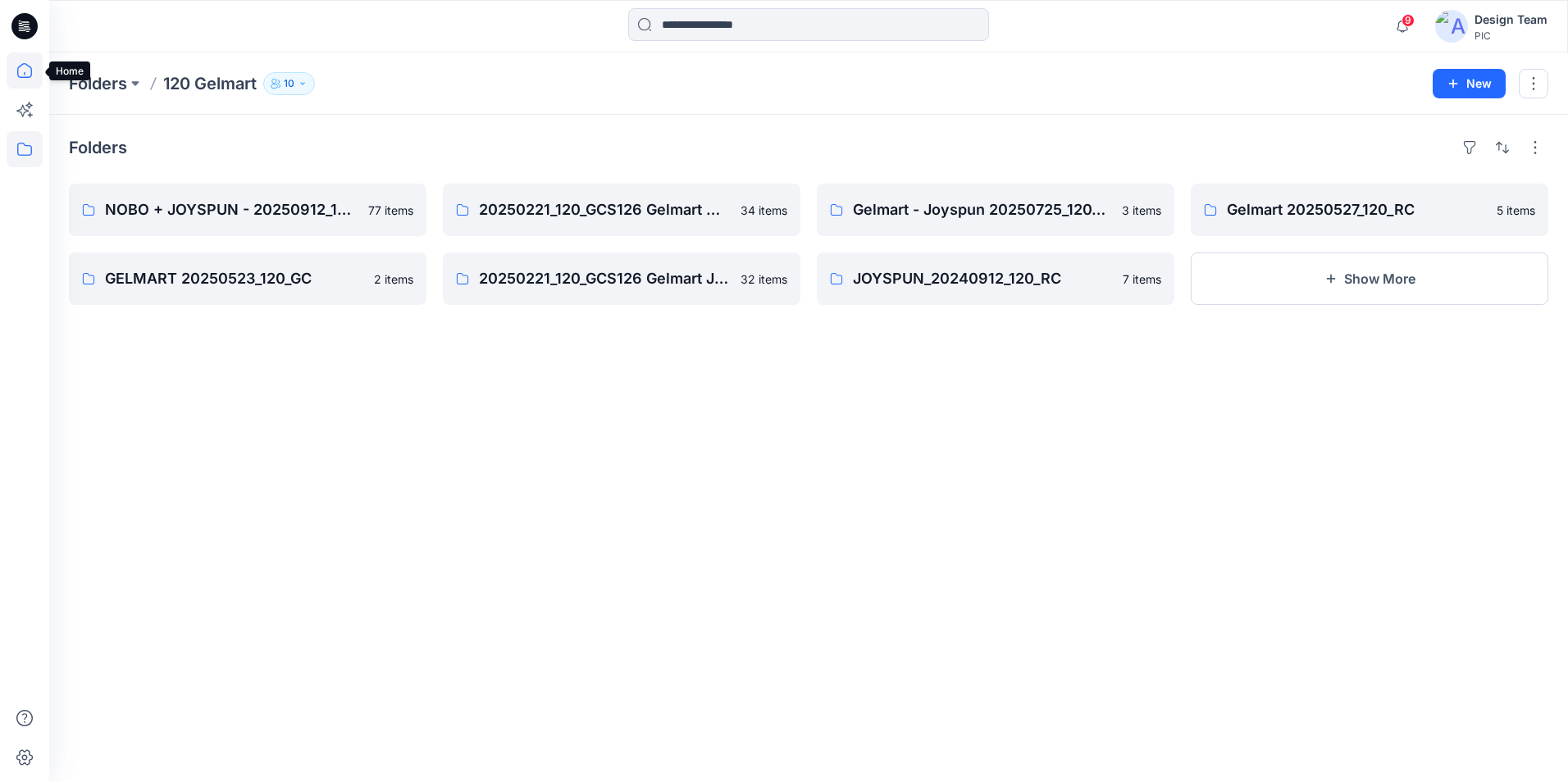
click at [20, 80] on icon at bounding box center [24, 70] width 36 height 36
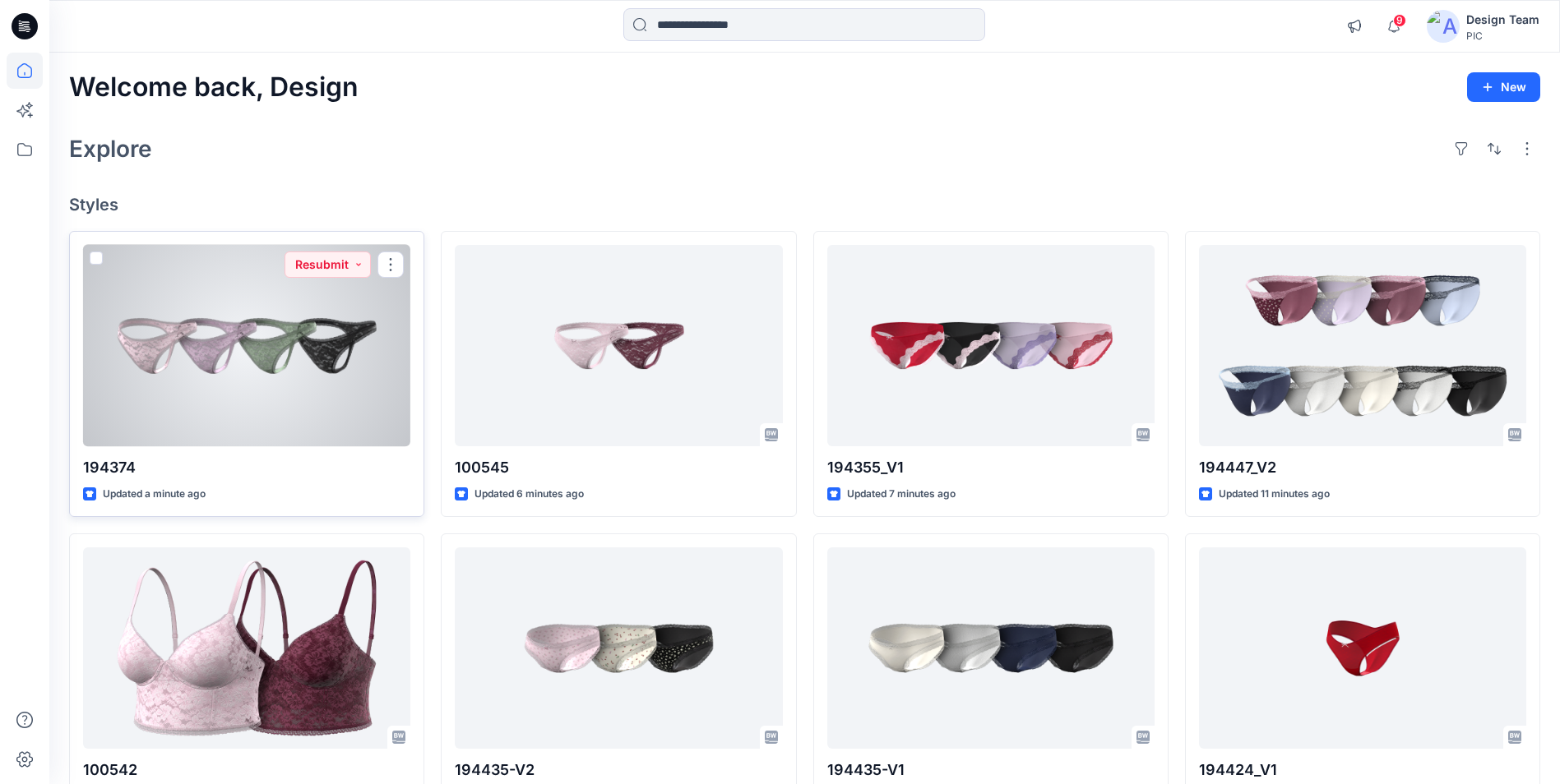
click at [254, 344] on div at bounding box center [246, 345] width 327 height 201
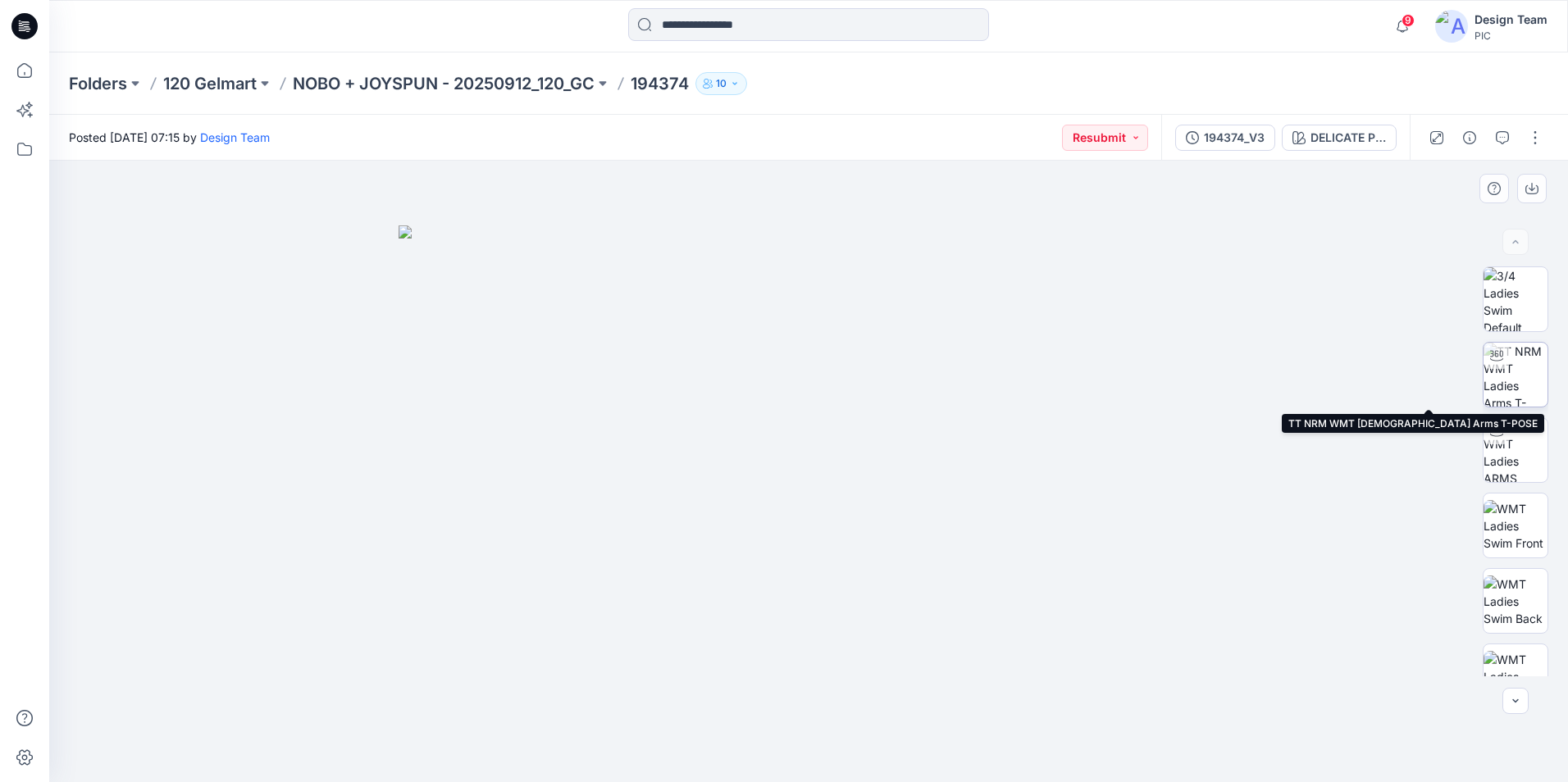
click at [1525, 379] on img at bounding box center [1516, 375] width 64 height 64
click at [518, 84] on p "NOBO + JOYSPUN - 20250912_120_GC" at bounding box center [444, 84] width 302 height 23
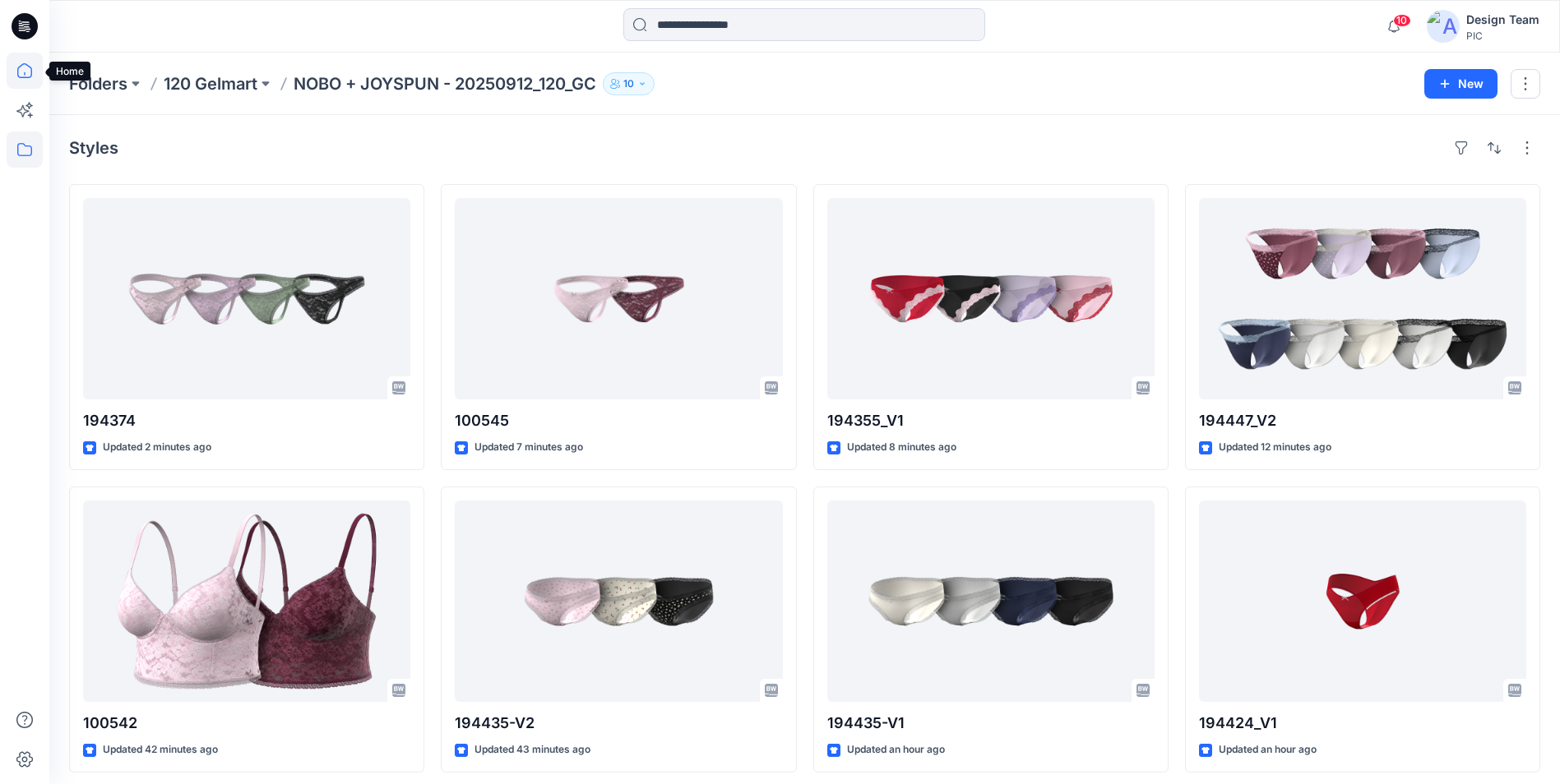
click at [30, 65] on icon at bounding box center [24, 70] width 36 height 36
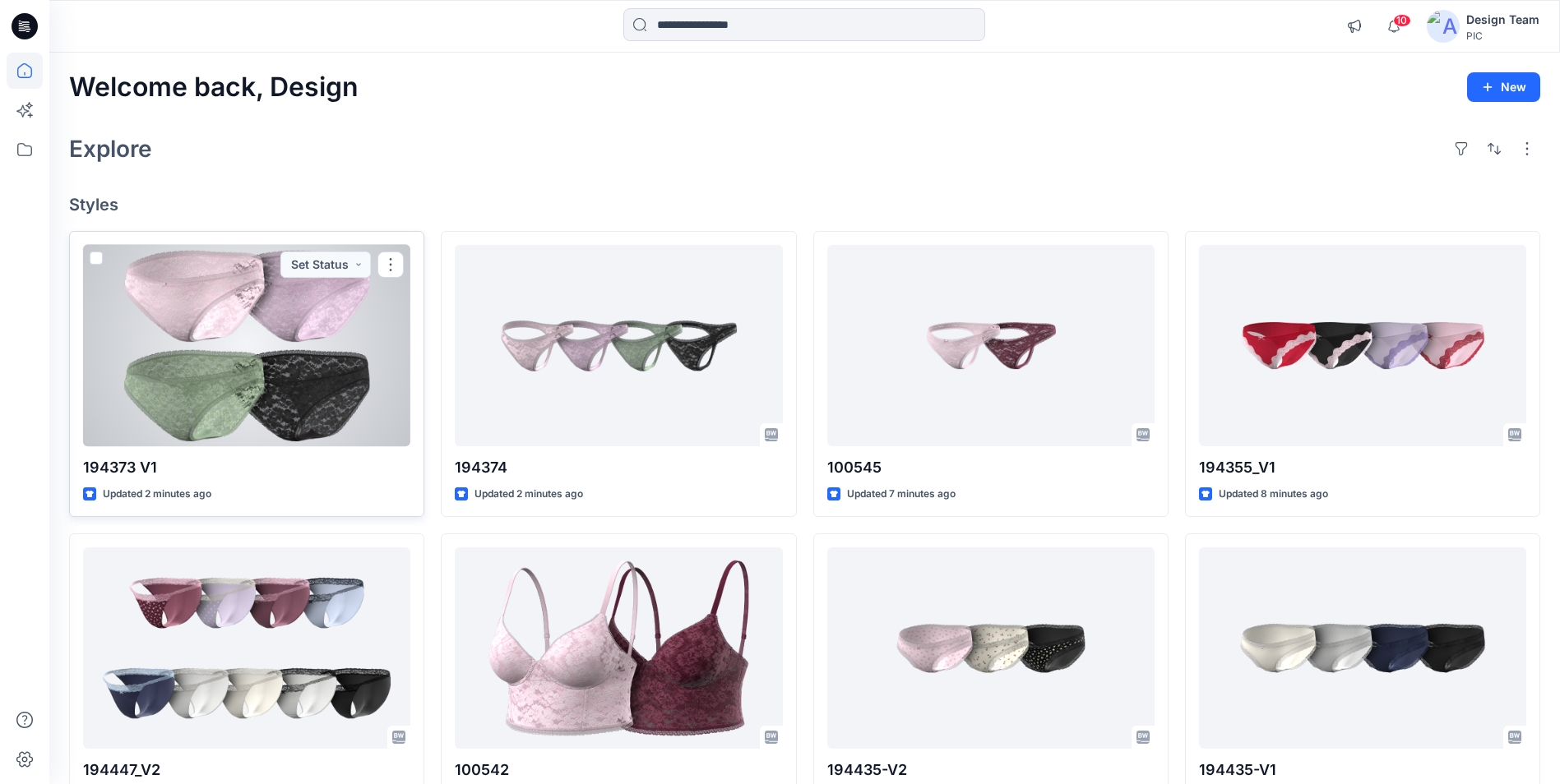
click at [290, 342] on div at bounding box center [246, 345] width 327 height 201
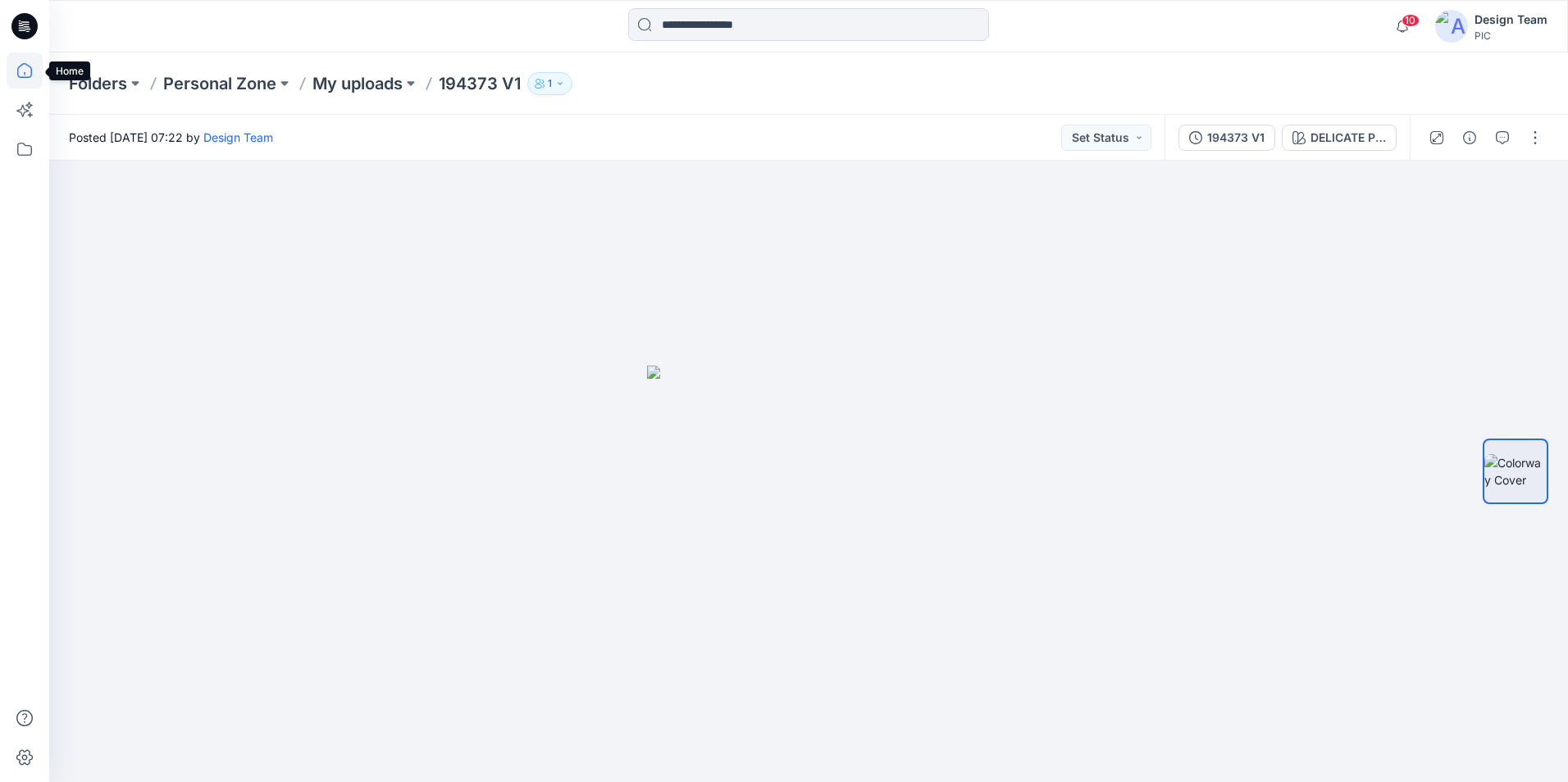
click at [26, 71] on icon at bounding box center [24, 70] width 36 height 36
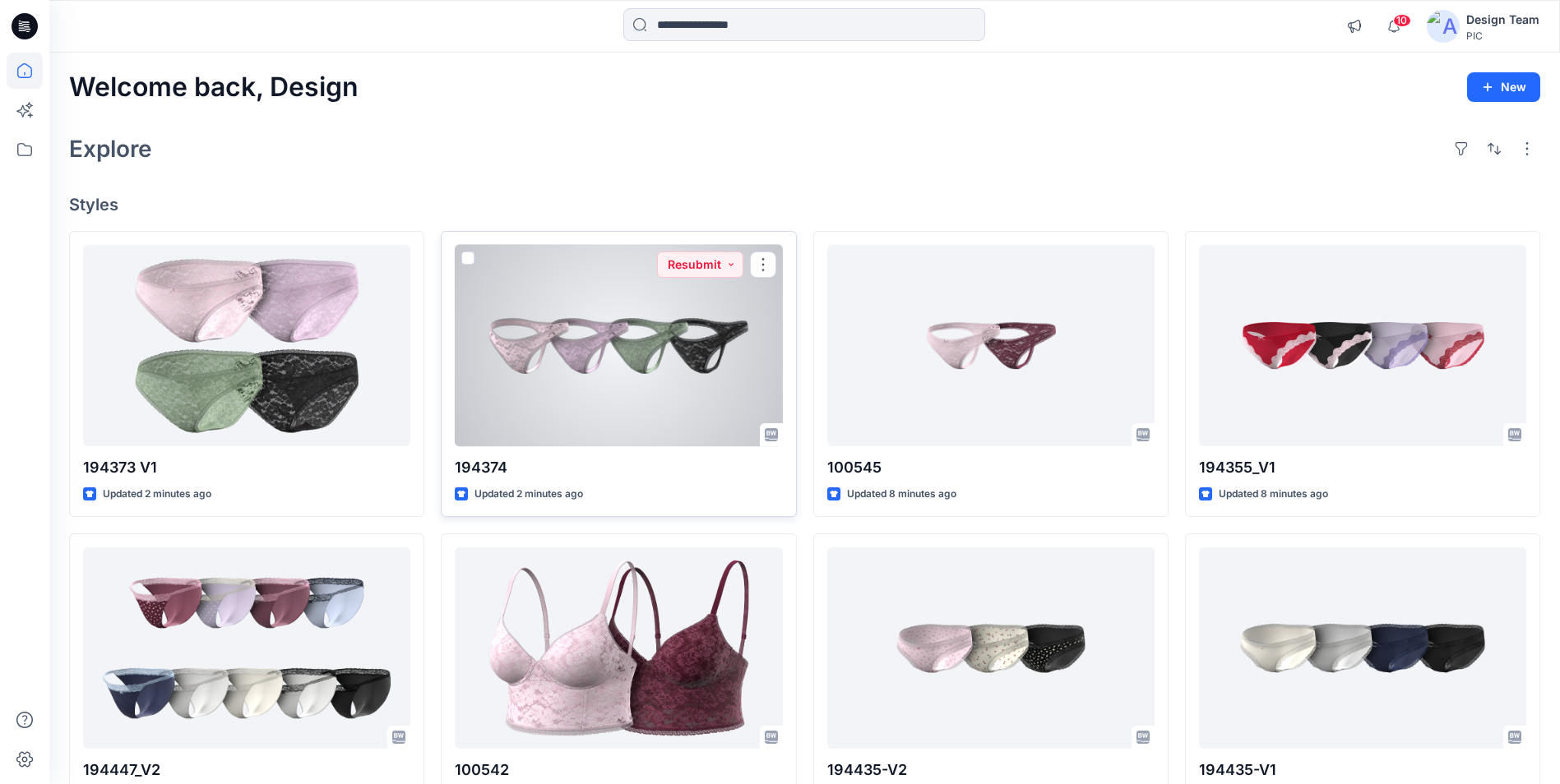
click at [599, 409] on div at bounding box center [618, 345] width 327 height 201
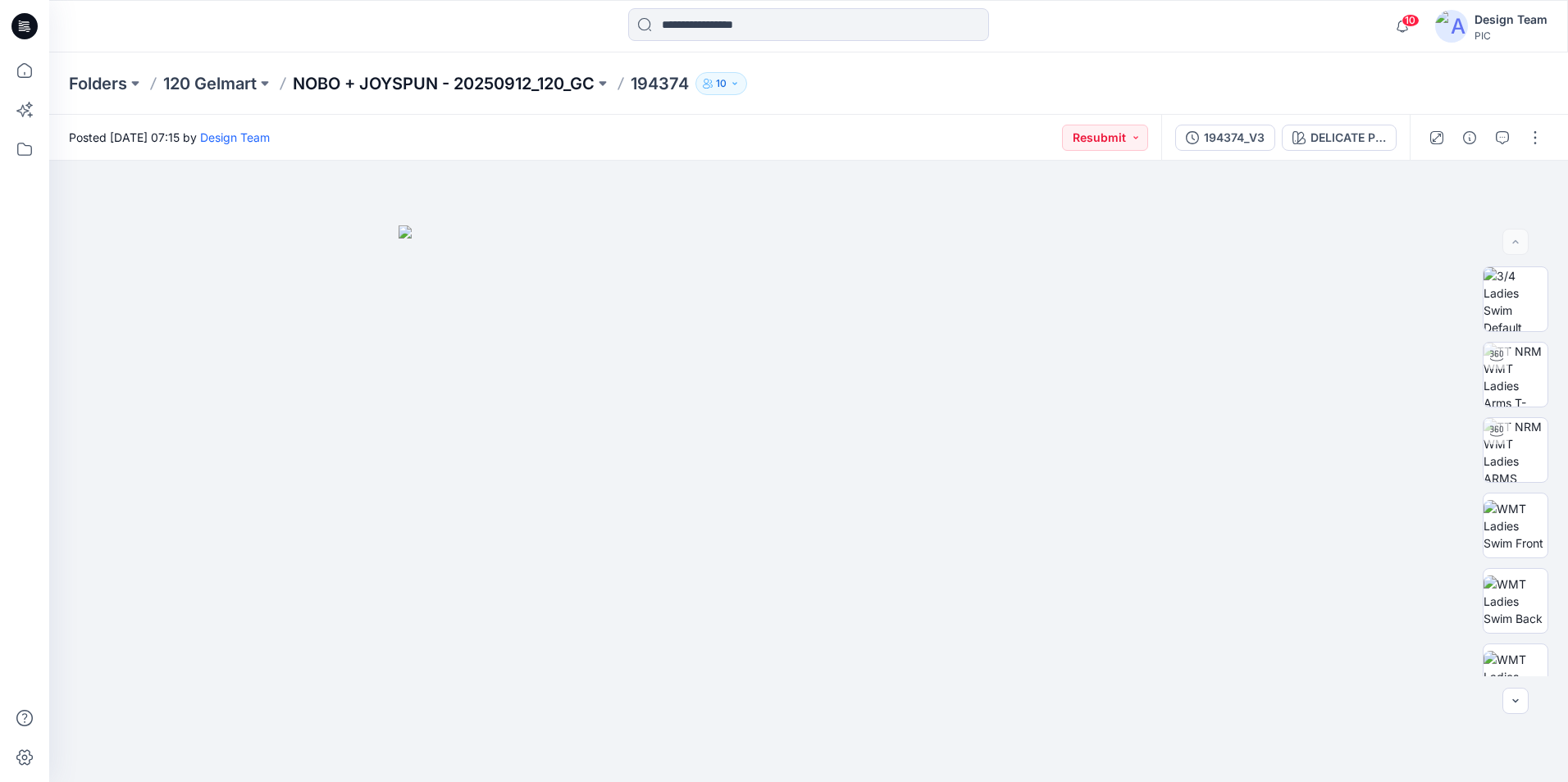
click at [399, 77] on p "NOBO + JOYSPUN - 20250912_120_GC" at bounding box center [444, 84] width 302 height 23
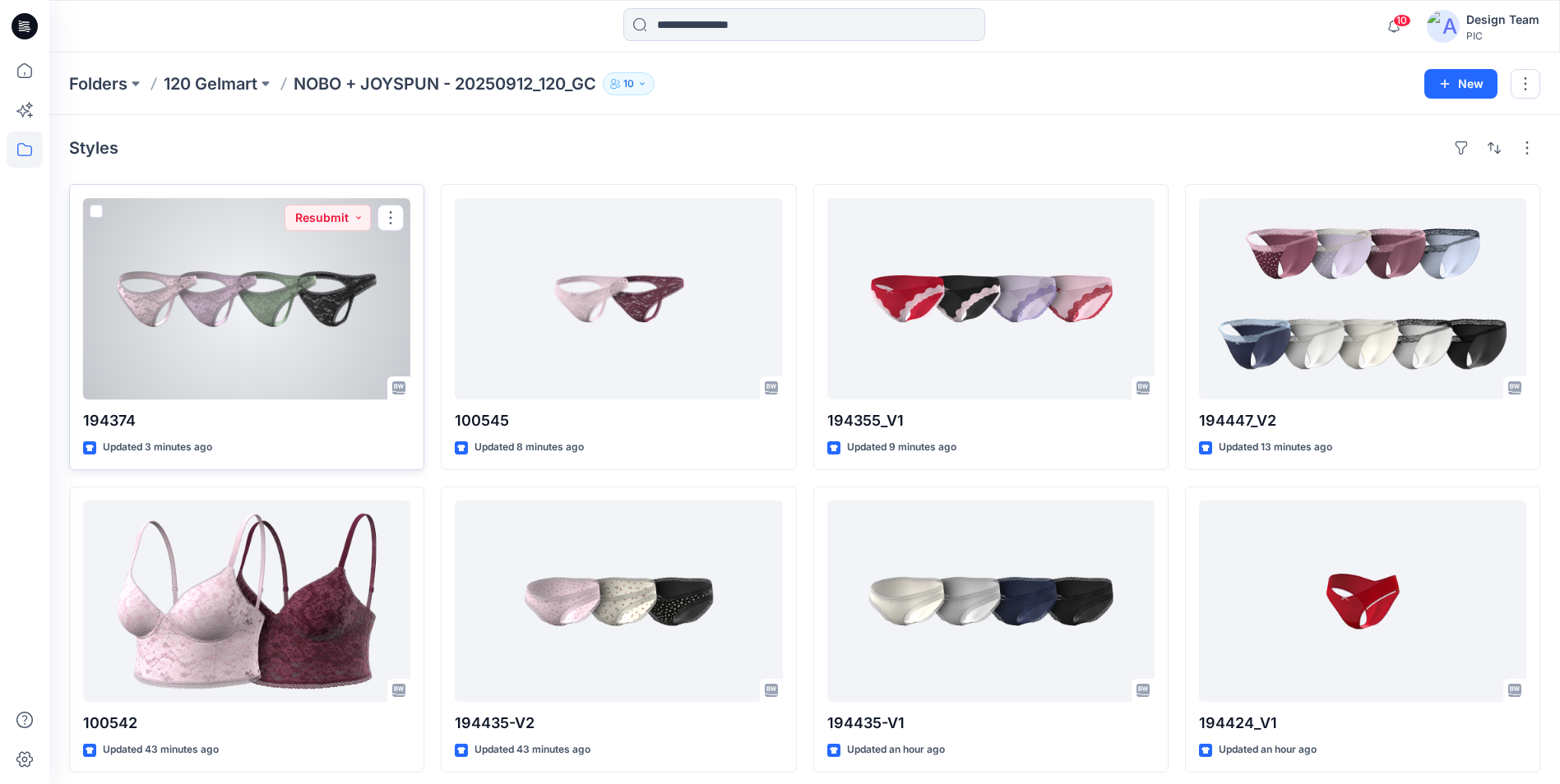
click at [309, 311] on div at bounding box center [246, 298] width 327 height 201
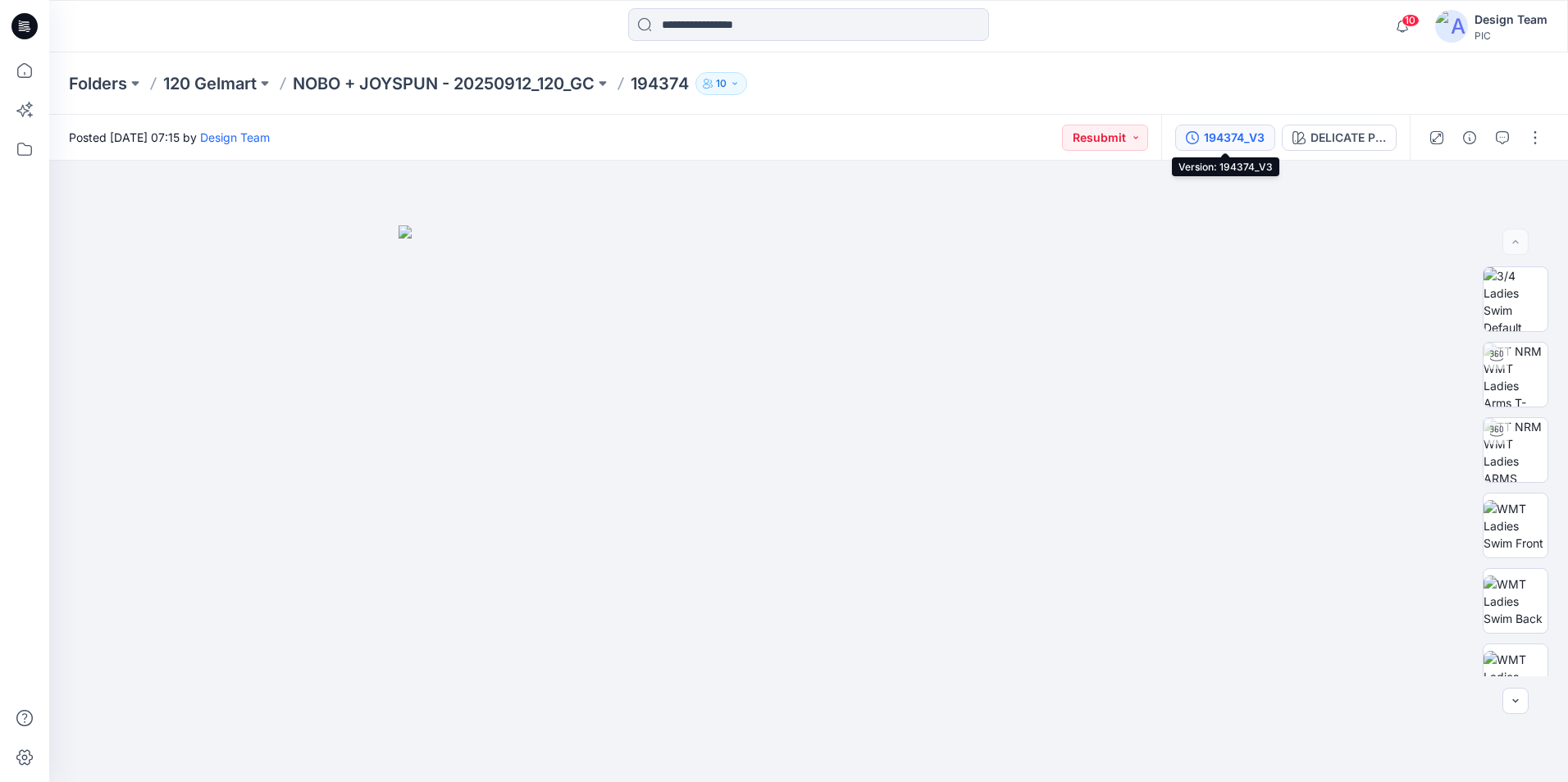
click at [1191, 149] on button "194374_V3" at bounding box center [1225, 137] width 100 height 26
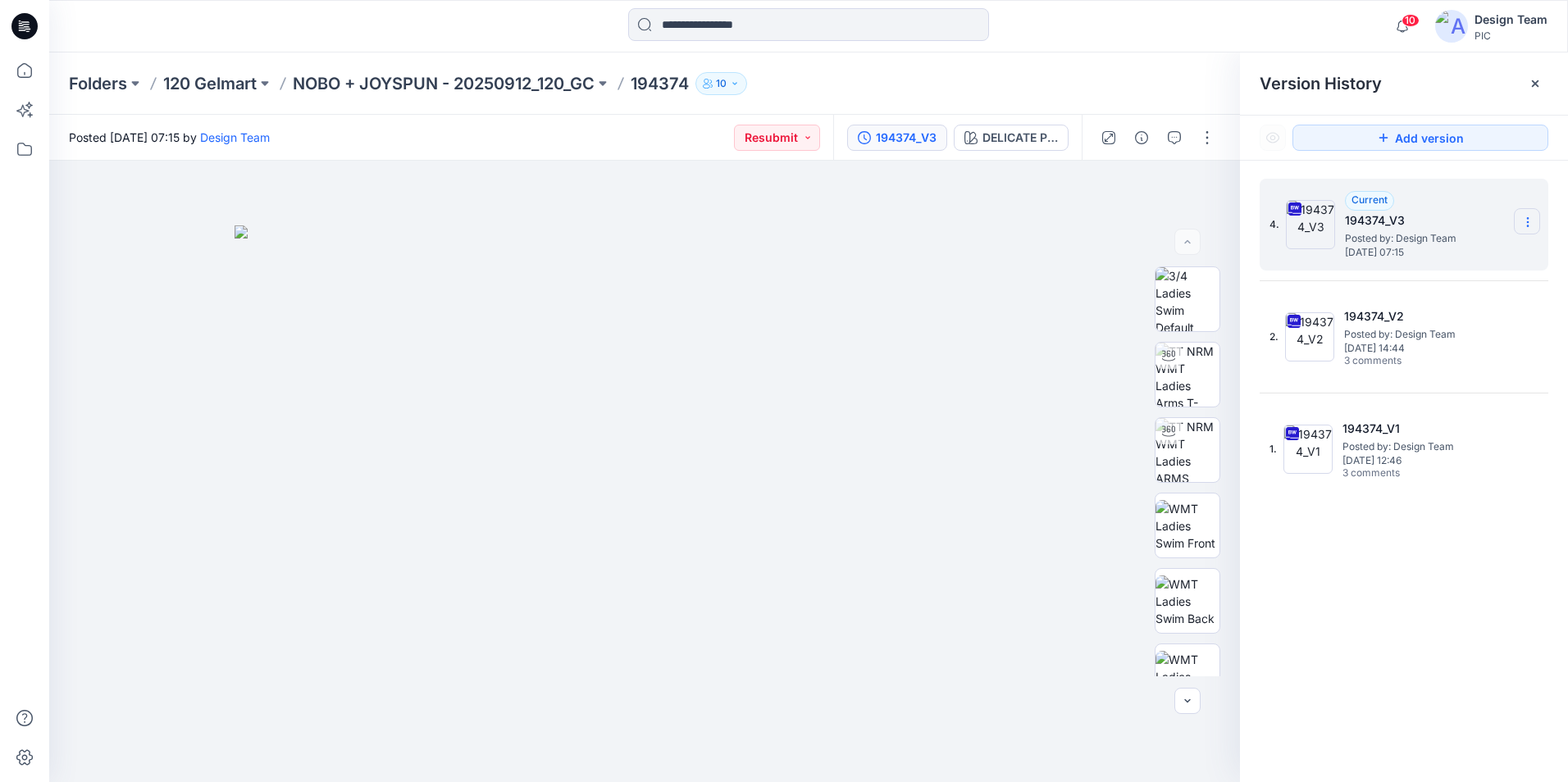
click at [1534, 224] on icon at bounding box center [1528, 222] width 13 height 13
click at [1457, 360] on div "Delete Version" at bounding box center [1440, 360] width 191 height 33
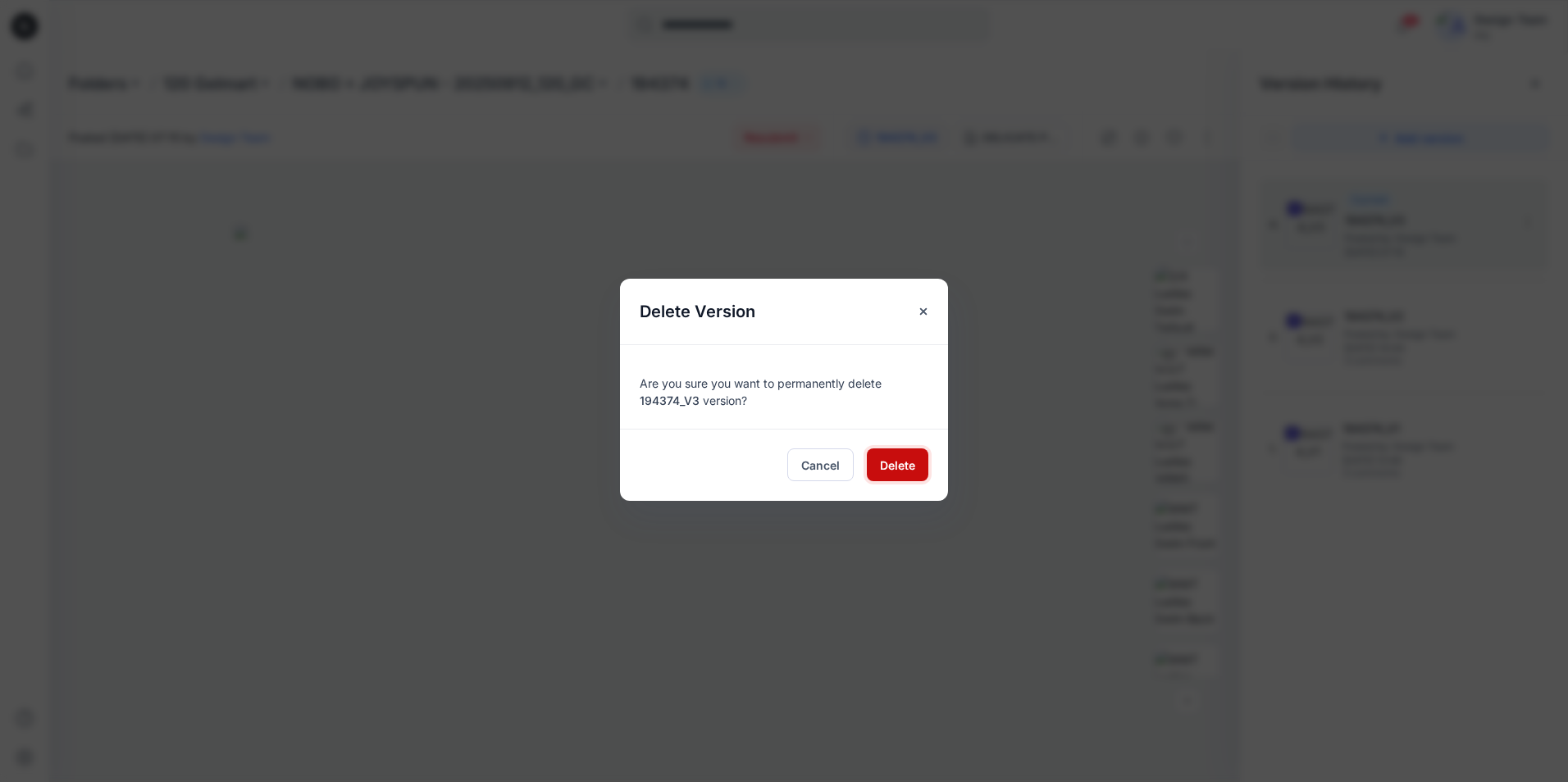
click at [888, 468] on span "Delete" at bounding box center [897, 465] width 36 height 17
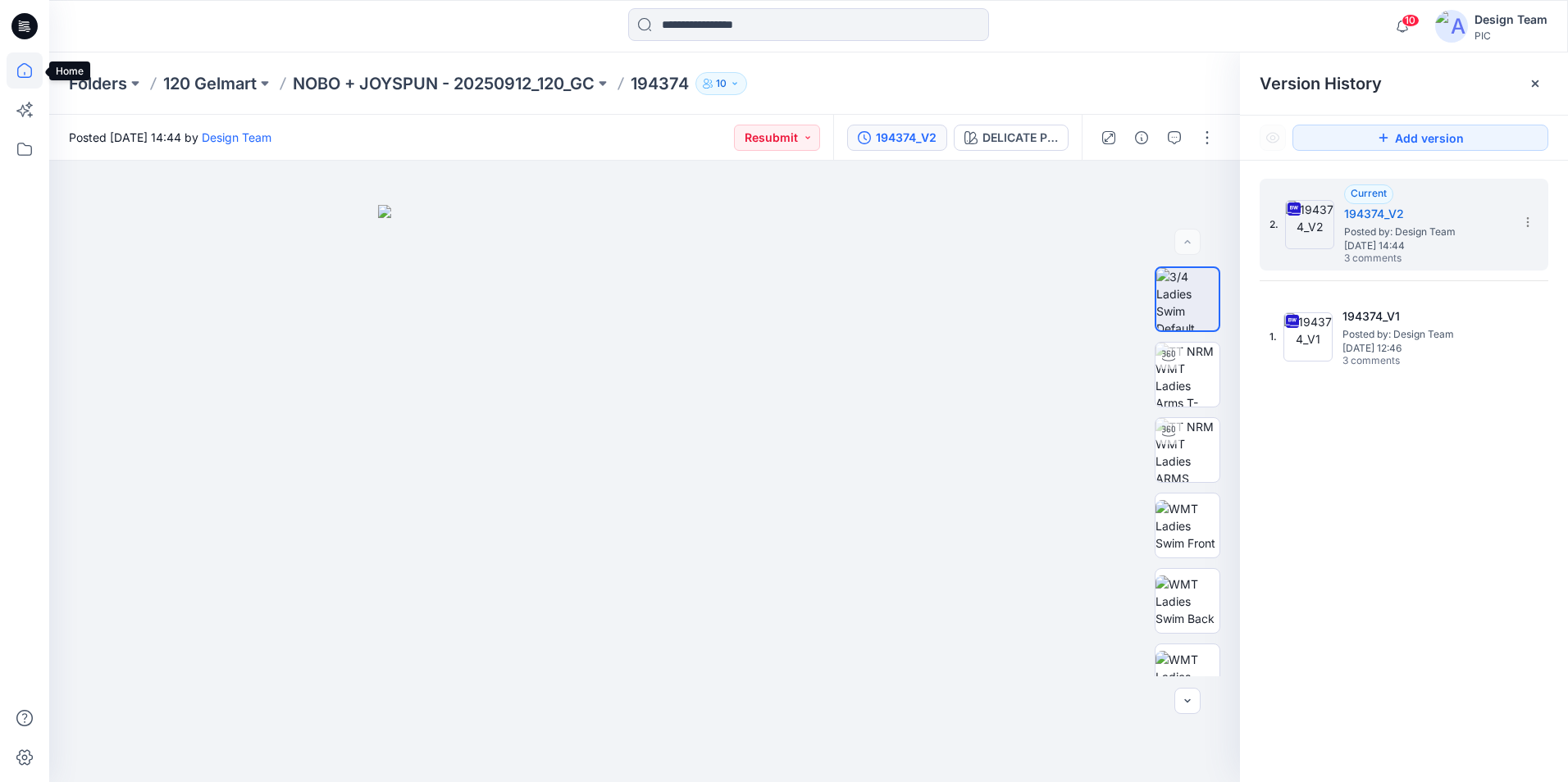
click at [21, 76] on icon at bounding box center [24, 70] width 36 height 36
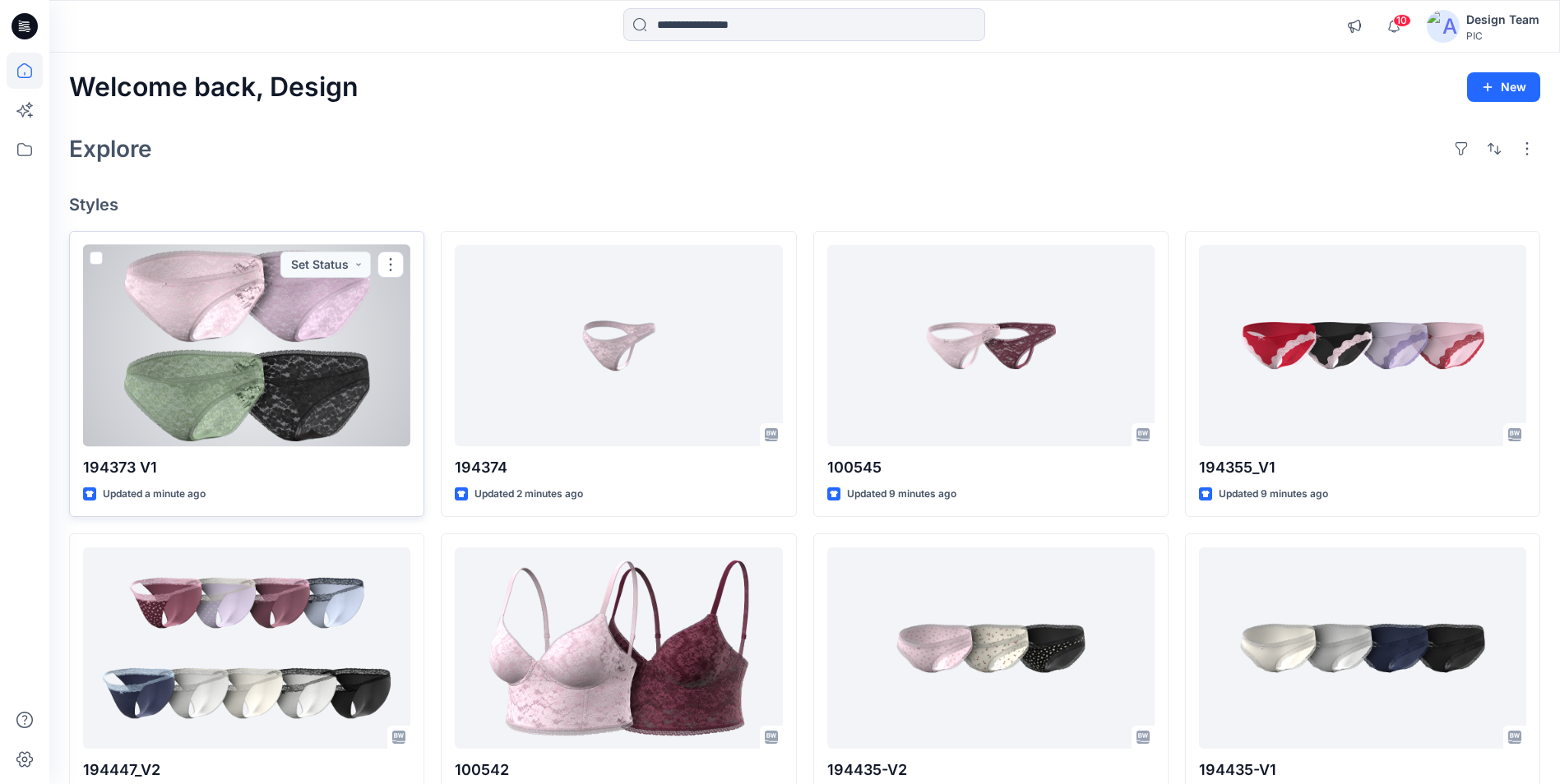
click at [277, 354] on div at bounding box center [246, 345] width 327 height 201
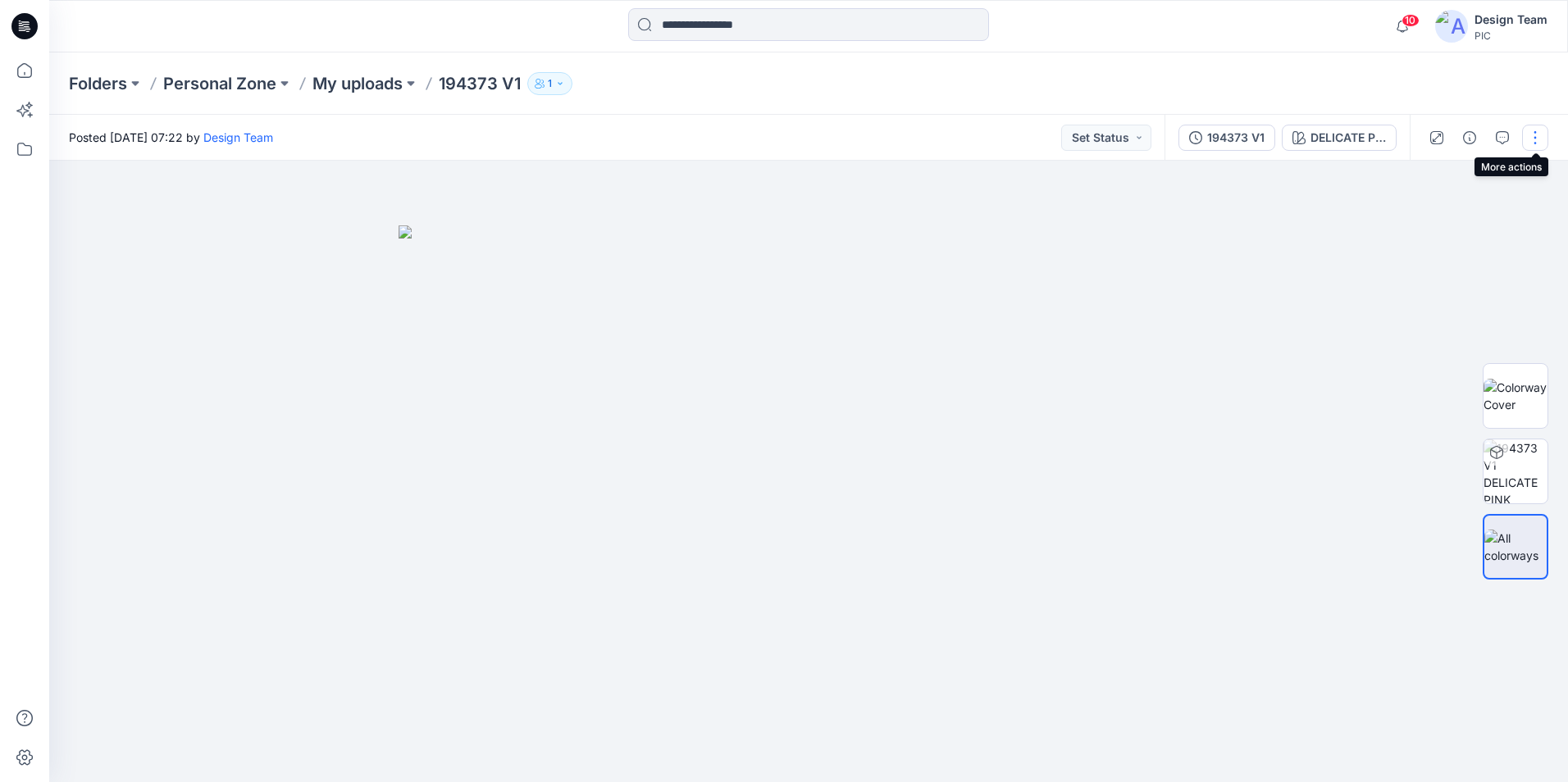
click at [1530, 141] on button "button" at bounding box center [1536, 137] width 26 height 26
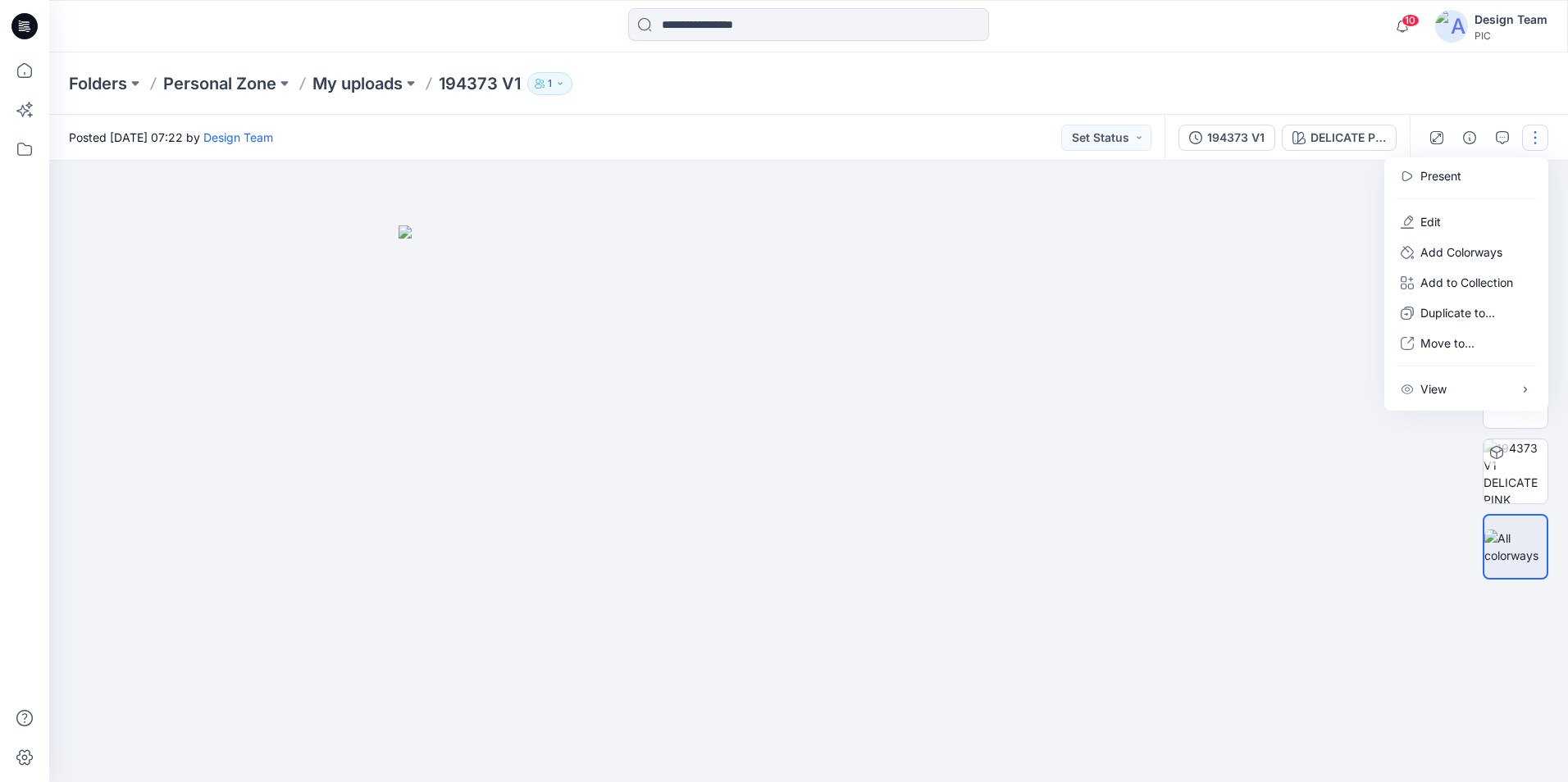
click at [1167, 237] on img at bounding box center [808, 504] width 821 height 557
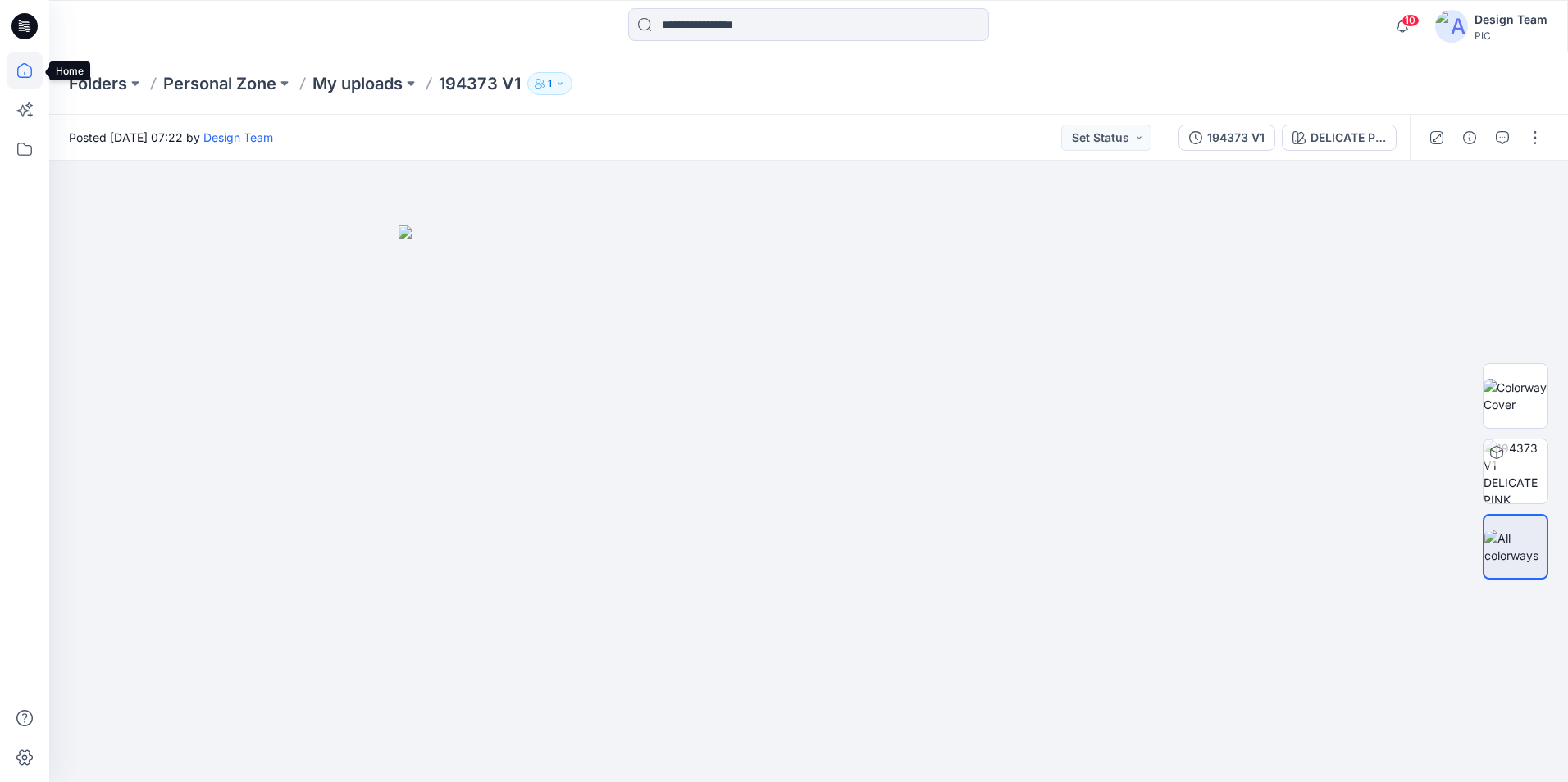
click at [30, 69] on icon at bounding box center [24, 70] width 36 height 36
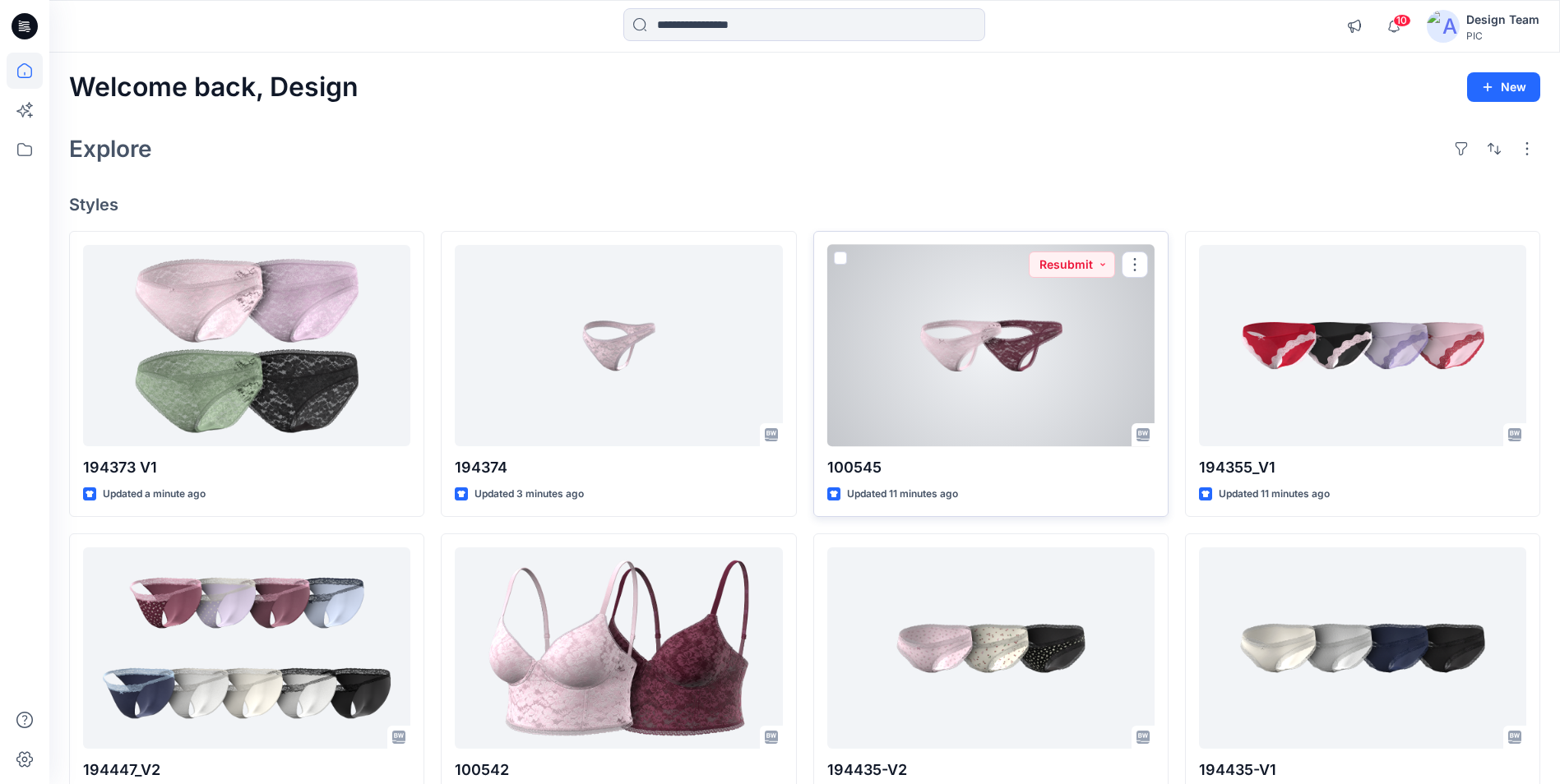
click at [928, 402] on div at bounding box center [990, 345] width 327 height 201
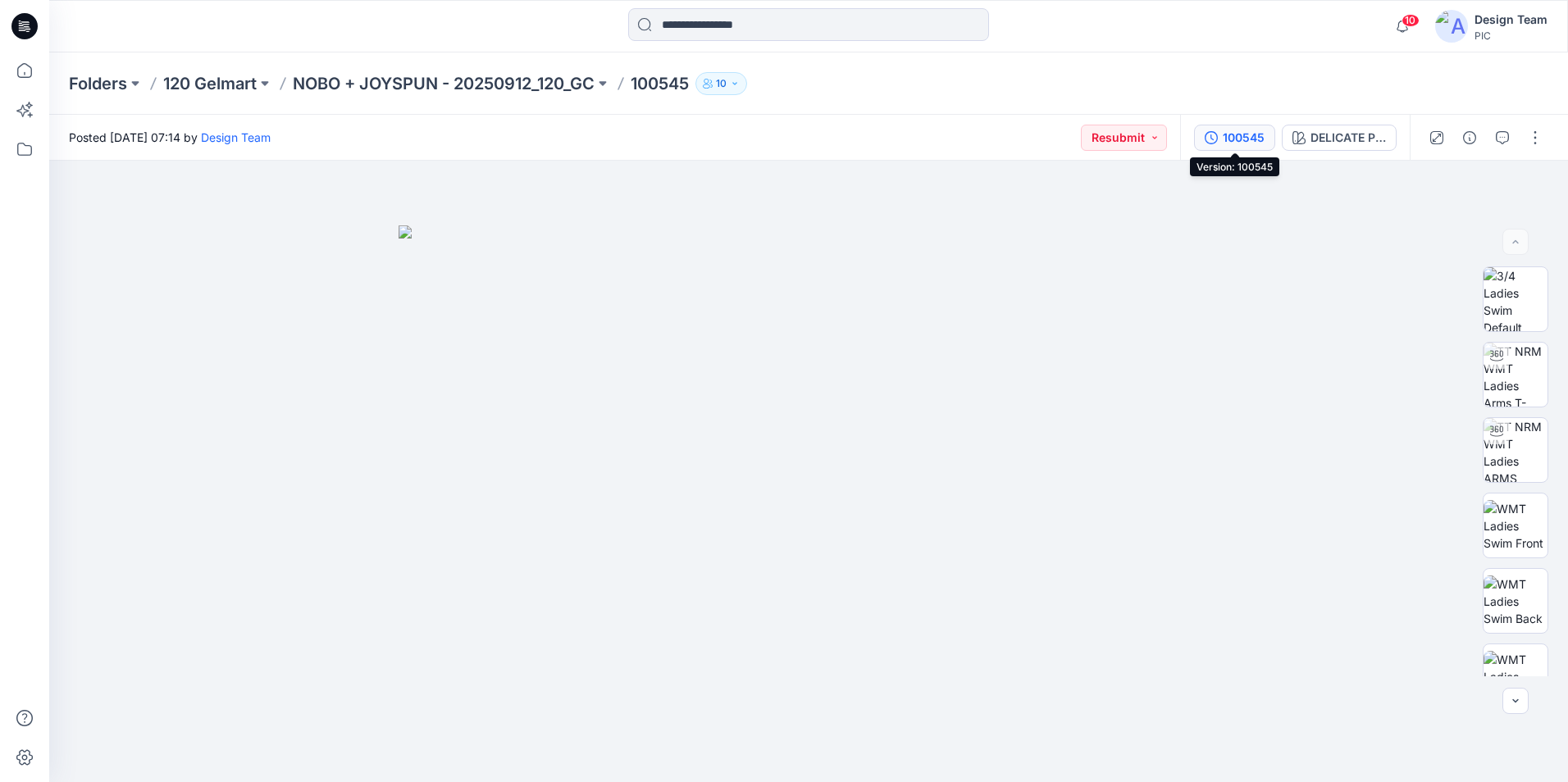
click at [1266, 143] on button "100545" at bounding box center [1235, 137] width 81 height 26
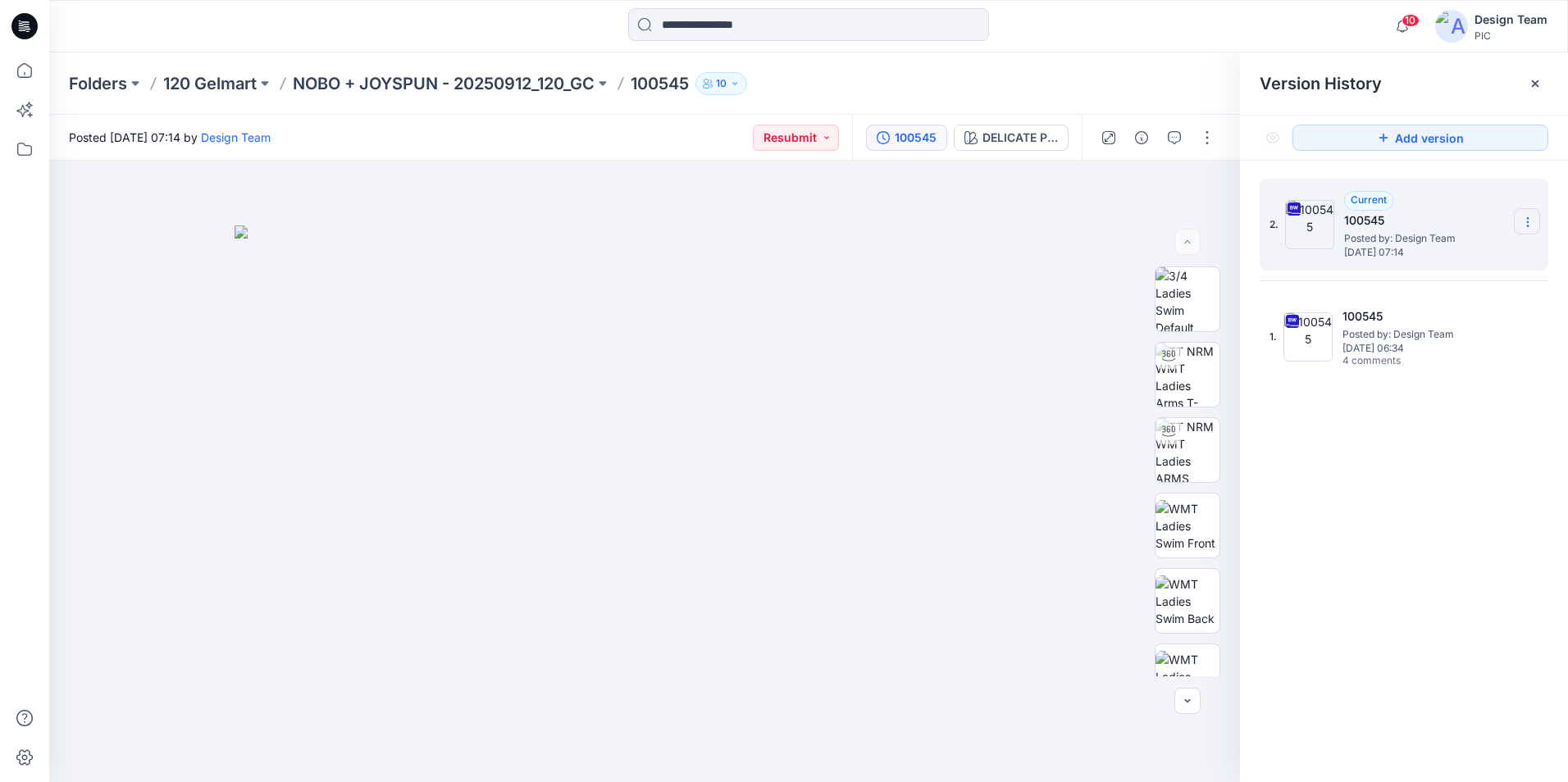
click at [1536, 224] on section at bounding box center [1527, 221] width 26 height 26
click at [1478, 261] on span "Download Source BW File" at bounding box center [1445, 254] width 137 height 20
click at [495, 84] on p "NOBO + JOYSPUN - 20250912_120_GC" at bounding box center [444, 84] width 302 height 23
